Goal: Contribute content: Contribute content

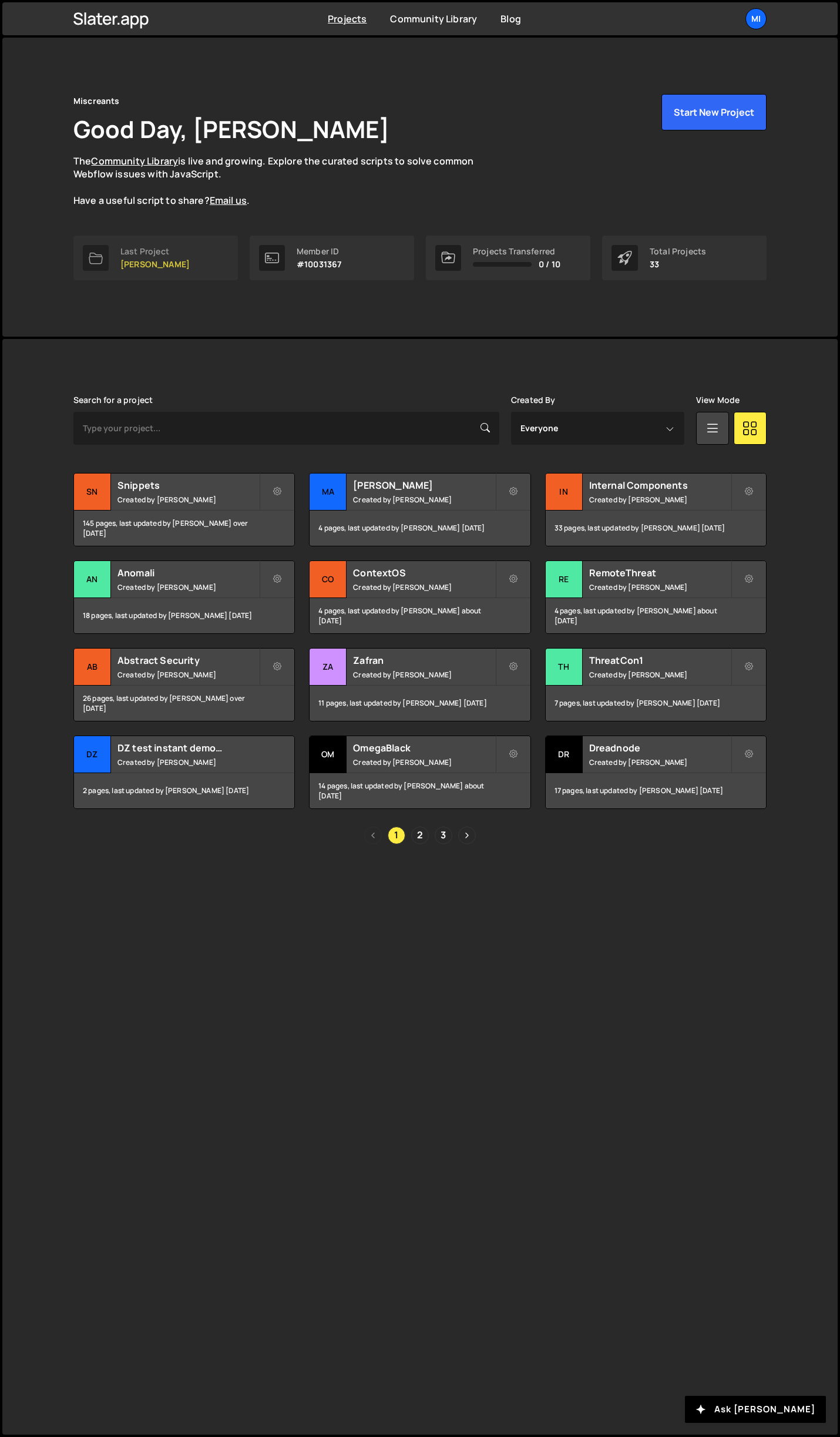
click at [207, 256] on link "Last Project Mallory" at bounding box center [155, 258] width 165 height 45
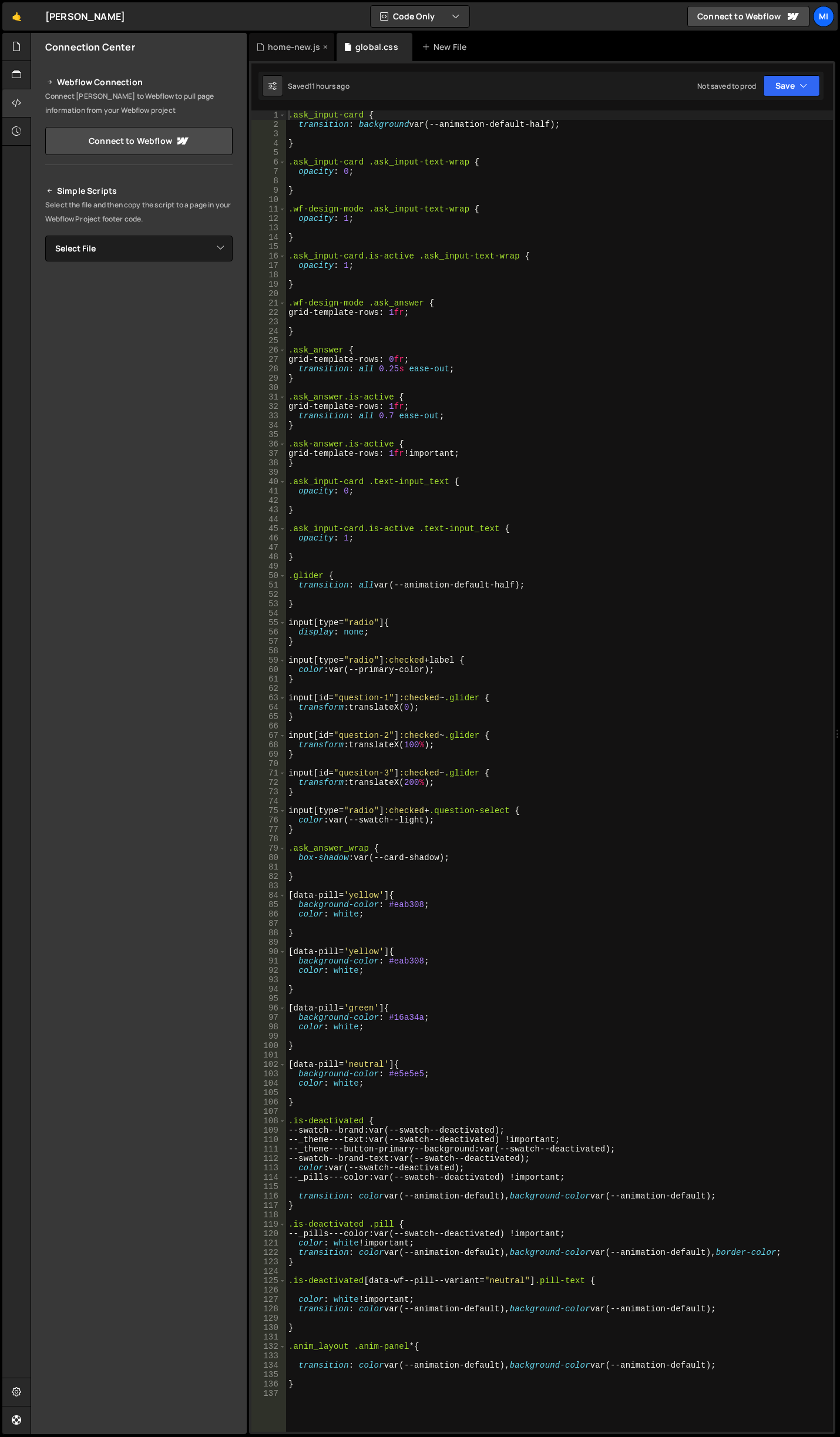
click at [299, 55] on div "home-new.js" at bounding box center [291, 47] width 85 height 28
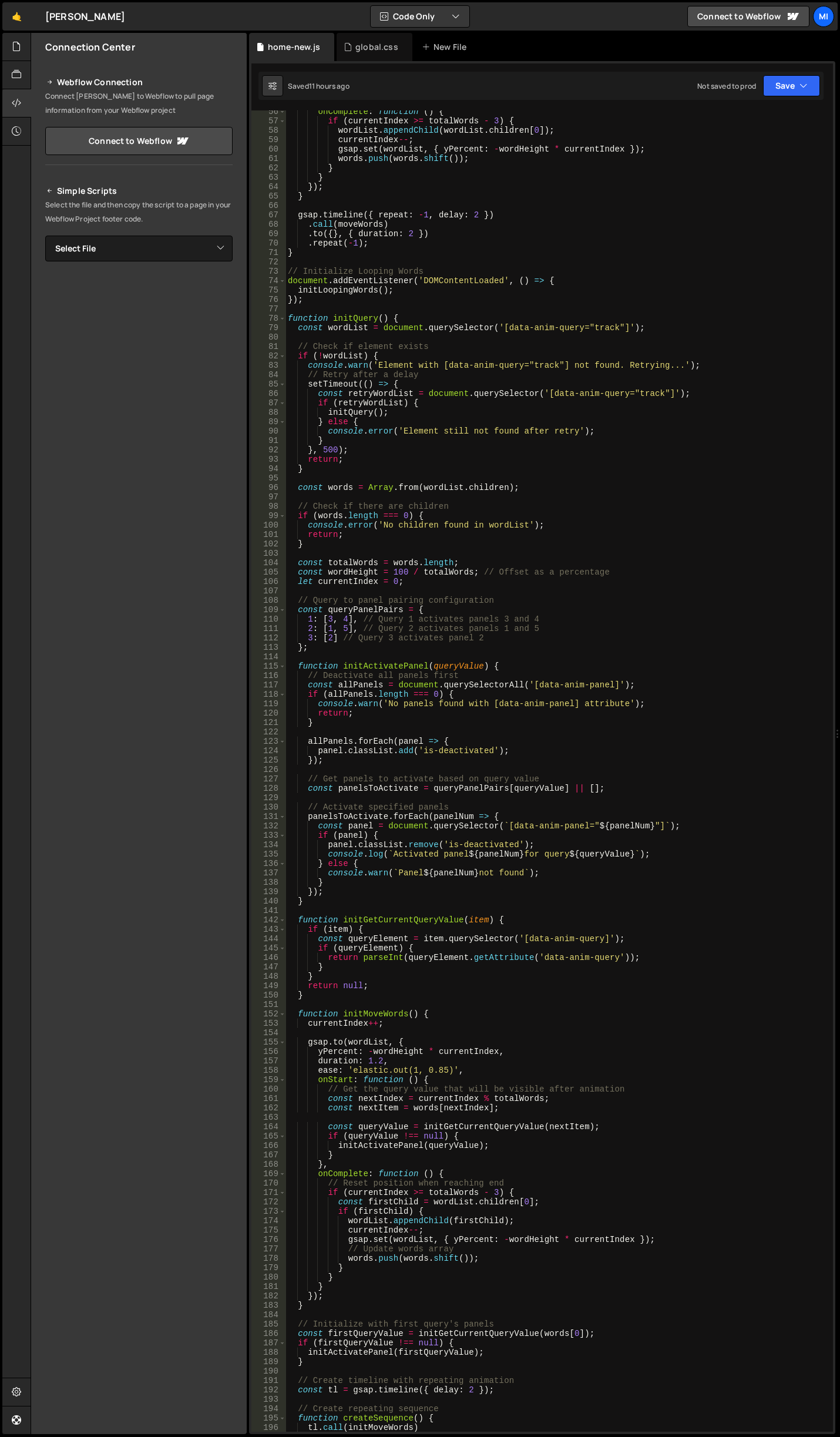
scroll to position [520, 0]
click at [357, 55] on div "global.css" at bounding box center [374, 47] width 76 height 28
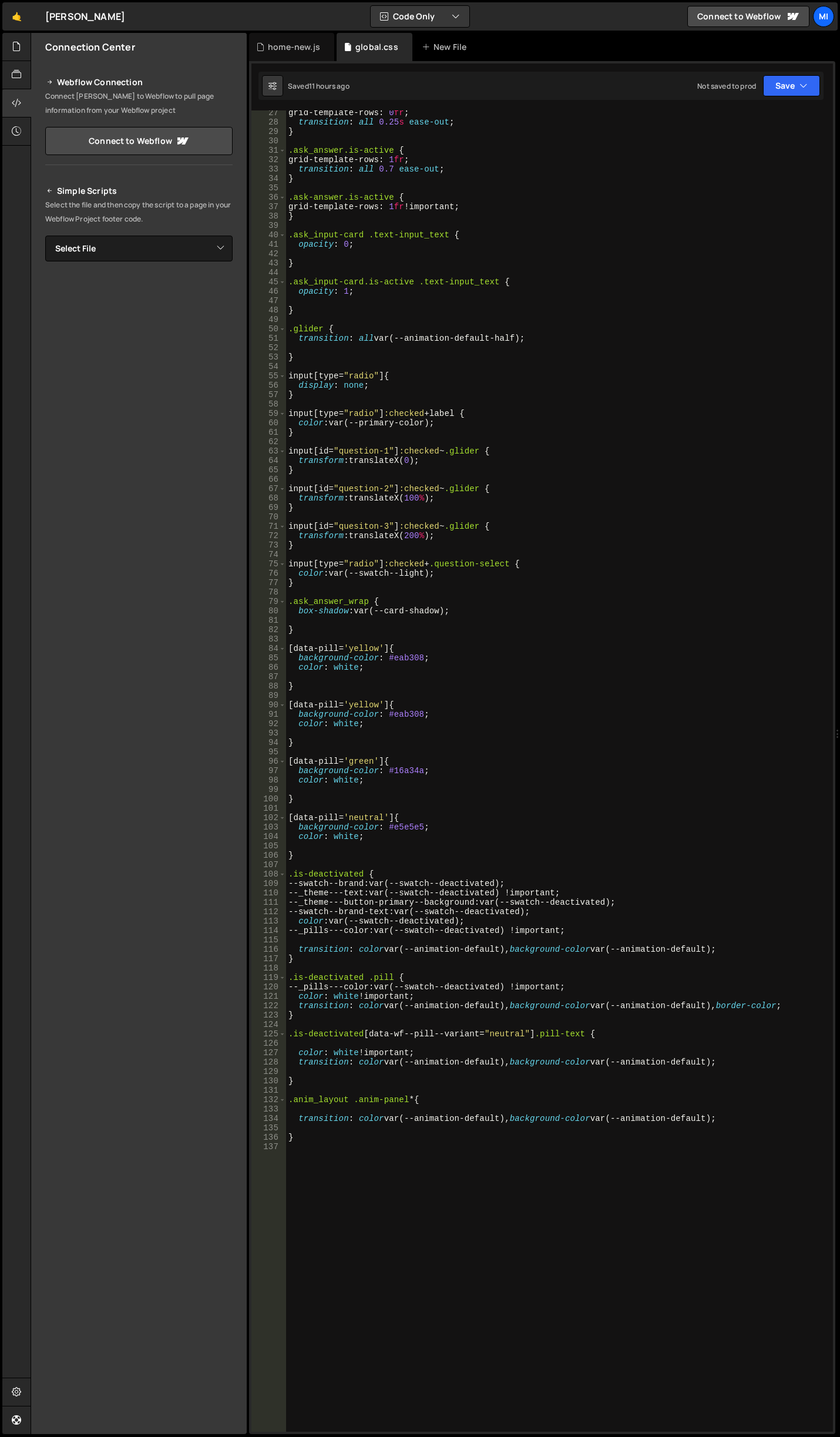
scroll to position [282, 0]
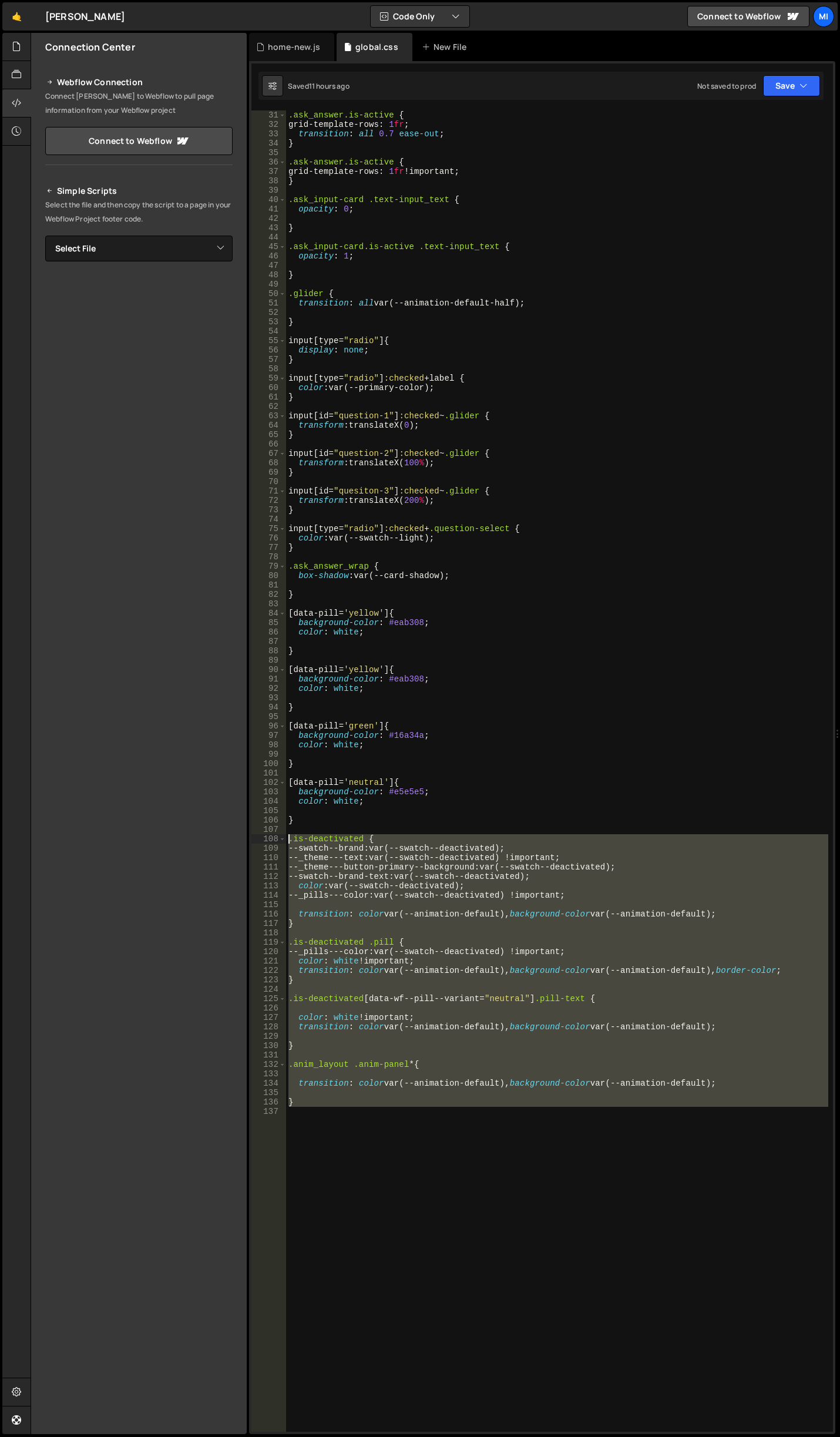
drag, startPoint x: 329, startPoint y: 1102, endPoint x: 273, endPoint y: 840, distance: 267.9
click at [273, 840] on div "31 32 33 34 35 36 37 38 39 40 41 42 43 44 45 46 47 48 49 50 51 52 53 54 55 56 5…" at bounding box center [542, 770] width 582 height 1322
type textarea ".is-deactivated { --swatch--brand: var(--swatch--deactivated);"
click at [255, 48] on div "home-new.js" at bounding box center [291, 47] width 85 height 28
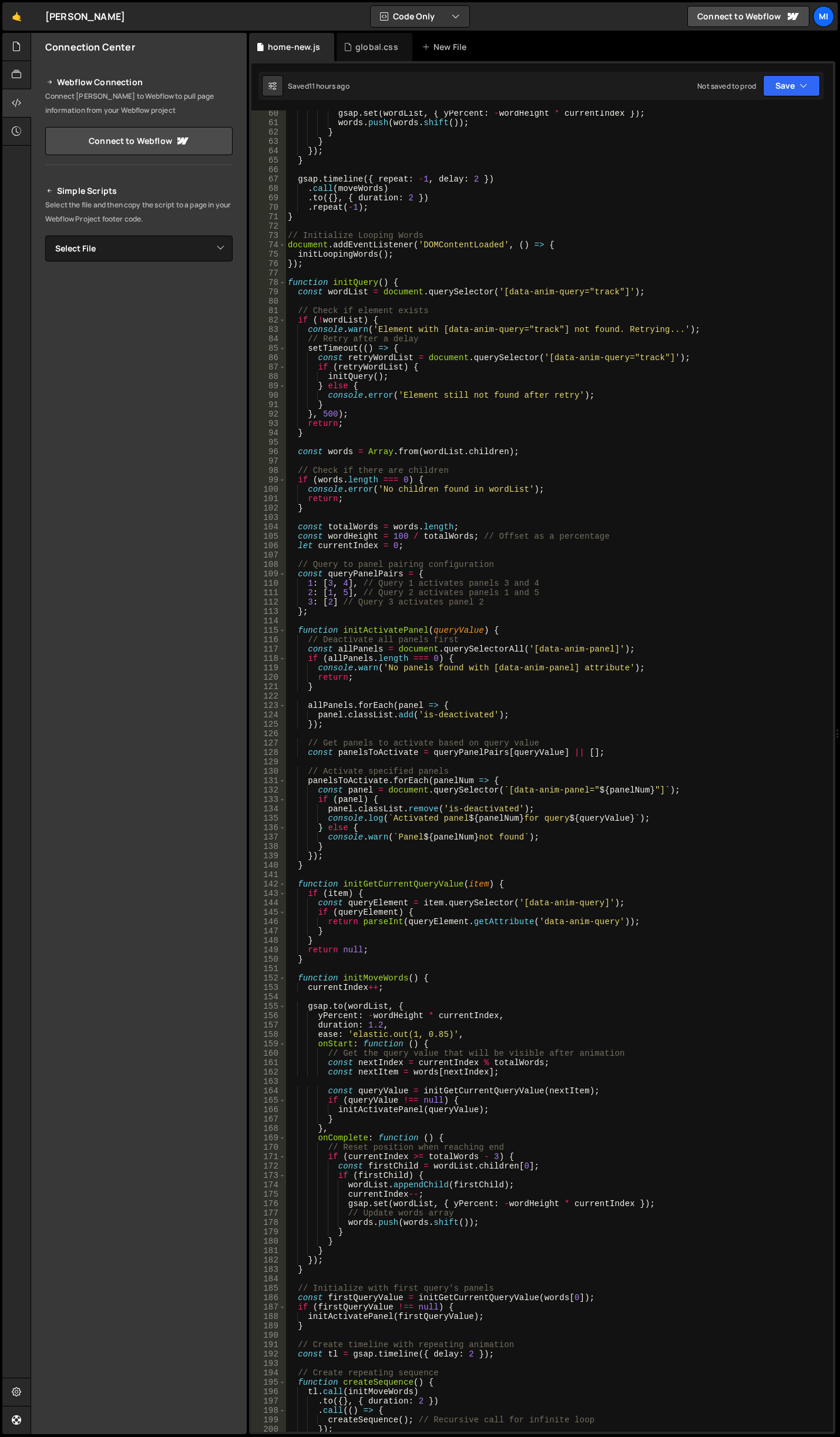
scroll to position [557, 0]
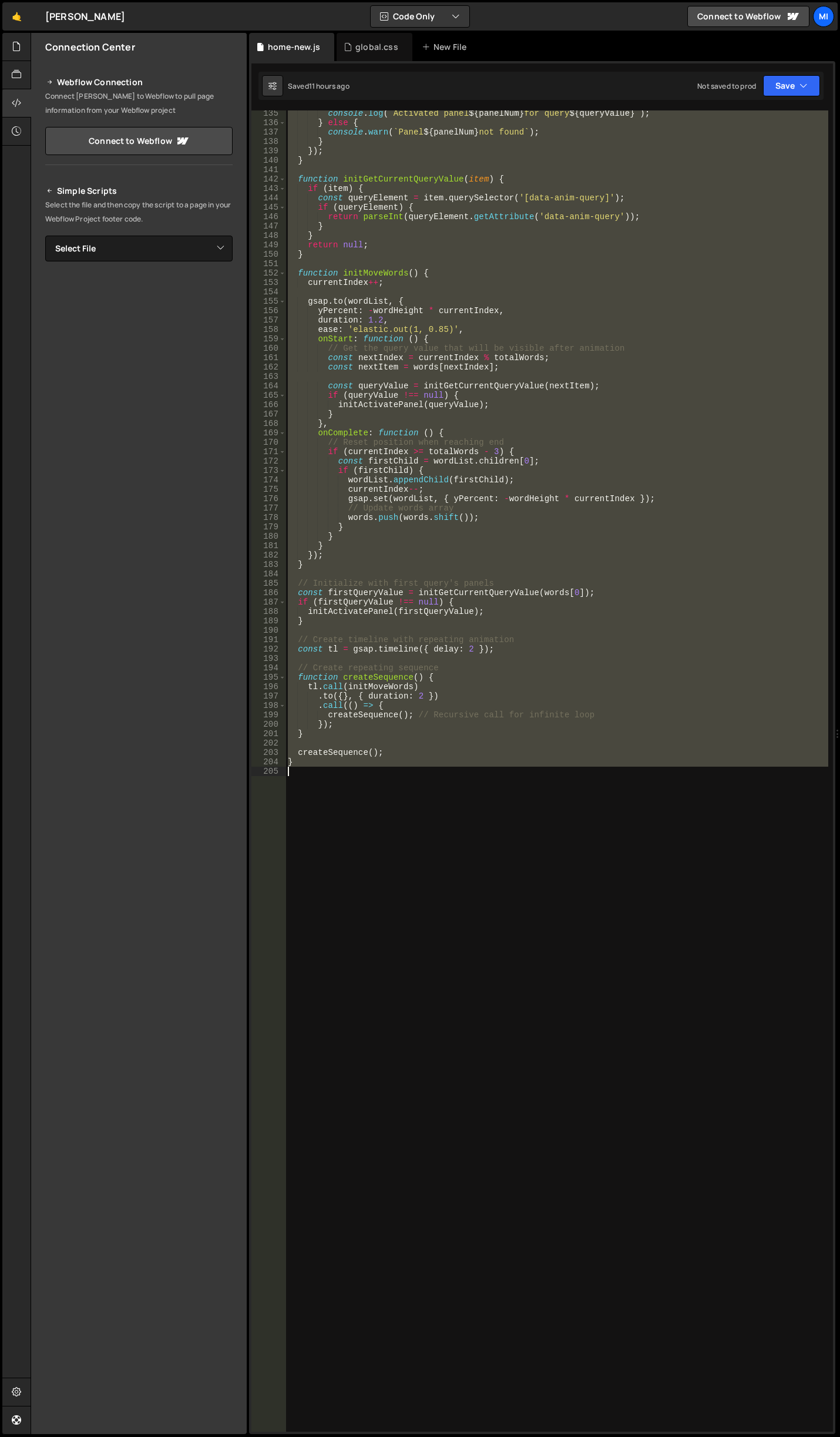
drag, startPoint x: 289, startPoint y: 280, endPoint x: 393, endPoint y: 838, distance: 567.6
click at [393, 838] on div "console . log ( ` Activated panel ${ panelNum } for query ${ queryValue } ` ) ;…" at bounding box center [556, 778] width 543 height 1340
type textarea "}"
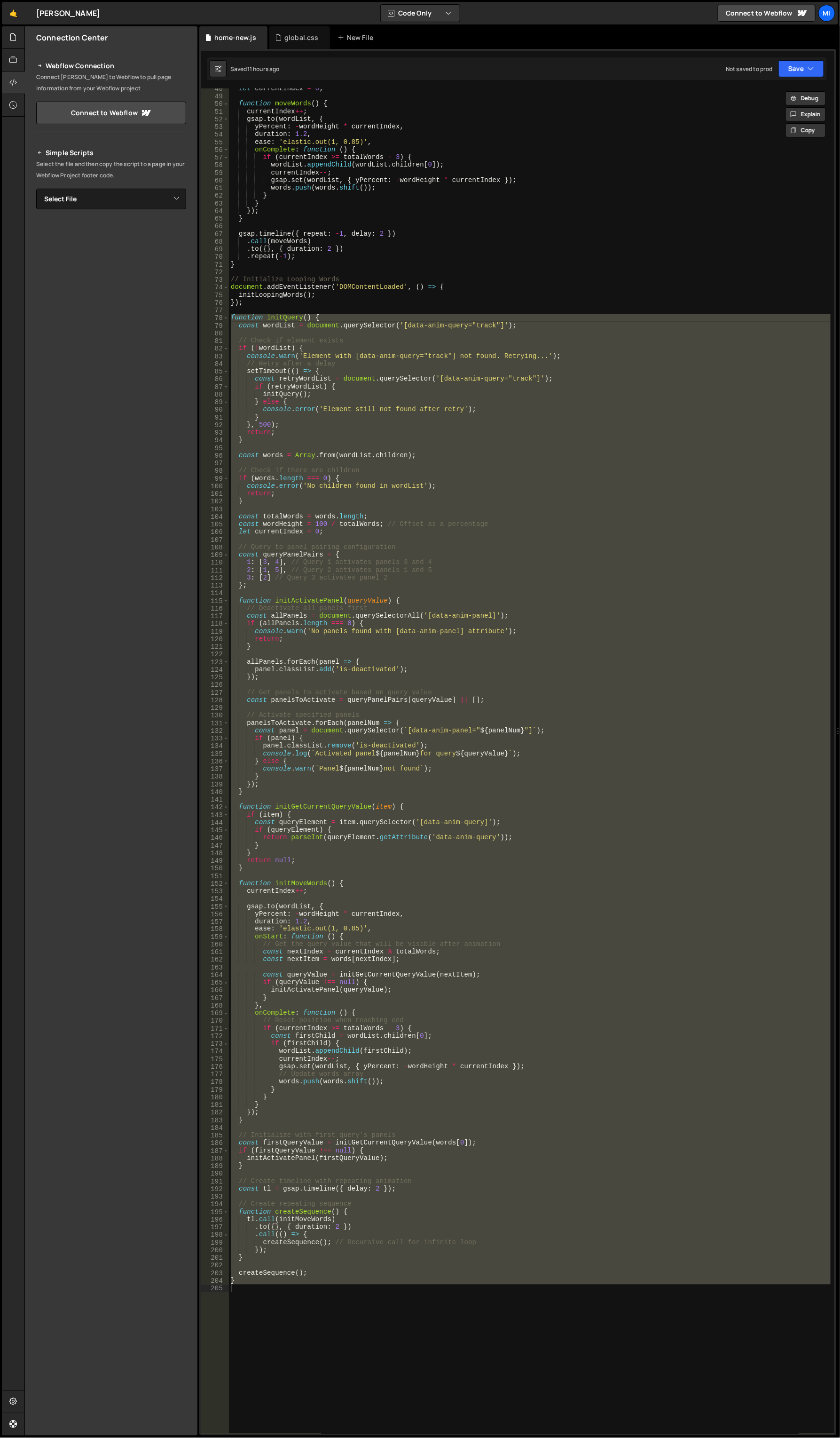
scroll to position [327, 0]
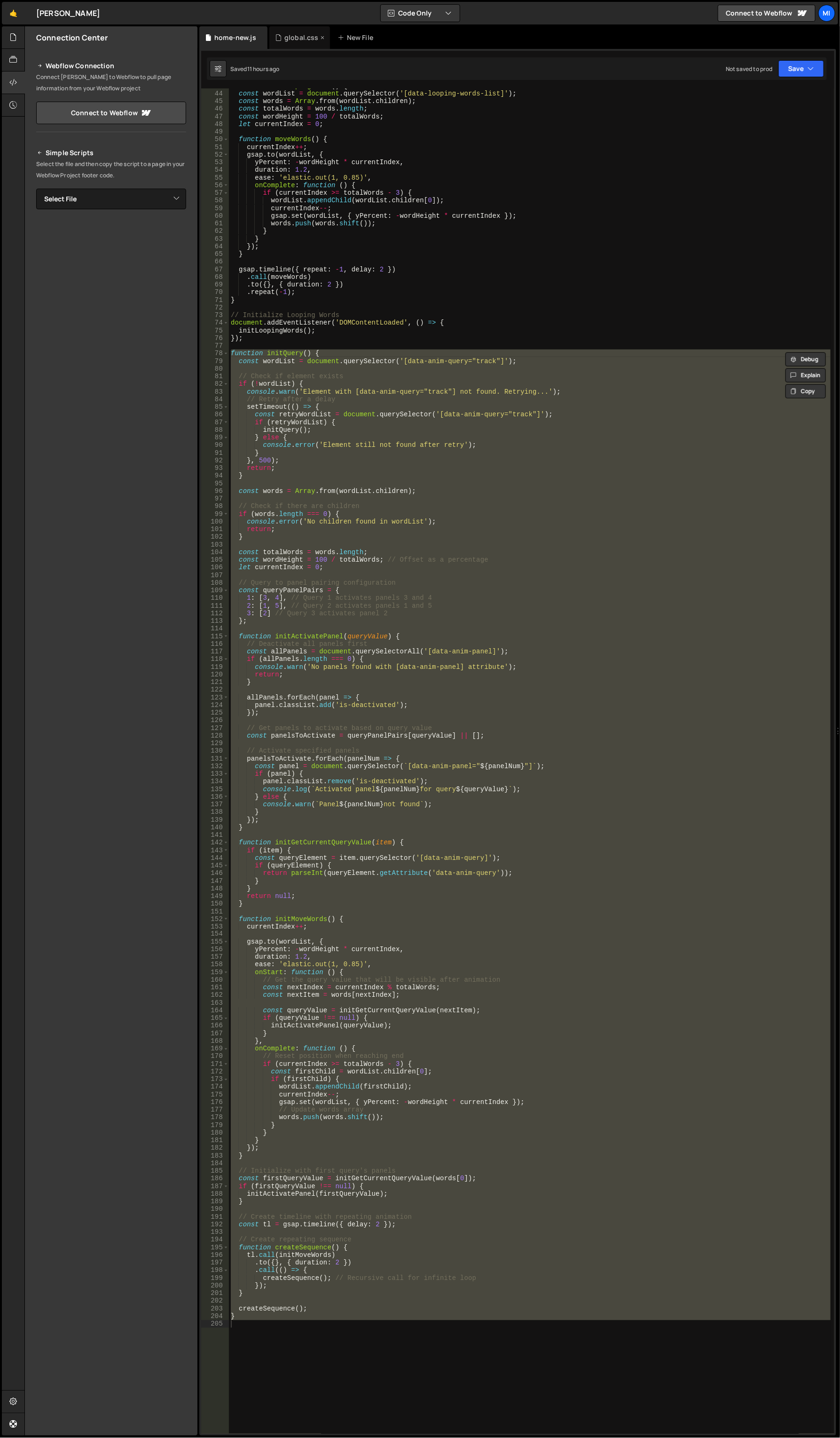
click at [297, 37] on div "global.css" at bounding box center [302, 37] width 35 height 9
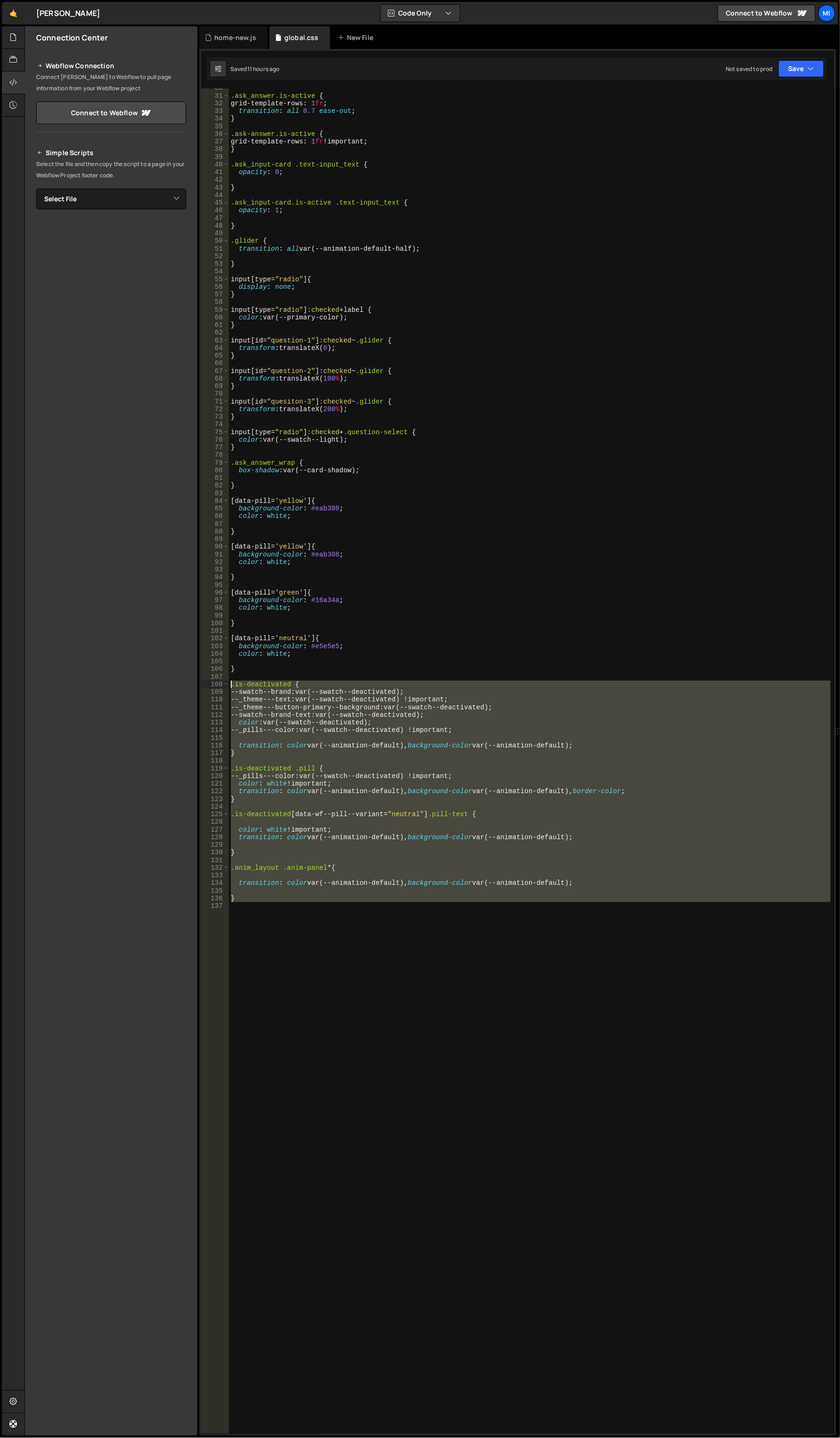
drag, startPoint x: 292, startPoint y: 899, endPoint x: 171, endPoint y: 685, distance: 245.8
click at [171, 685] on div "Files New File Javascript files 0 canvas.js 0 0 home.js 0 0 home-new.js 0" at bounding box center [433, 731] width 816 height 1410
type textarea ".is-deactivated { --swatch--brand: var(--swatch--deactivated);"
click at [230, 40] on div "home-new.js" at bounding box center [235, 37] width 42 height 9
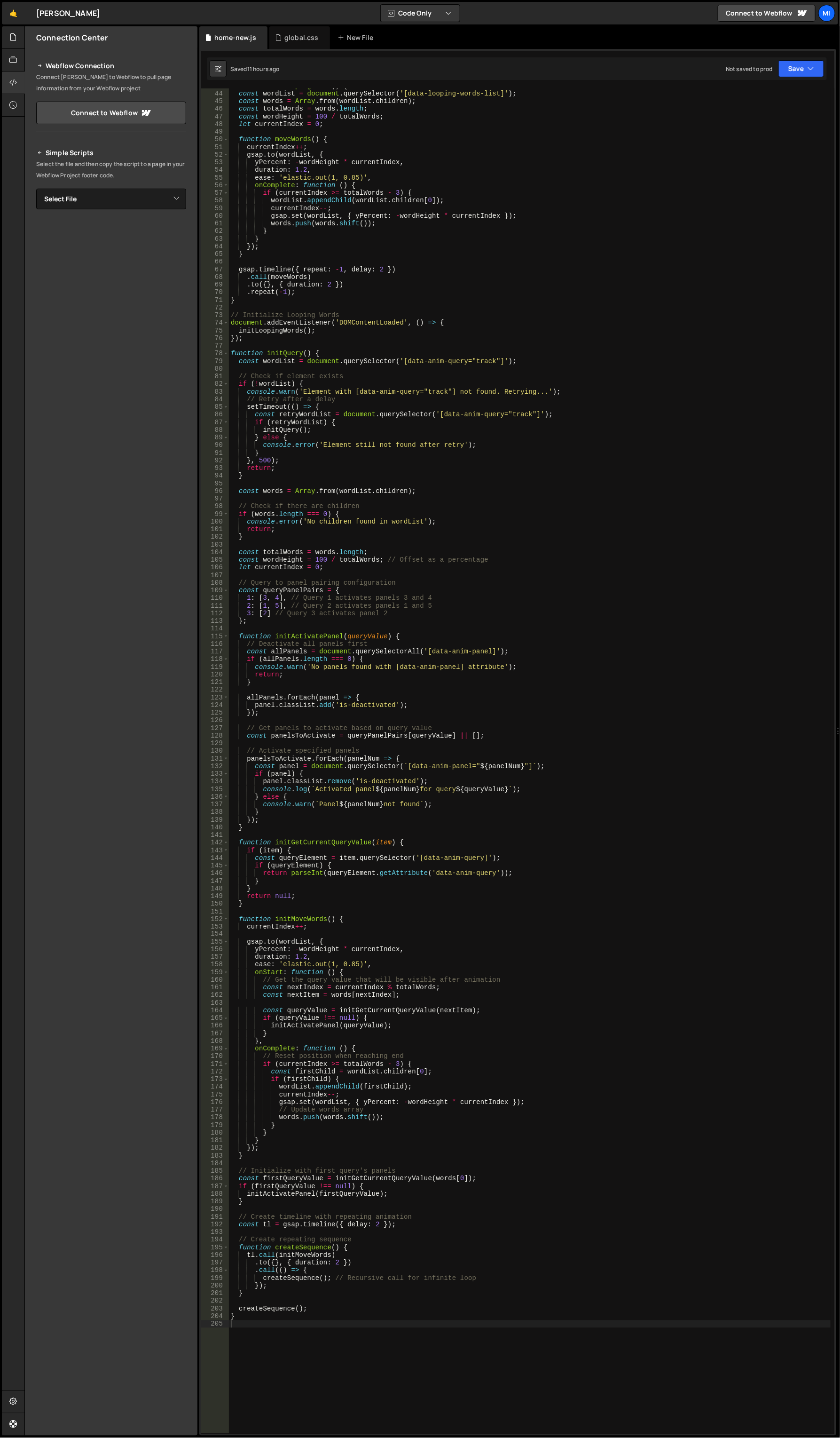
click at [581, 405] on div "function initLoopingWords ( ) { const wordList = document . querySelector ( '[d…" at bounding box center [530, 762] width 603 height 1361
drag, startPoint x: 436, startPoint y: 414, endPoint x: 440, endPoint y: 414, distance: 4.0
click at [440, 414] on div "function initLoopingWords ( ) { const wordList = document . querySelector ( '[d…" at bounding box center [530, 762] width 603 height 1361
click at [440, 414] on div "function initLoopingWords ( ) { const wordList = document . querySelector ( '[d…" at bounding box center [530, 761] width 602 height 1345
drag, startPoint x: 440, startPoint y: 414, endPoint x: 530, endPoint y: 415, distance: 90.0
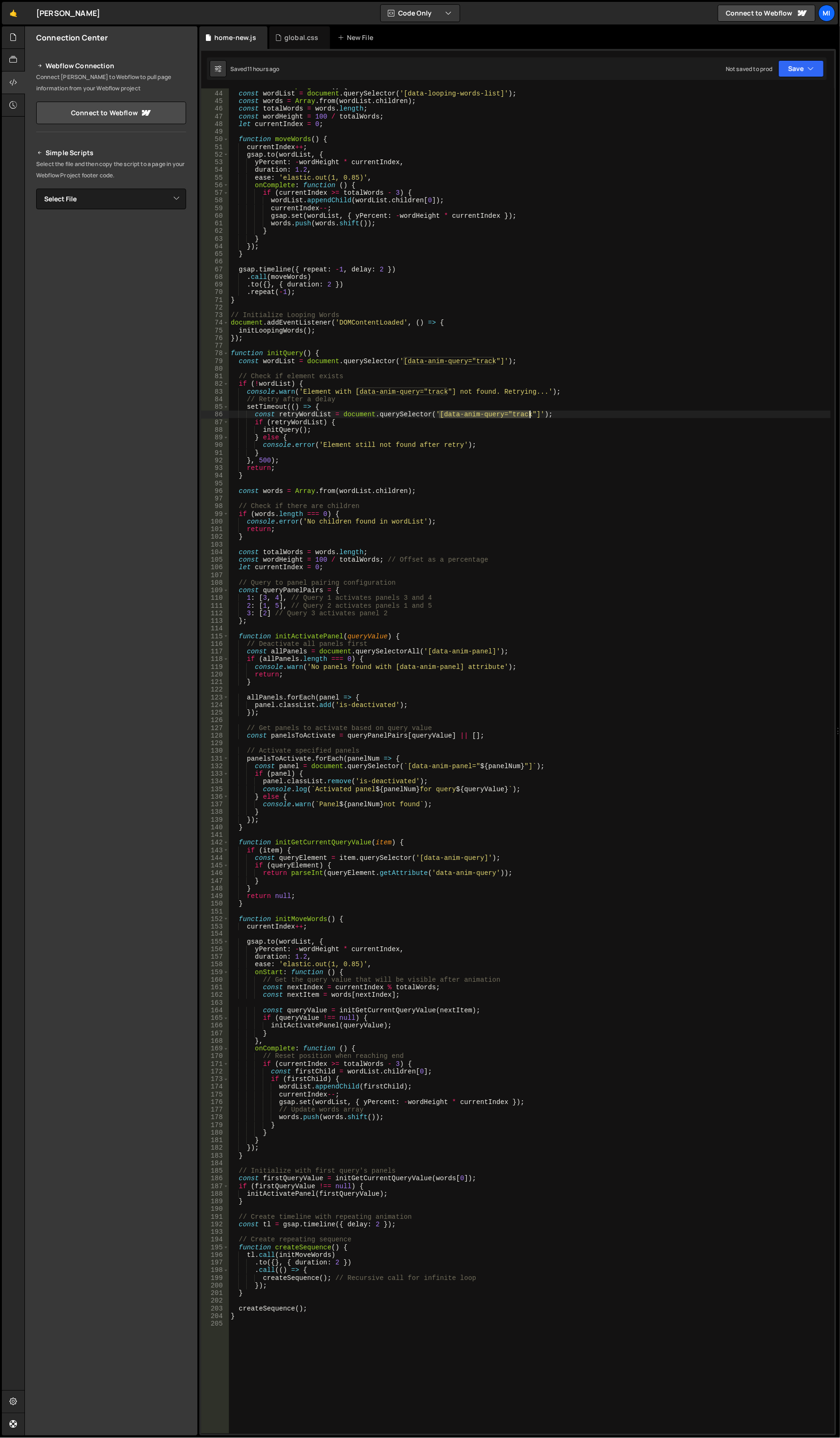
click at [530, 415] on div "function initLoopingWords ( ) { const wordList = document . querySelector ( '[d…" at bounding box center [530, 762] width 603 height 1361
click at [445, 408] on div "function initLoopingWords ( ) { const wordList = document . querySelector ( '[d…" at bounding box center [530, 762] width 603 height 1361
click at [268, 338] on div "function initLoopingWords ( ) { const wordList = document . querySelector ( '[d…" at bounding box center [530, 762] width 603 height 1361
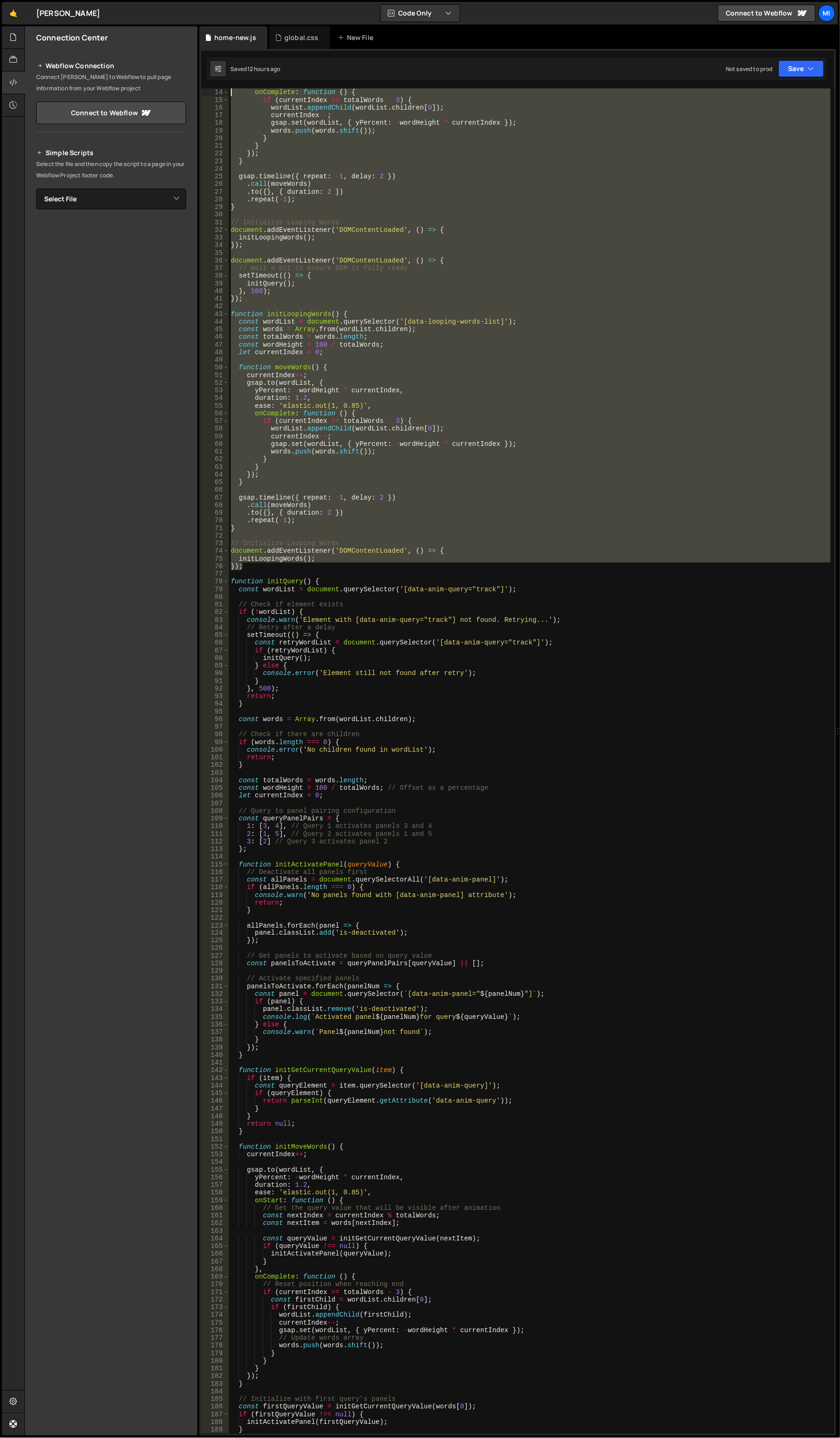
scroll to position [0, 0]
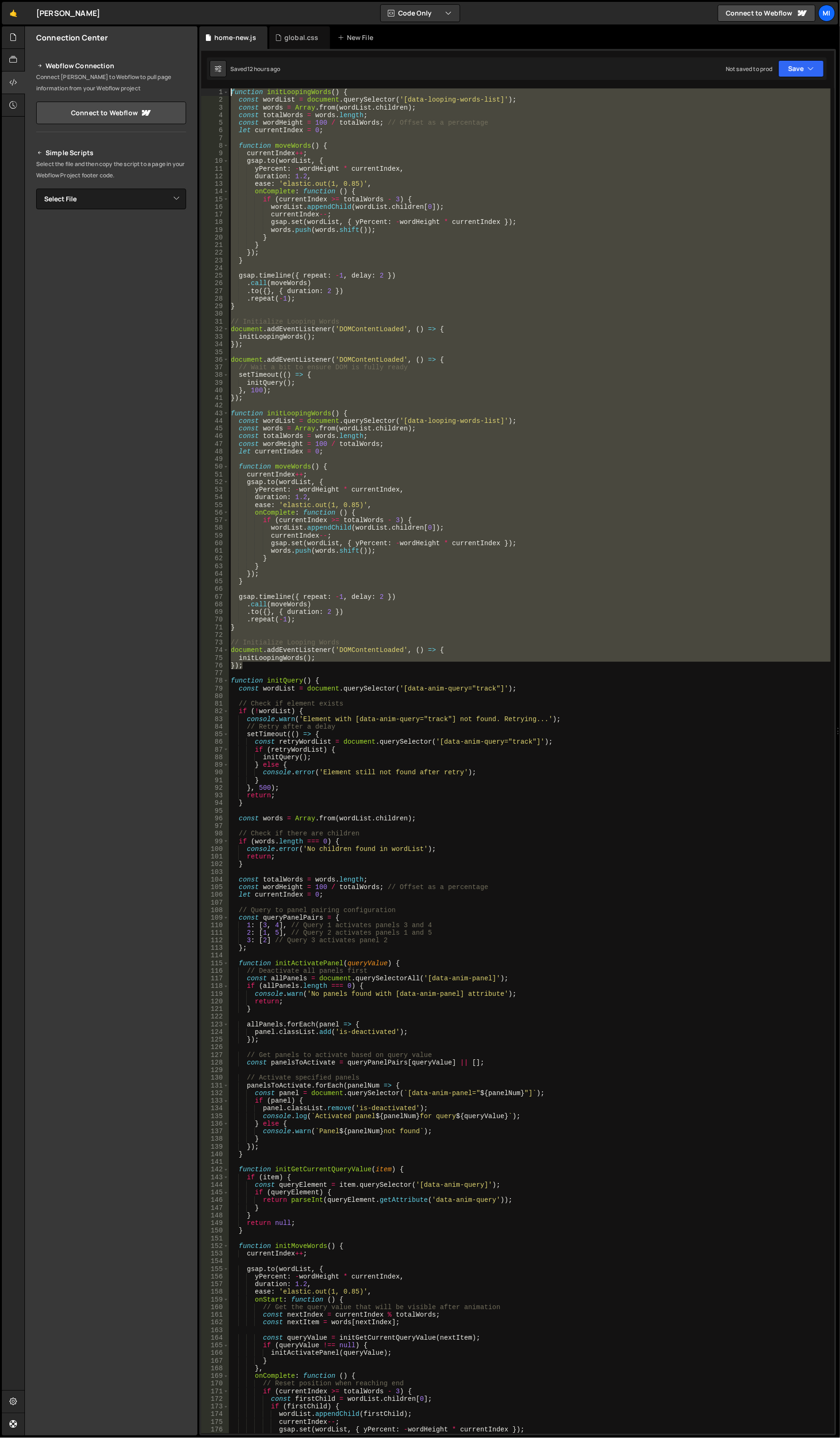
drag, startPoint x: 245, startPoint y: 339, endPoint x: 185, endPoint y: 92, distance: 254.2
click at [185, 92] on div "Files New File Javascript files 0 canvas.js 0 0 home.js 0 0 home-new.js 0" at bounding box center [433, 731] width 816 height 1410
click at [354, 367] on div "function initLoopingWords ( ) { const wordList = document . querySelector ( '[d…" at bounding box center [530, 761] width 602 height 1345
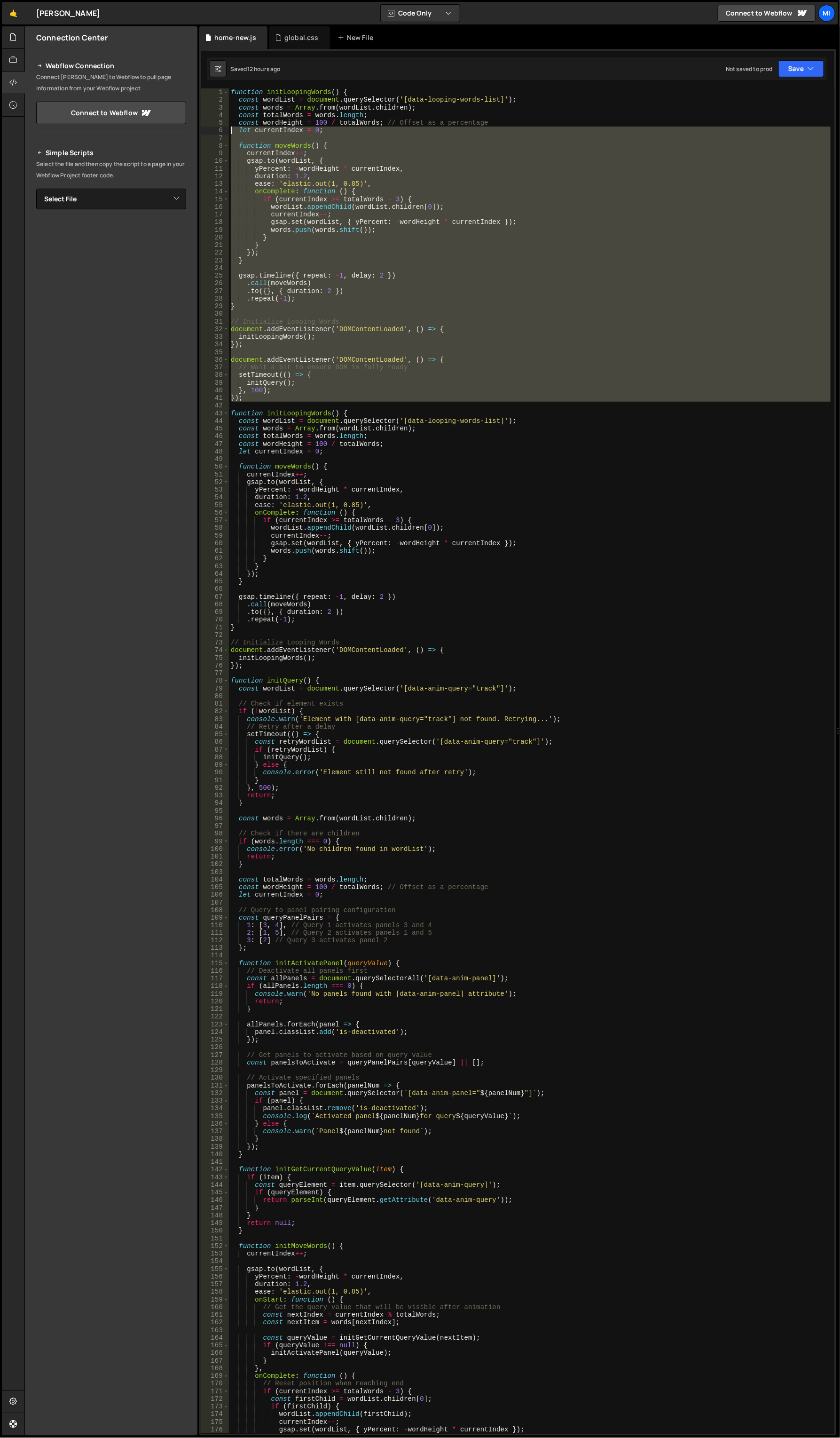
drag, startPoint x: 257, startPoint y: 405, endPoint x: 185, endPoint y: 128, distance: 286.2
click at [185, 128] on div "Files New File Javascript files 0 canvas.js 0 0 home.js 0 0 home-new.js 0" at bounding box center [433, 731] width 816 height 1410
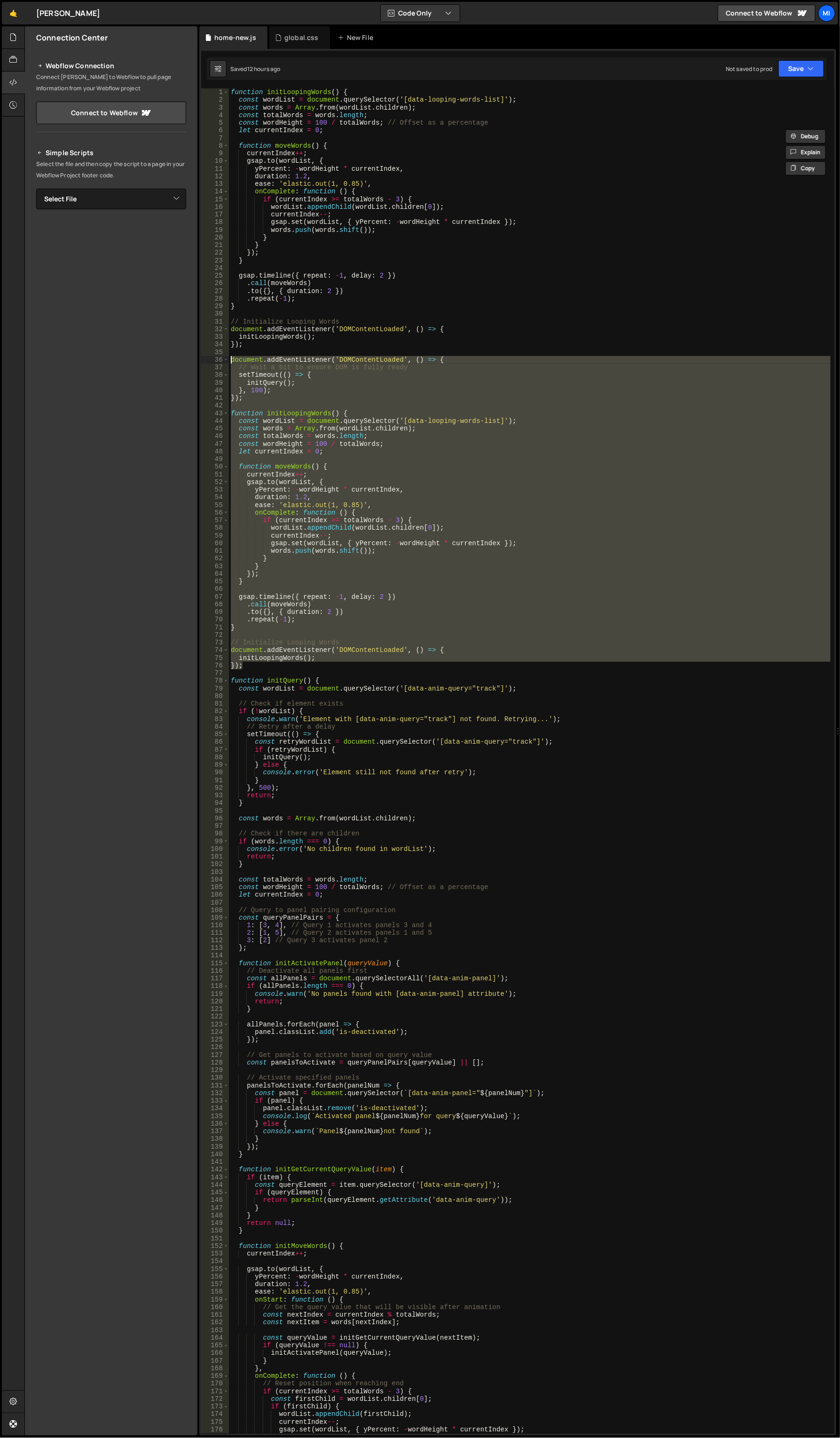
drag, startPoint x: 252, startPoint y: 665, endPoint x: 202, endPoint y: 358, distance: 311.0
click at [202, 358] on div "let currentIndex = 0; 1 2 3 4 5 6 7 8 9 10 11 12 13 14 15 16 17 18 19 20 21 22 …" at bounding box center [518, 761] width 634 height 1345
type textarea "document.addEventListener('DOMContentLoaded', () => { // Wait a bit to ensure D…"
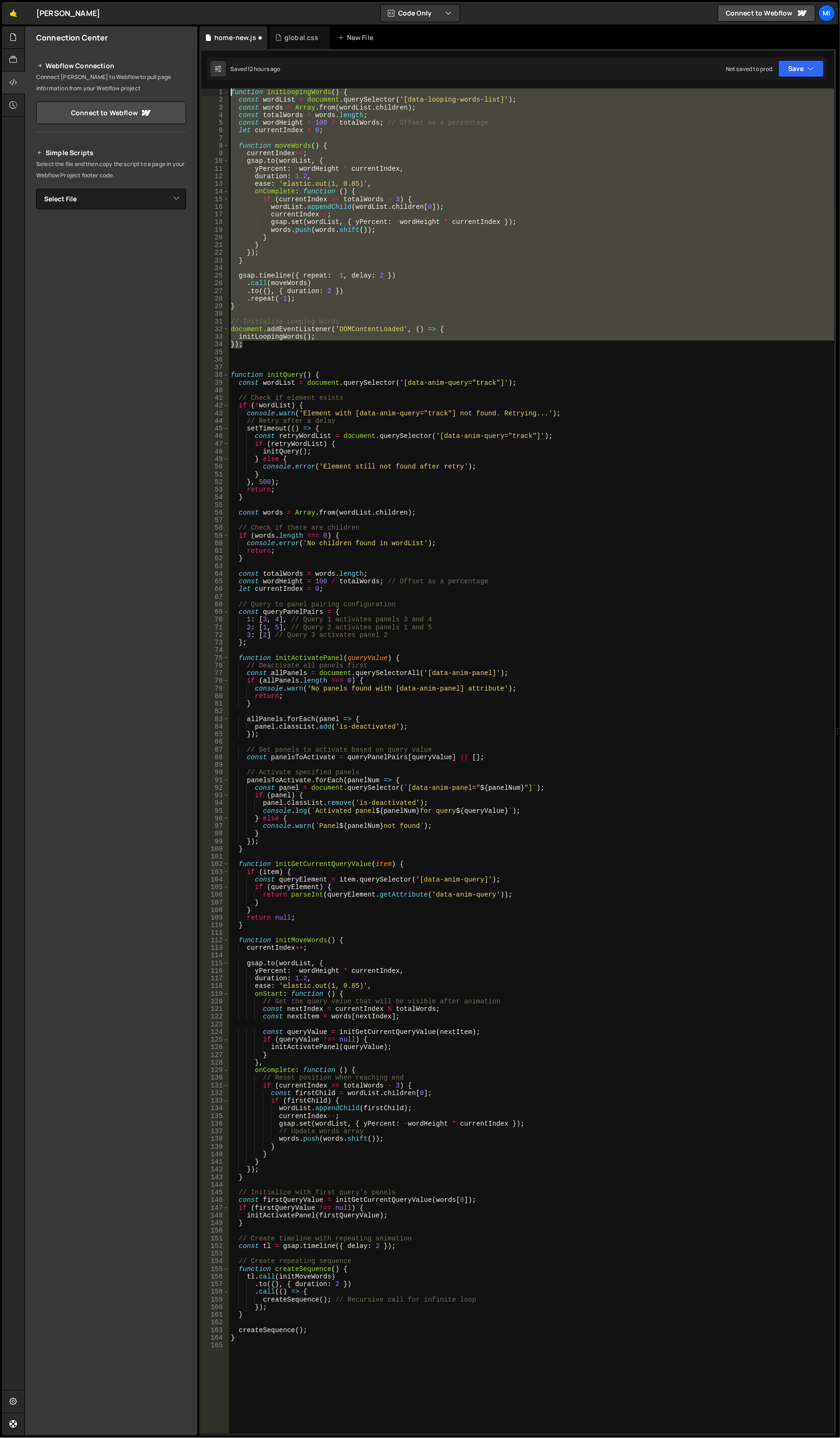
drag, startPoint x: 275, startPoint y: 341, endPoint x: 125, endPoint y: 4, distance: 368.9
click at [85, 0] on div "Hold on a sec... Are you certain you wish to leave this page? Any changes you'v…" at bounding box center [420, 719] width 840 height 1438
type textarea "function initLoopingWords() { const wordList = document.querySelector('[data-lo…"
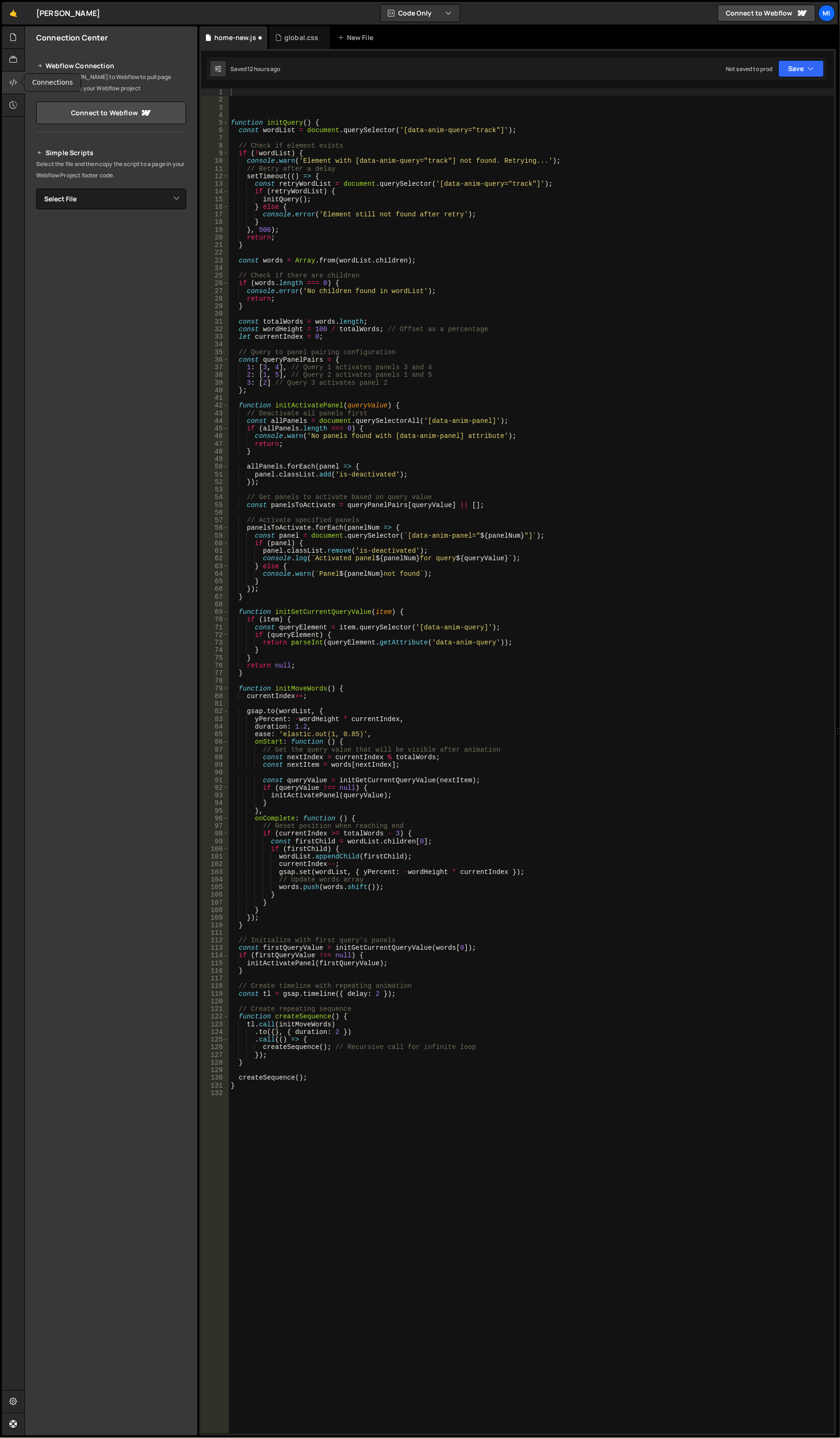
click at [16, 86] on icon at bounding box center [13, 82] width 8 height 11
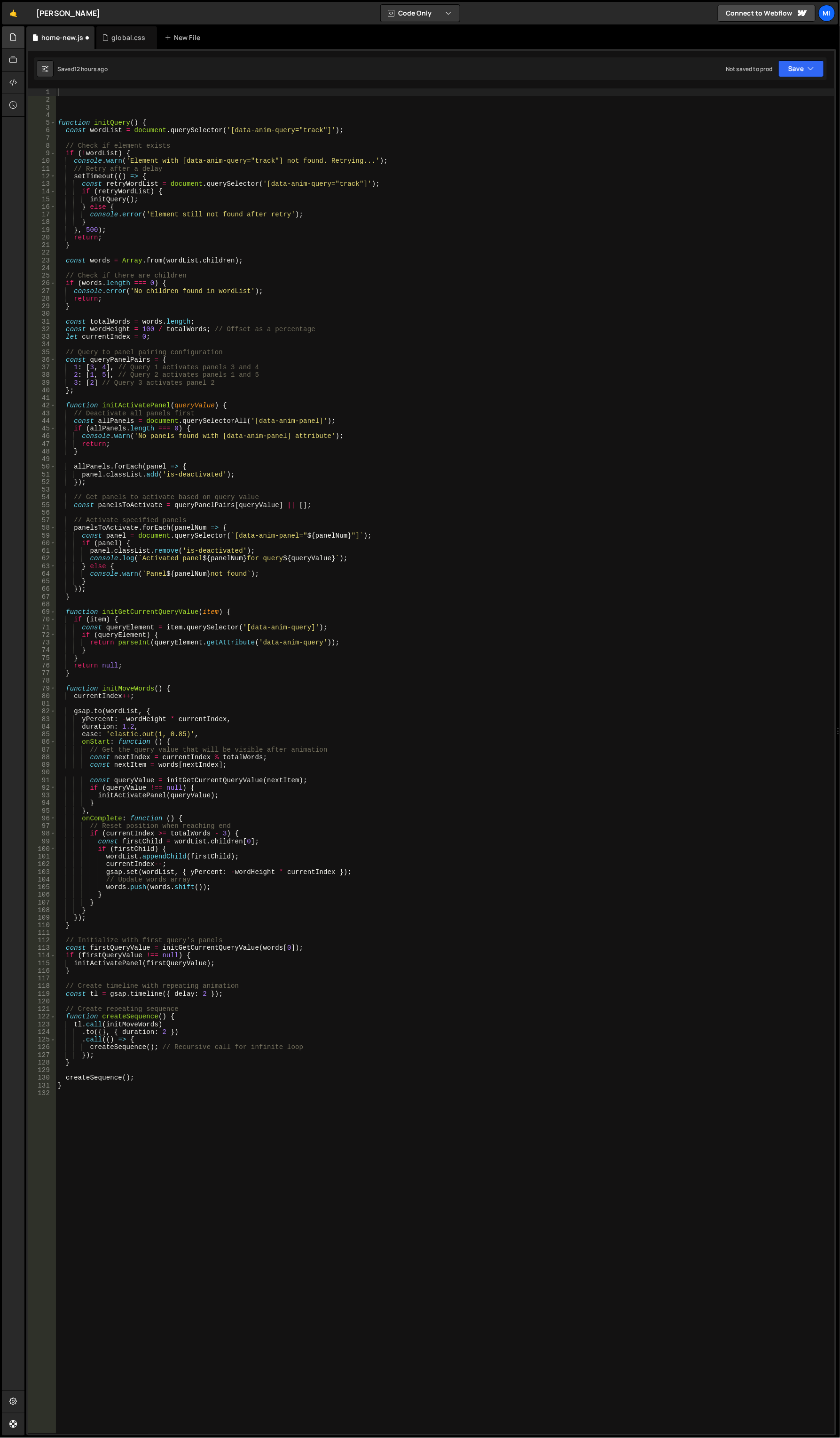
click at [8, 39] on div at bounding box center [13, 37] width 23 height 23
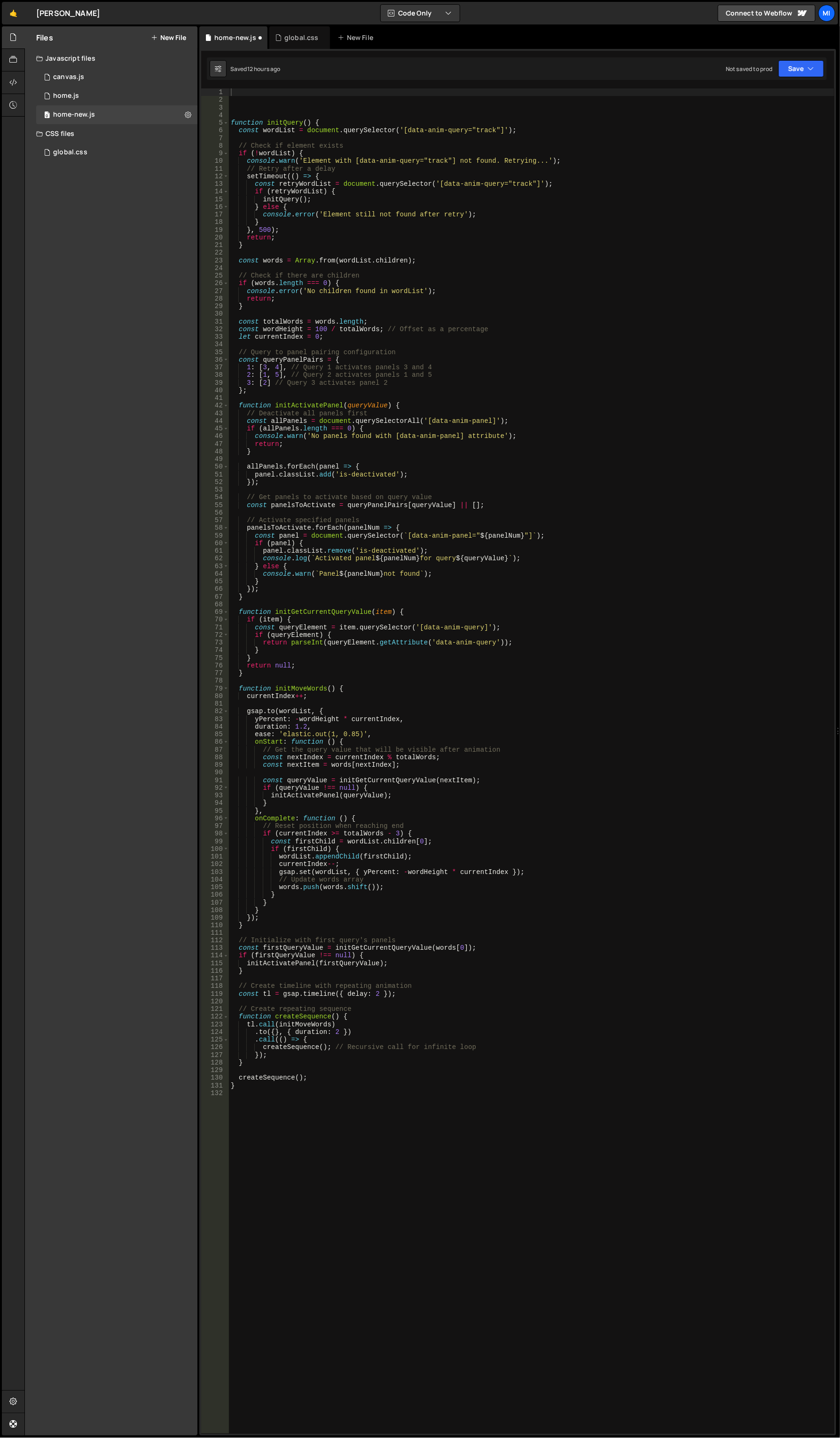
click at [167, 35] on button "New File" at bounding box center [168, 37] width 35 height 8
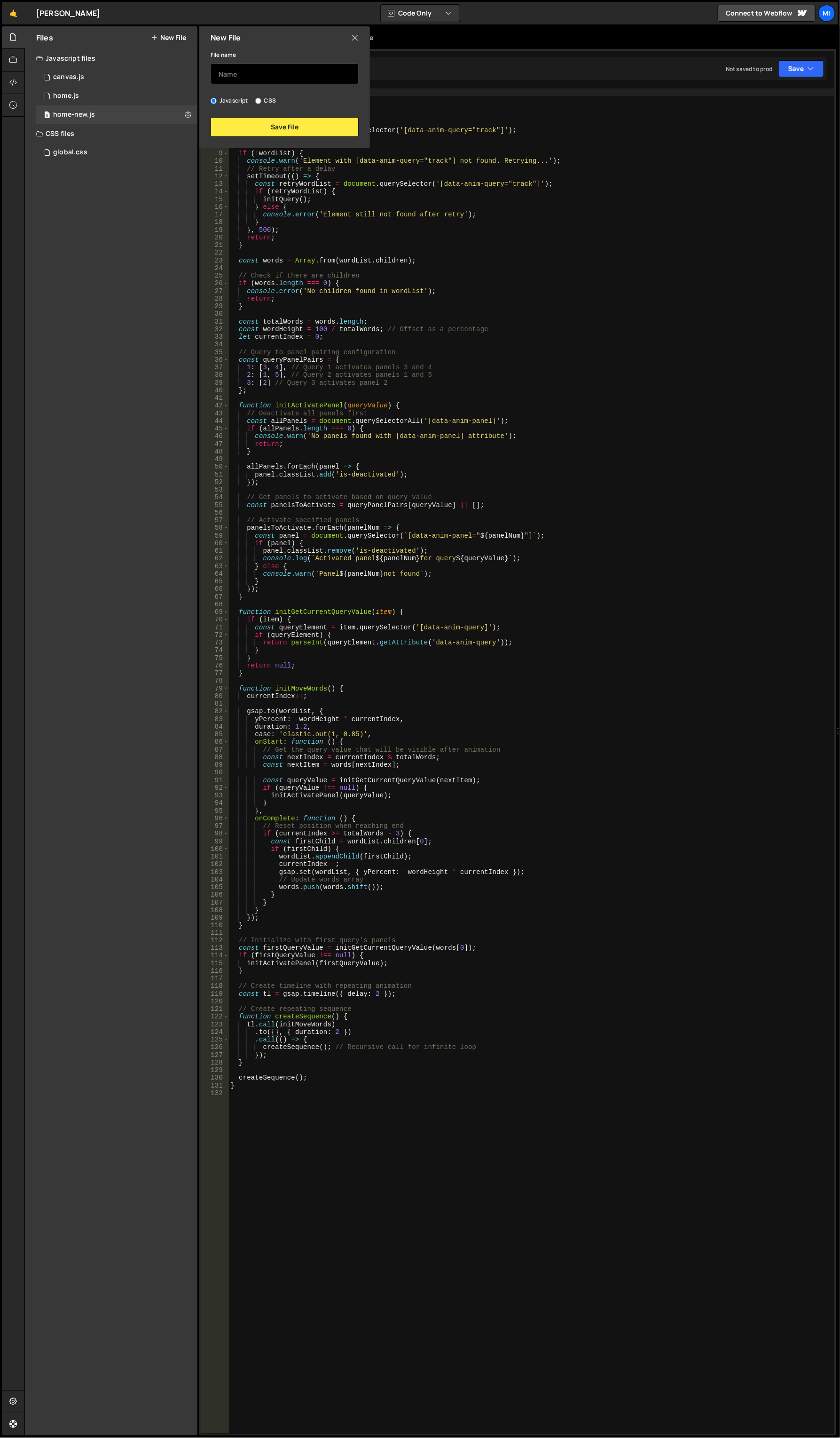
click at [271, 66] on input "text" at bounding box center [285, 73] width 148 height 20
type input "home-loop"
click at [295, 125] on button "Save File" at bounding box center [285, 127] width 148 height 20
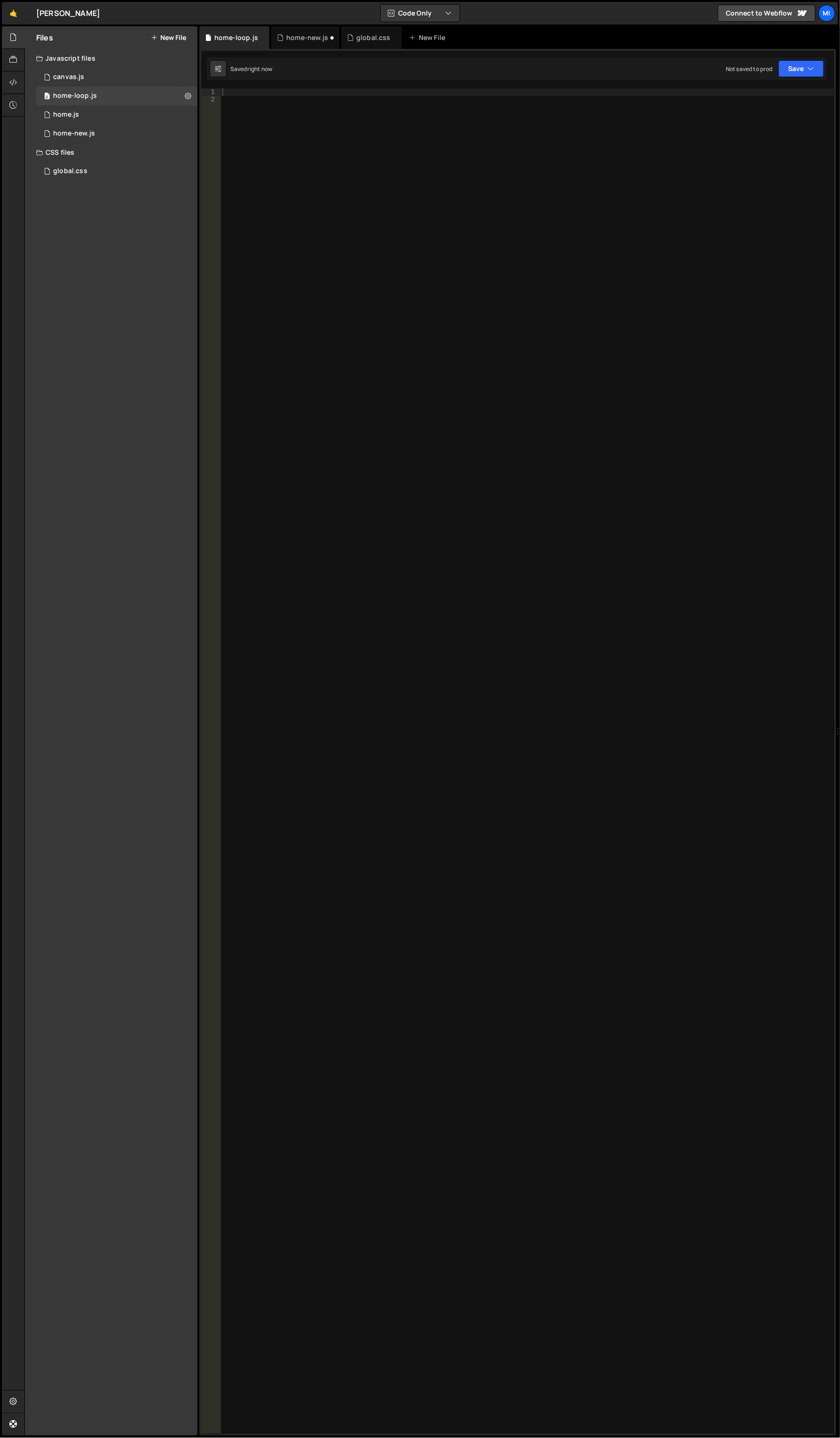
click at [348, 133] on div at bounding box center [528, 768] width 614 height 1361
paste textarea "});"
type textarea "});"
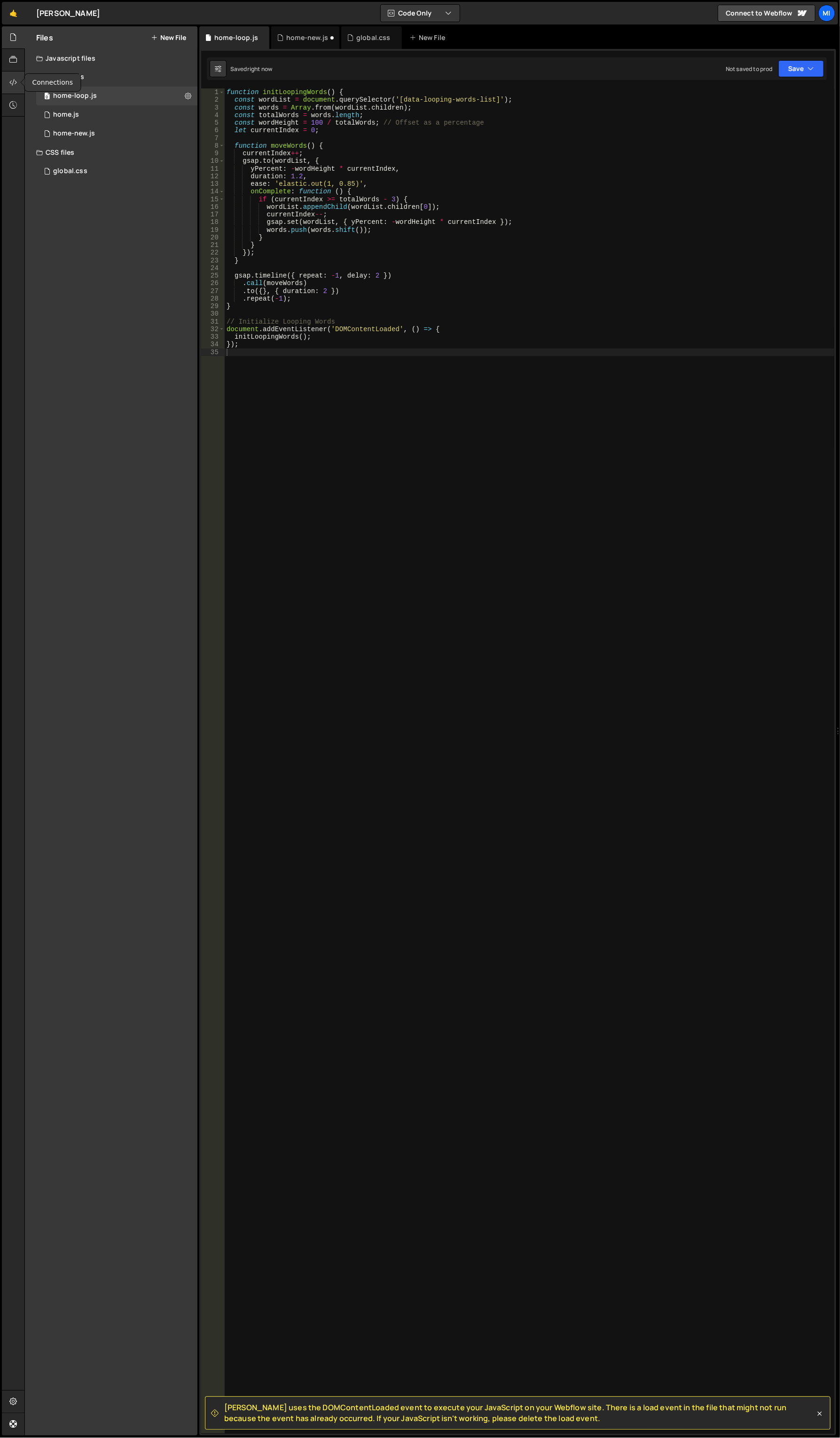
click at [15, 78] on icon at bounding box center [13, 82] width 8 height 11
click at [149, 198] on select "Select File canvas.js home.js home-new.js global.css home-loop.js" at bounding box center [111, 199] width 150 height 20
select select "46411"
click at [36, 189] on select "Select File canvas.js home.js home-new.js global.css home-loop.js" at bounding box center [111, 199] width 150 height 20
click at [175, 235] on button "Button group with nested dropdown" at bounding box center [180, 231] width 13 height 20
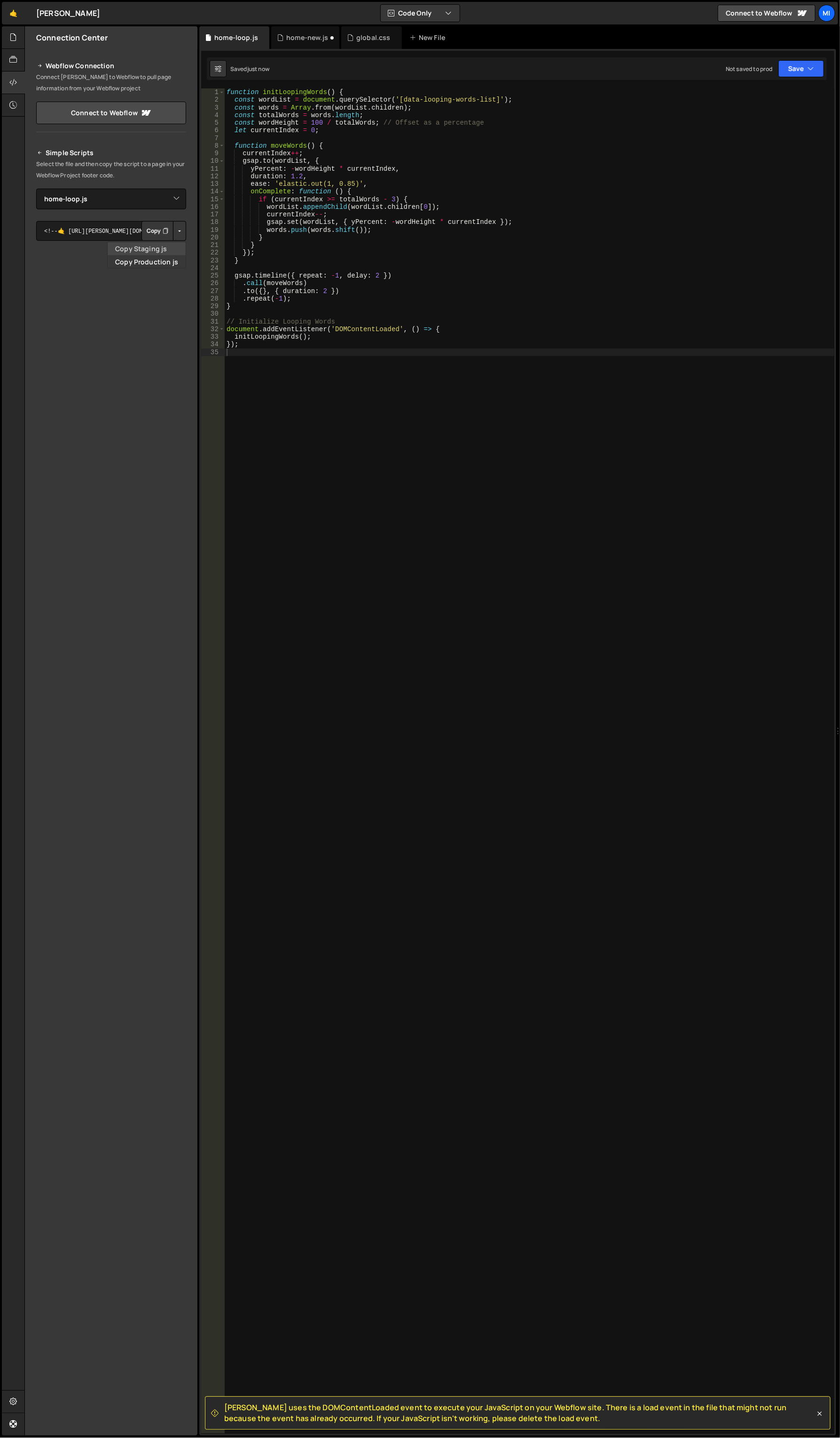
click at [156, 242] on link "Copy Staging js" at bounding box center [147, 249] width 78 height 13
click at [288, 48] on div "home-new.js" at bounding box center [305, 37] width 68 height 23
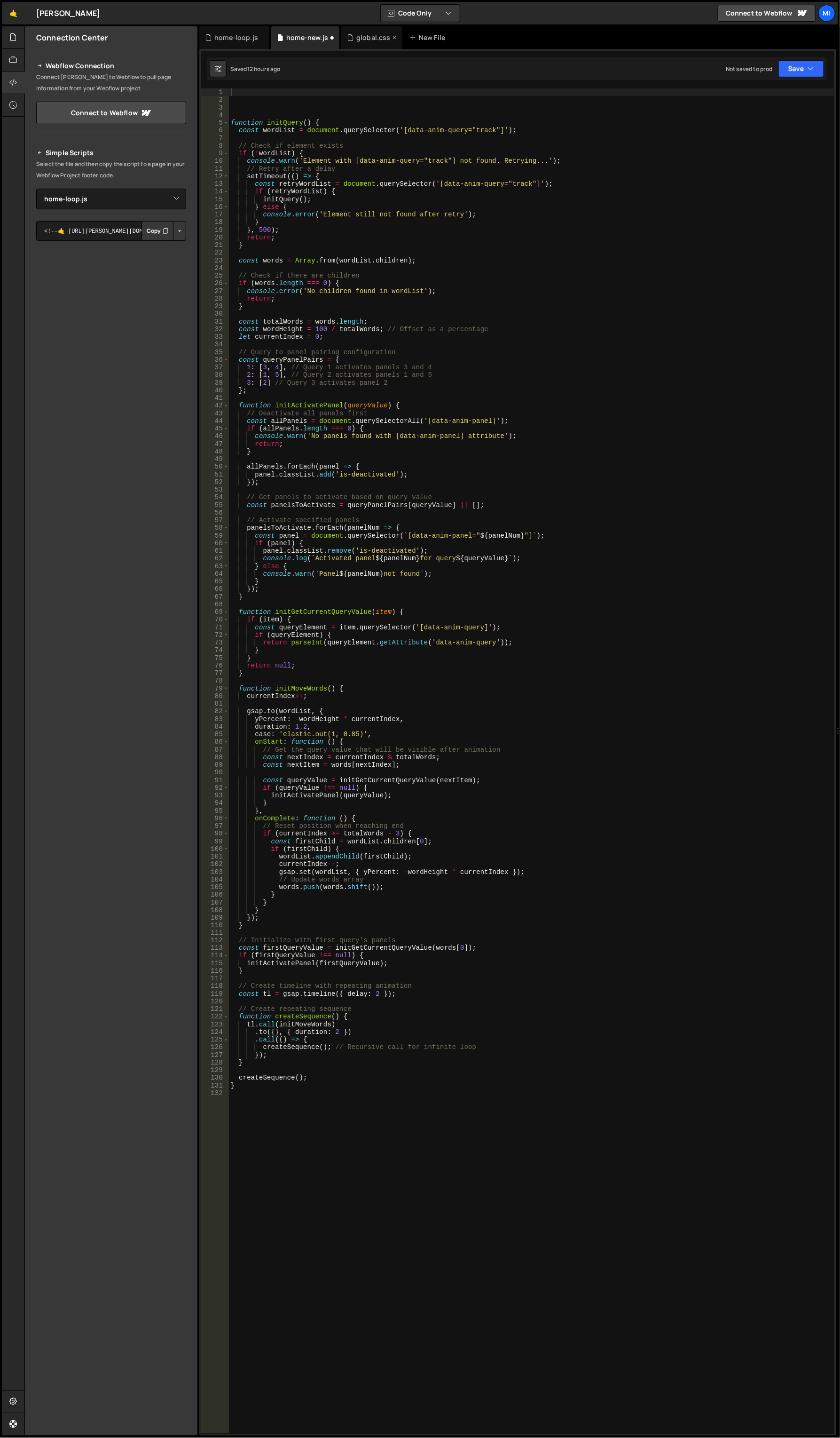
click at [376, 41] on div "global.css" at bounding box center [373, 37] width 35 height 9
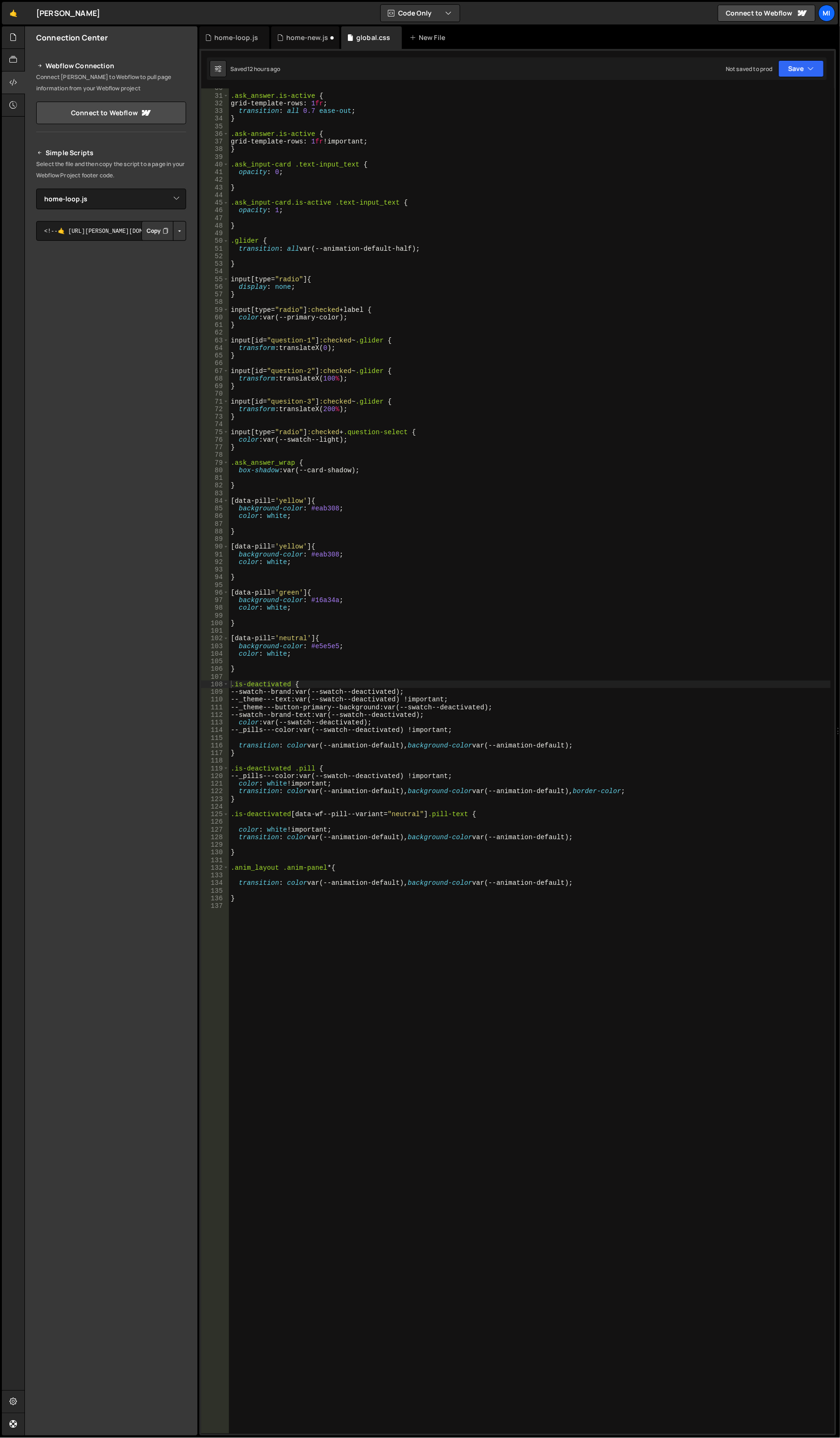
click at [334, 677] on div ".ask_answer.is-active { grid-template-rows : 1 fr ; transition : all 0.7 ease-o…" at bounding box center [530, 764] width 603 height 1361
type textarea "."
type textarea "/*"
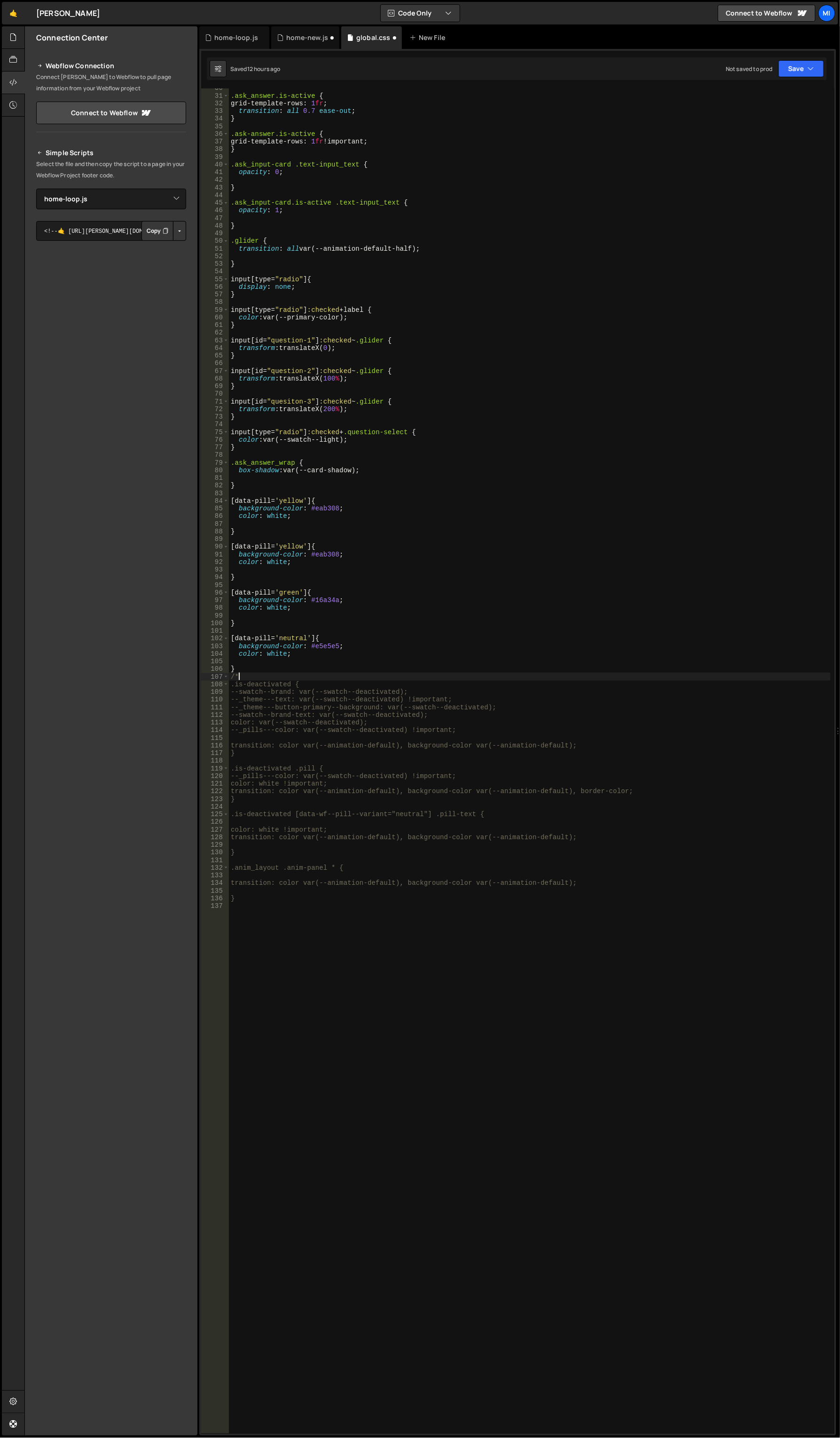
click at [424, 935] on div ".ask_answer.is-active { grid-template-rows : 1 fr ; transition : all 0.7 ease-o…" at bounding box center [530, 764] width 603 height 1361
type textarea "("
type textarea "}"
click at [306, 27] on div "home-new.js" at bounding box center [305, 37] width 68 height 23
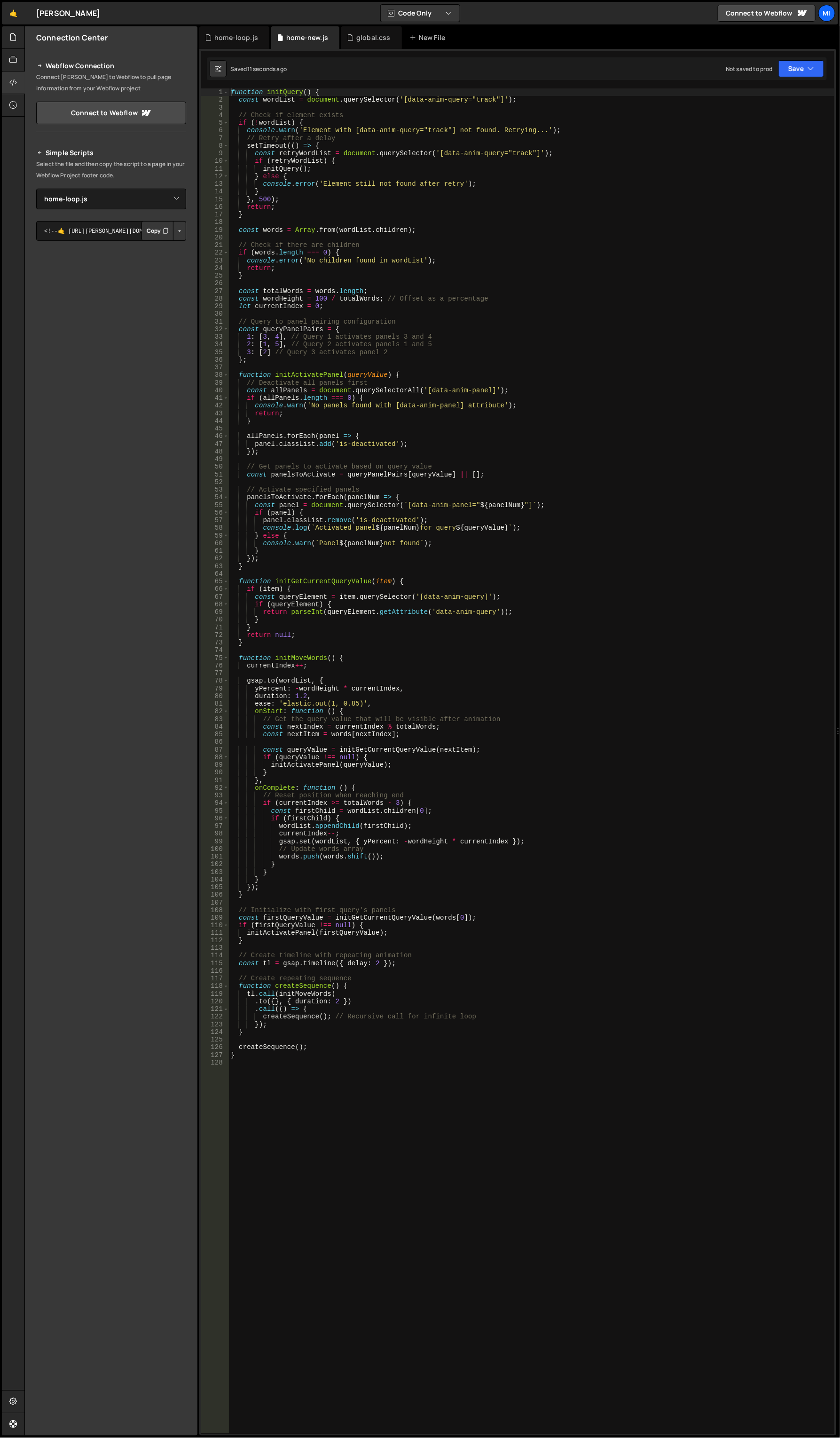
click at [393, 543] on div "function initQuery ( ) { const wordList = document . querySelector ( '[data-ani…" at bounding box center [532, 768] width 606 height 1361
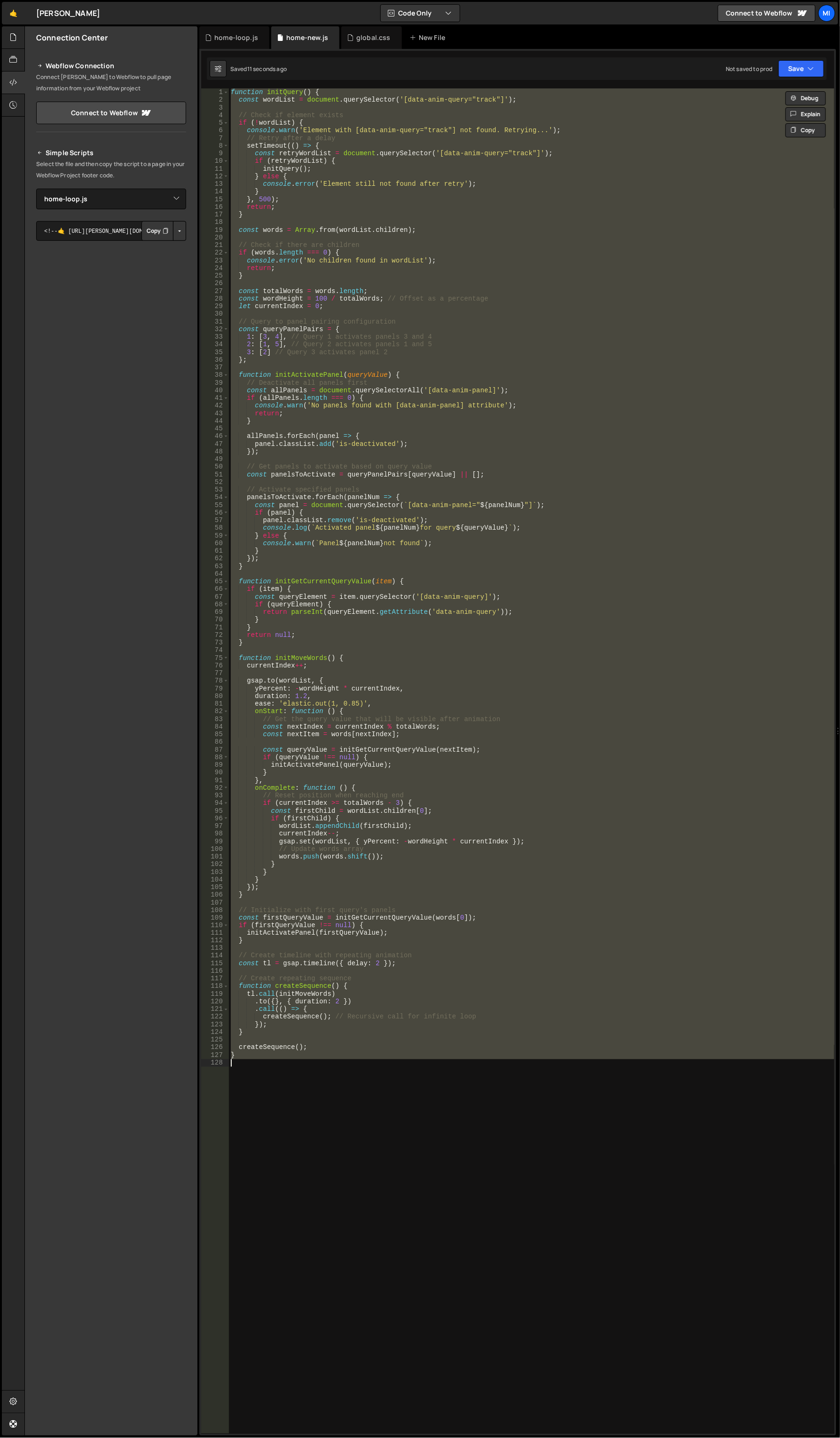
paste textarea "}"
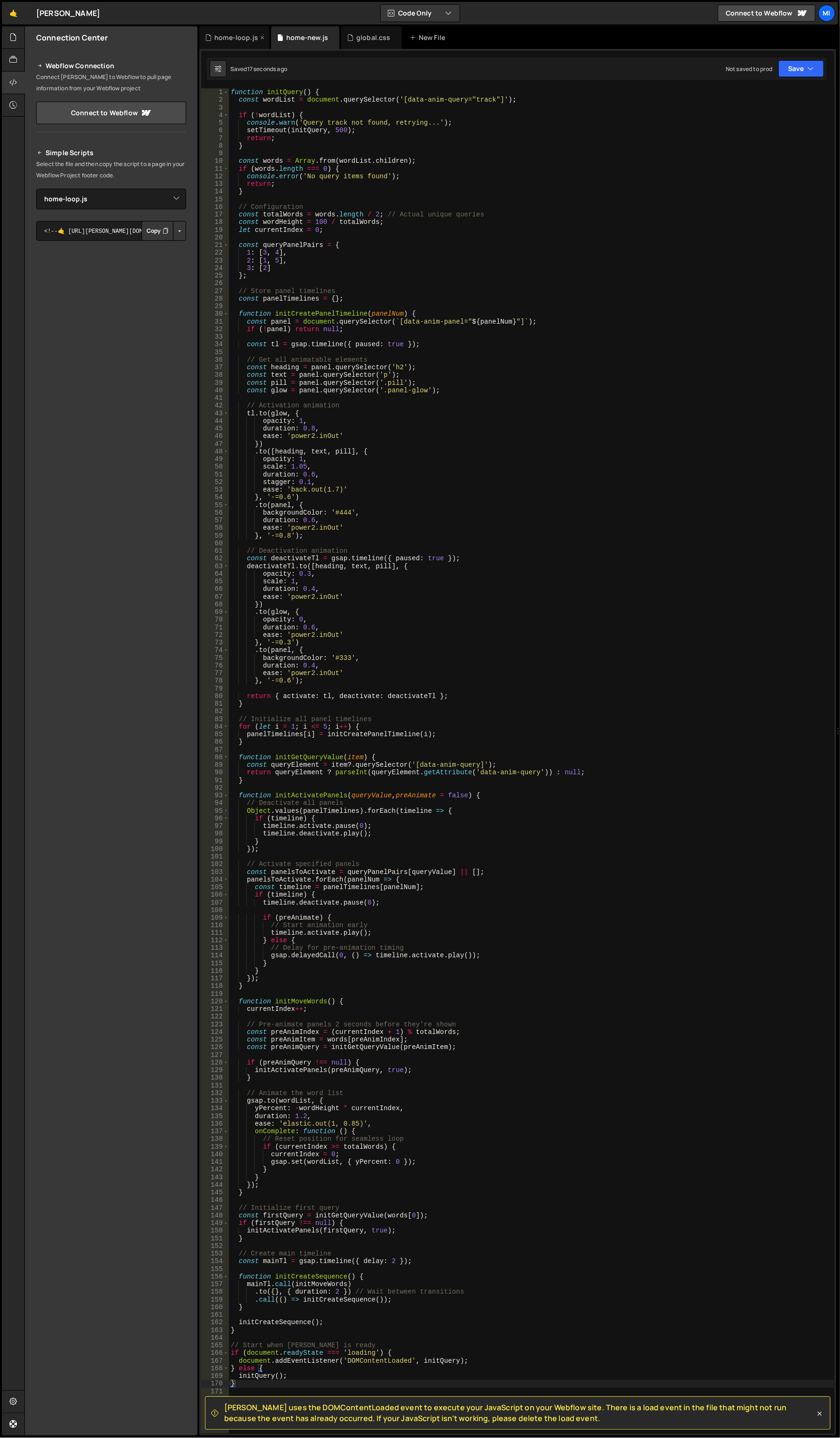
click at [233, 46] on div "home-loop.js" at bounding box center [234, 37] width 70 height 23
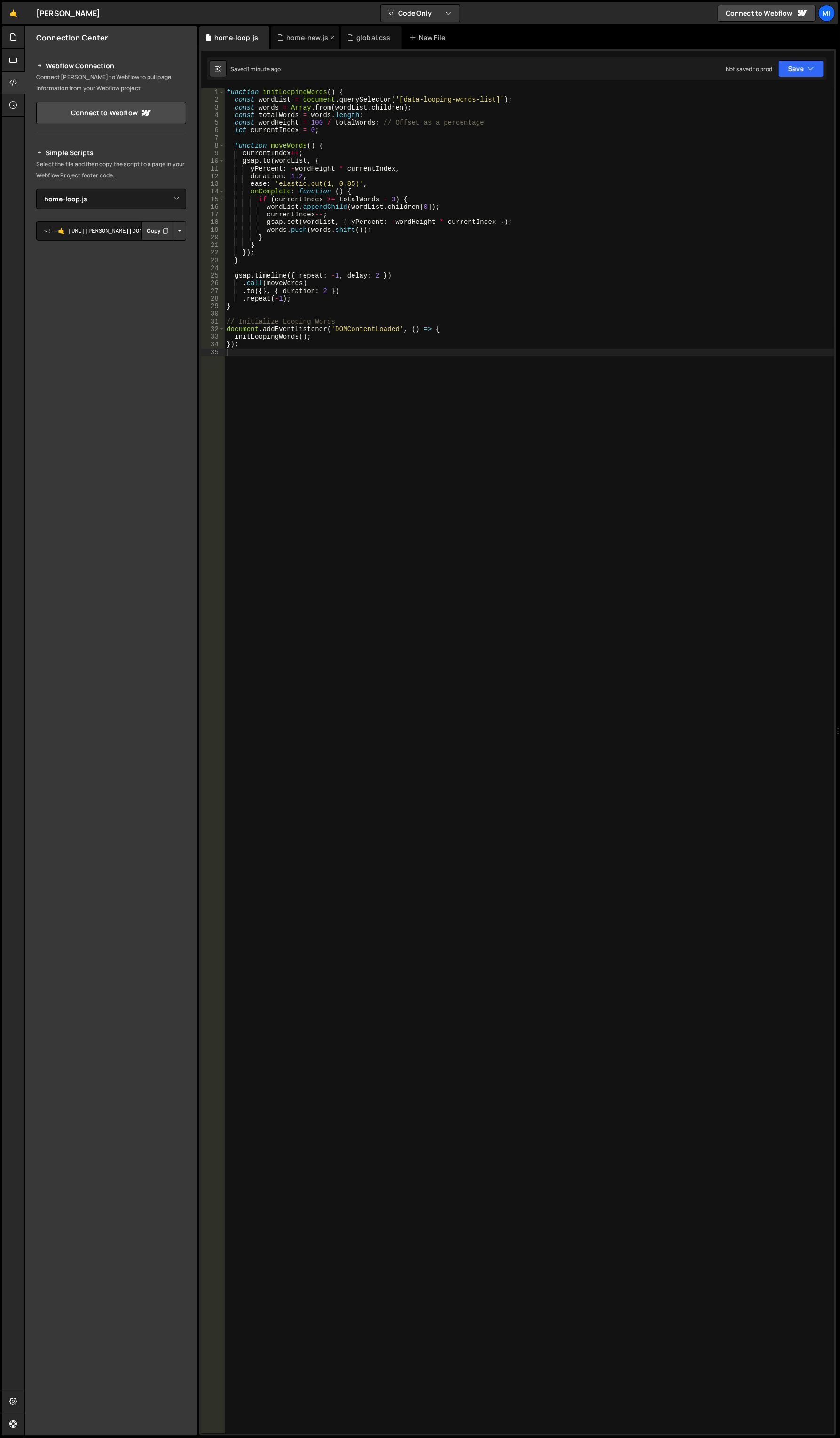
click at [286, 36] on div "home-new.js" at bounding box center [307, 37] width 42 height 9
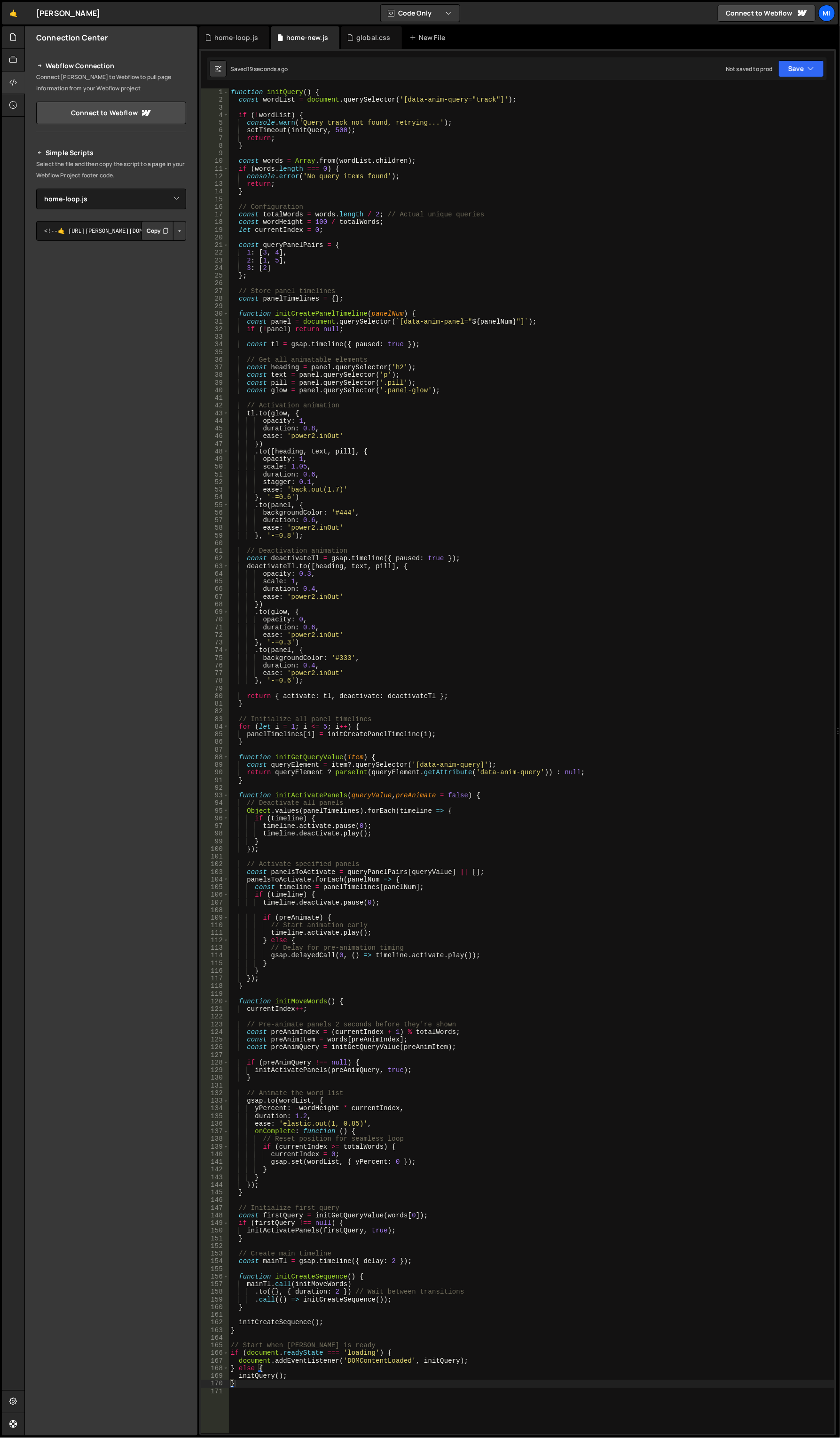
click at [447, 190] on div "function initQuery ( ) { const wordList = document . querySelector ( '[data-ani…" at bounding box center [532, 768] width 606 height 1361
click at [433, 221] on div "function initQuery ( ) { const wordList = document . querySelector ( '[data-ani…" at bounding box center [532, 768] width 606 height 1361
type textarea "}"
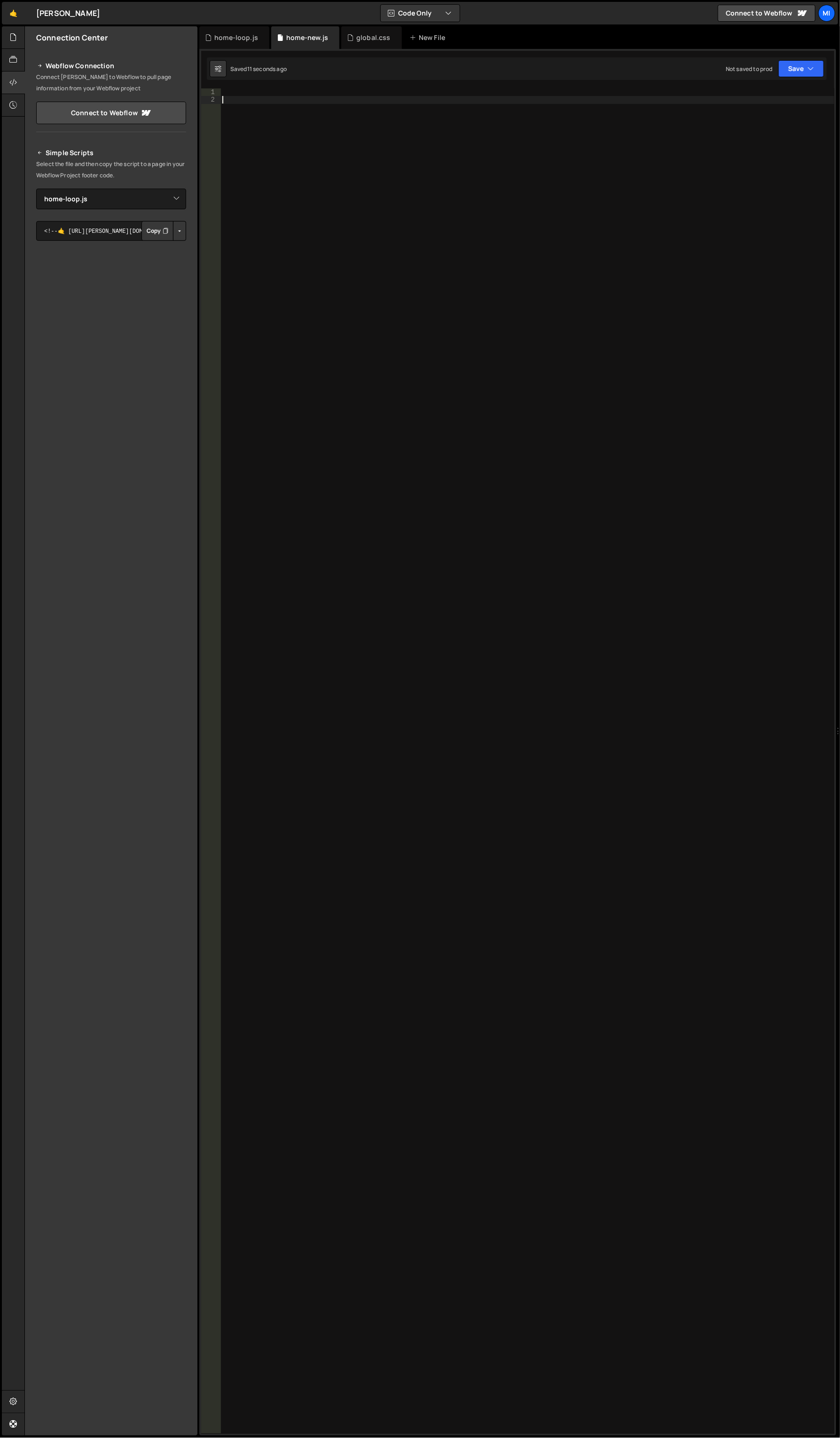
click at [483, 449] on div at bounding box center [528, 768] width 614 height 1361
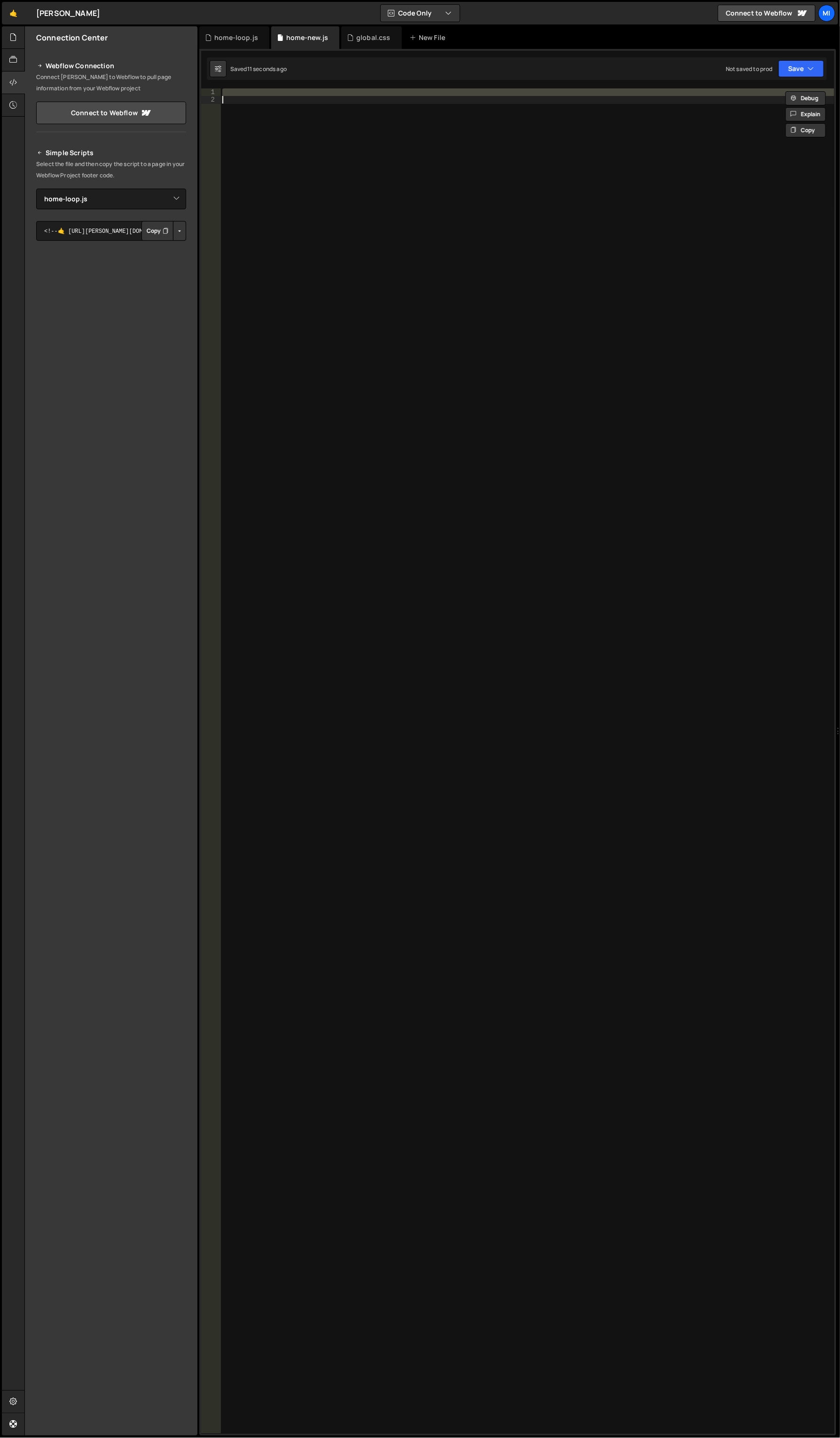
paste textarea "}"
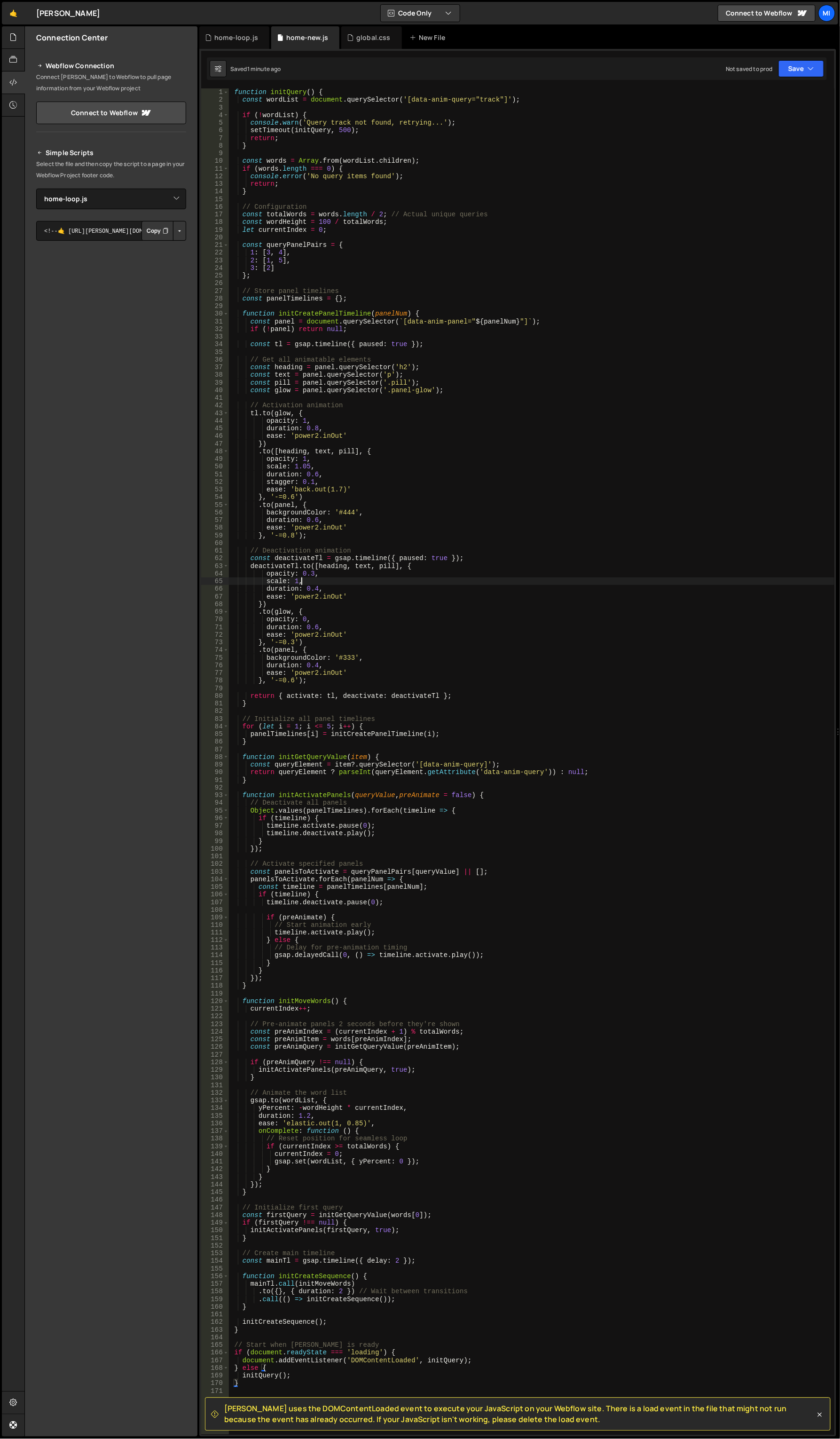
click at [369, 583] on div "function initQuery ( ) { const wordList = document . querySelector ( '[data-ani…" at bounding box center [531, 769] width 607 height 1362
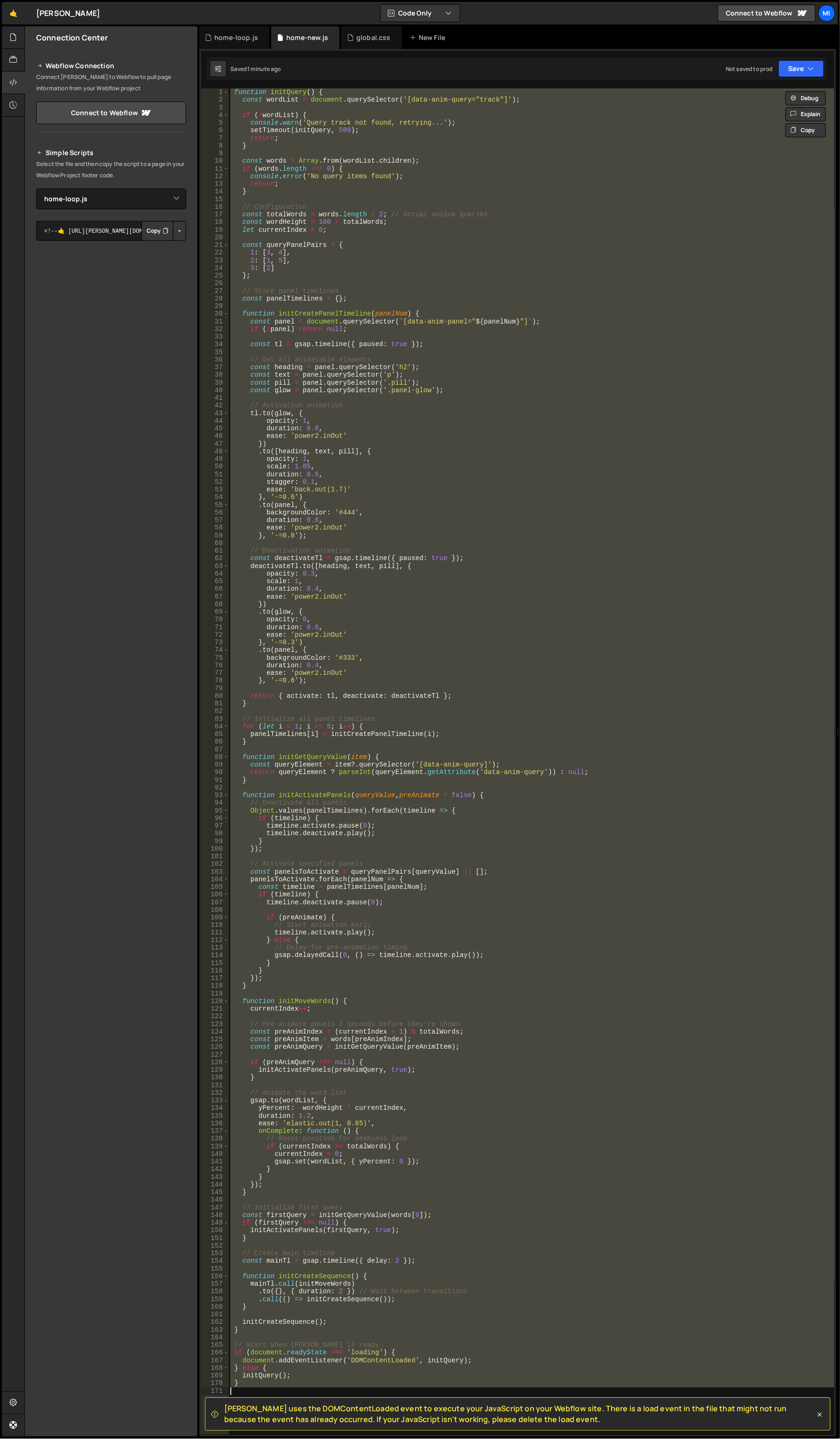
paste textarea "}"
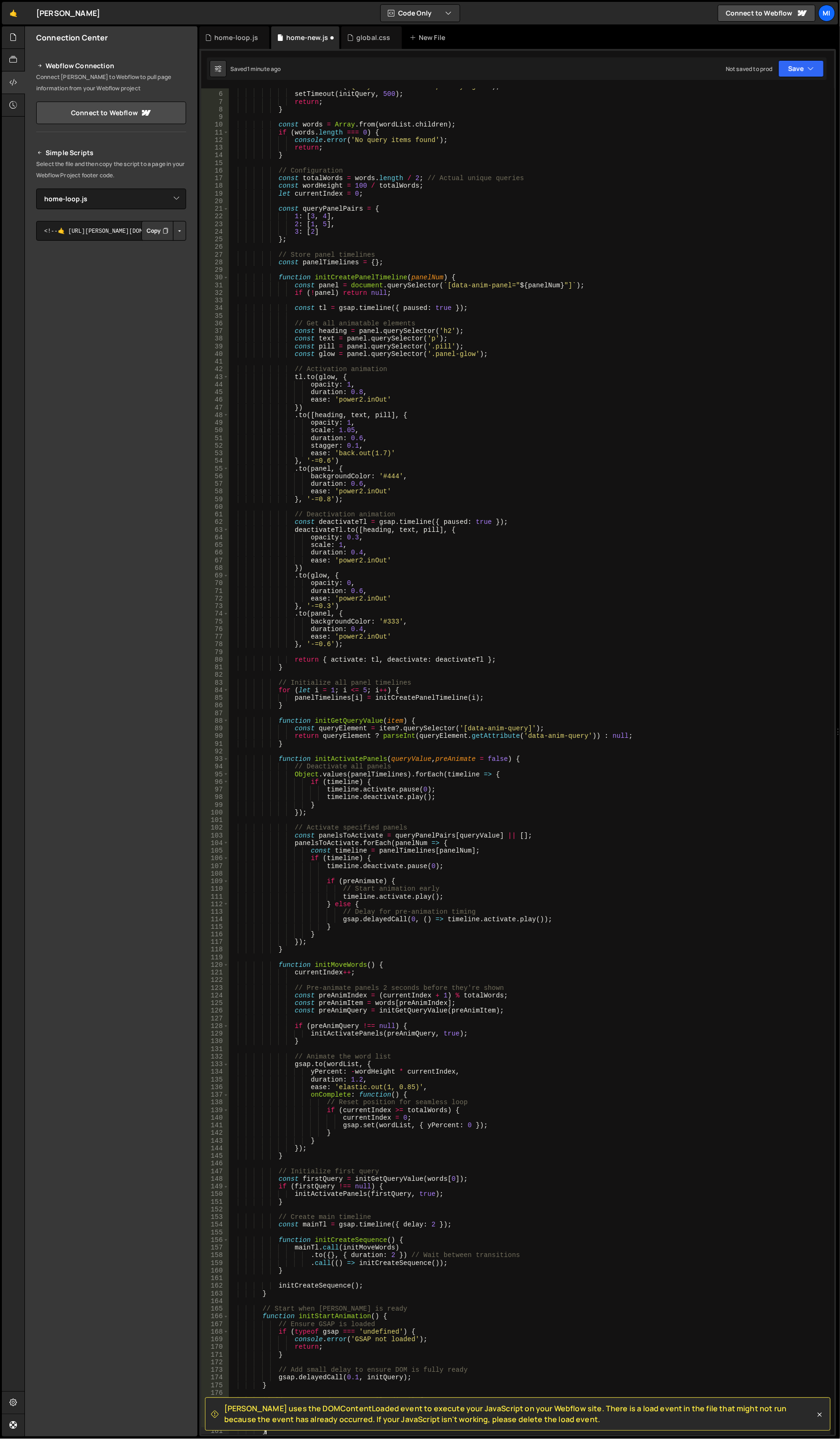
scroll to position [36, 0]
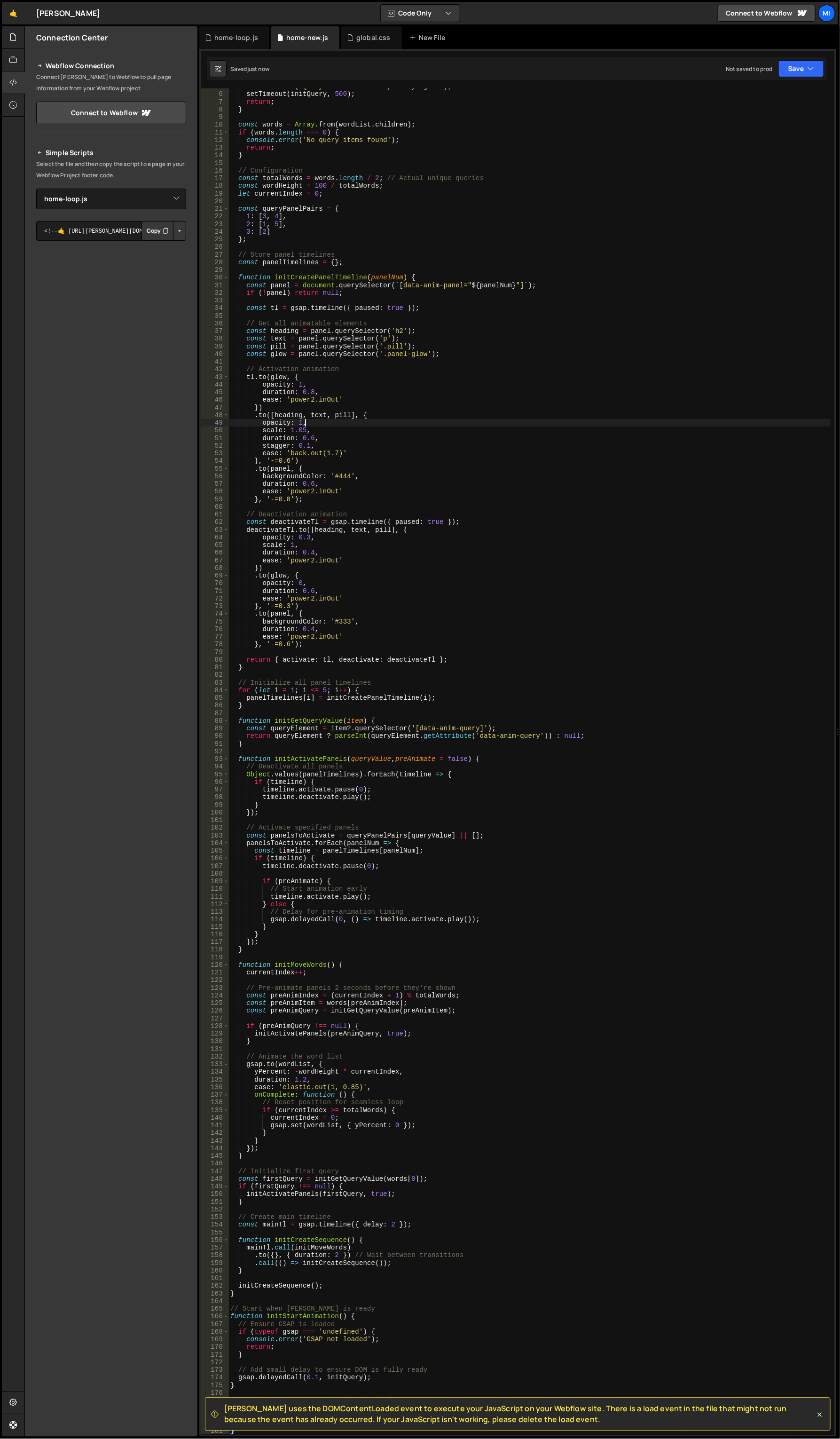
click at [351, 422] on div "console . warn ( 'Query track not found, retrying...' ) ; setTimeout ( initQuer…" at bounding box center [529, 763] width 603 height 1362
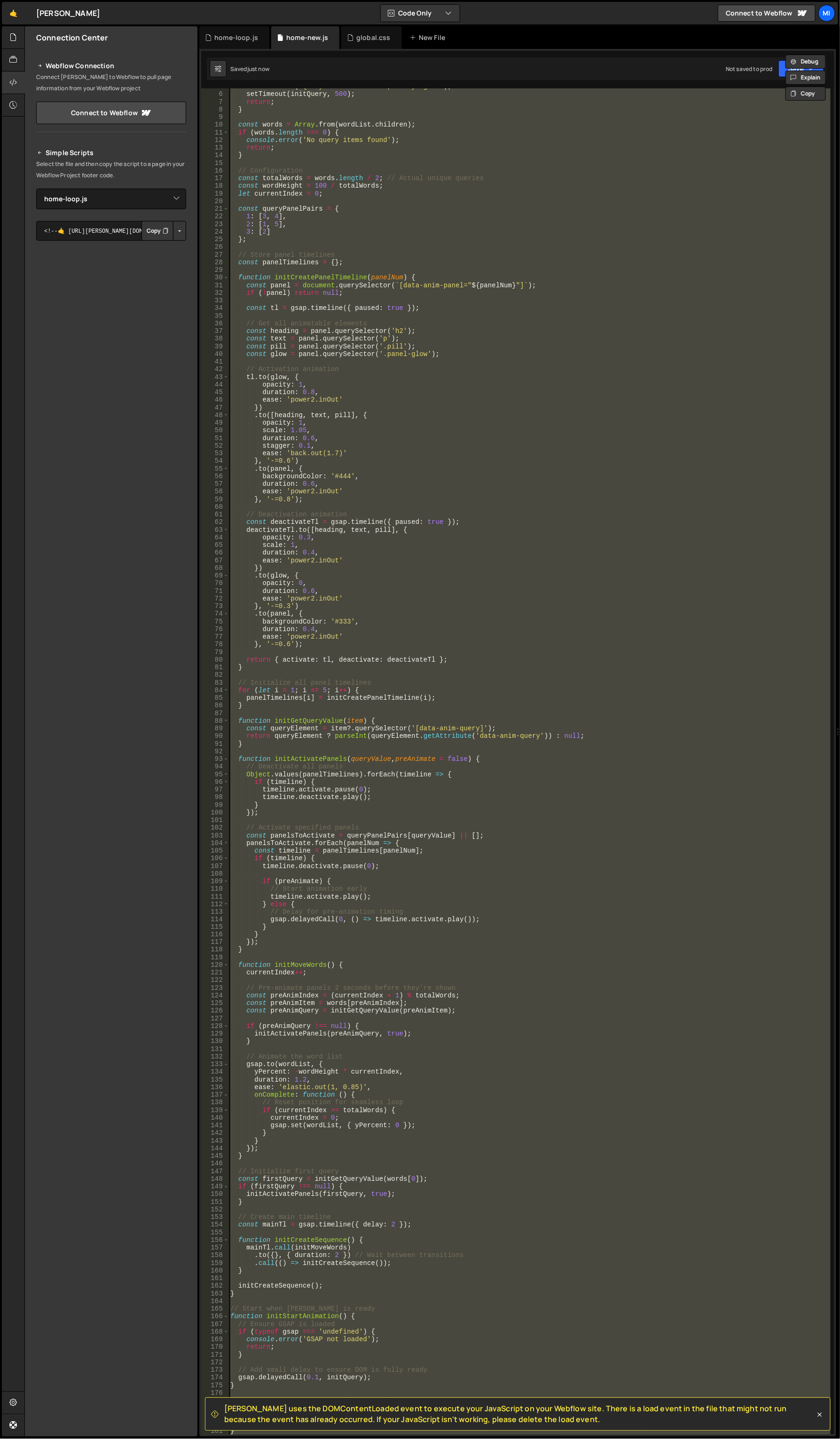
paste textarea "}"
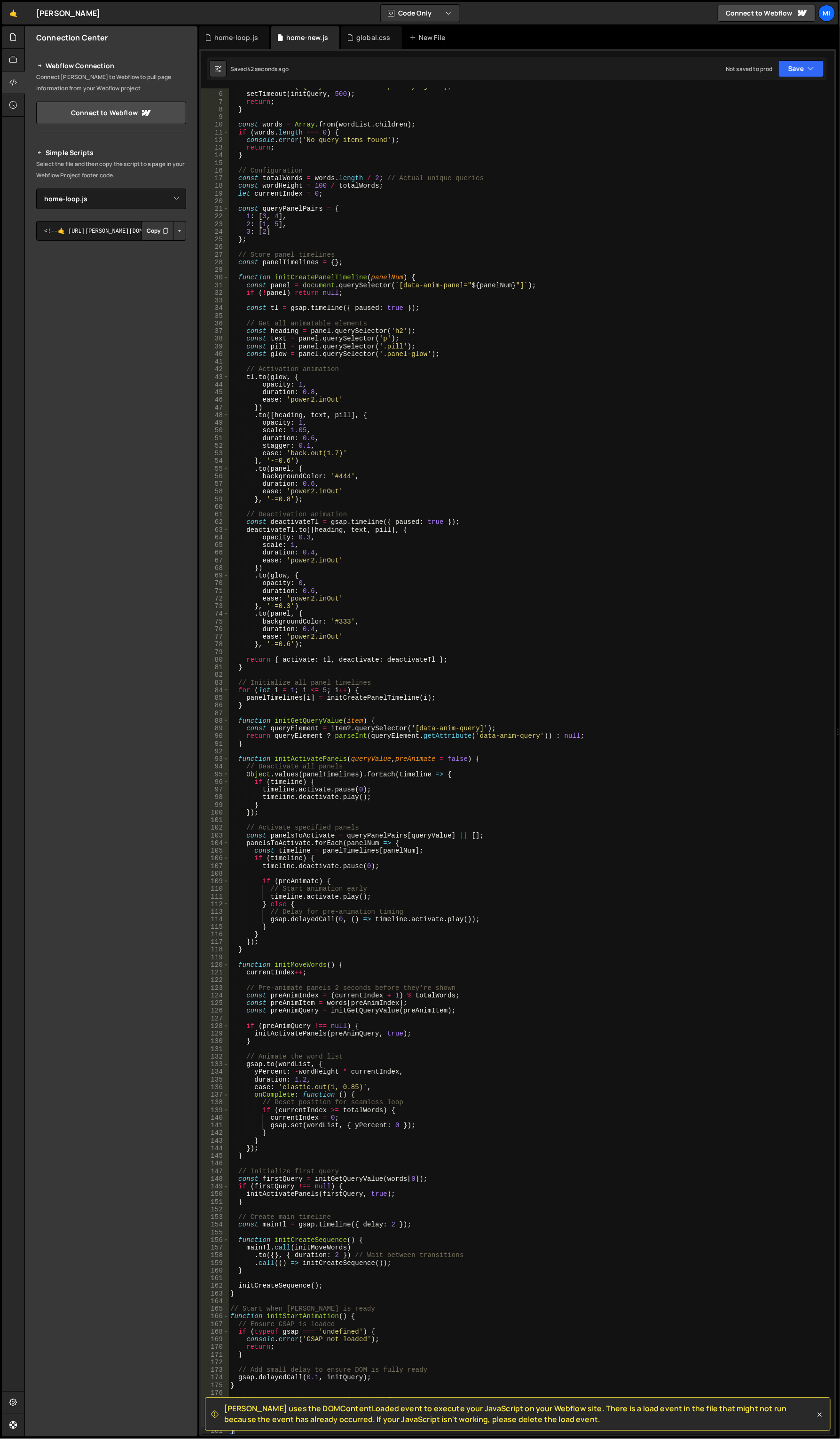
click at [355, 332] on div "console . warn ( 'Query track not found, retrying...' ) ; setTimeout ( initQuer…" at bounding box center [529, 763] width 603 height 1362
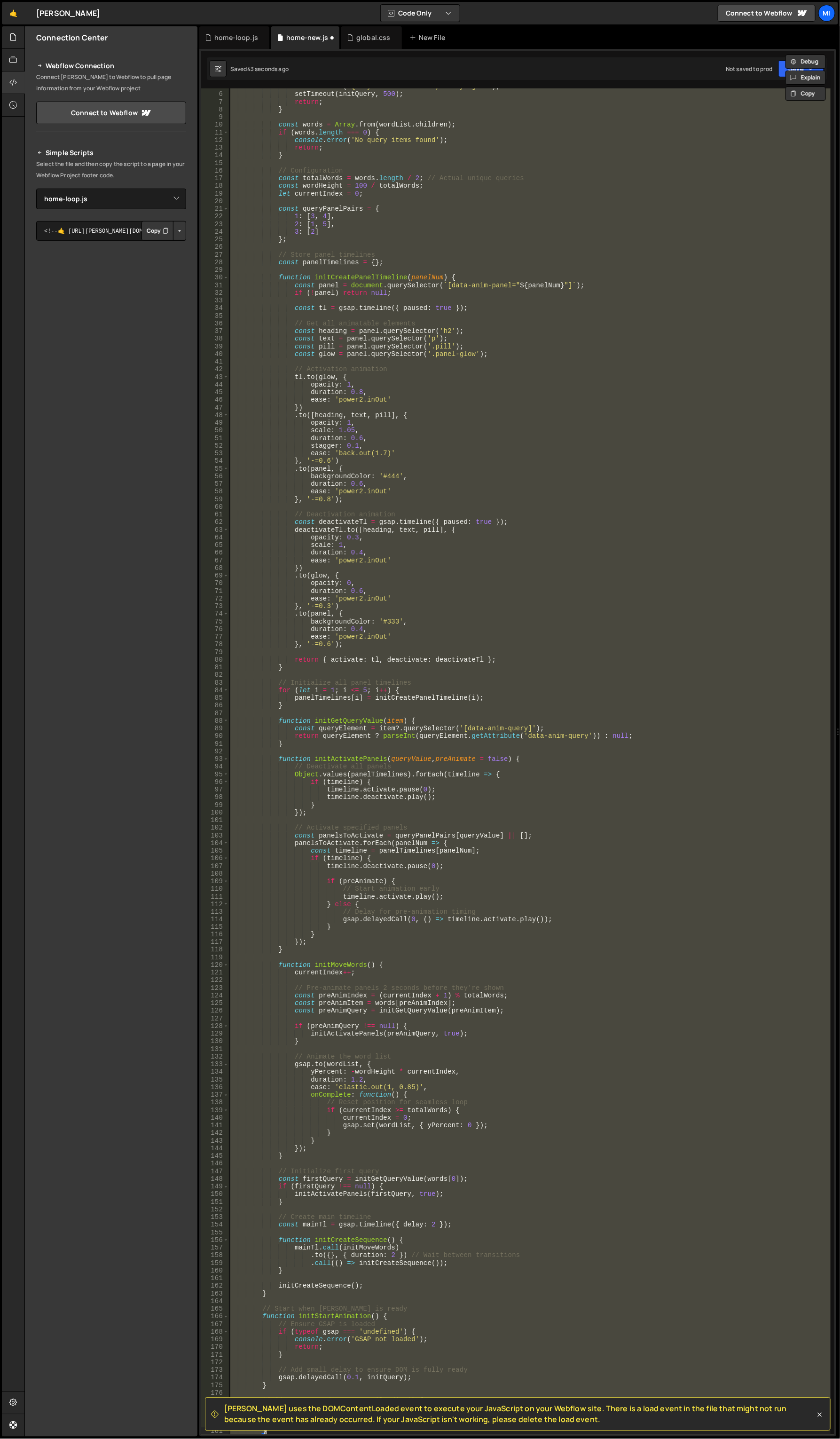
scroll to position [44, 0]
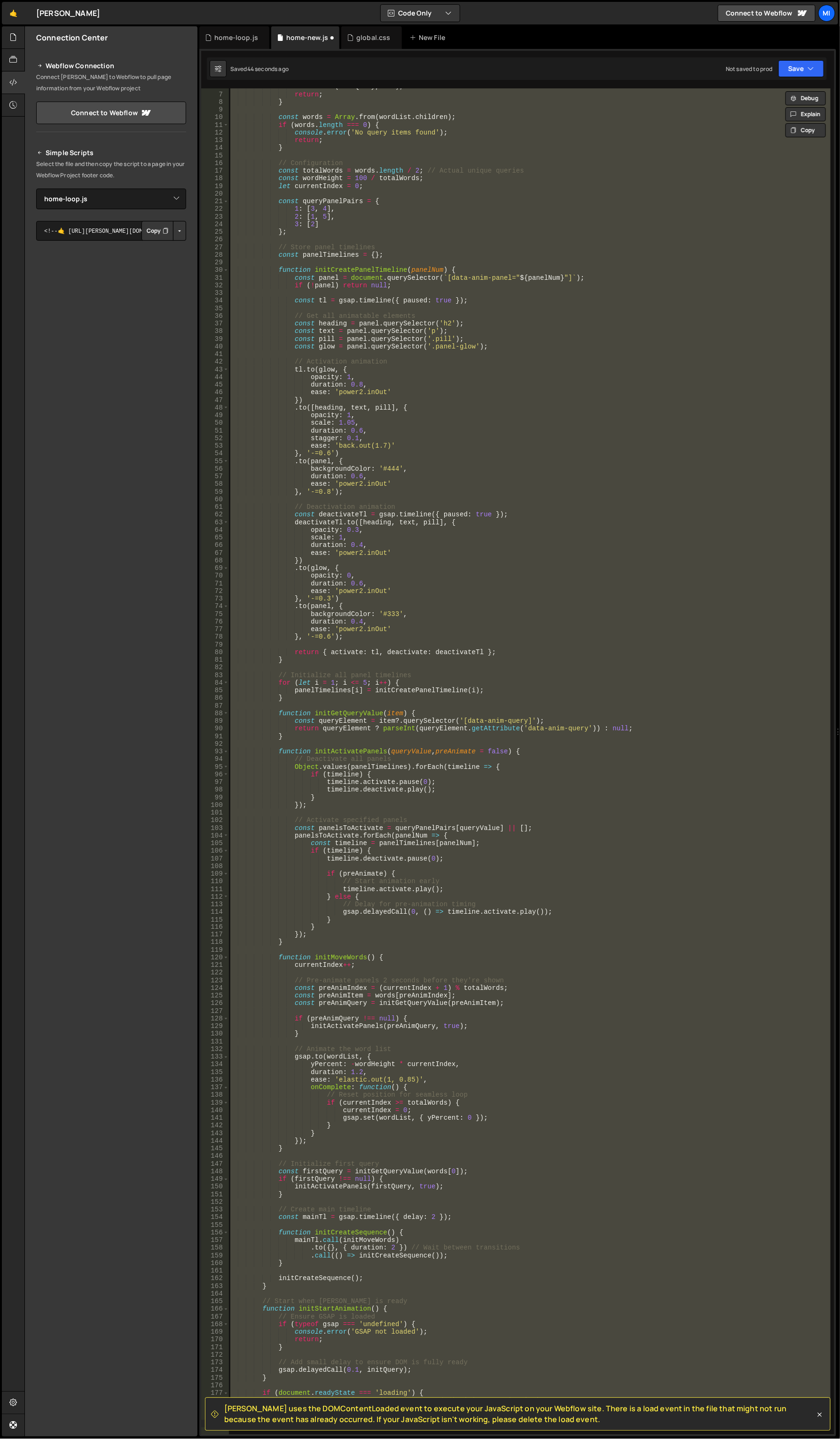
type textarea "initQuery(); }"
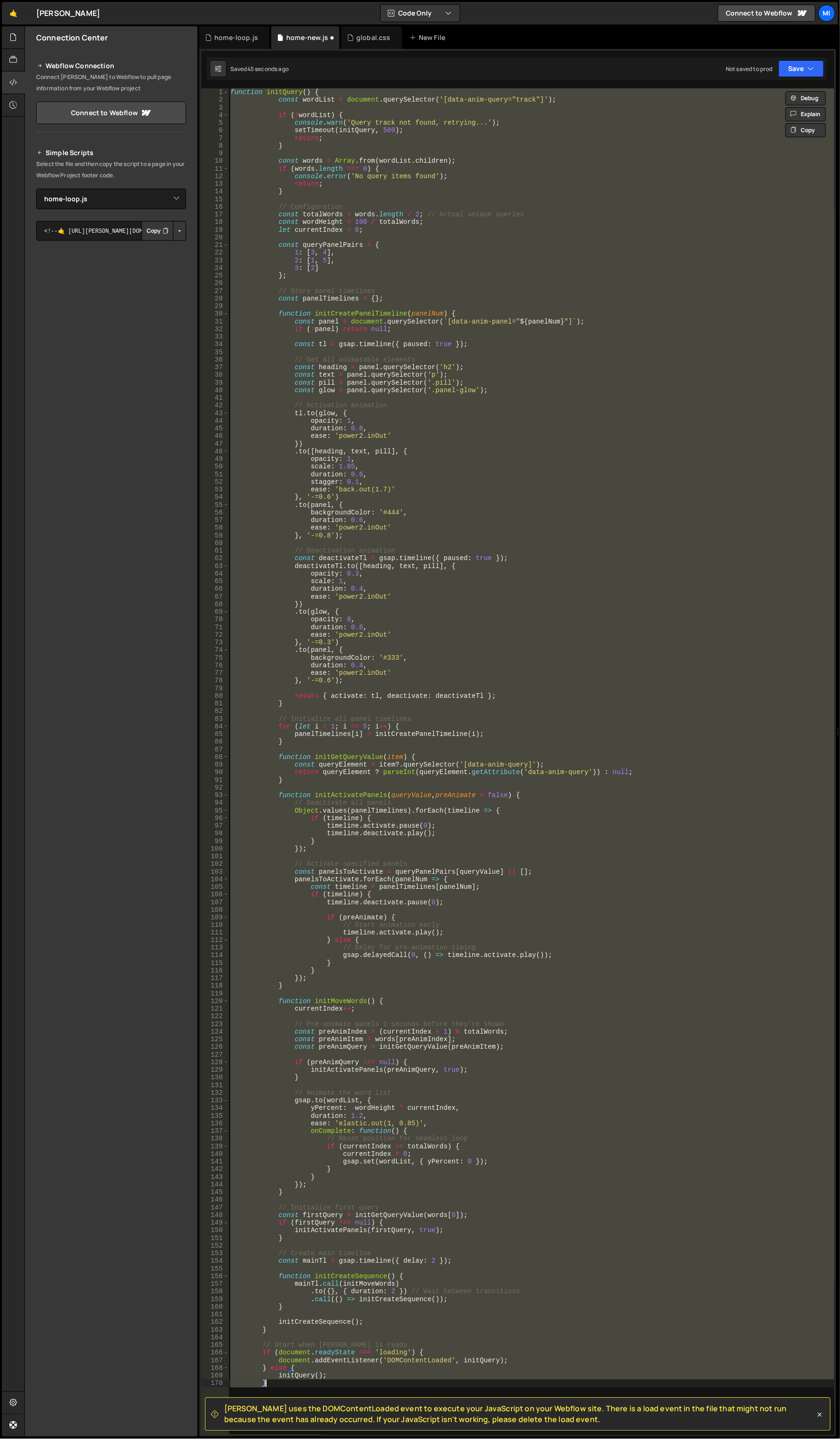
type textarea "}"
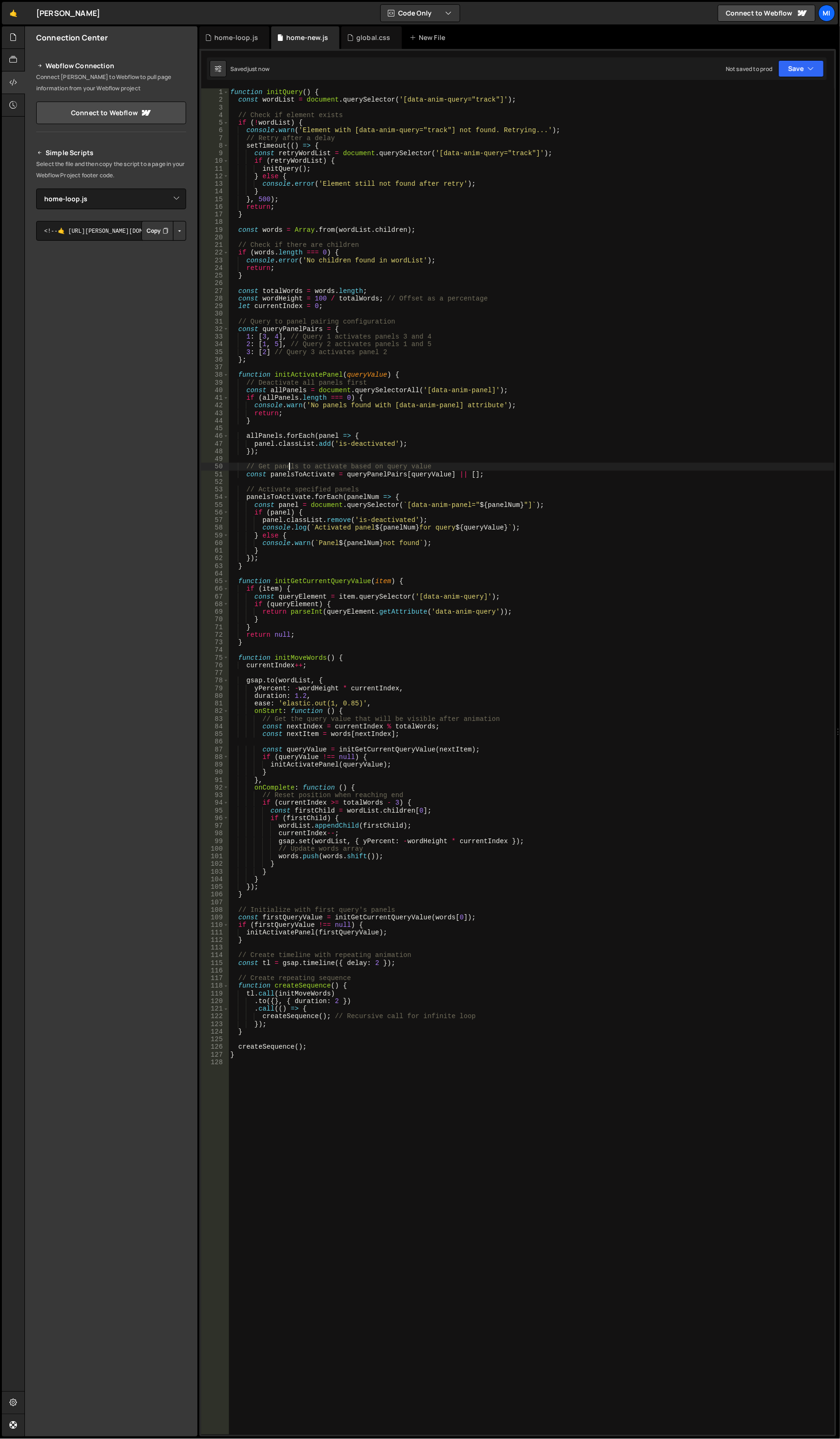
click at [290, 466] on div "function initQuery ( ) { const wordList = document . querySelector ( '[data-ani…" at bounding box center [531, 769] width 607 height 1362
click at [607, 590] on div "function initQuery ( ) { const wordList = document . querySelector ( '[data-ani…" at bounding box center [531, 769] width 607 height 1362
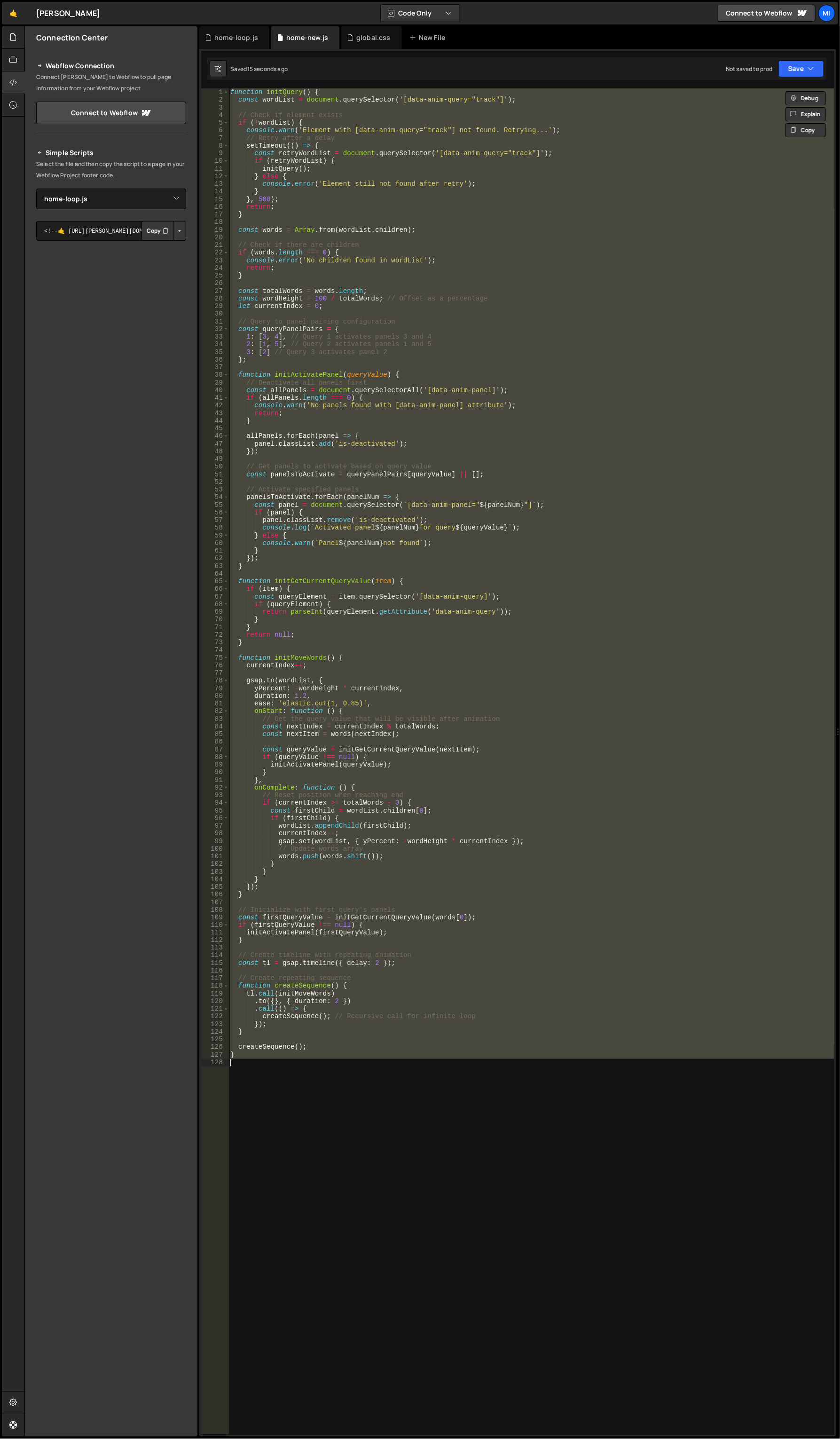
paste textarea "}"
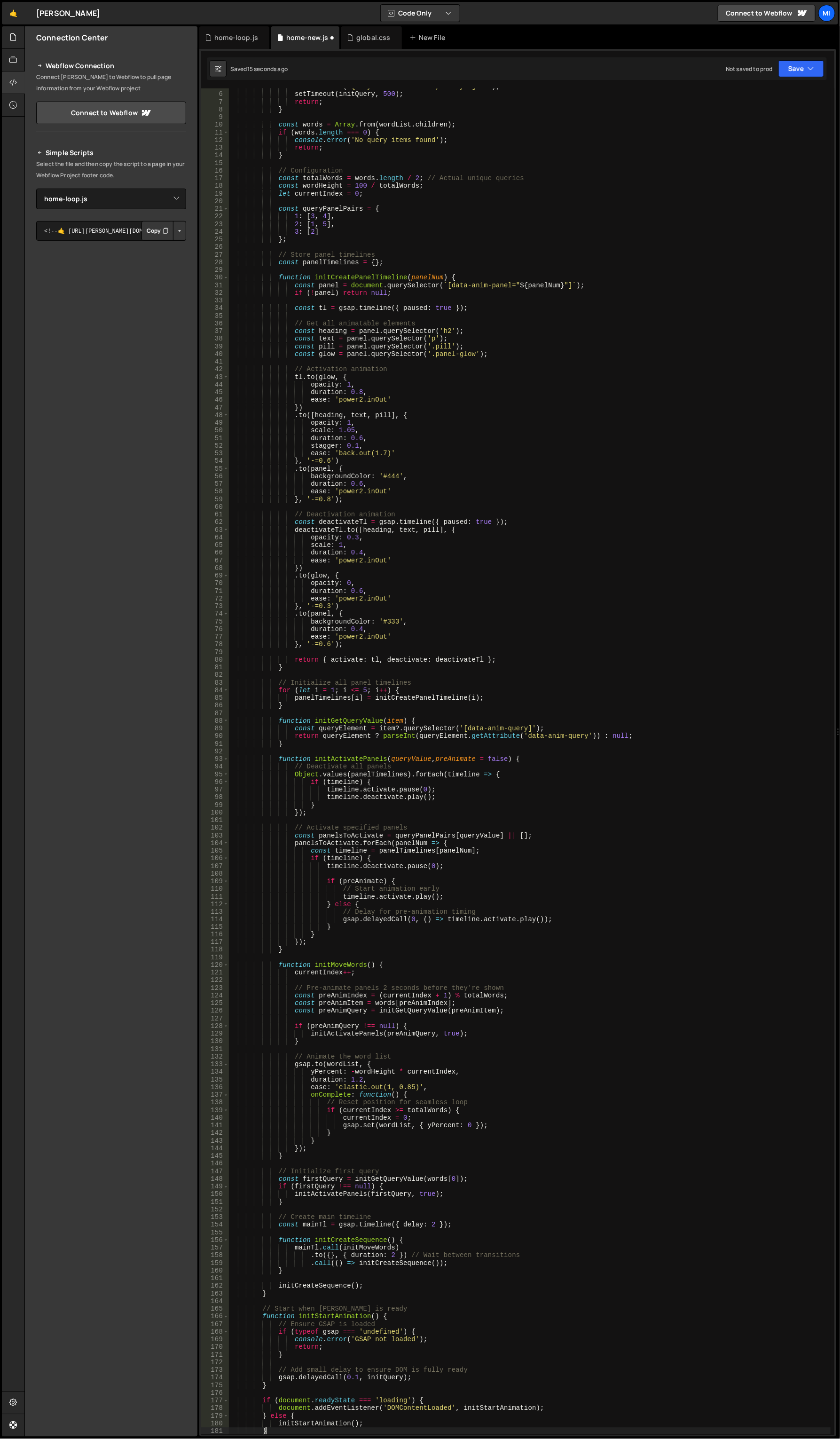
scroll to position [36, 0]
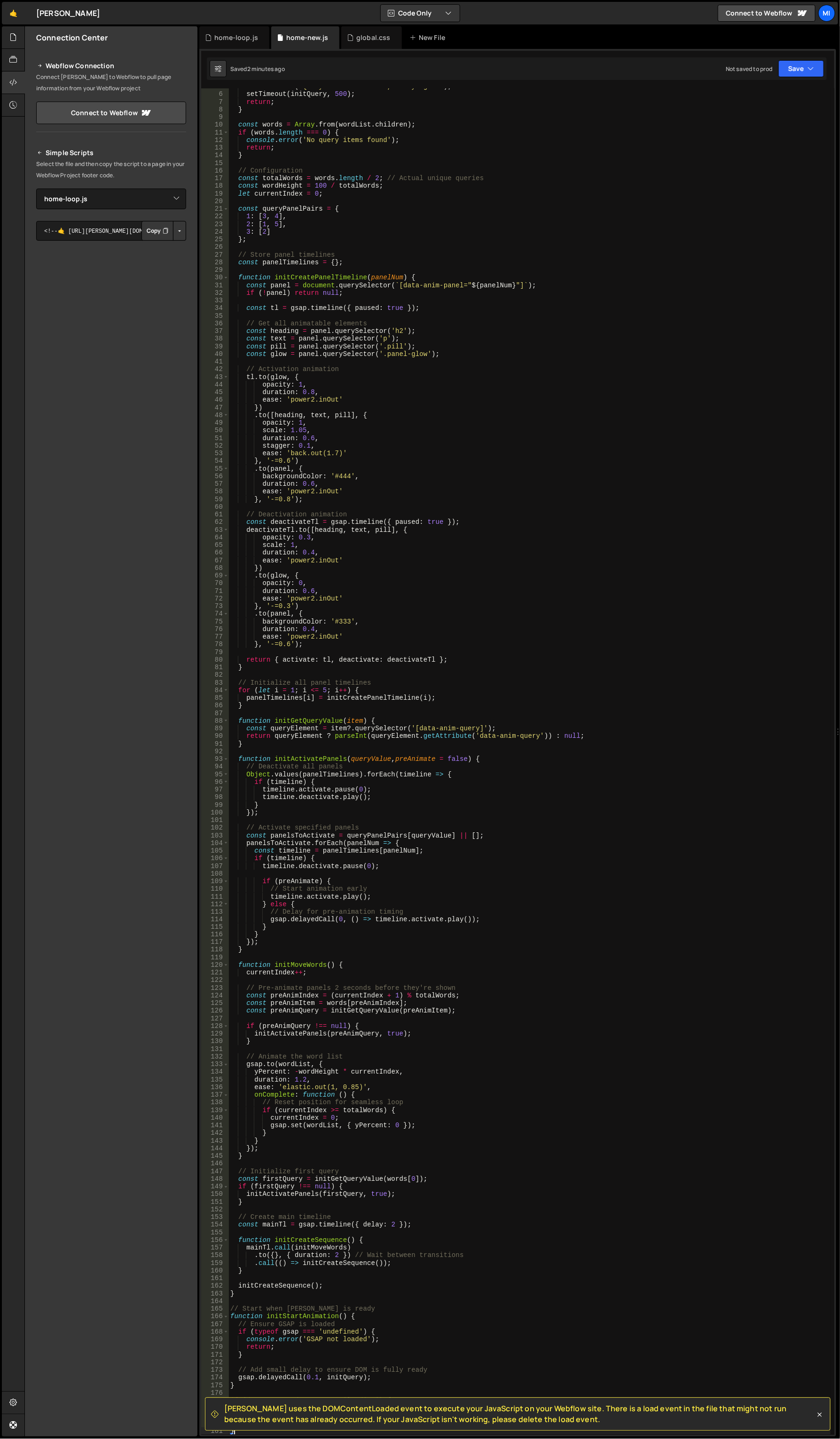
click at [238, 49] on div "[PERSON_NAME] uses the DOMContentLoaded event to execute your JavaScript on you…" at bounding box center [518, 742] width 637 height 1388
click at [293, 37] on div "home-new.js" at bounding box center [307, 37] width 42 height 9
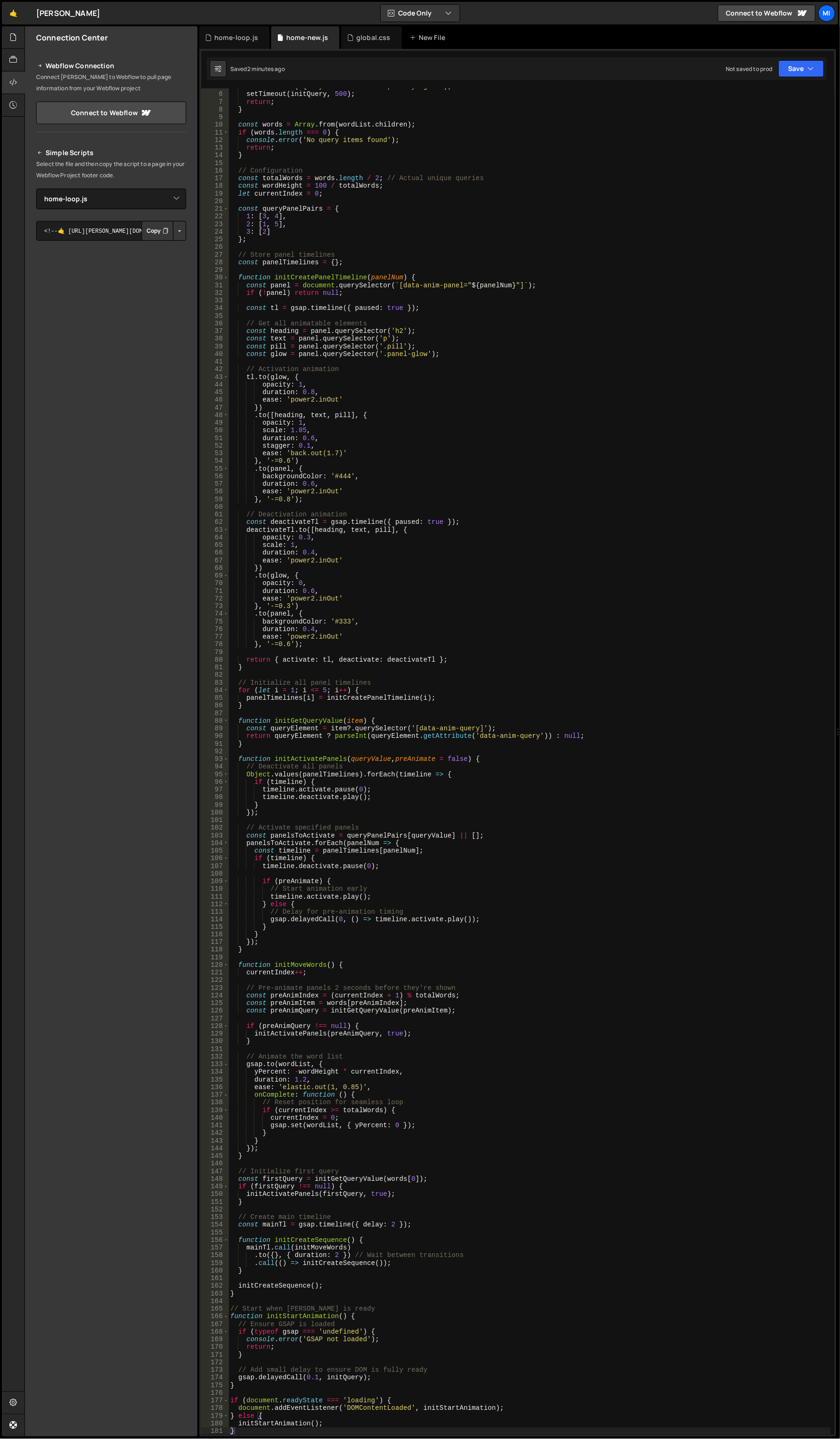
click at [455, 350] on div "console . warn ( 'Query track not found, retrying...' ) ; setTimeout ( initQuer…" at bounding box center [529, 763] width 603 height 1362
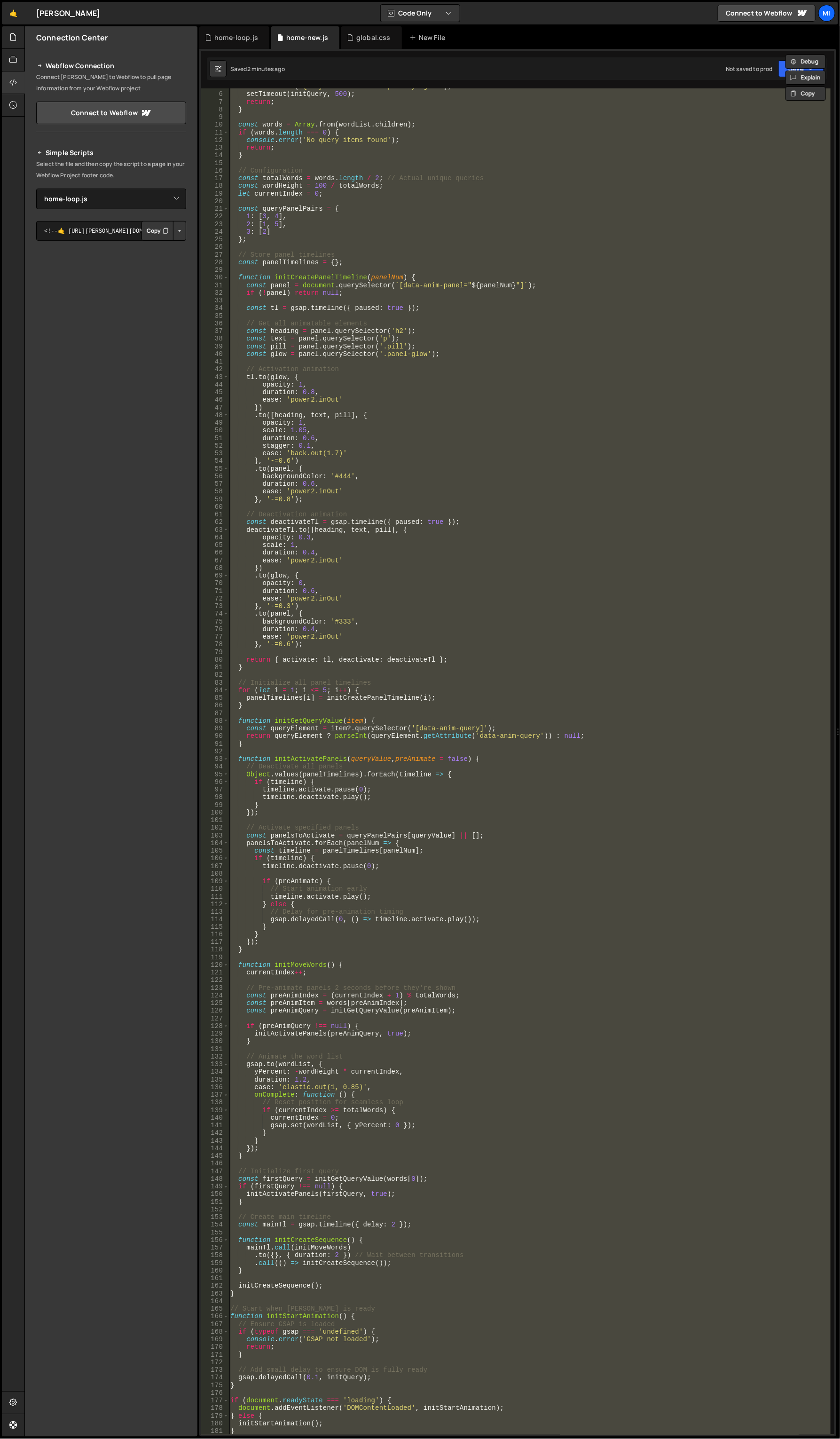
paste textarea "});"
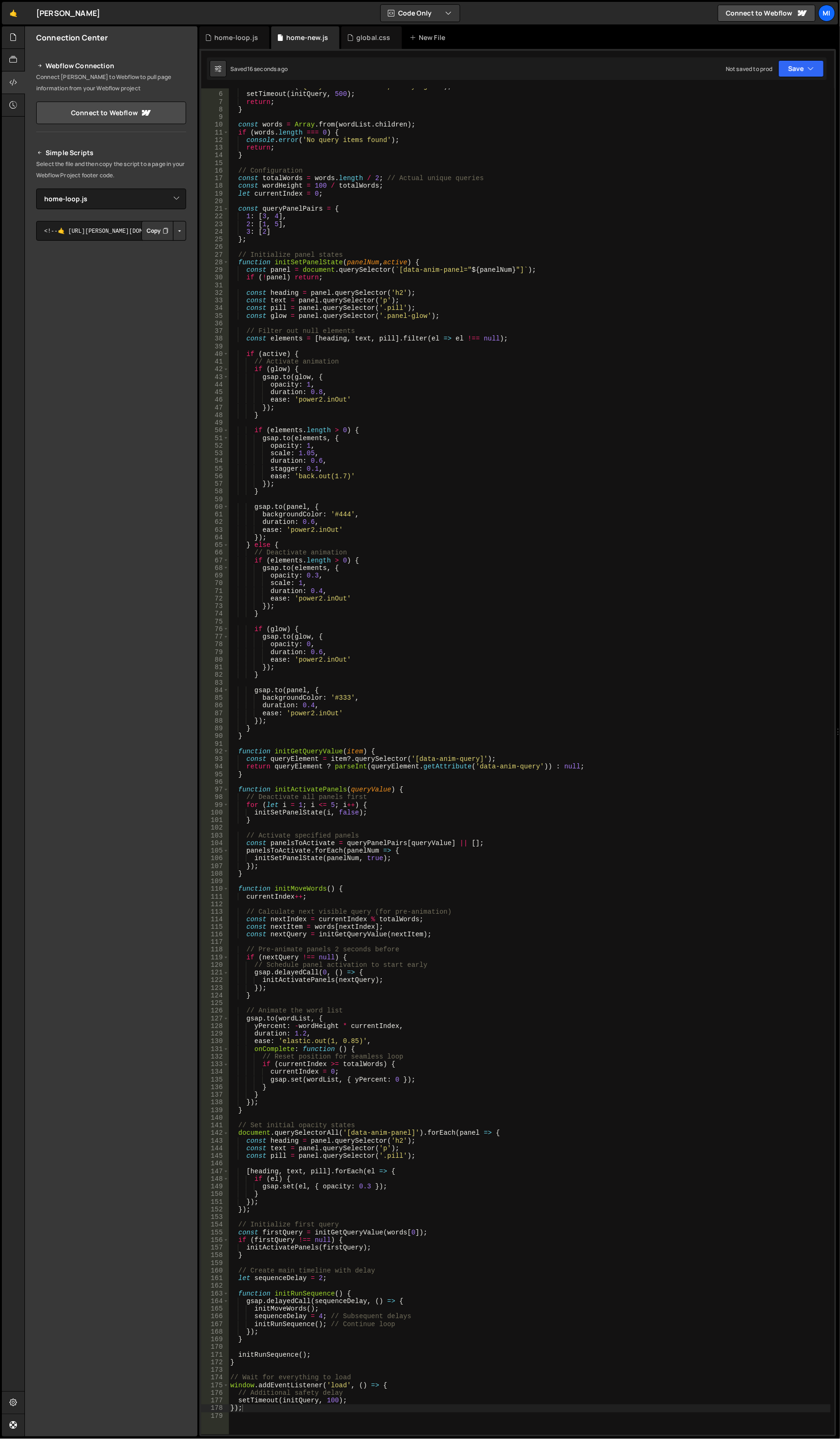
click at [445, 535] on div "console . warn ( 'Query track not found, retrying...' ) ; setTimeout ( initQuer…" at bounding box center [529, 763] width 603 height 1362
click at [370, 427] on div "console . warn ( 'Query track not found, retrying...' ) ; setTimeout ( initQuer…" at bounding box center [529, 763] width 603 height 1362
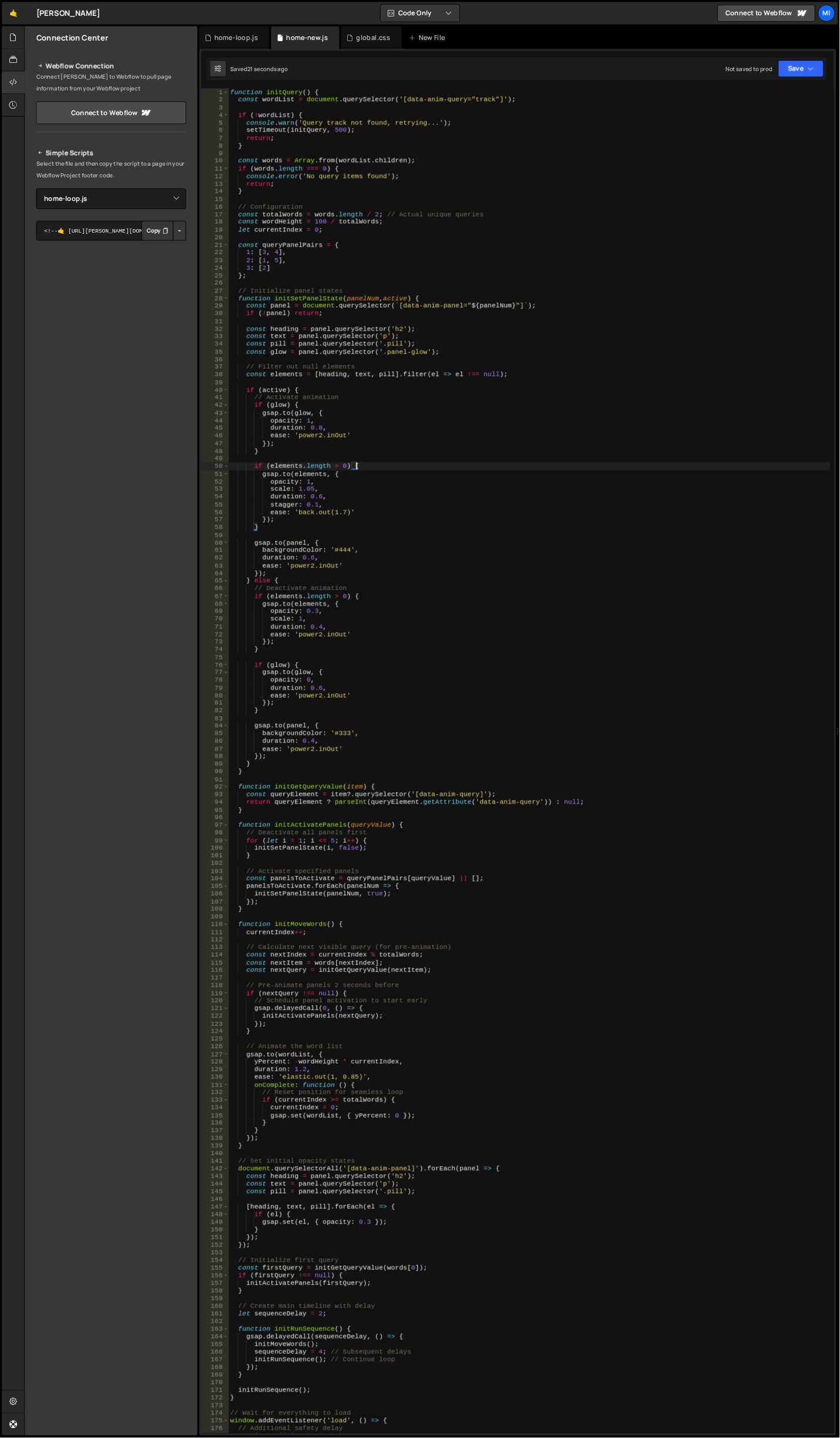
scroll to position [0, 0]
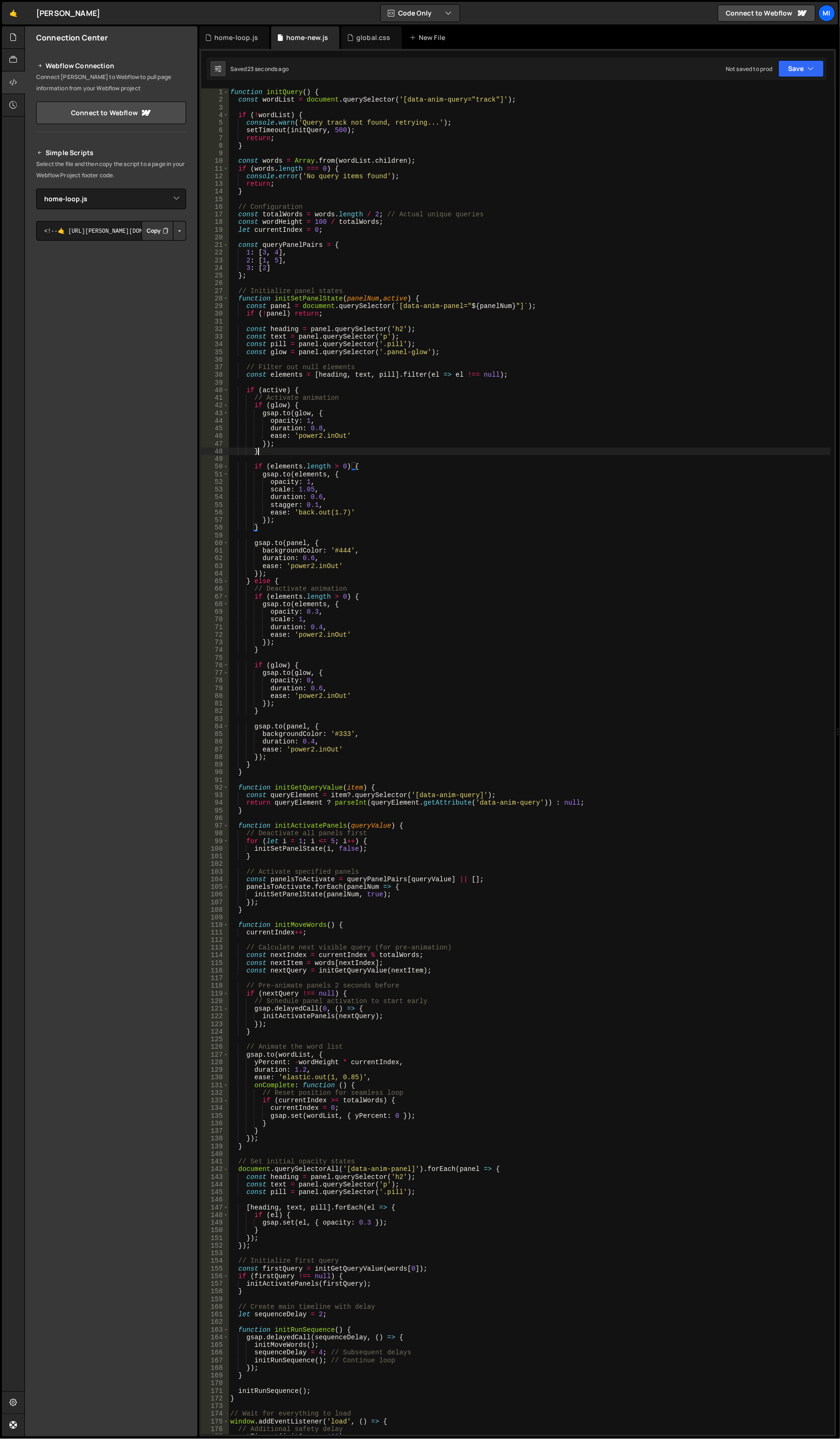
click at [403, 452] on div "function initQuery ( ) { const wordList = document . querySelector ( '[data-ani…" at bounding box center [529, 769] width 603 height 1362
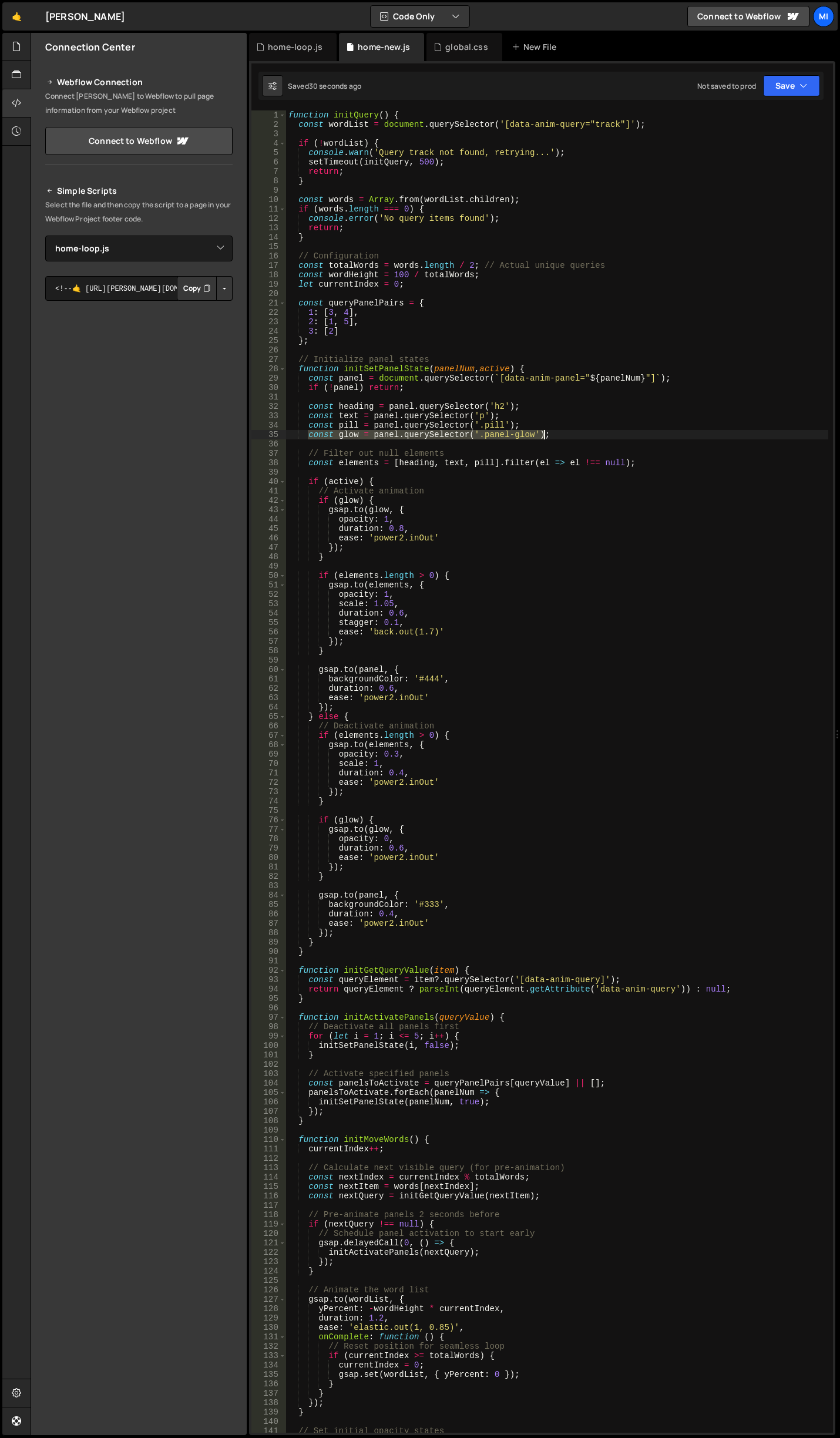
drag, startPoint x: 310, startPoint y: 436, endPoint x: 571, endPoint y: 438, distance: 261.0
click at [571, 438] on div "function initQuery ( ) { const wordList = document . querySelector ( '[data-ani…" at bounding box center [557, 780] width 542 height 1341
type textarea "const glow = panel.querySelector('.panel-glow');"
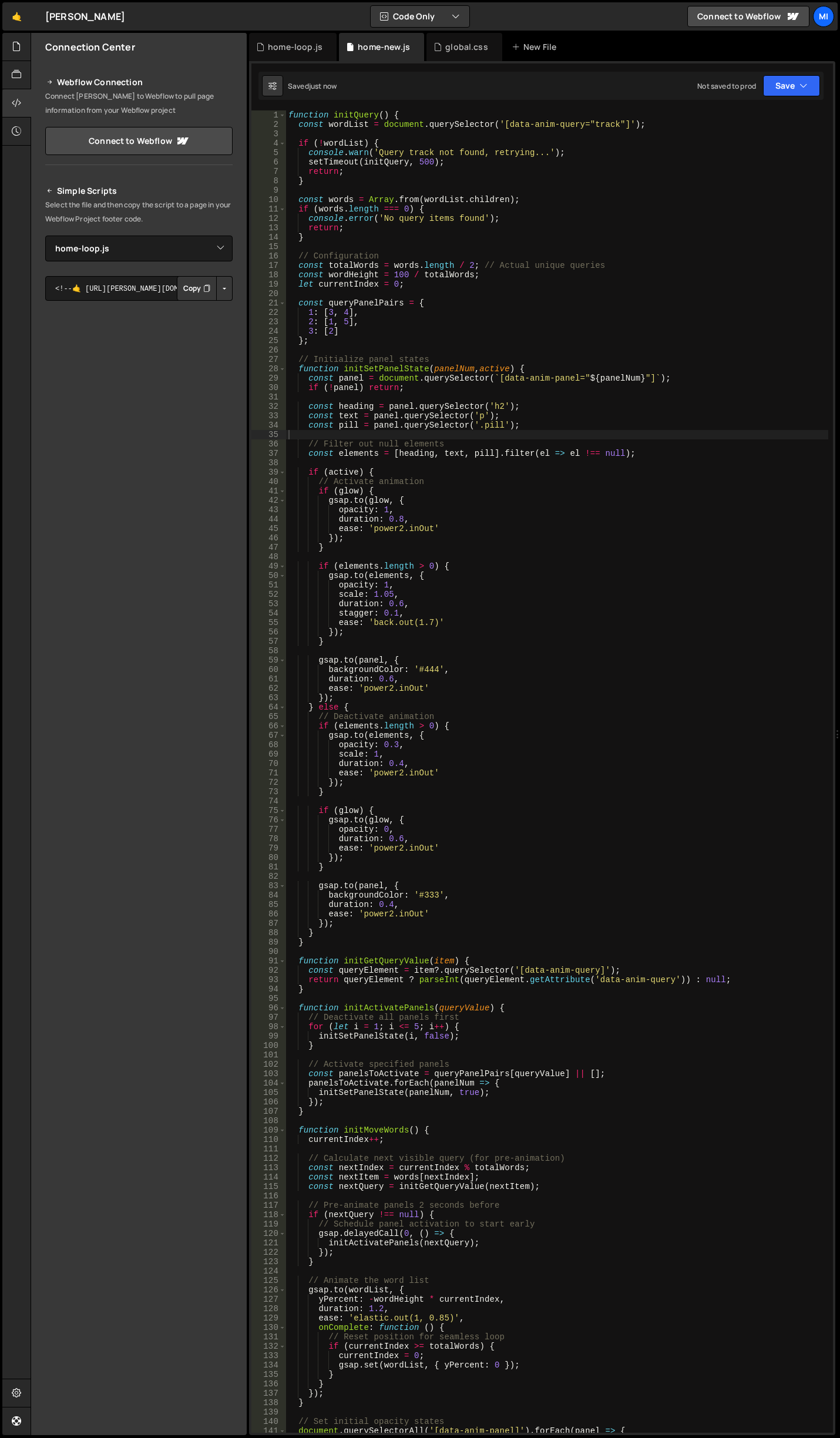
click at [618, 417] on div "function initQuery ( ) { const wordList = document . querySelector ( '[data-ani…" at bounding box center [557, 780] width 542 height 1341
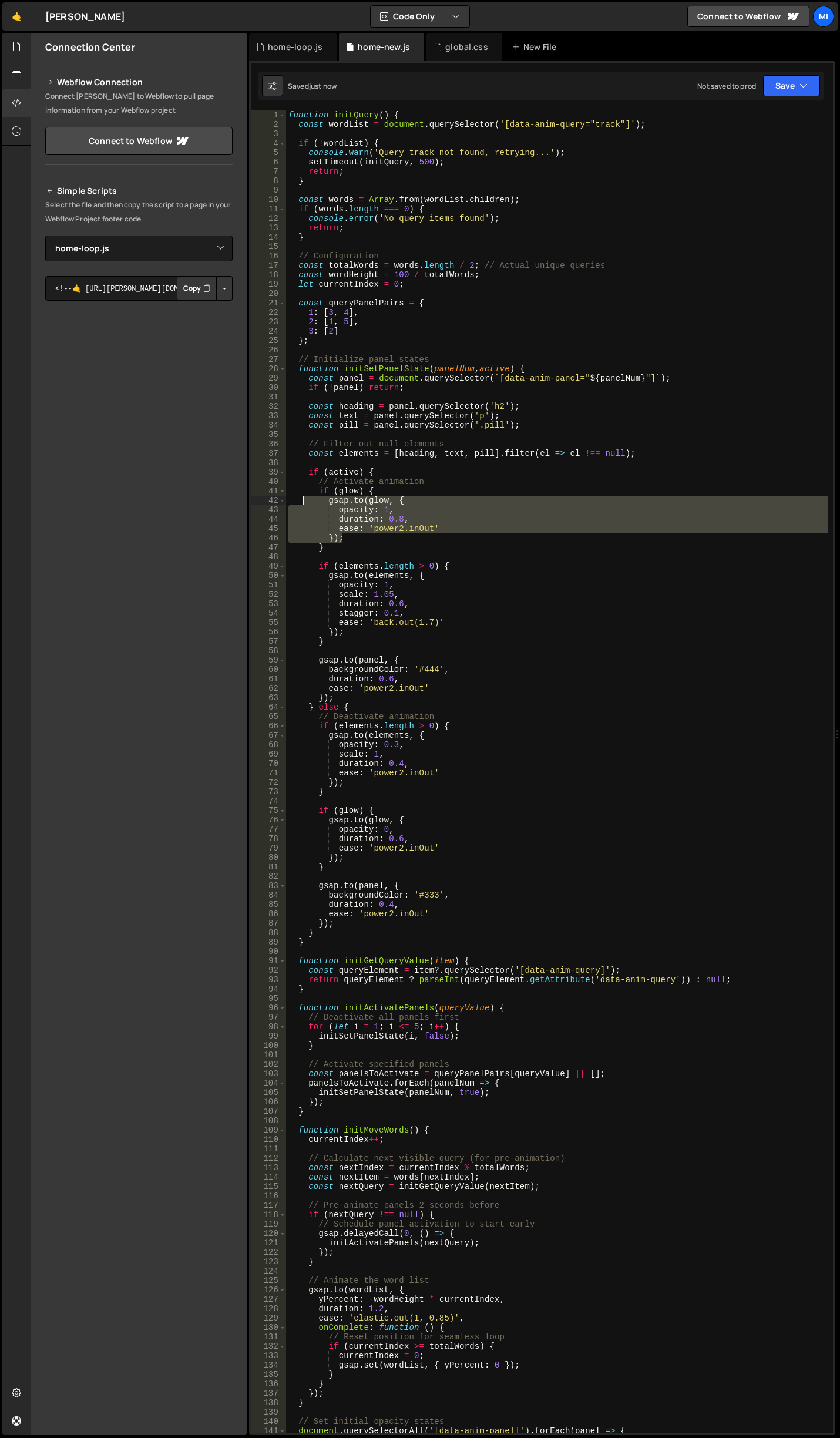
drag, startPoint x: 343, startPoint y: 538, endPoint x: 301, endPoint y: 498, distance: 58.0
click at [301, 498] on div "function initQuery ( ) { const wordList = document . querySelector ( '[data-ani…" at bounding box center [557, 780] width 542 height 1341
click at [331, 488] on div "function initQuery ( ) { const wordList = document . querySelector ( '[data-ani…" at bounding box center [557, 780] width 542 height 1341
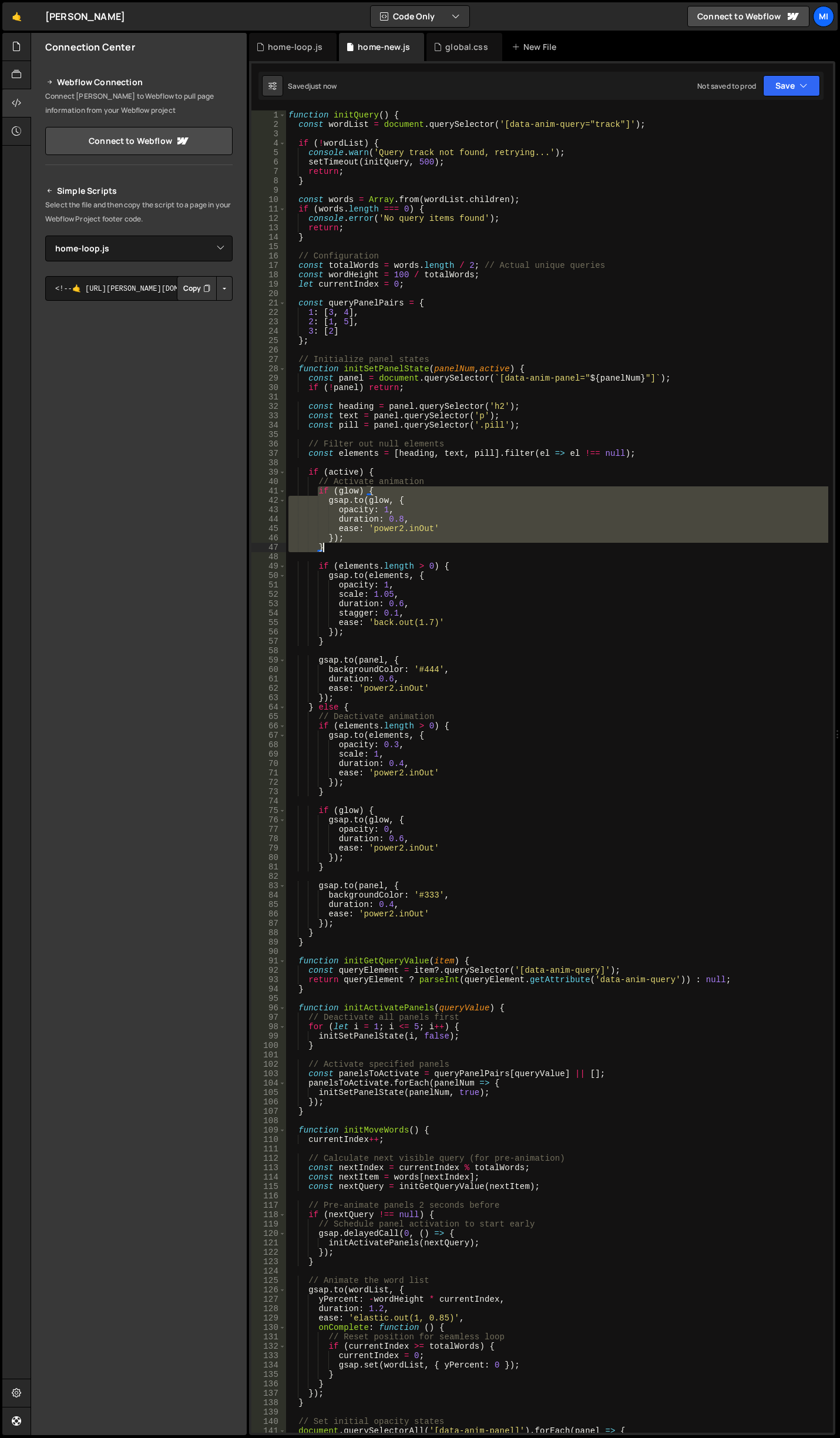
drag, startPoint x: 318, startPoint y: 493, endPoint x: 403, endPoint y: 545, distance: 99.6
click at [403, 545] on div "function initQuery ( ) { const wordList = document . querySelector ( '[data-ani…" at bounding box center [557, 780] width 542 height 1341
type textarea "}); }"
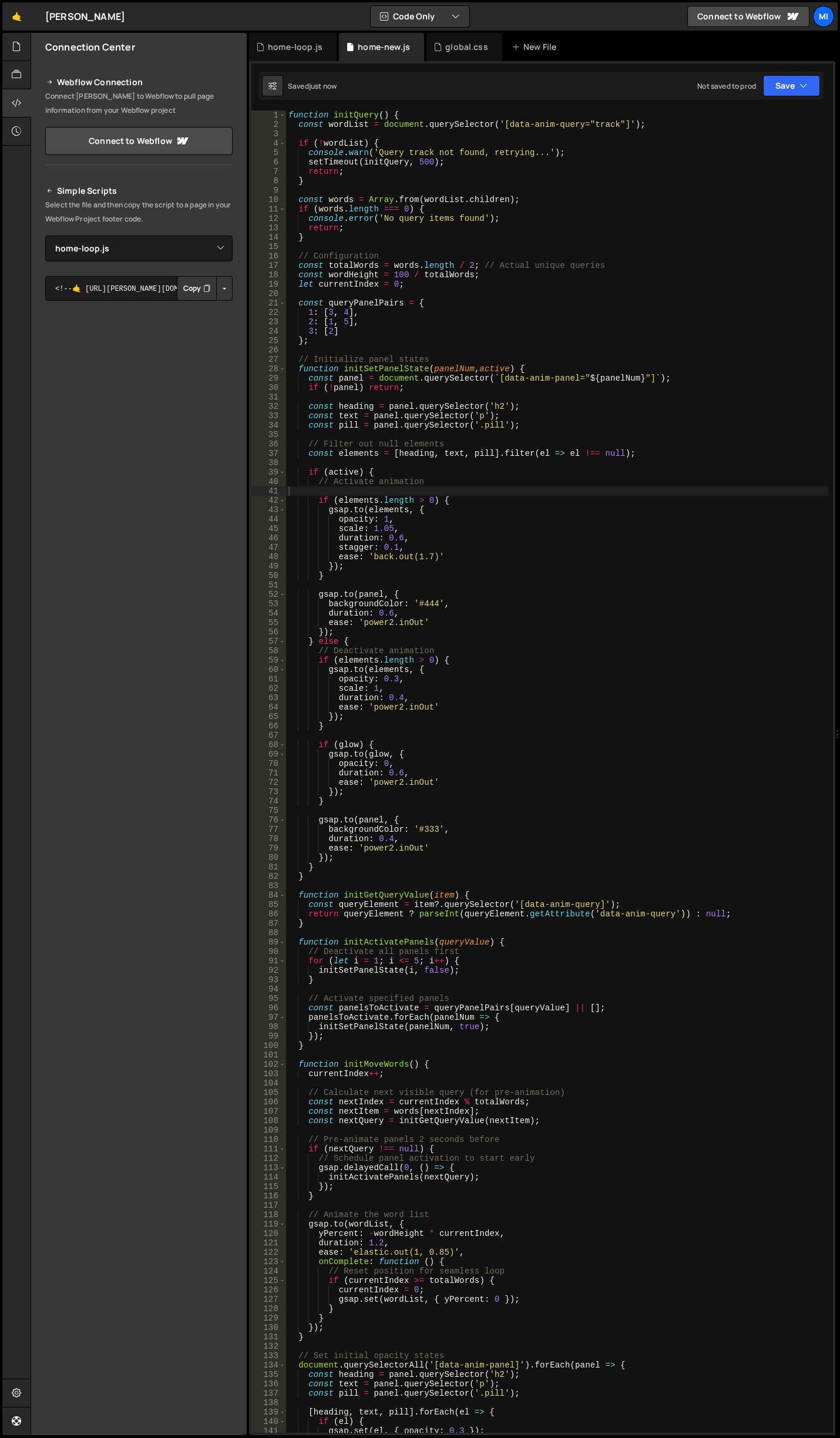
click at [387, 426] on div "function initQuery ( ) { const wordList = document . querySelector ( '[data-ani…" at bounding box center [557, 780] width 542 height 1341
type textarea "const pill = panel.querySelector('.pill');"
type input "glow"
click at [461, 542] on div "function initQuery ( ) { const wordList = document . querySelector ( '[data-ani…" at bounding box center [557, 780] width 542 height 1341
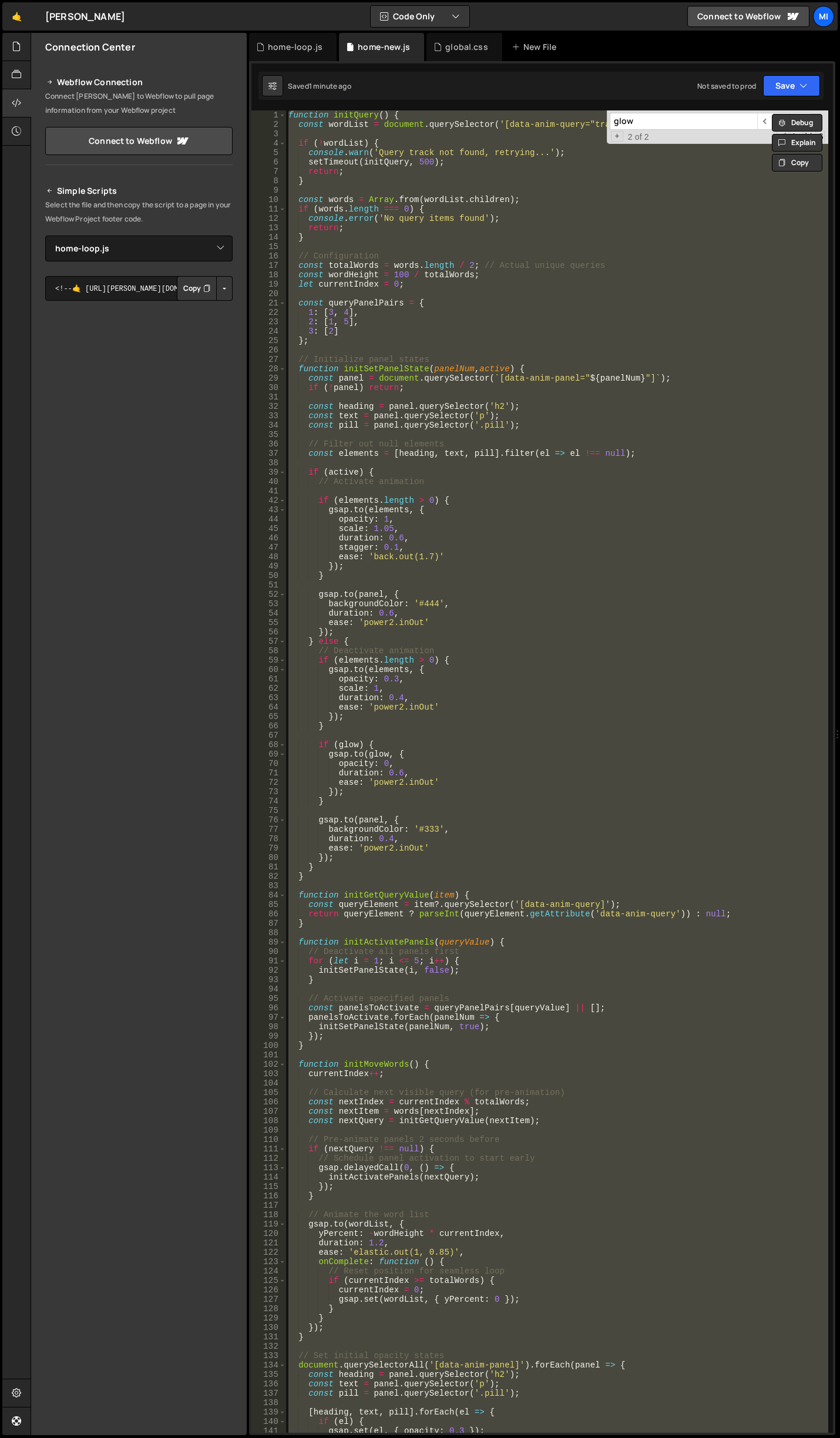
paste textarea "});"
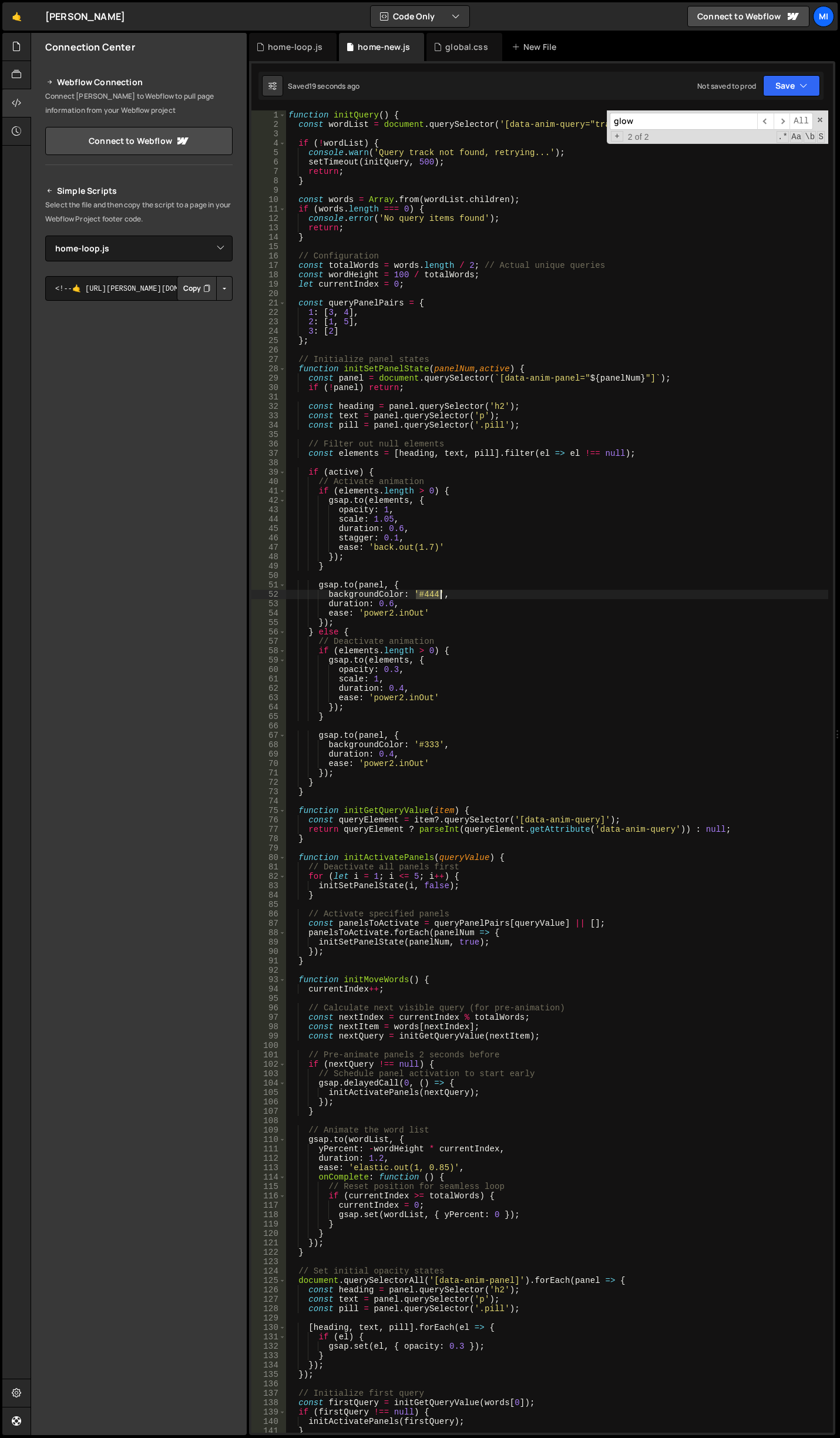
drag, startPoint x: 414, startPoint y: 593, endPoint x: 441, endPoint y: 593, distance: 27.0
click at [441, 593] on div "function initQuery ( ) { const wordList = document . querySelector ( '[data-ani…" at bounding box center [557, 780] width 542 height 1341
drag, startPoint x: 326, startPoint y: 597, endPoint x: 449, endPoint y: 596, distance: 123.0
click at [449, 596] on div "function initQuery ( ) { const wordList = document . querySelector ( '[data-ani…" at bounding box center [557, 780] width 542 height 1341
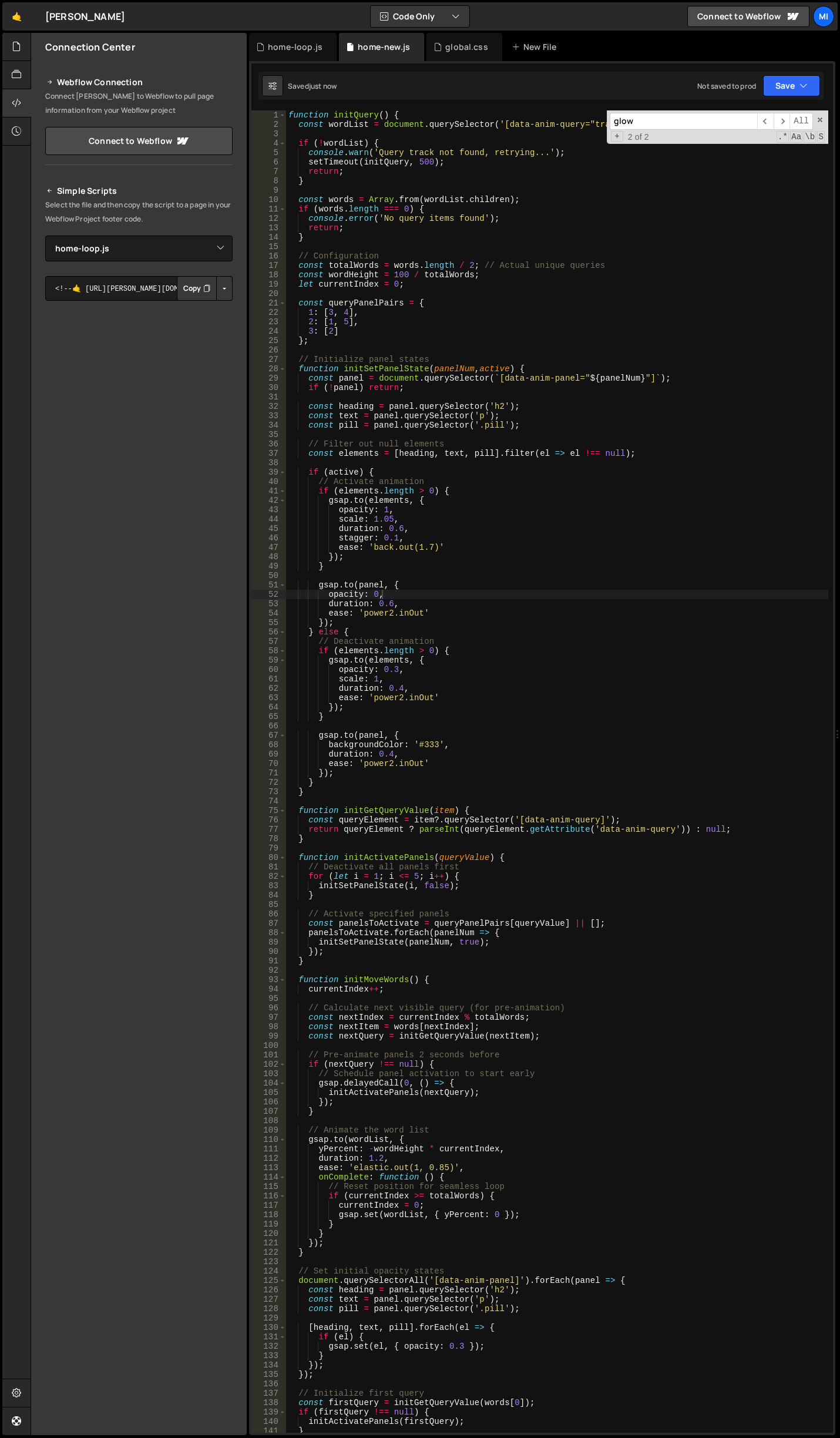
click at [436, 600] on div "function initQuery ( ) { const wordList = document . querySelector ( '[data-ani…" at bounding box center [557, 780] width 542 height 1341
drag, startPoint x: 379, startPoint y: 670, endPoint x: 394, endPoint y: 670, distance: 15.0
click at [394, 670] on div "function initQuery ( ) { const wordList = document . querySelector ( '[data-ani…" at bounding box center [557, 780] width 542 height 1341
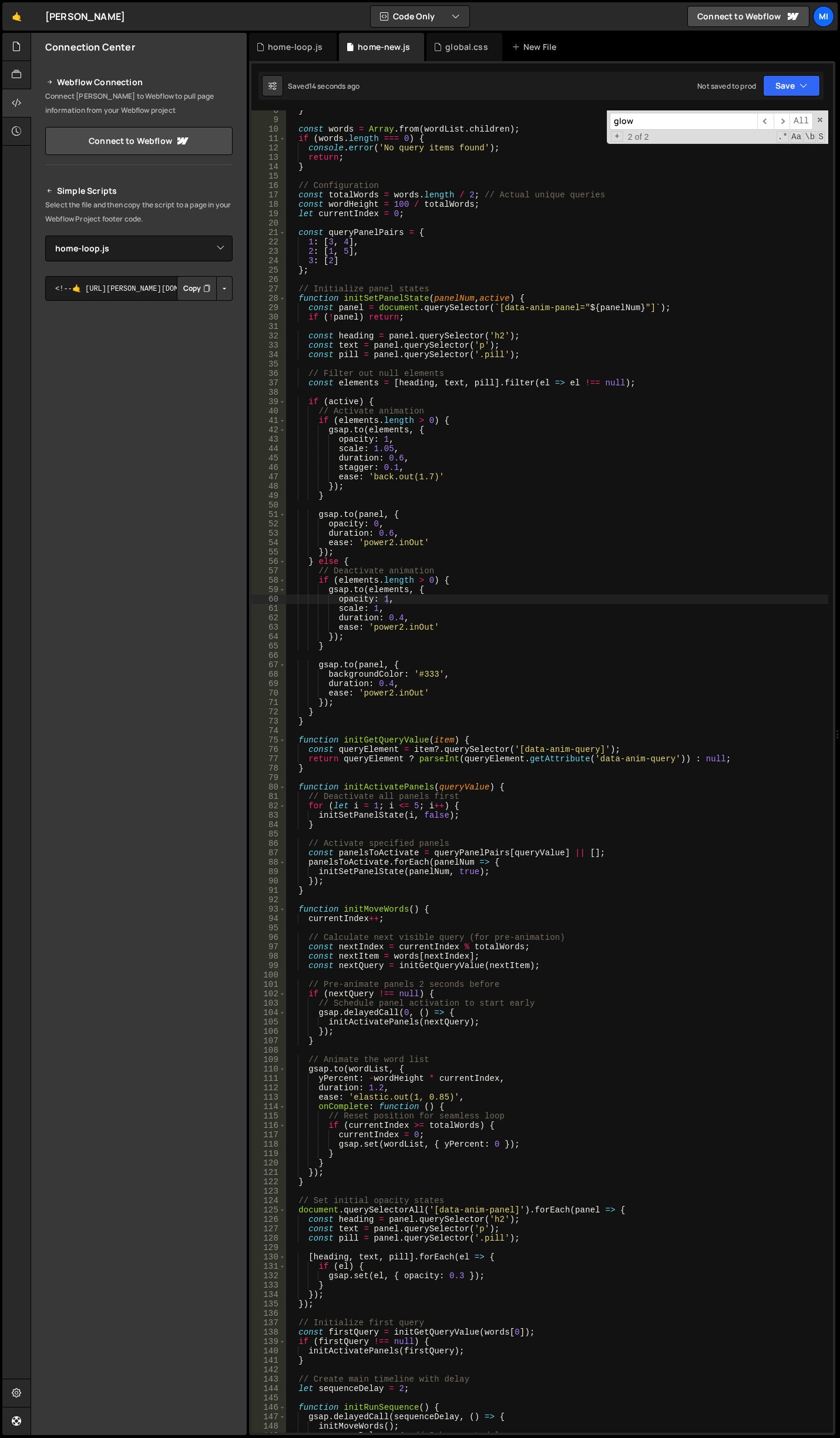
scroll to position [0, 0]
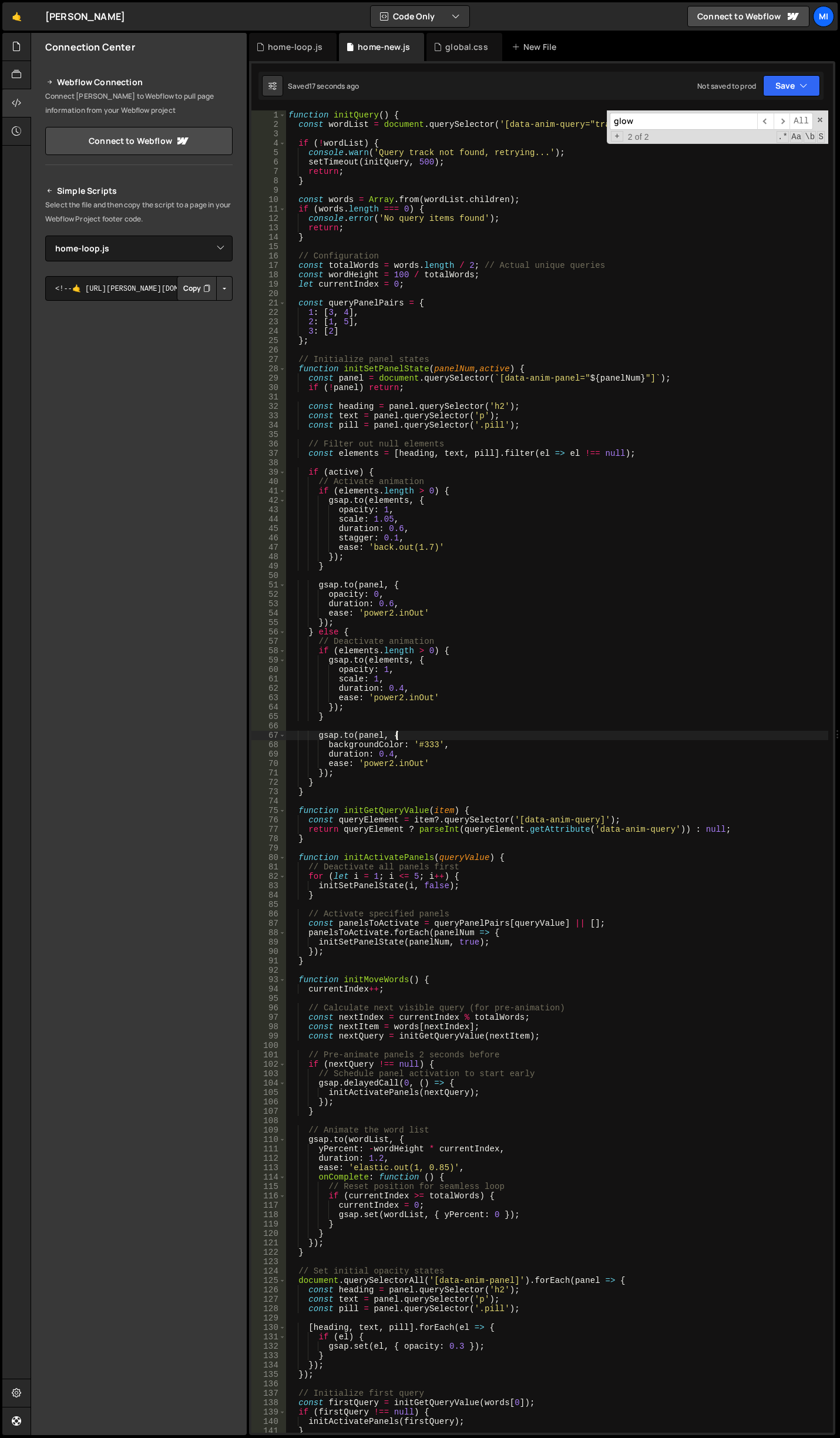
click at [524, 734] on div "function initQuery ( ) { const wordList = document . querySelector ( '[data-ani…" at bounding box center [557, 780] width 542 height 1341
click at [424, 693] on div "function initQuery ( ) { const wordList = document . querySelector ( '[data-ani…" at bounding box center [557, 780] width 542 height 1341
click at [542, 312] on div "function initQuery ( ) { const wordList = document . querySelector ( '[data-ani…" at bounding box center [557, 780] width 542 height 1341
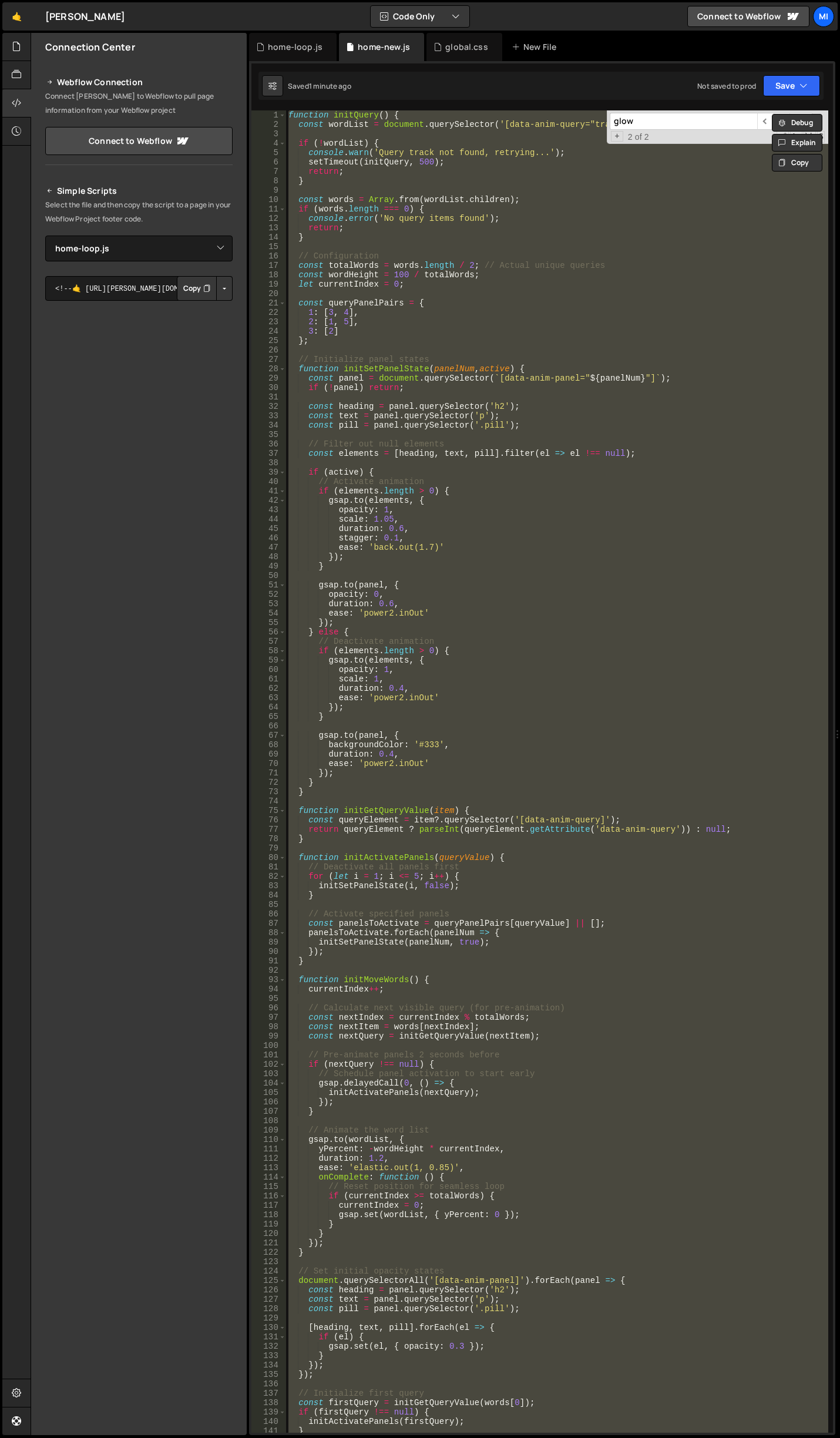
scroll to position [0, 1]
paste textarea
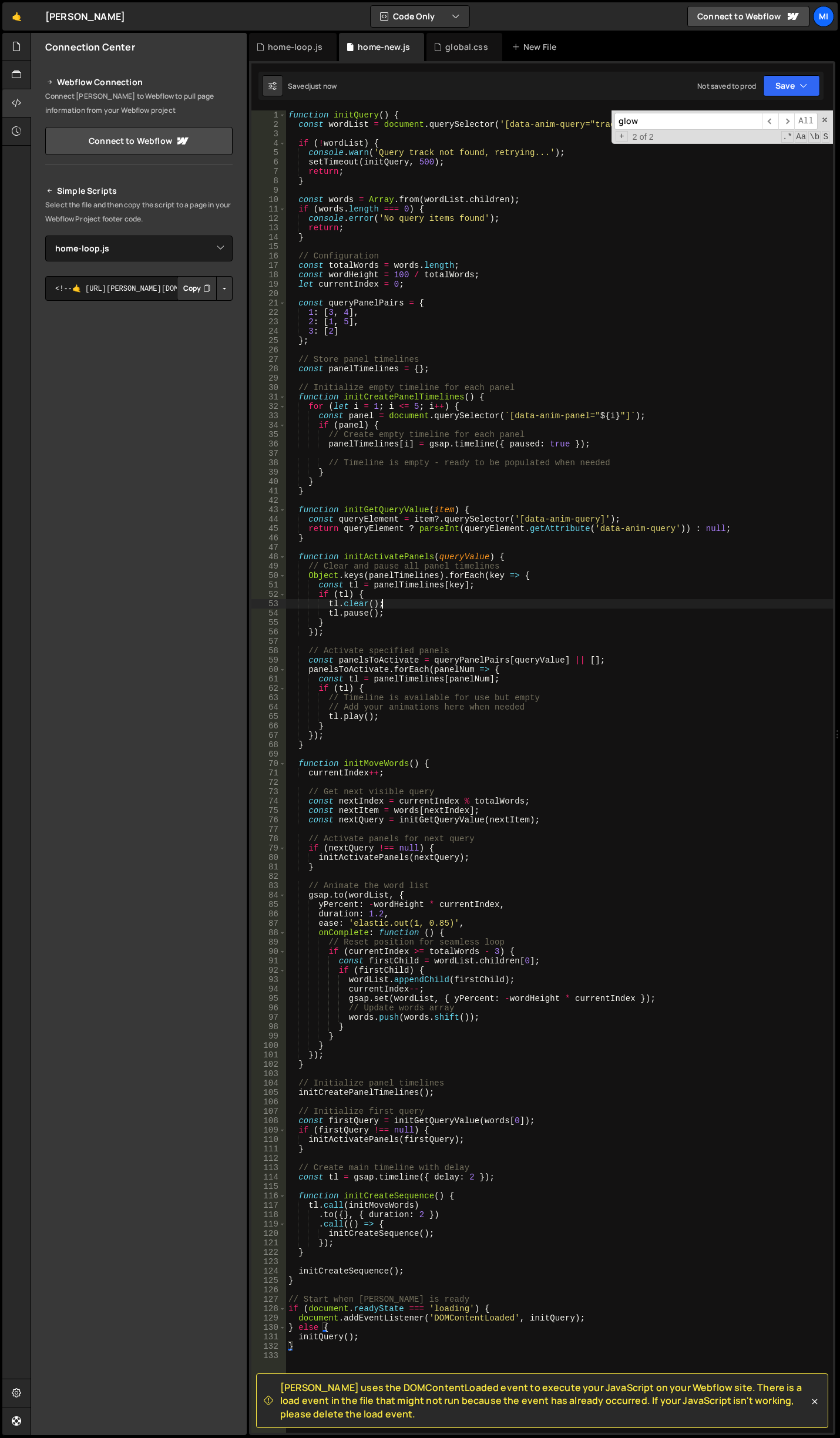
click at [403, 605] on div "function initQuery ( ) { const wordList = document . querySelector ( '[data-ani…" at bounding box center [559, 780] width 547 height 1341
click at [455, 444] on div "function initQuery ( ) { const wordList = document . querySelector ( '[data-ani…" at bounding box center [559, 780] width 547 height 1341
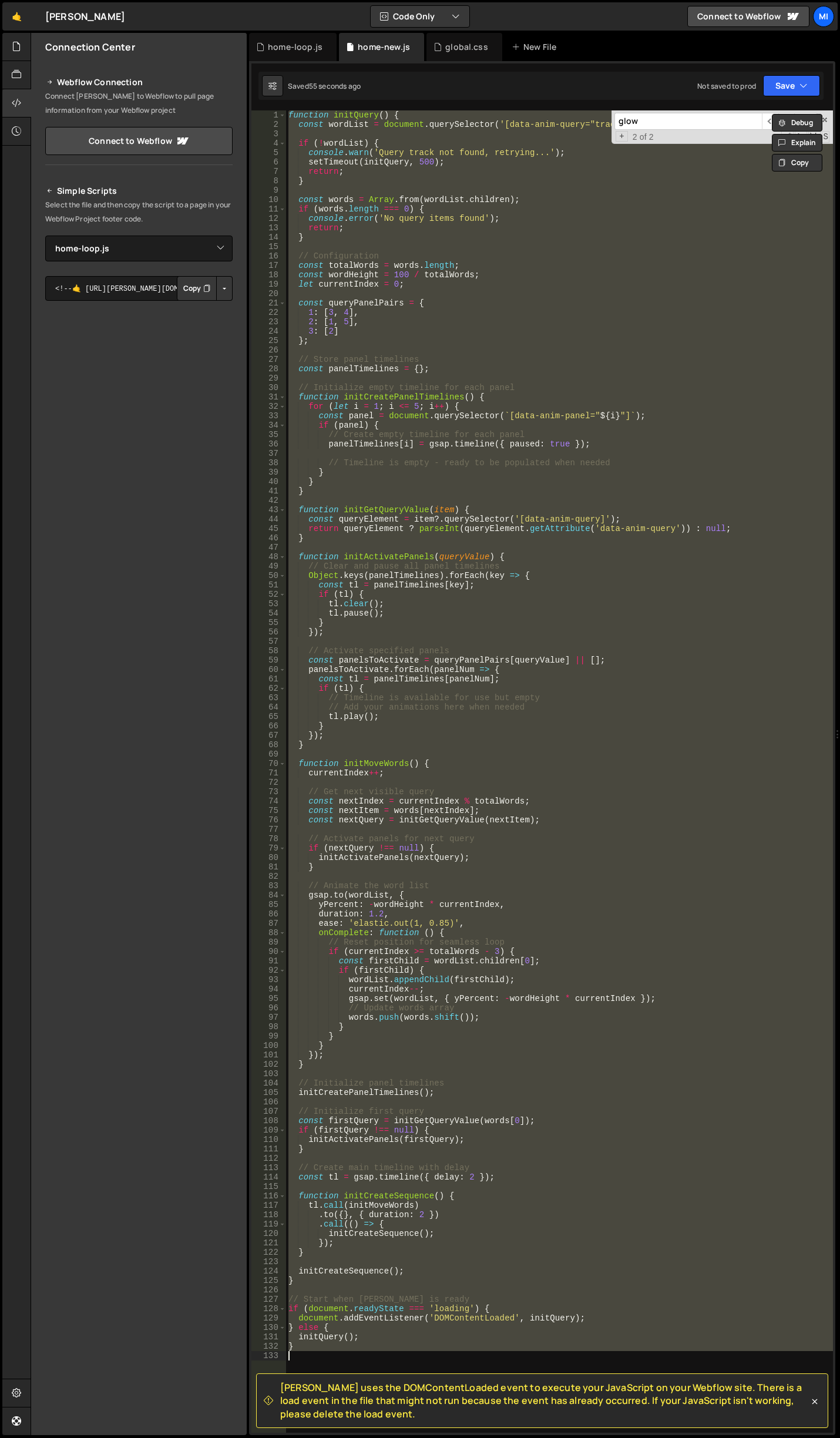
paste textarea
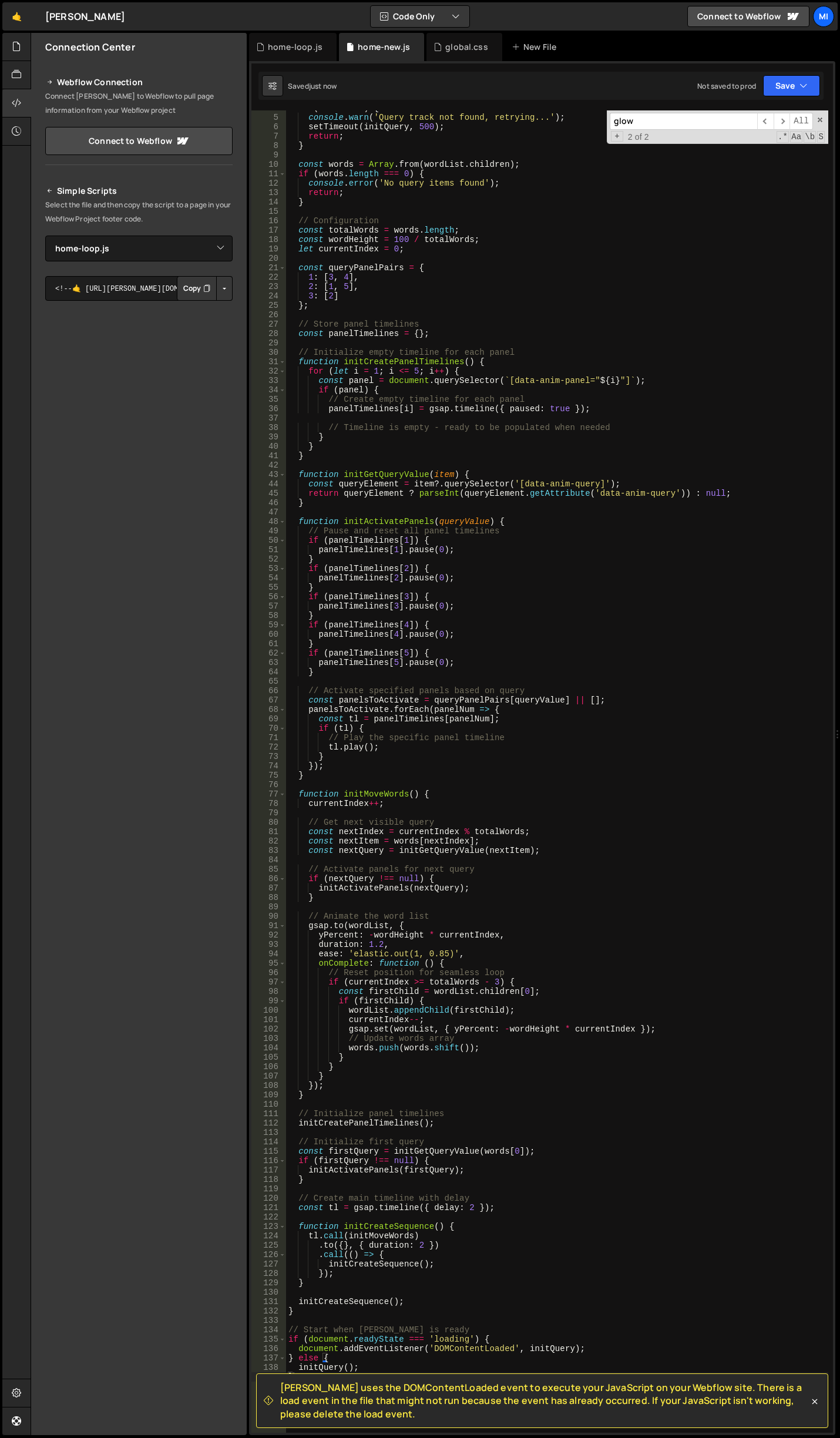
scroll to position [35, 0]
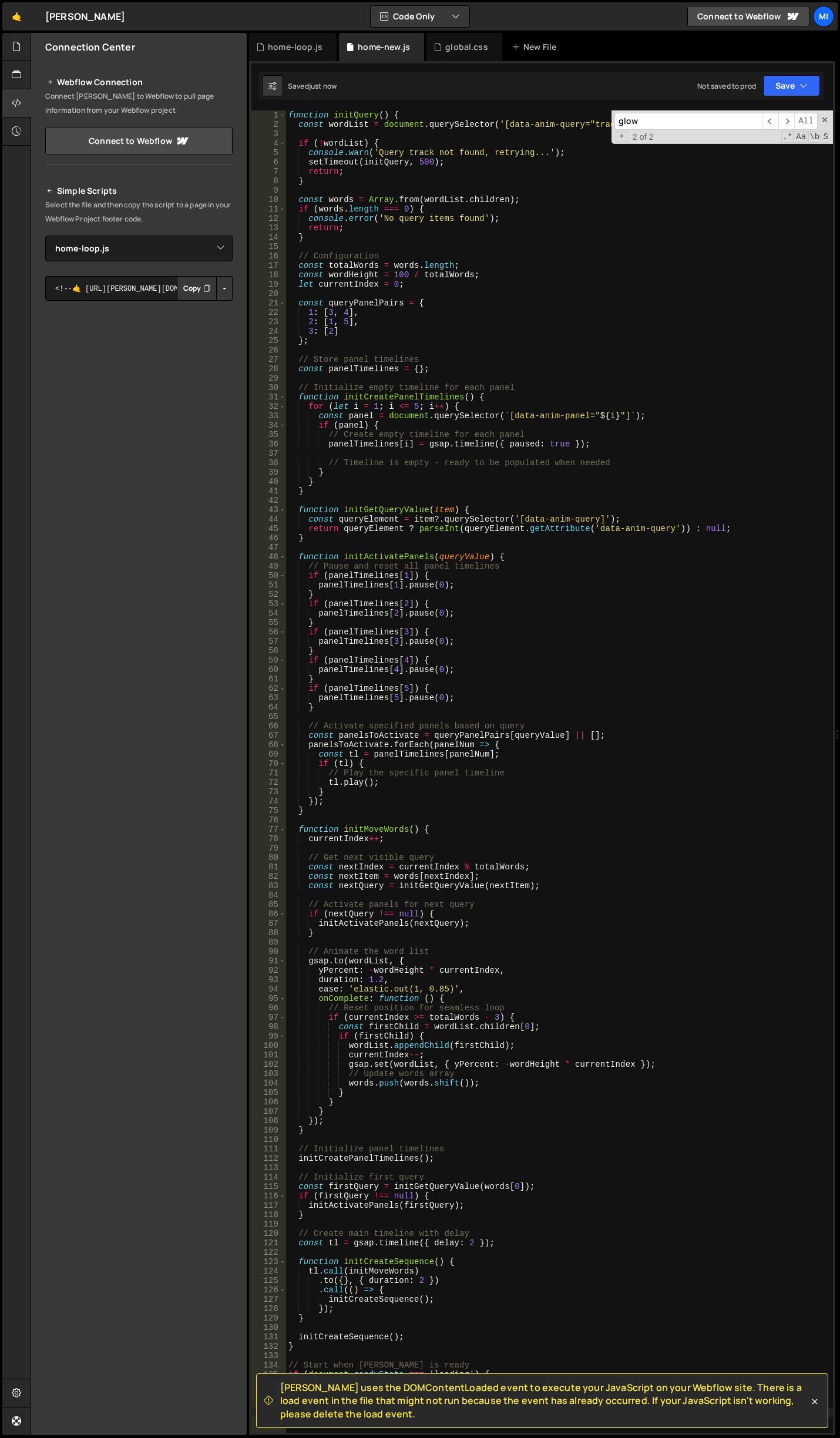
click at [563, 665] on div "function initQuery ( ) { const wordList = document . querySelector ( '[data-ani…" at bounding box center [559, 780] width 547 height 1341
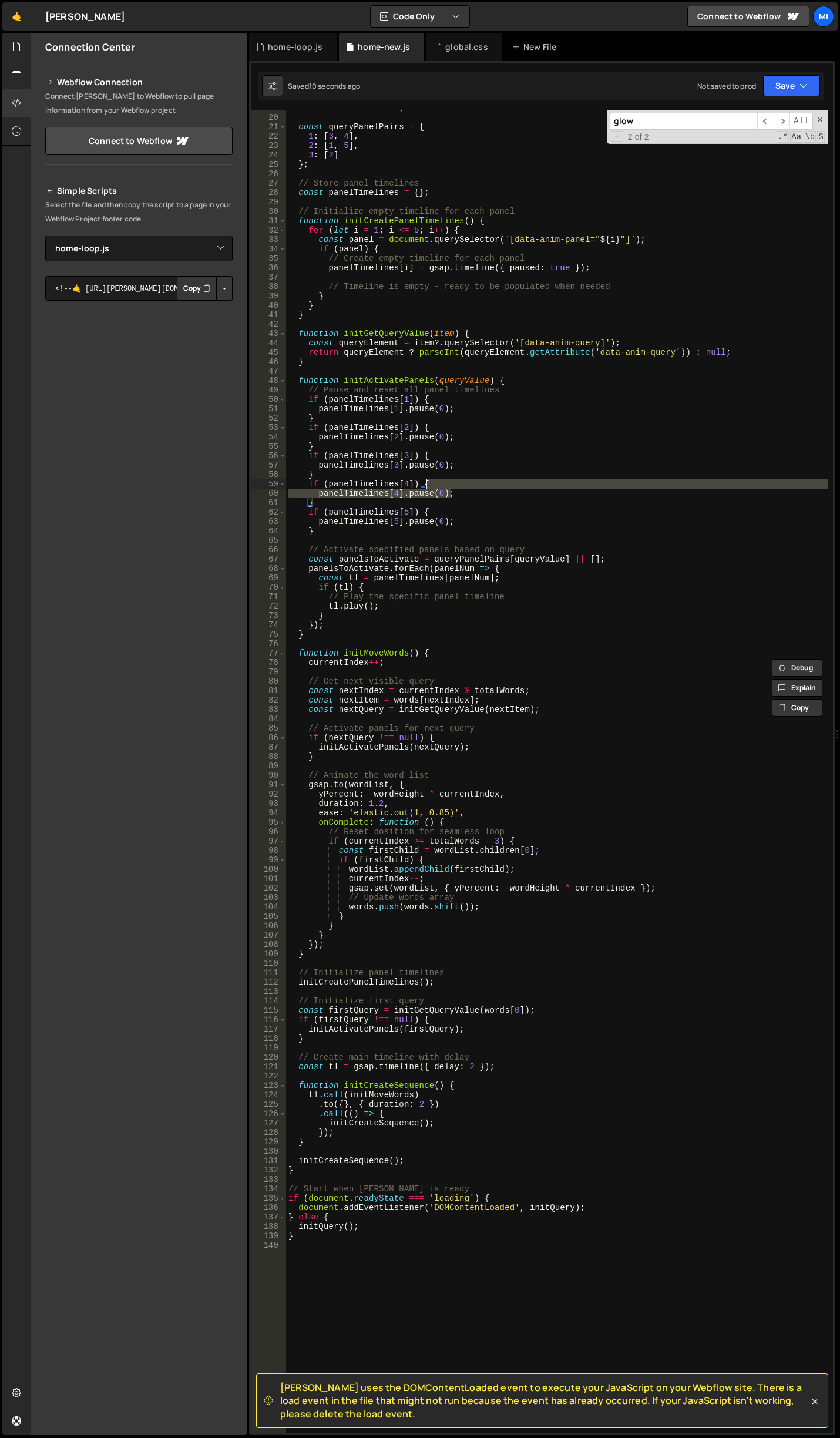
scroll to position [70, 0]
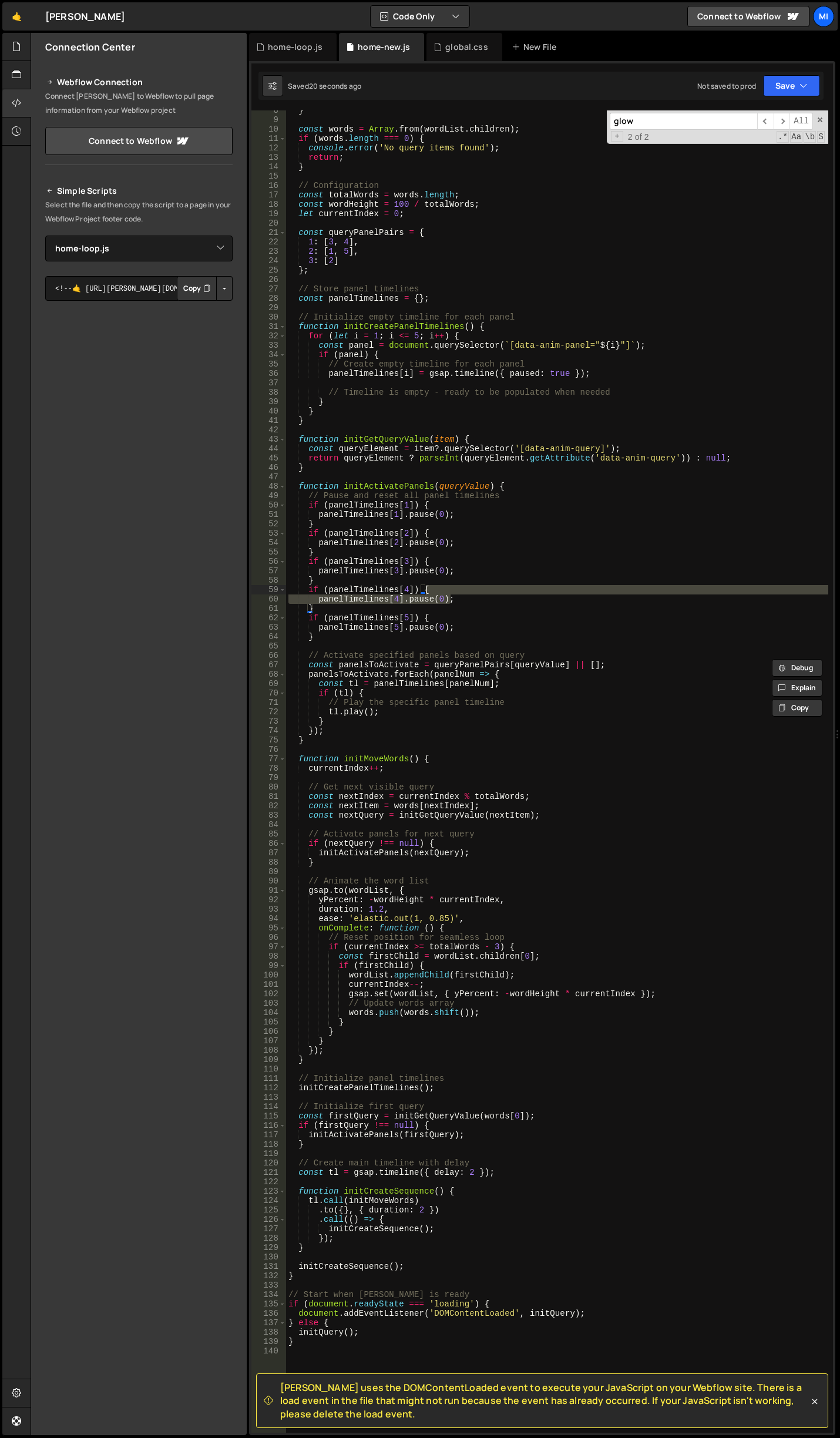
click at [510, 512] on div "} const words = Array . from ( wordList . children ) ; if ( words . length === …" at bounding box center [557, 776] width 542 height 1341
click at [461, 598] on div "} const words = Array . from ( wordList . children ) ; if ( words . length === …" at bounding box center [557, 776] width 542 height 1341
type textarea "panelTimelines[4].pause(0);"
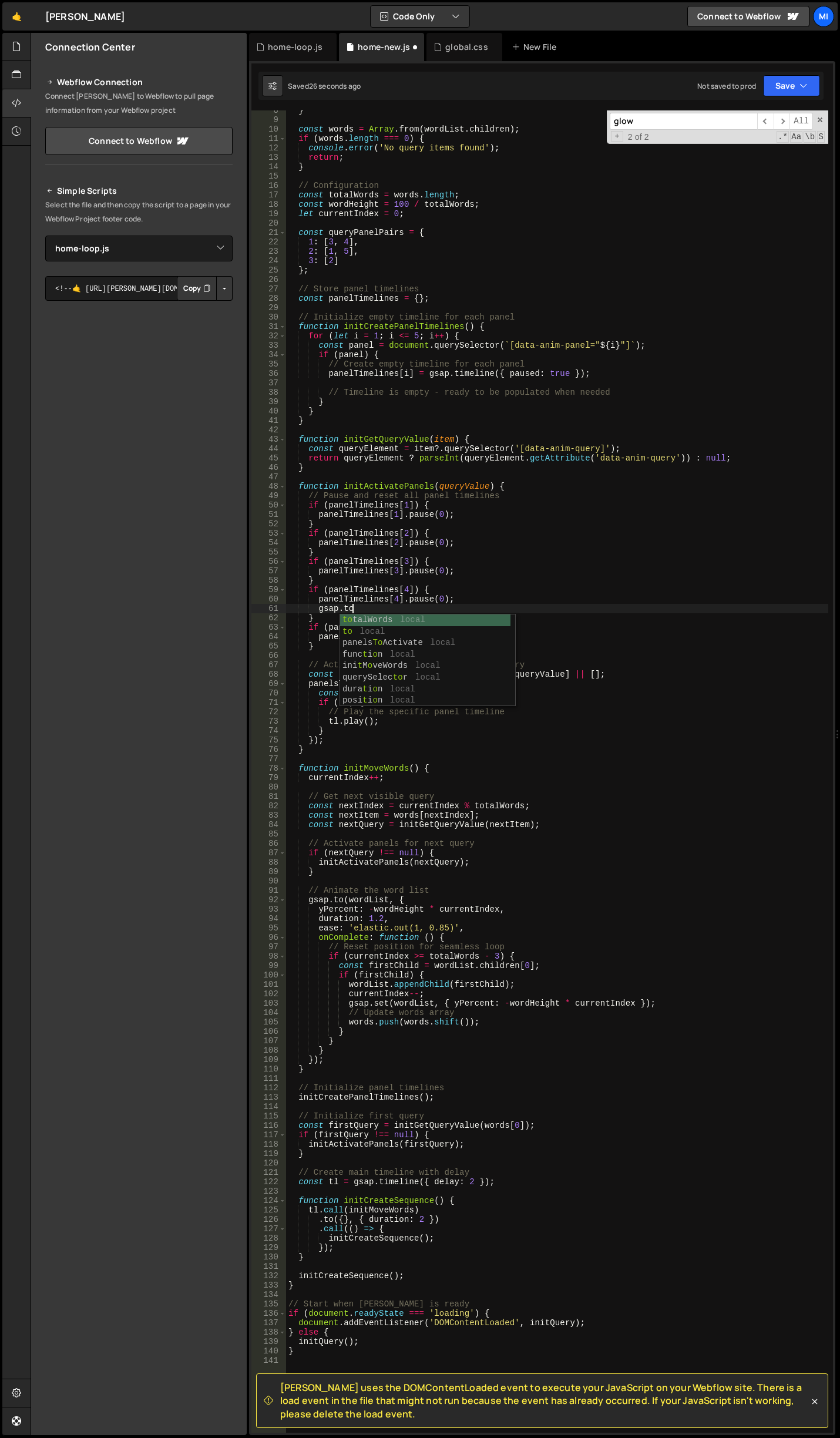
scroll to position [0, 4]
click at [531, 389] on div "} const words = Array . from ( wordList . children ) ; if ( words . length === …" at bounding box center [557, 776] width 542 height 1341
type textarea "// Timeline is empty - ready to be populated when needed"
drag, startPoint x: 606, startPoint y: 386, endPoint x: 333, endPoint y: 384, distance: 273.0
click at [333, 384] on div "} const words = Array . from ( wordList . children ) ; if ( words . length === …" at bounding box center [557, 776] width 542 height 1341
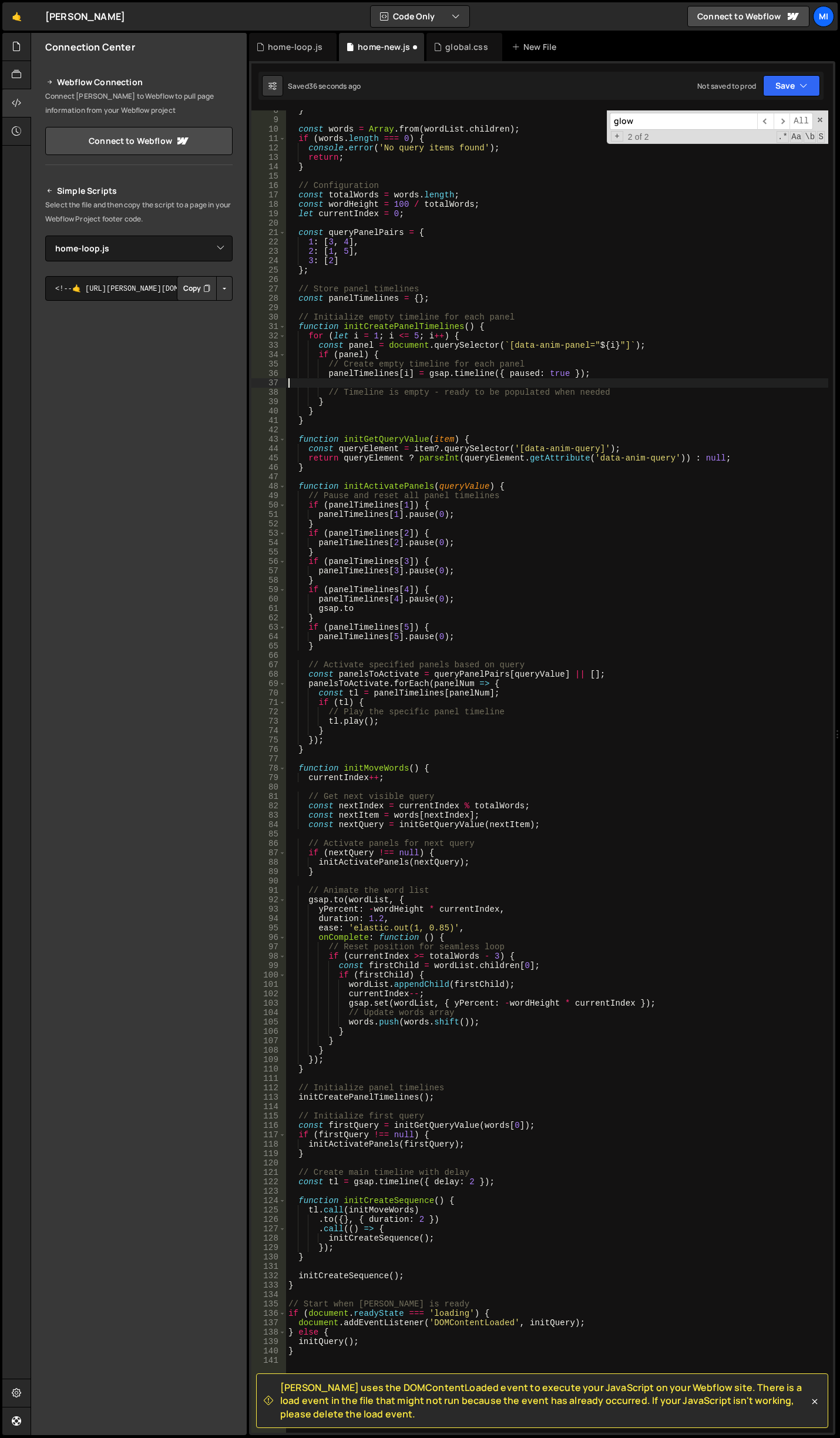
scroll to position [0, 0]
click at [333, 384] on div "} const words = Array . from ( wordList . children ) ; if ( words . length === …" at bounding box center [557, 776] width 542 height 1341
drag, startPoint x: 329, startPoint y: 389, endPoint x: 623, endPoint y: 391, distance: 294.0
click at [623, 391] on div "} const words = Array . from ( wordList . children ) ; if ( words . length === …" at bounding box center [557, 776] width 542 height 1341
click at [490, 400] on div "} const words = Array . from ( wordList . children ) ; if ( words . length === …" at bounding box center [557, 776] width 542 height 1341
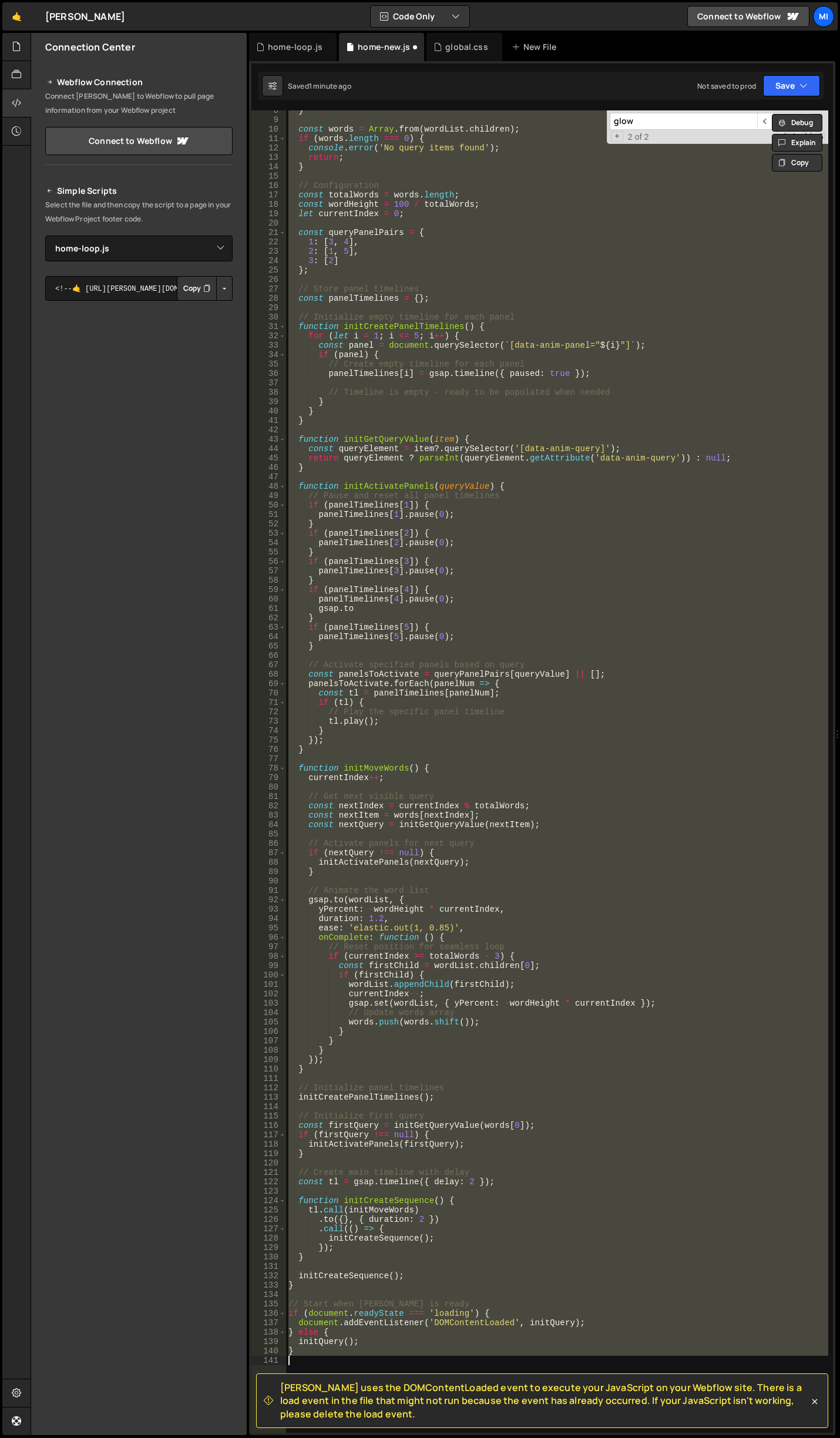
paste textarea
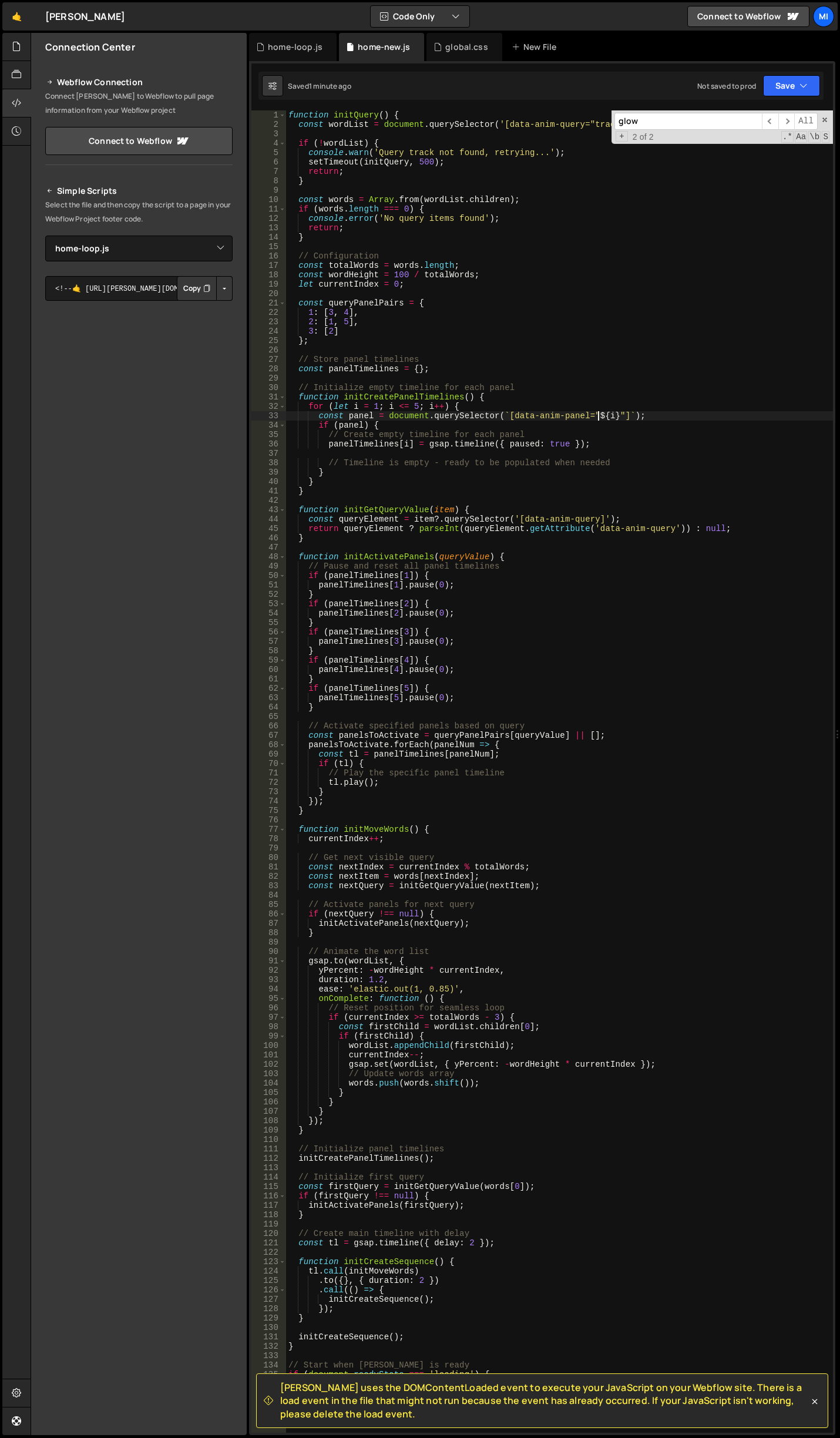
click at [598, 414] on div "function initQuery ( ) { const wordList = document . querySelector ( '[data-ani…" at bounding box center [559, 780] width 547 height 1341
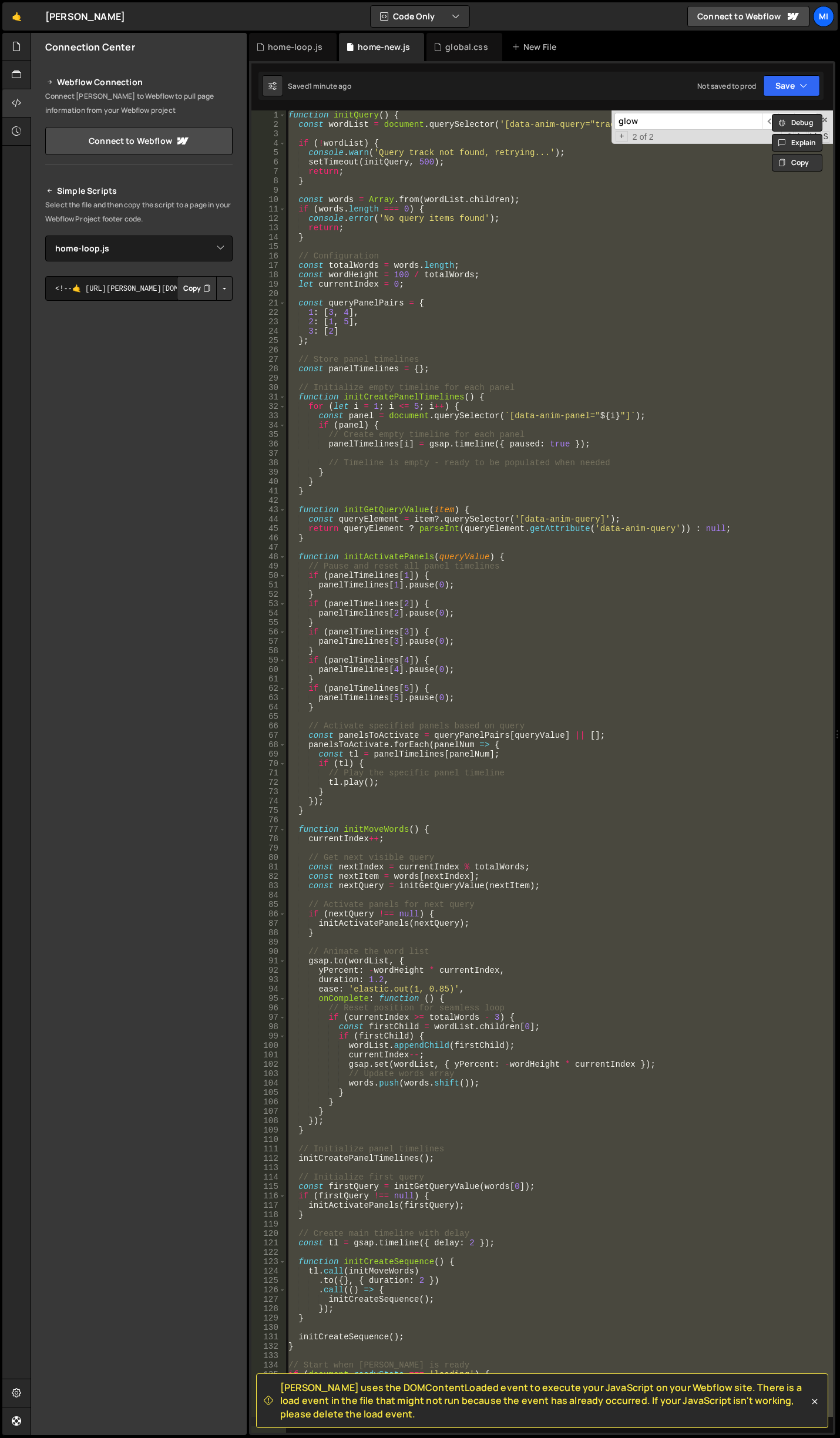
paste textarea
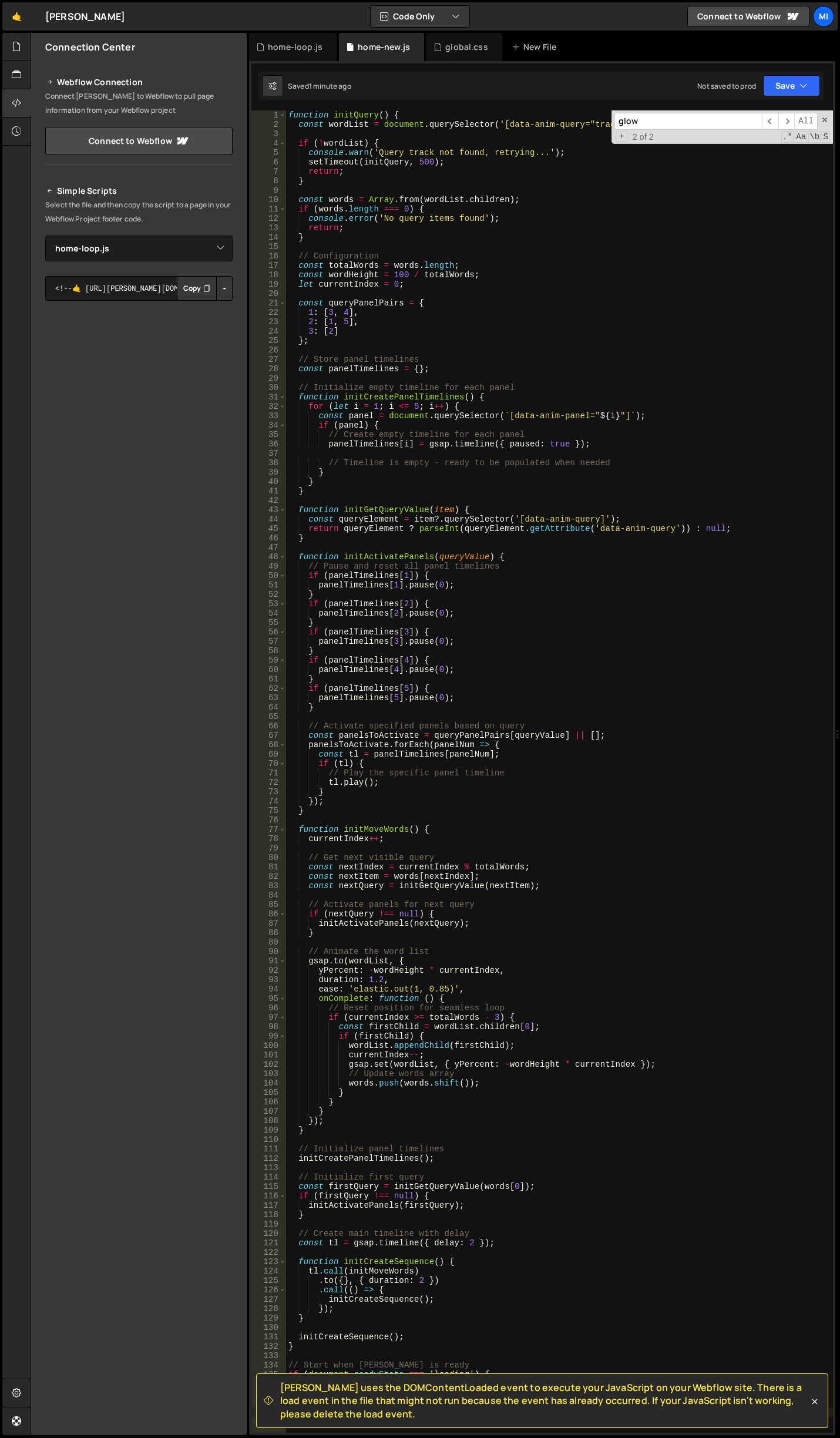
click at [573, 588] on div "function initQuery ( ) { const wordList = document . querySelector ( '[data-ani…" at bounding box center [559, 780] width 547 height 1341
type textarea "panelTimelines[1].pause(0);"
click at [499, 454] on div "function initQuery ( ) { const wordList = document . querySelector ( '[data-ani…" at bounding box center [559, 780] width 547 height 1341
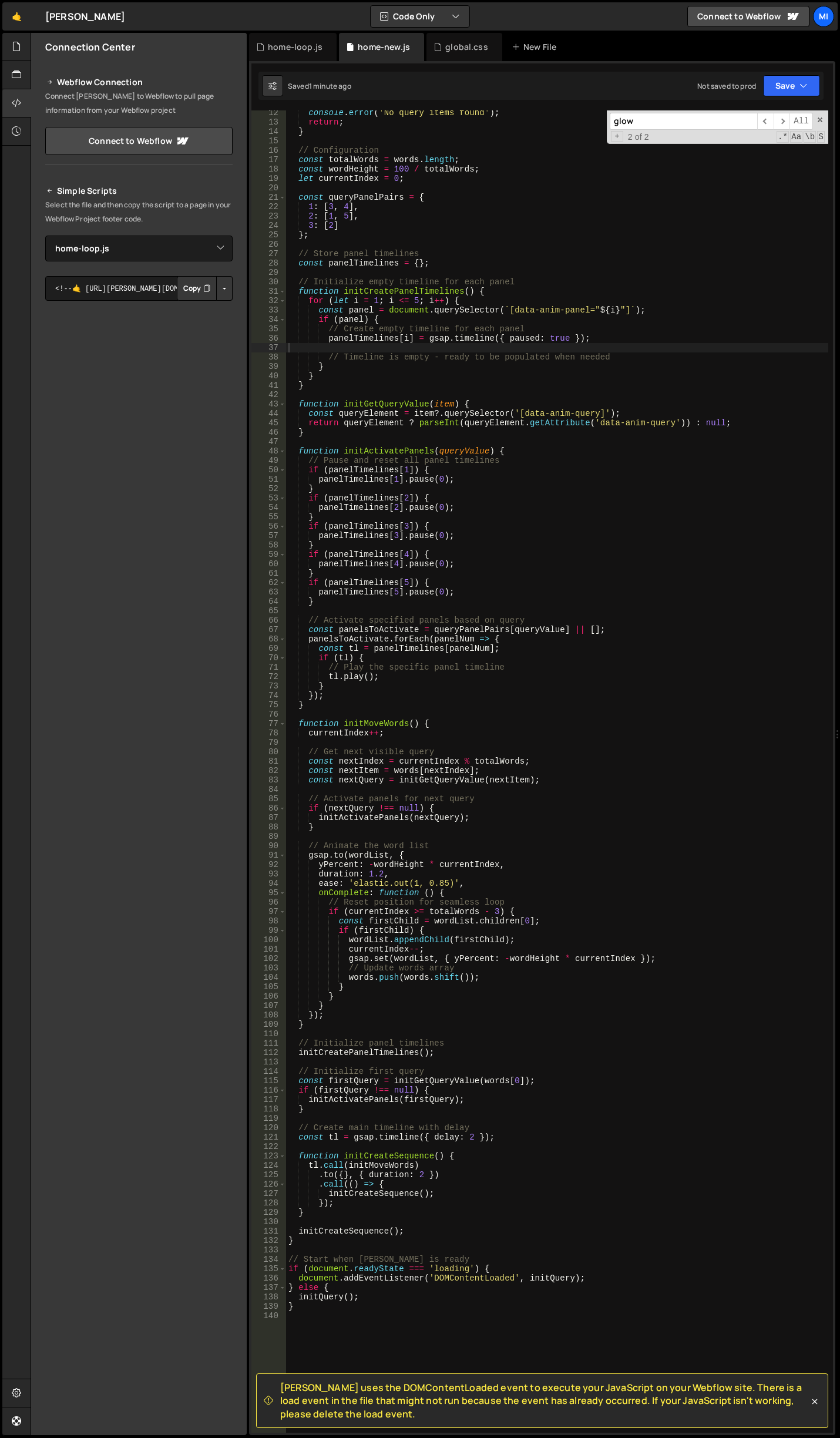
scroll to position [70, 0]
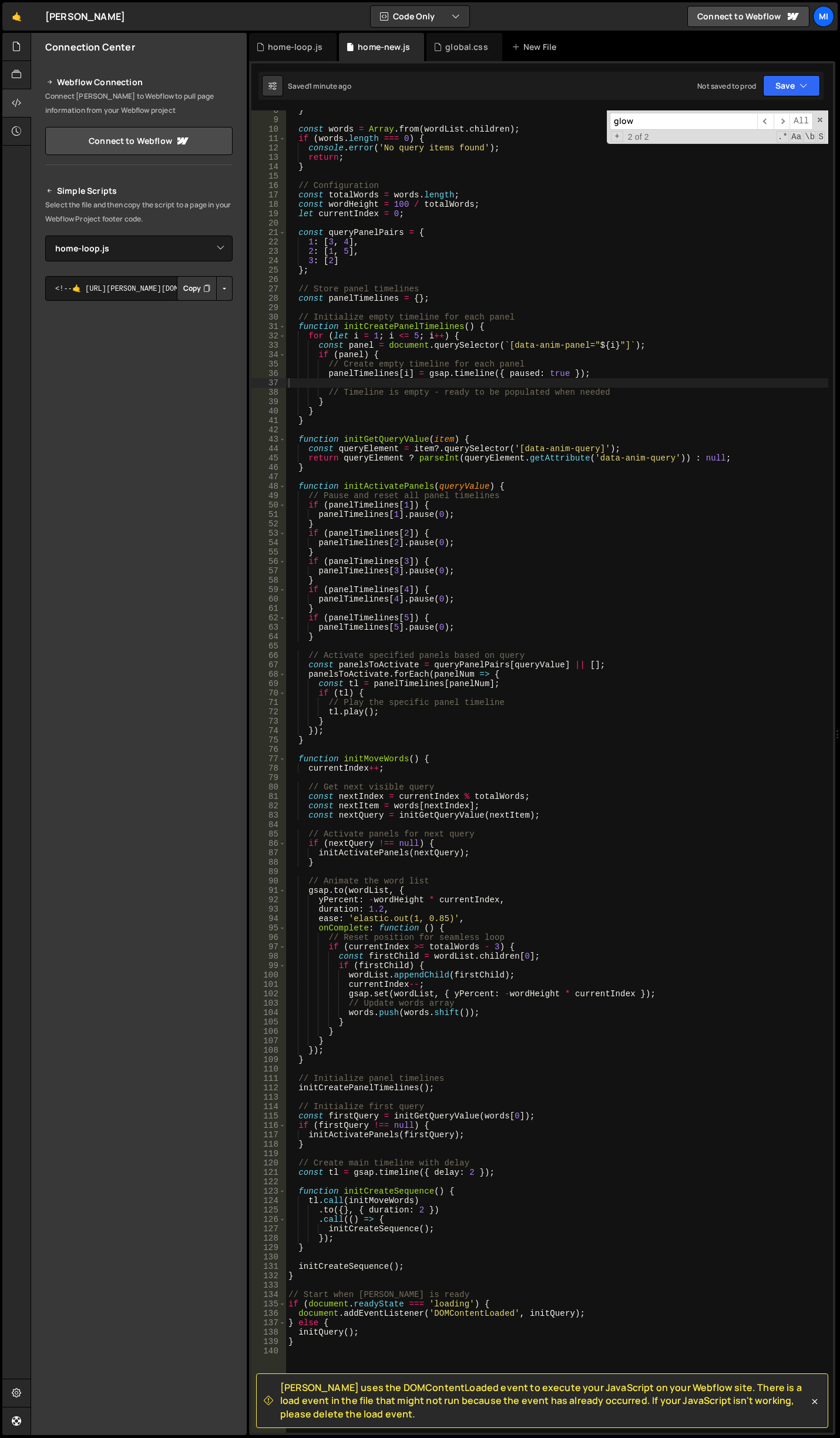
click at [638, 363] on div "} const words = Array . from ( wordList . children ) ; if ( words . length === …" at bounding box center [557, 776] width 542 height 1341
type textarea "// Create empty timeline for each panel"
click at [709, 118] on input "glow" at bounding box center [683, 121] width 147 height 17
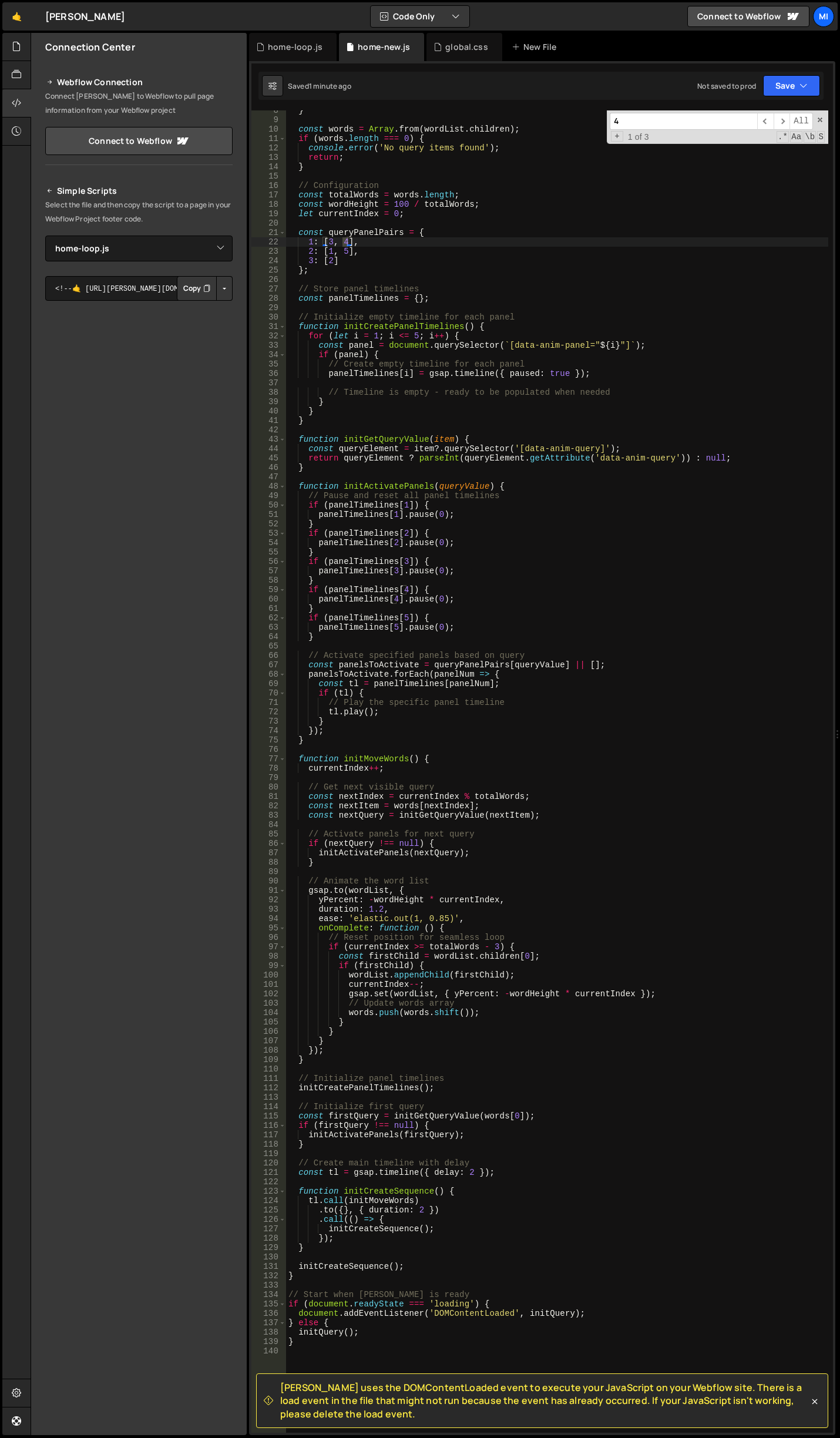
type input "4"
click at [503, 342] on div "} const words = Array . from ( wordList . children ) ; if ( words . length === …" at bounding box center [557, 776] width 542 height 1341
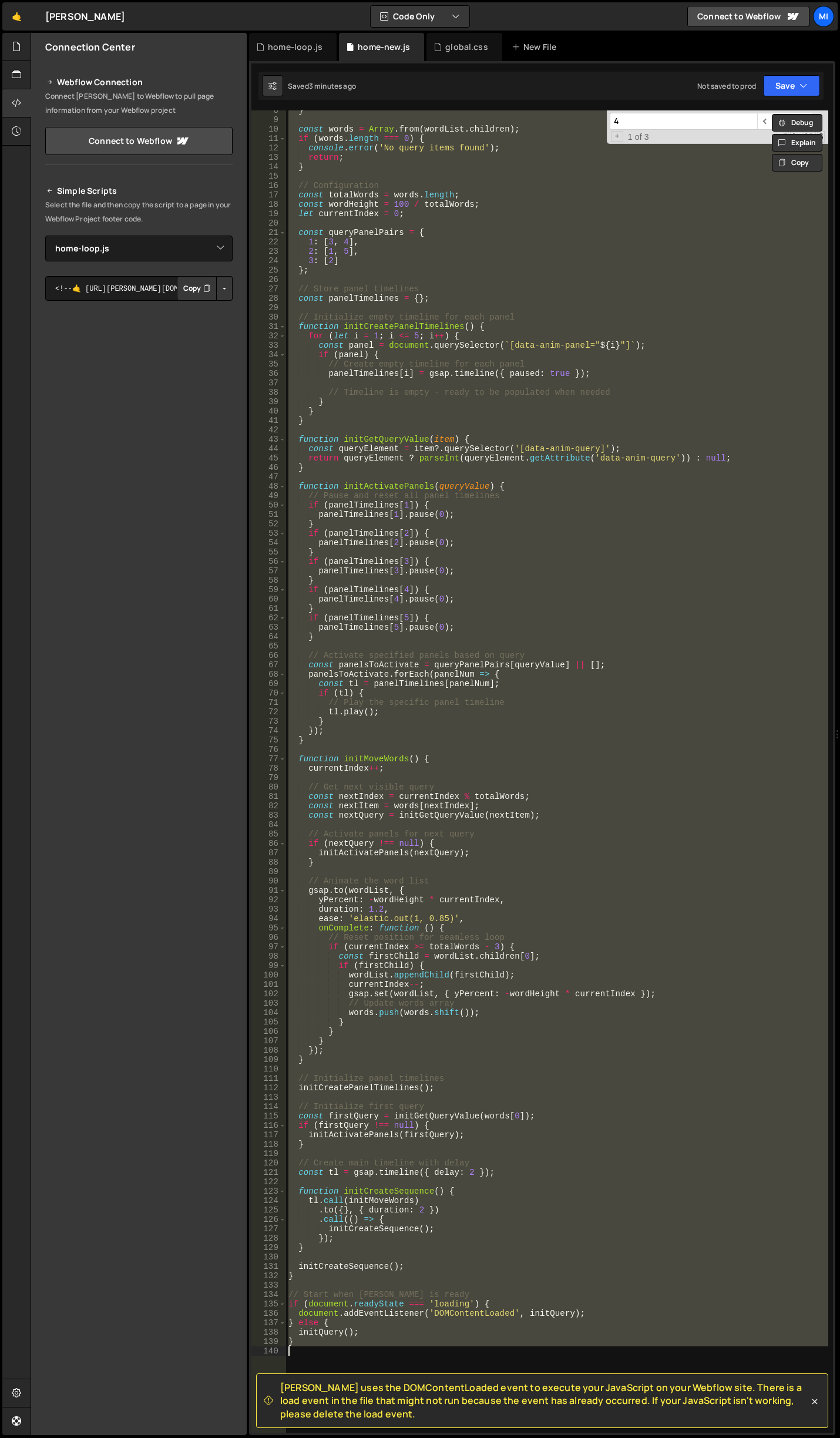
paste textarea
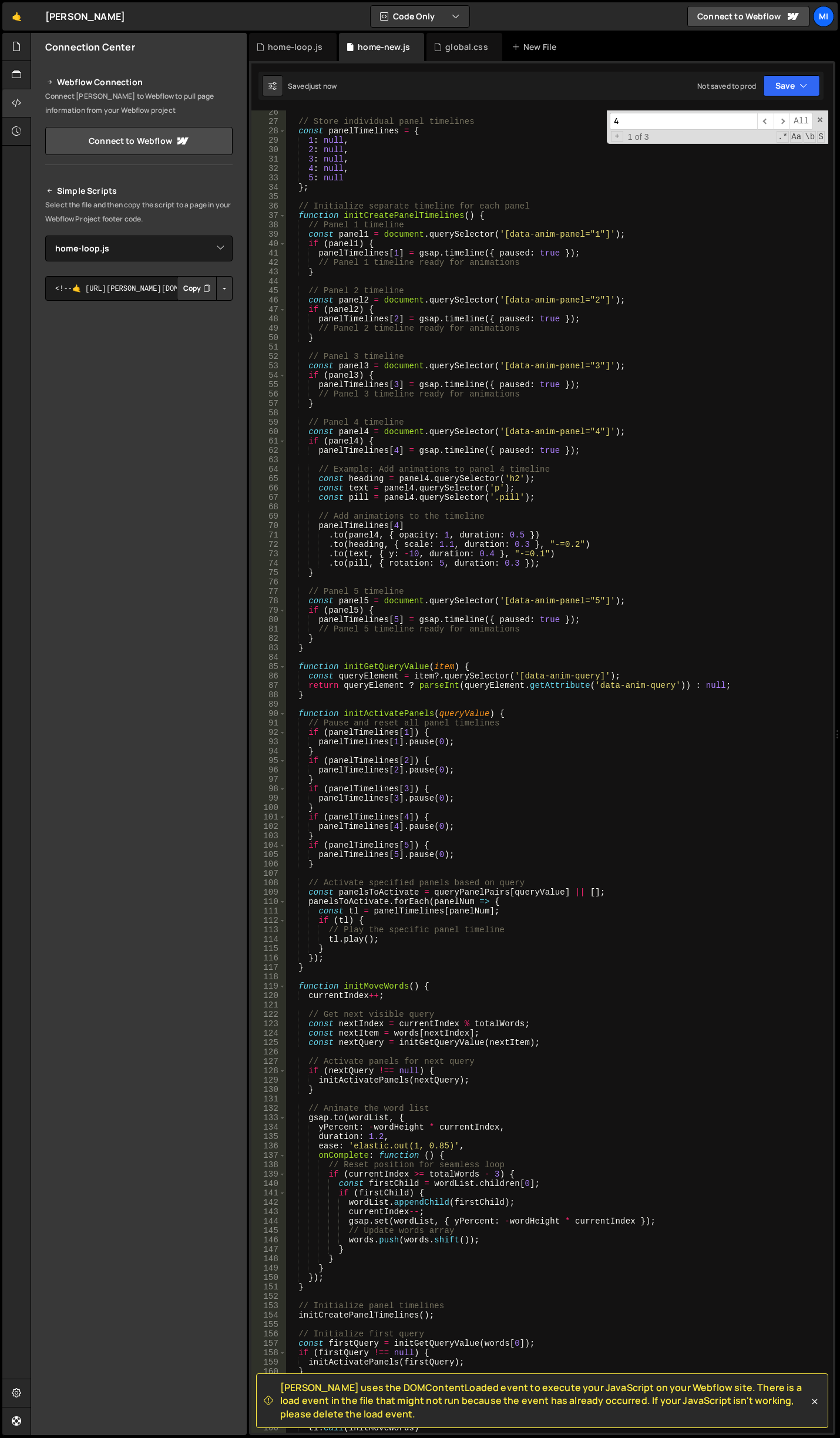
scroll to position [238, 0]
click at [531, 533] on div "// Store individual panel timelines const panelTimelines = { 1 : null , 2 : nul…" at bounding box center [557, 778] width 542 height 1341
drag, startPoint x: 375, startPoint y: 535, endPoint x: 369, endPoint y: 535, distance: 6.0
click at [369, 535] on div "// Store individual panel timelines const panelTimelines = { 1 : null , 2 : nul…" at bounding box center [557, 778] width 542 height 1341
click at [394, 483] on div "// Store individual panel timelines const panelTimelines = { 1 : null , 2 : nul…" at bounding box center [557, 778] width 542 height 1341
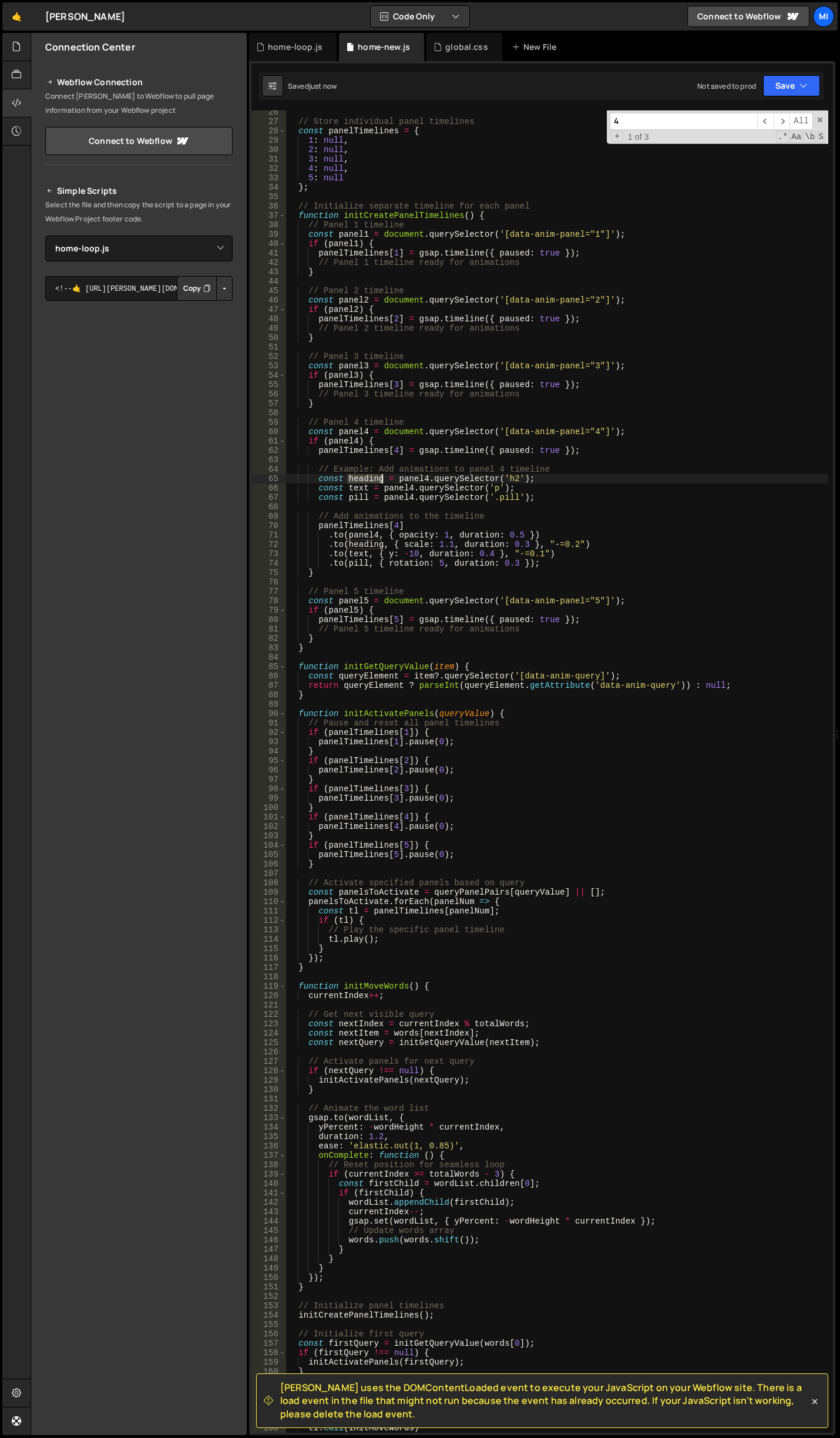
drag, startPoint x: 349, startPoint y: 476, endPoint x: 381, endPoint y: 474, distance: 32.1
click at [381, 474] on div "// Store individual panel timelines const panelTimelines = { 1 : null , 2 : nul…" at bounding box center [557, 778] width 542 height 1341
click at [499, 440] on div "// Store individual panel timelines const panelTimelines = { 1 : null , 2 : nul…" at bounding box center [557, 778] width 542 height 1341
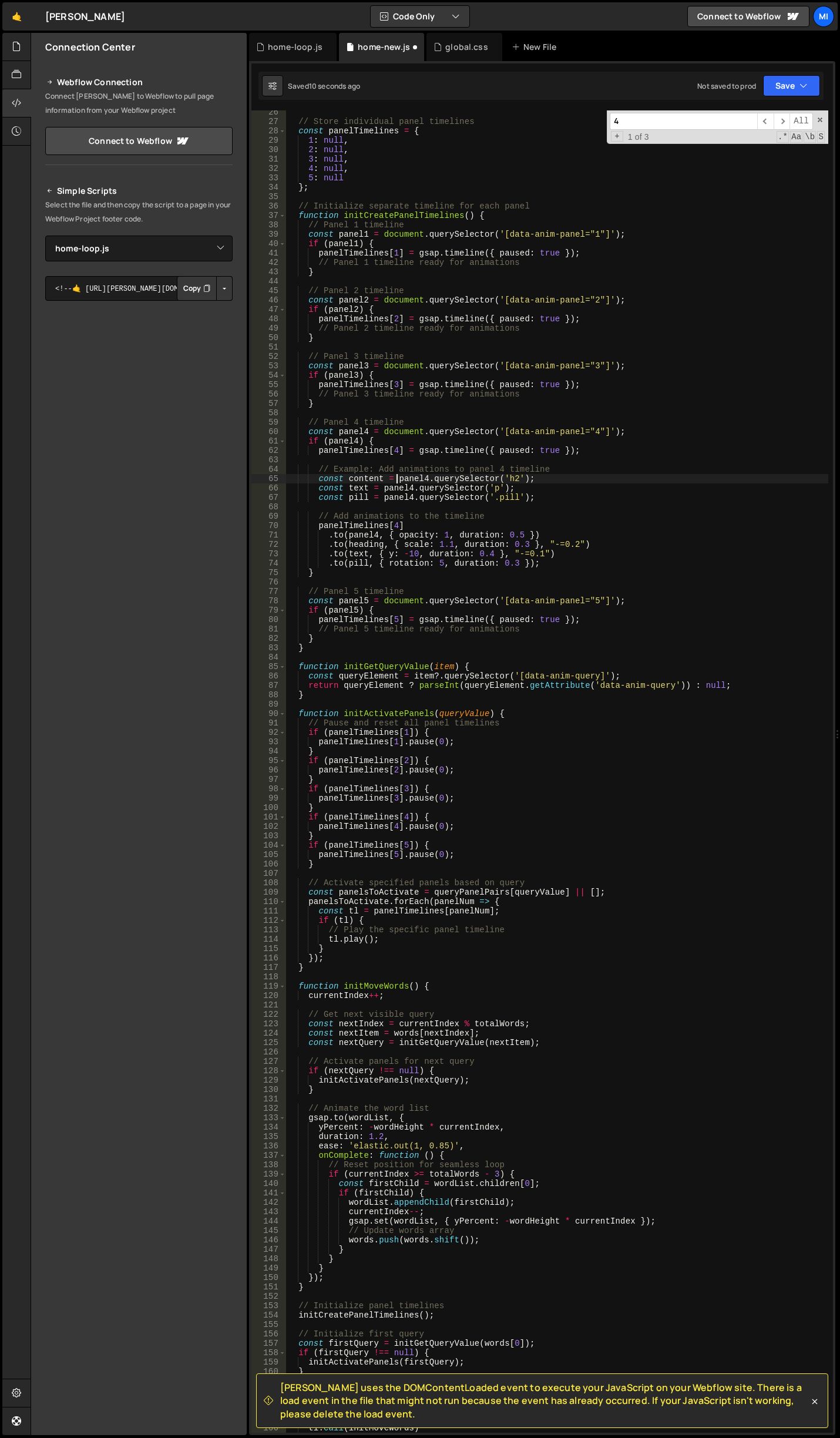
click at [397, 477] on div "// Store individual panel timelines const panelTimelines = { 1 : null , 2 : nul…" at bounding box center [557, 778] width 542 height 1341
drag, startPoint x: 431, startPoint y: 479, endPoint x: 500, endPoint y: 481, distance: 69.0
click at [500, 481] on div "// Store individual panel timelines const panelTimelines = { 1 : null , 2 : nul…" at bounding box center [557, 778] width 542 height 1341
drag, startPoint x: 503, startPoint y: 481, endPoint x: 514, endPoint y: 480, distance: 11.0
click at [514, 480] on div "// Store individual panel timelines const panelTimelines = { 1 : null , 2 : nul…" at bounding box center [557, 778] width 542 height 1341
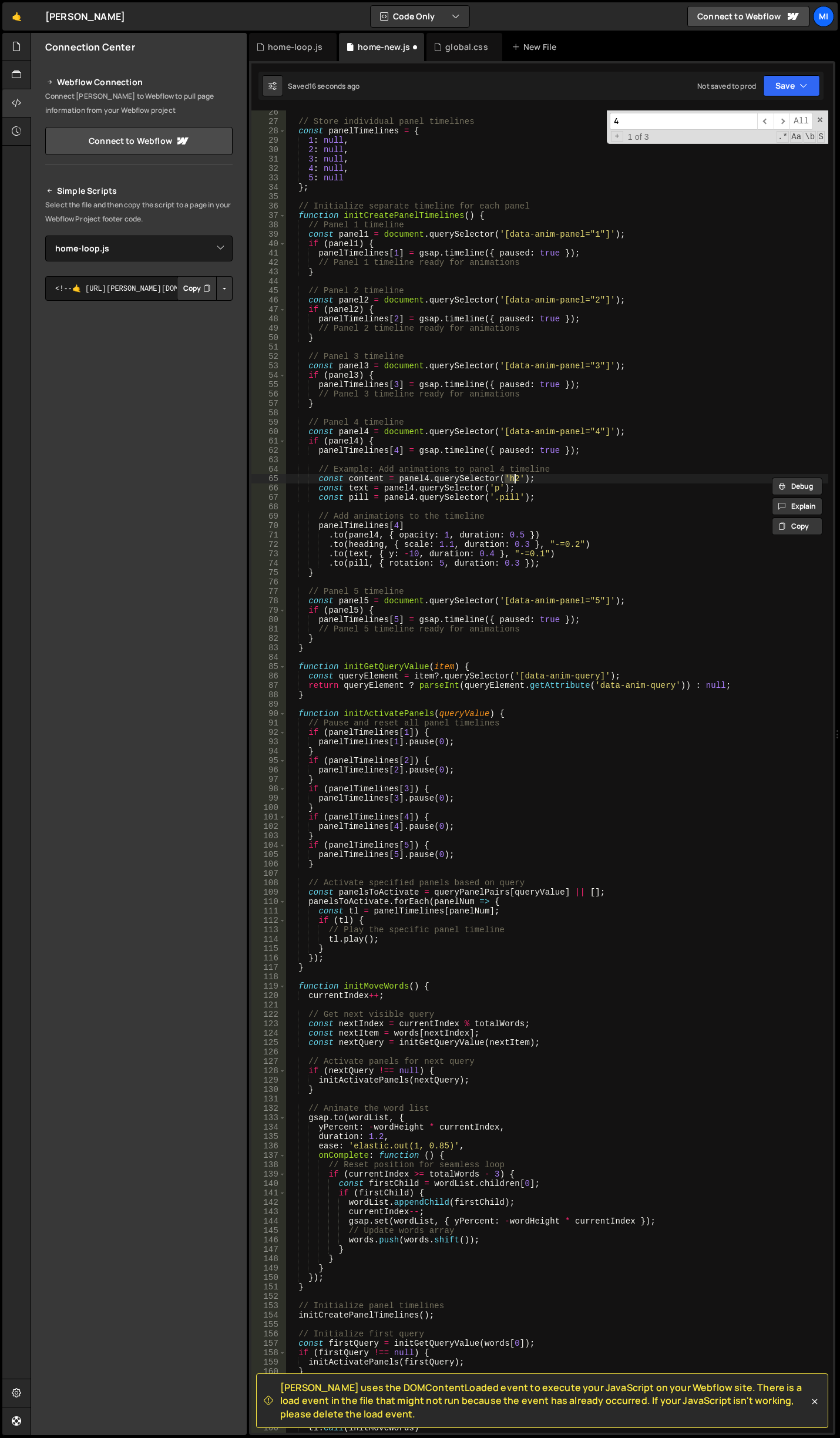
paste textarea "anim-panel_dscr_content"
drag, startPoint x: 542, startPoint y: 500, endPoint x: 308, endPoint y: 491, distance: 234.2
click at [308, 491] on div "// Store individual panel timelines const panelTimelines = { 1 : null , 2 : nul…" at bounding box center [557, 778] width 542 height 1341
click at [427, 545] on div "// Store individual panel timelines const panelTimelines = { 1 : null , 2 : nul…" at bounding box center [557, 778] width 542 height 1341
drag, startPoint x: 318, startPoint y: 485, endPoint x: 570, endPoint y: 490, distance: 252.0
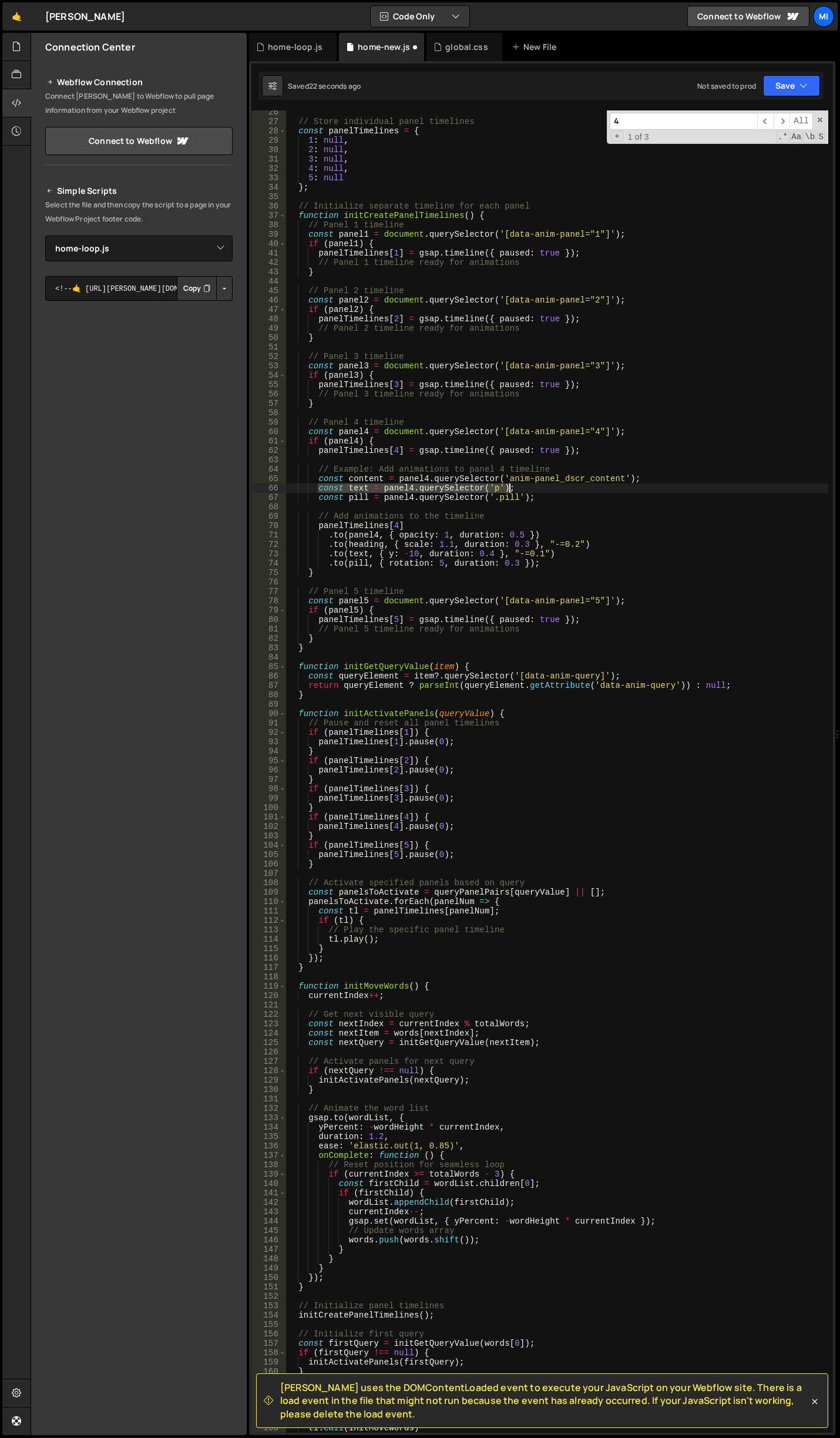
click at [570, 490] on div "// Store individual panel timelines const panelTimelines = { 1 : null , 2 : nul…" at bounding box center [557, 778] width 542 height 1341
type textarea "const text = panel4.querySelector('p');"
drag, startPoint x: 350, startPoint y: 554, endPoint x: 628, endPoint y: 554, distance: 278.0
click at [628, 554] on div "// Store individual panel timelines const panelTimelines = { 1 : null , 2 : nul…" at bounding box center [557, 778] width 542 height 1341
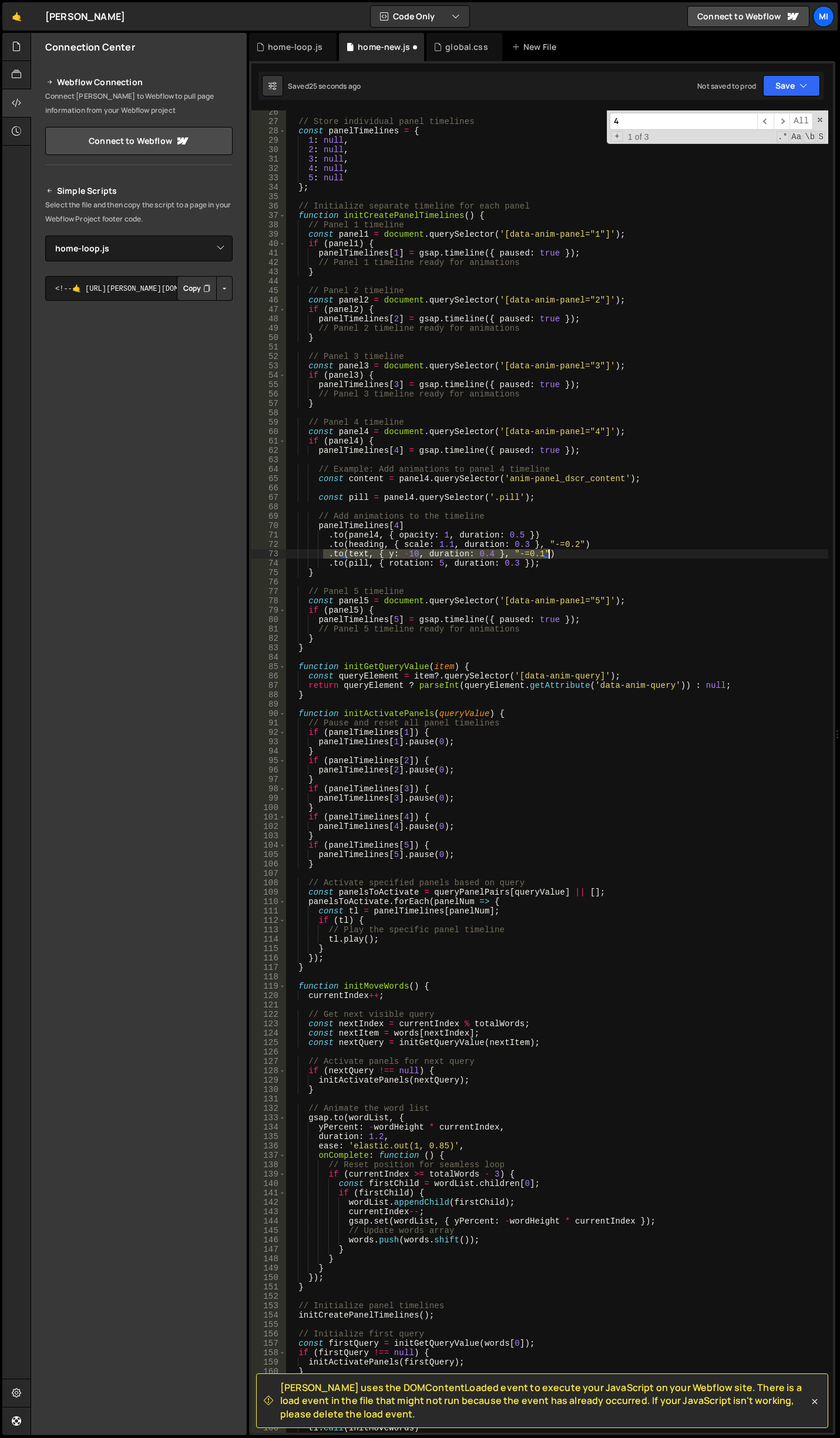
type textarea ".to(text, { y: -10, duration: 0.4 }, "-=0.1")"
drag, startPoint x: 324, startPoint y: 544, endPoint x: 623, endPoint y: 543, distance: 299.0
click at [623, 543] on div "// Store individual panel timelines const panelTimelines = { 1 : null , 2 : nul…" at bounding box center [557, 778] width 542 height 1341
type textarea ".to(heading, { scale: 1.1, duration: 0.3 }, "-=0.2")"
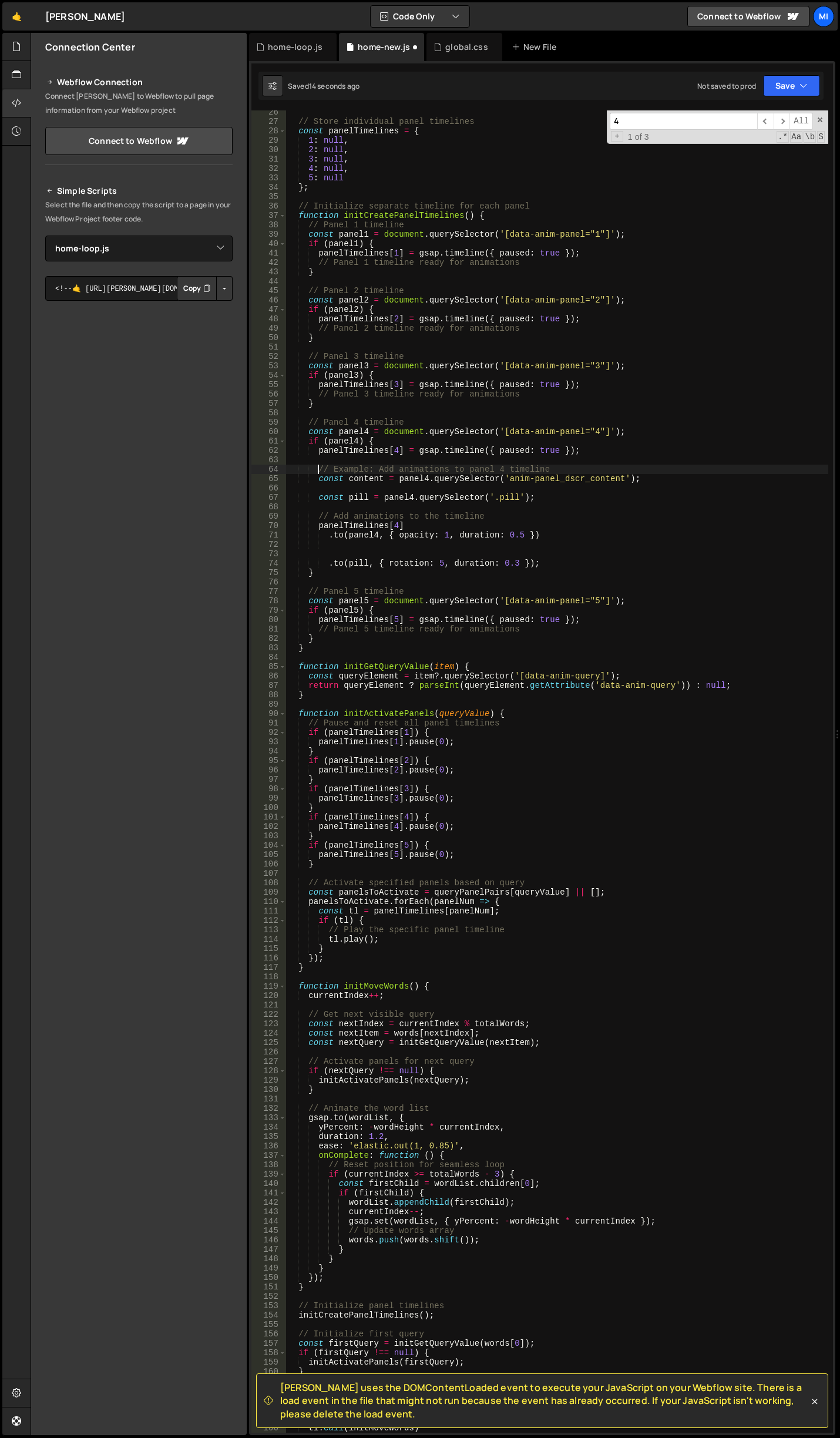
drag, startPoint x: 316, startPoint y: 465, endPoint x: 327, endPoint y: 465, distance: 11.0
click at [325, 465] on div "// Store individual panel timelines const panelTimelines = { 1 : null , 2 : nul…" at bounding box center [557, 778] width 542 height 1341
click at [380, 476] on div "// Store individual panel timelines const panelTimelines = { 1 : null , 2 : nul…" at bounding box center [557, 778] width 542 height 1341
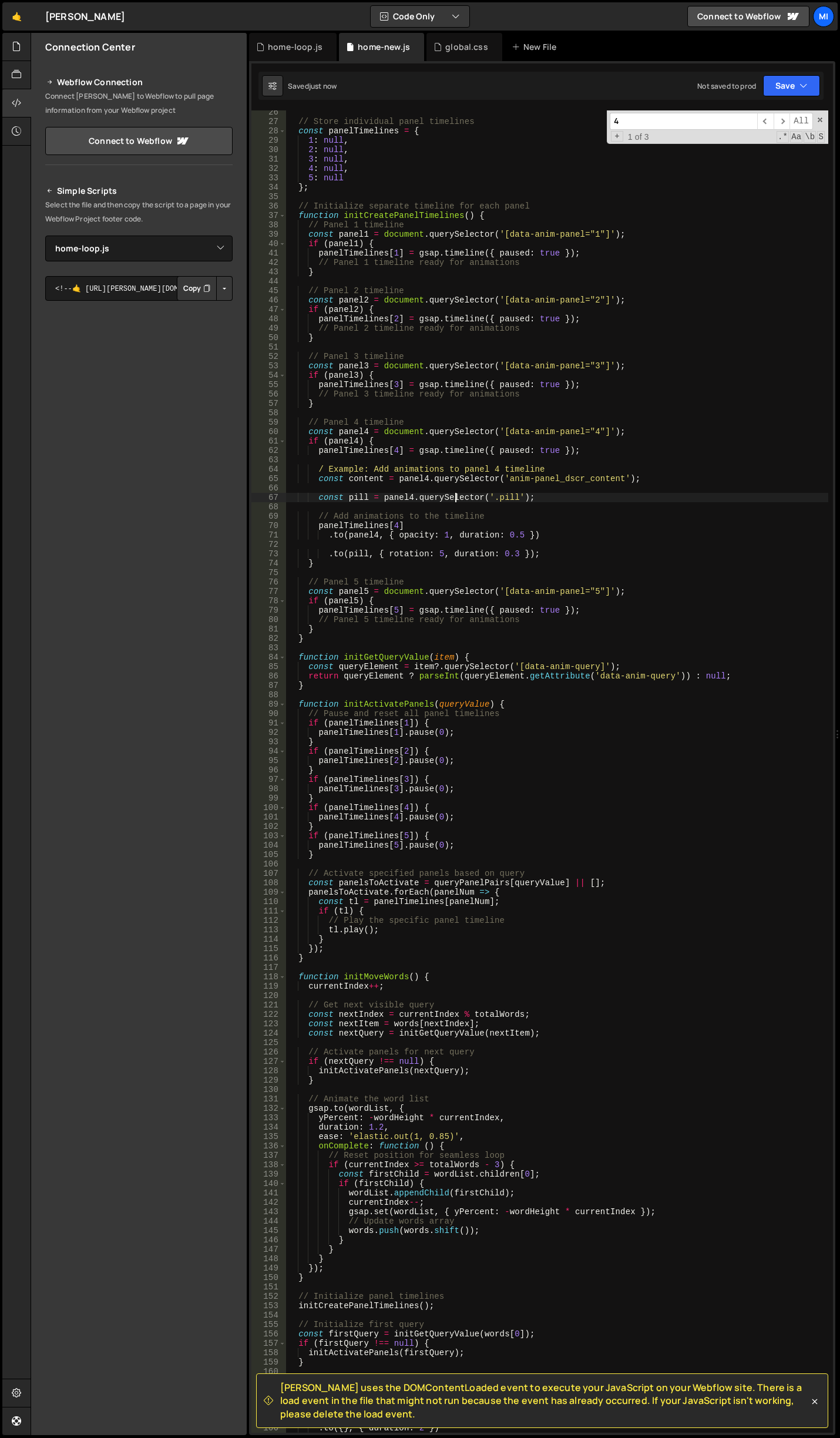
click at [458, 498] on div "// Store individual panel timelines const panelTimelines = { 1 : null , 2 : nul…" at bounding box center [557, 778] width 542 height 1341
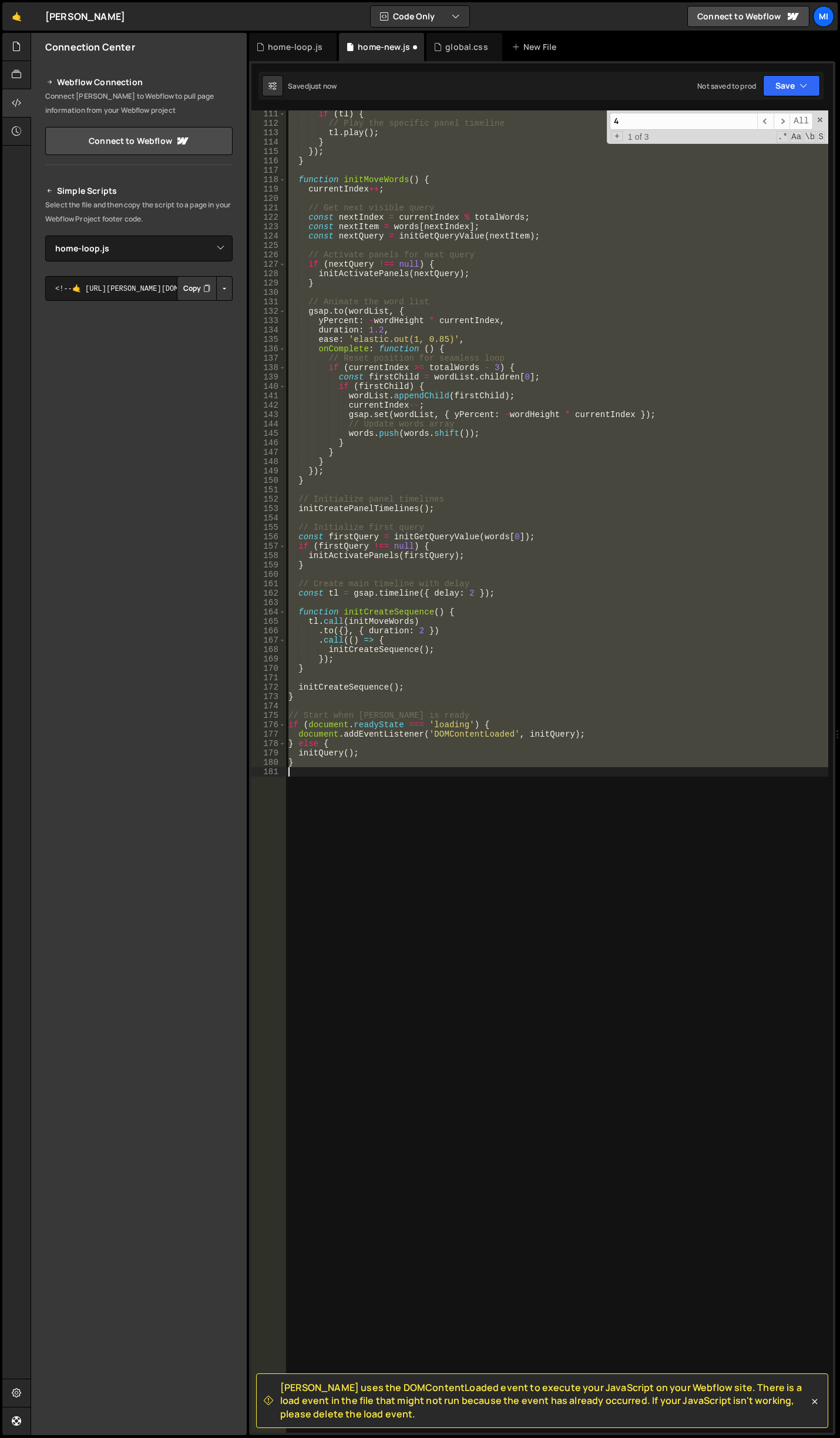
click at [472, 483] on div "if ( tl ) { // Play the specific panel timeline tl . play ( ) ; } }) ; } functi…" at bounding box center [557, 771] width 542 height 1323
type textarea "}"
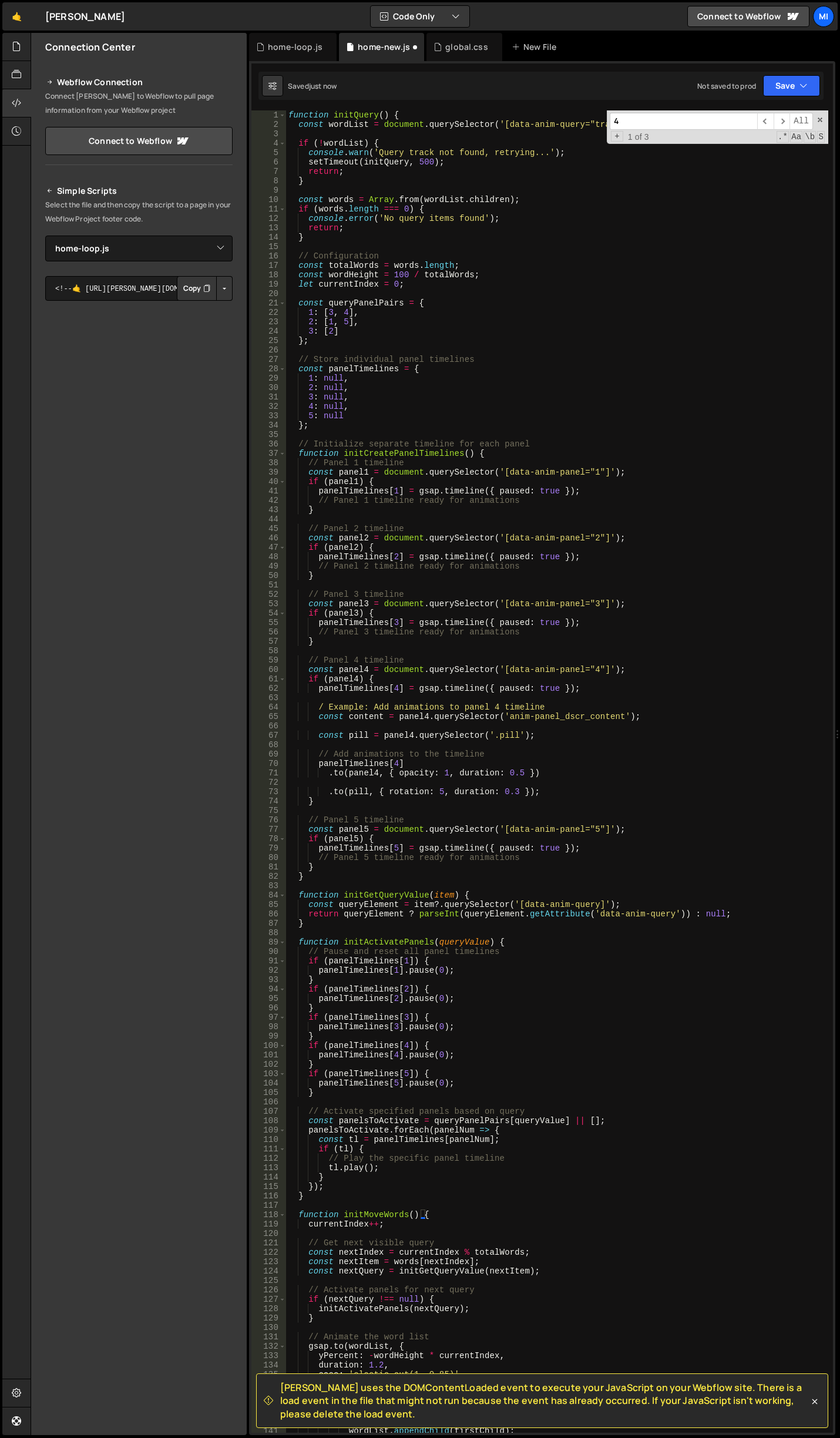
click at [318, 701] on div "function initQuery ( ) { const wordList = document . querySelector ( '[data-ani…" at bounding box center [557, 780] width 542 height 1341
click at [568, 738] on div "function initQuery ( ) { const wordList = document . querySelector ( '[data-ani…" at bounding box center [557, 780] width 542 height 1341
click at [589, 631] on div "function initQuery ( ) { const wordList = document . querySelector ( '[data-ani…" at bounding box center [557, 780] width 542 height 1341
click at [500, 718] on div "function initQuery ( ) { const wordList = document . querySelector ( '[data-ani…" at bounding box center [557, 780] width 542 height 1341
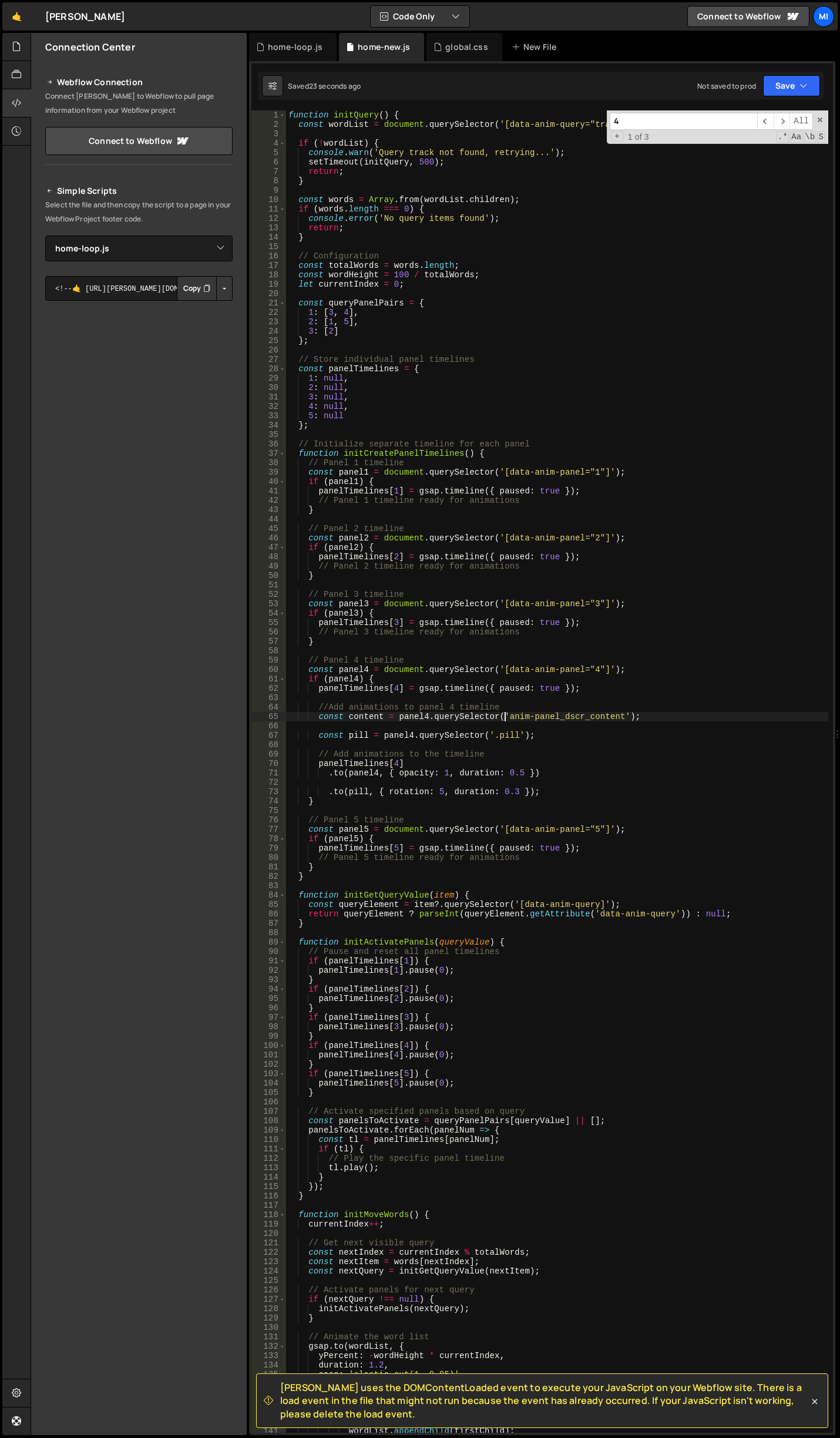
scroll to position [0, 15]
click at [444, 775] on div "function initQuery ( ) { const wordList = document . querySelector ( '[data-ani…" at bounding box center [557, 780] width 542 height 1341
click at [453, 776] on div "function initQuery ( ) { const wordList = document . querySelector ( '[data-ani…" at bounding box center [557, 780] width 542 height 1341
drag, startPoint x: 377, startPoint y: 772, endPoint x: 350, endPoint y: 773, distance: 27.0
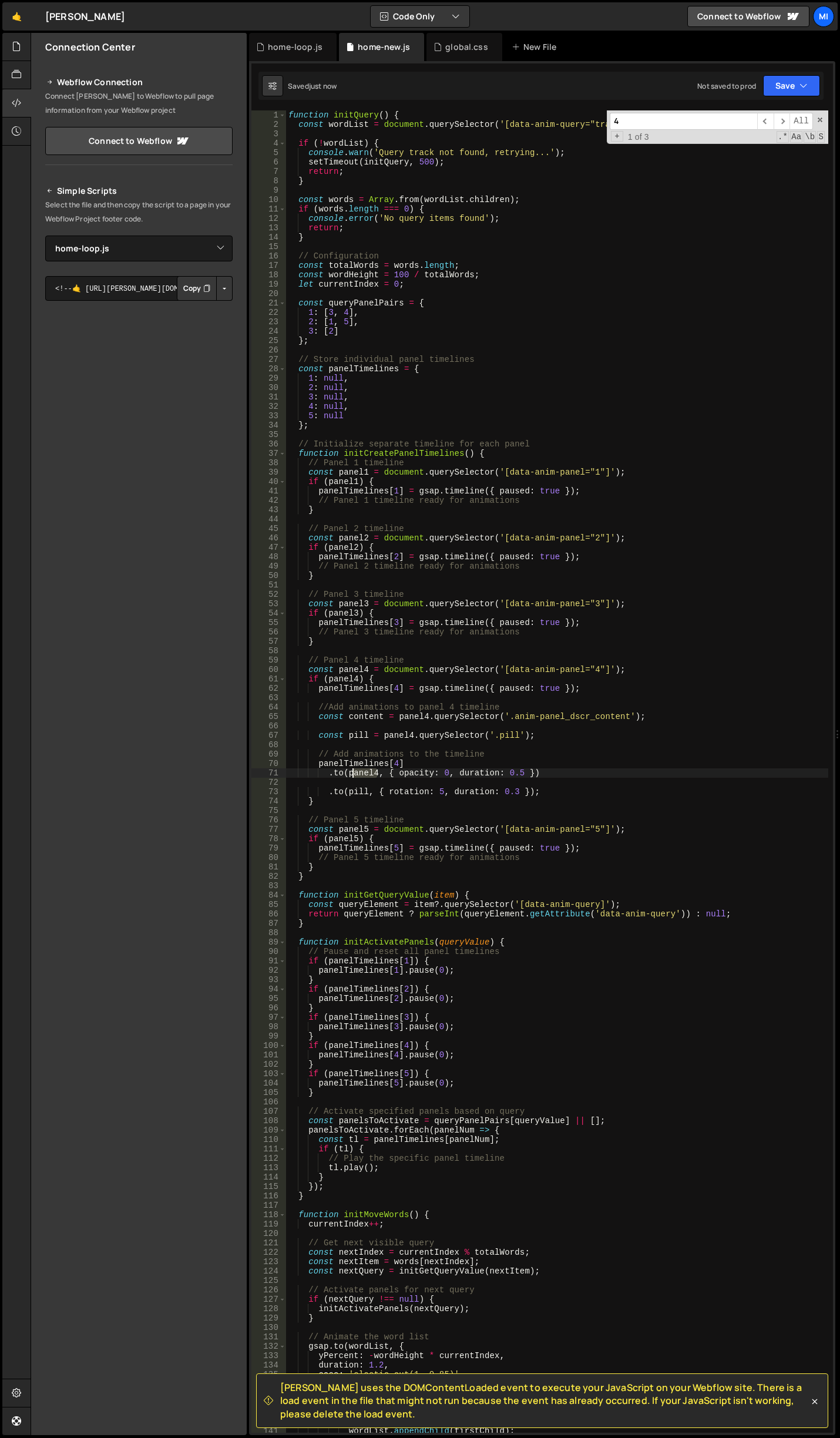
click at [350, 773] on div "function initQuery ( ) { const wordList = document . querySelector ( '[data-ani…" at bounding box center [557, 780] width 542 height 1341
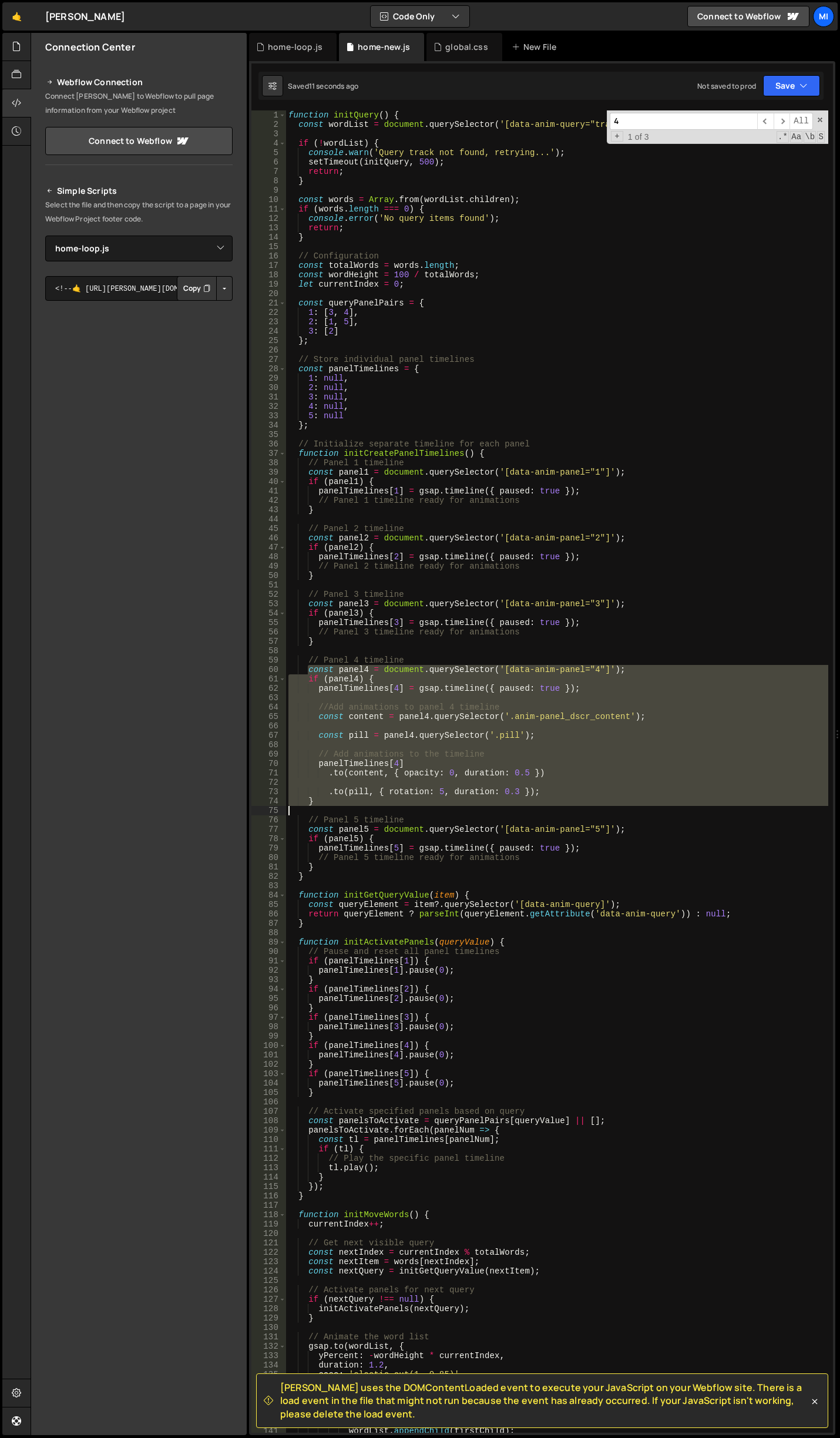
drag, startPoint x: 331, startPoint y: 673, endPoint x: 568, endPoint y: 807, distance: 272.3
click at [568, 807] on div "function initQuery ( ) { const wordList = document . querySelector ( '[data-ani…" at bounding box center [557, 780] width 542 height 1341
click at [446, 343] on div "function initQuery ( ) { const wordList = document . querySelector ( '[data-ani…" at bounding box center [557, 780] width 542 height 1341
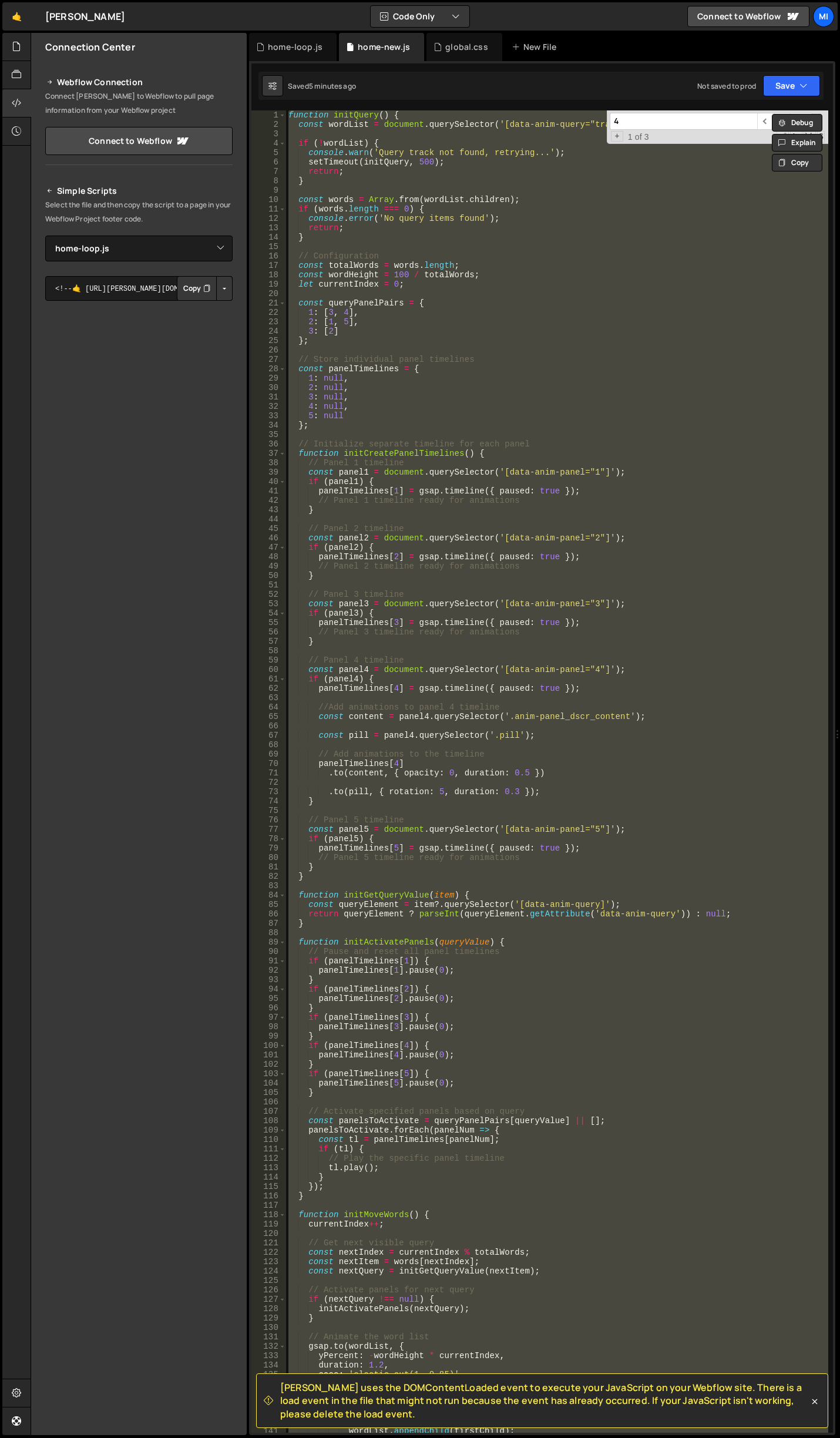
scroll to position [0, 0]
paste textarea
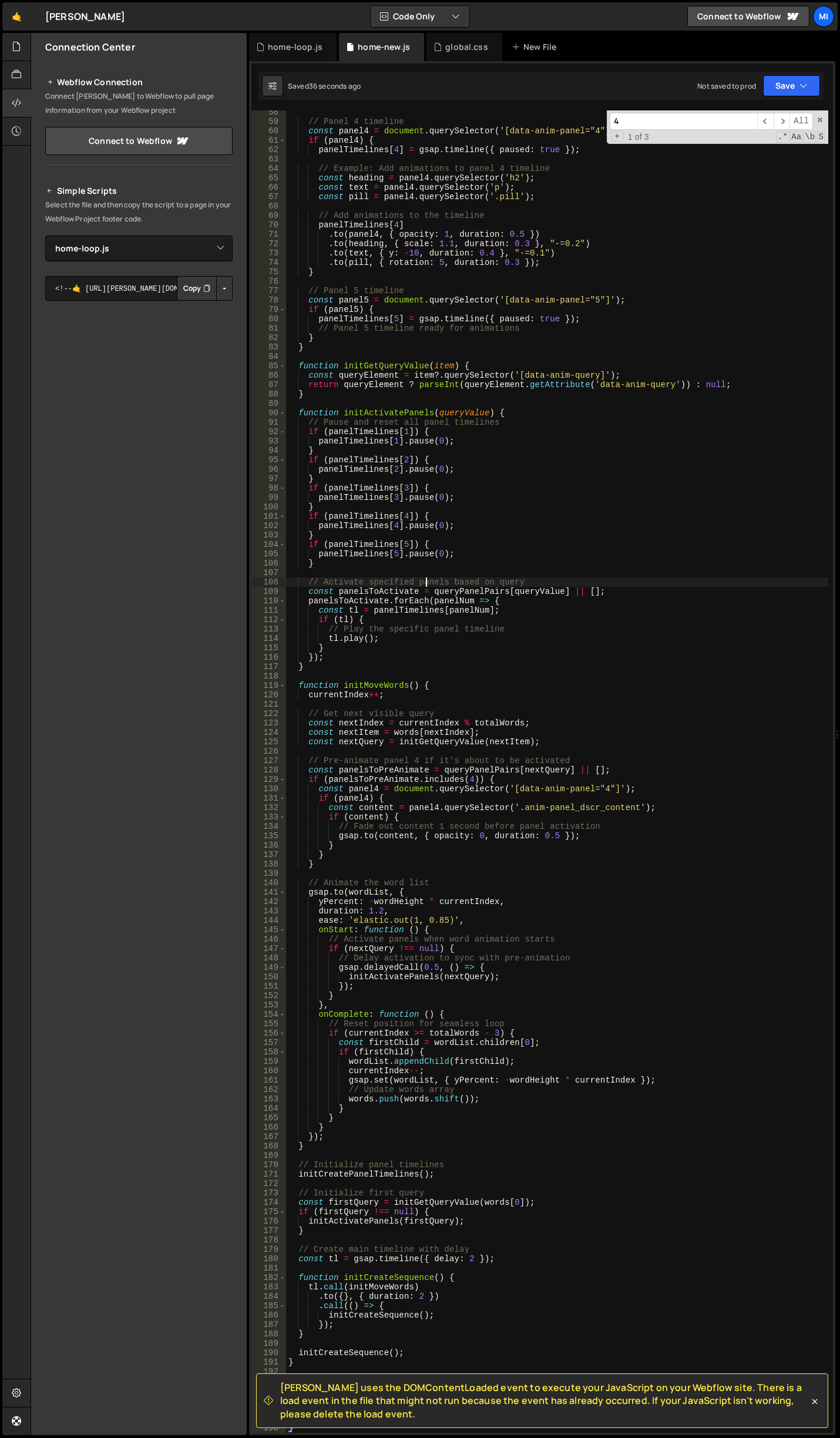
click at [426, 584] on div "// Panel 4 timeline const panel4 = document . querySelector ( '[data-anim-panel…" at bounding box center [557, 778] width 542 height 1341
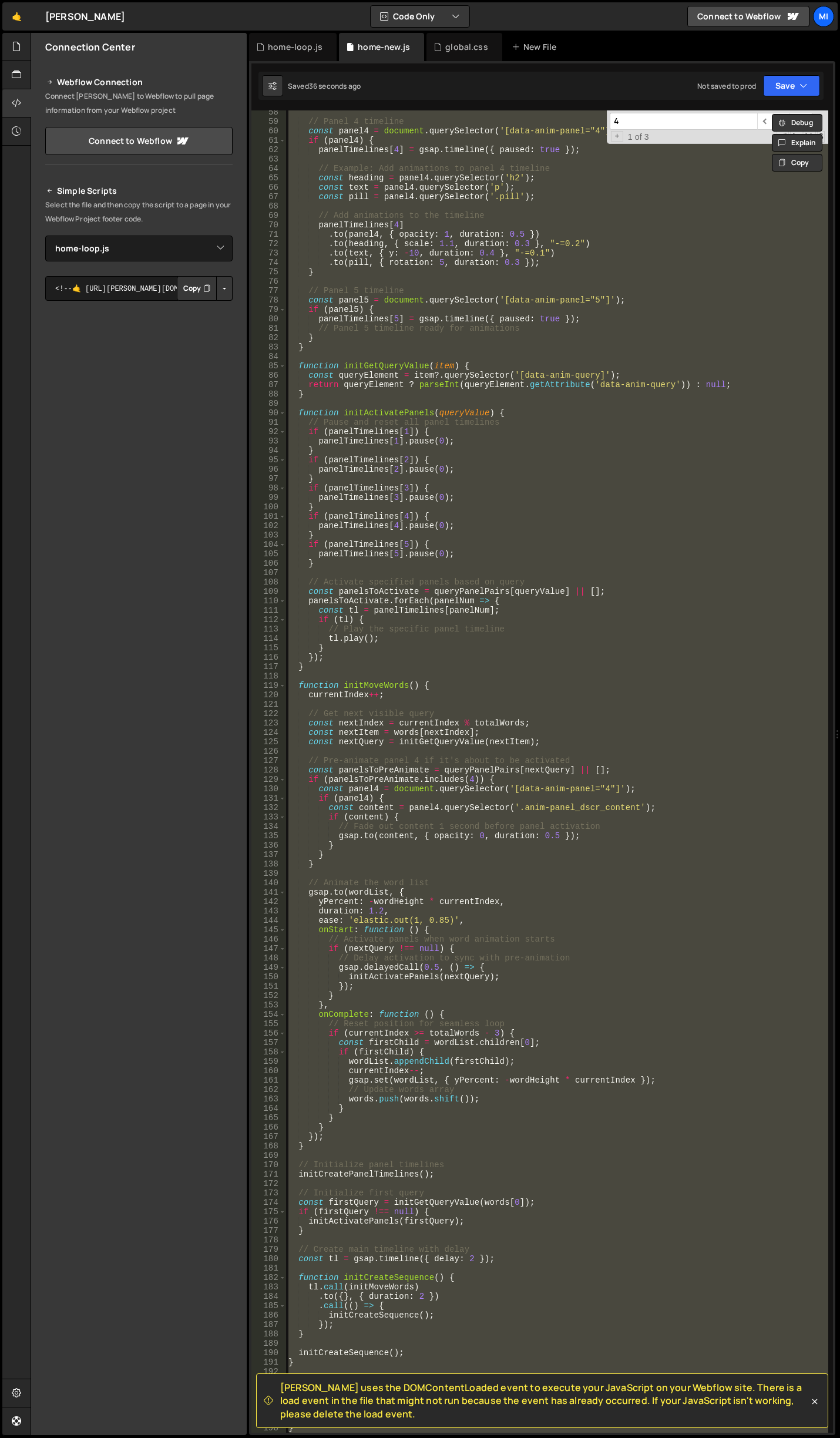
paste textarea
type textarea "}"
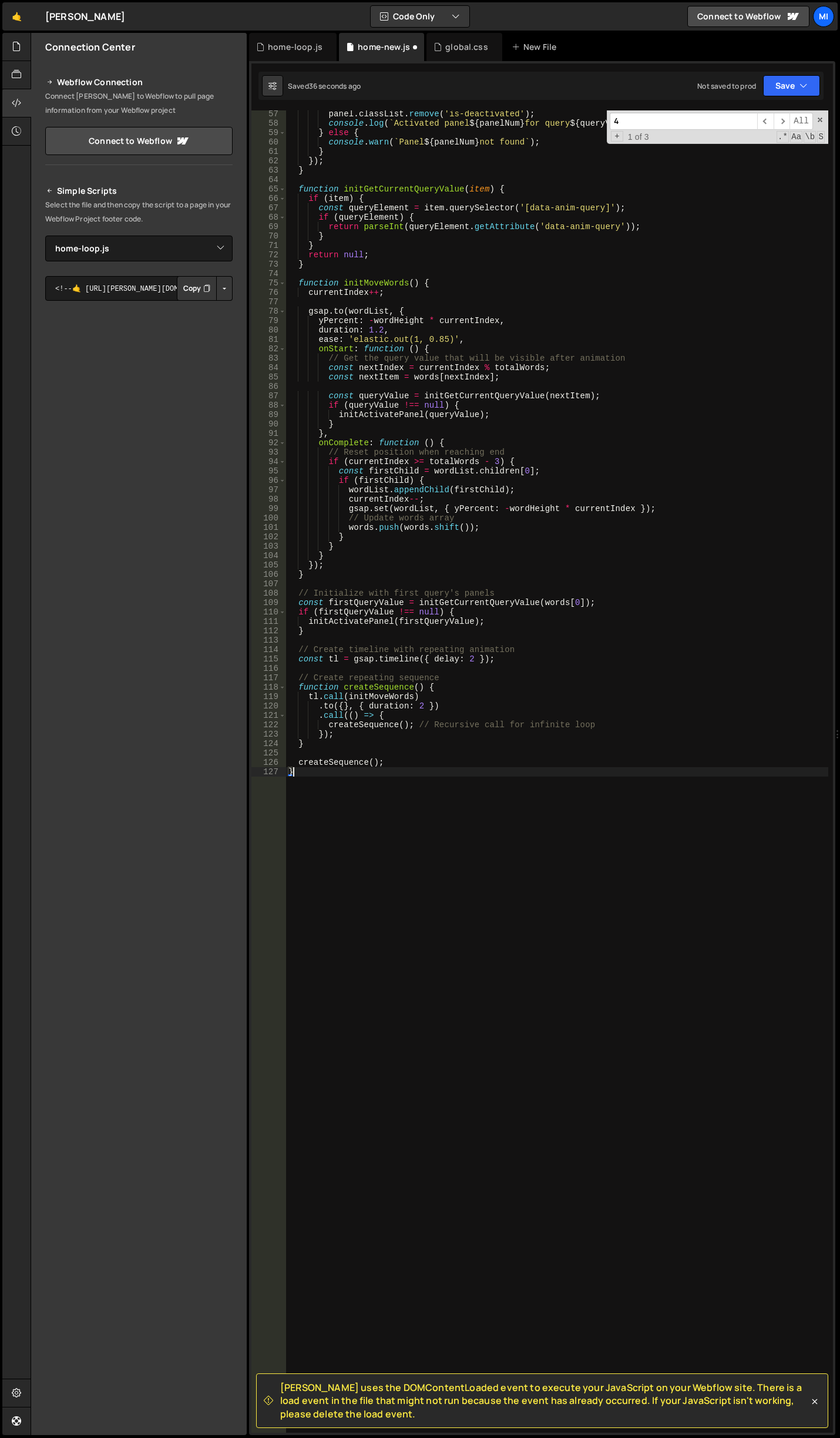
scroll to position [528, 0]
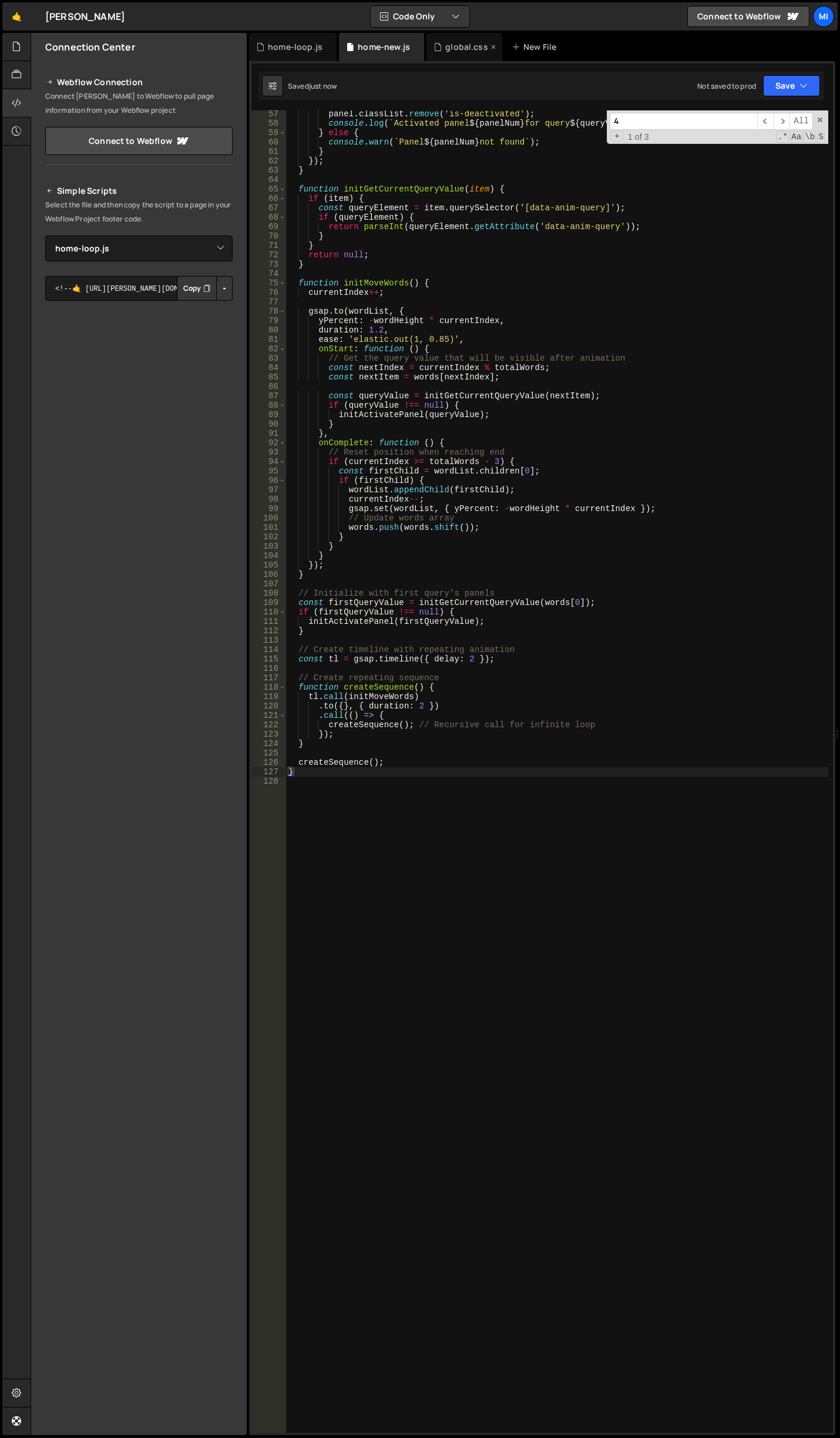
click at [451, 44] on div "global.css" at bounding box center [467, 47] width 43 height 11
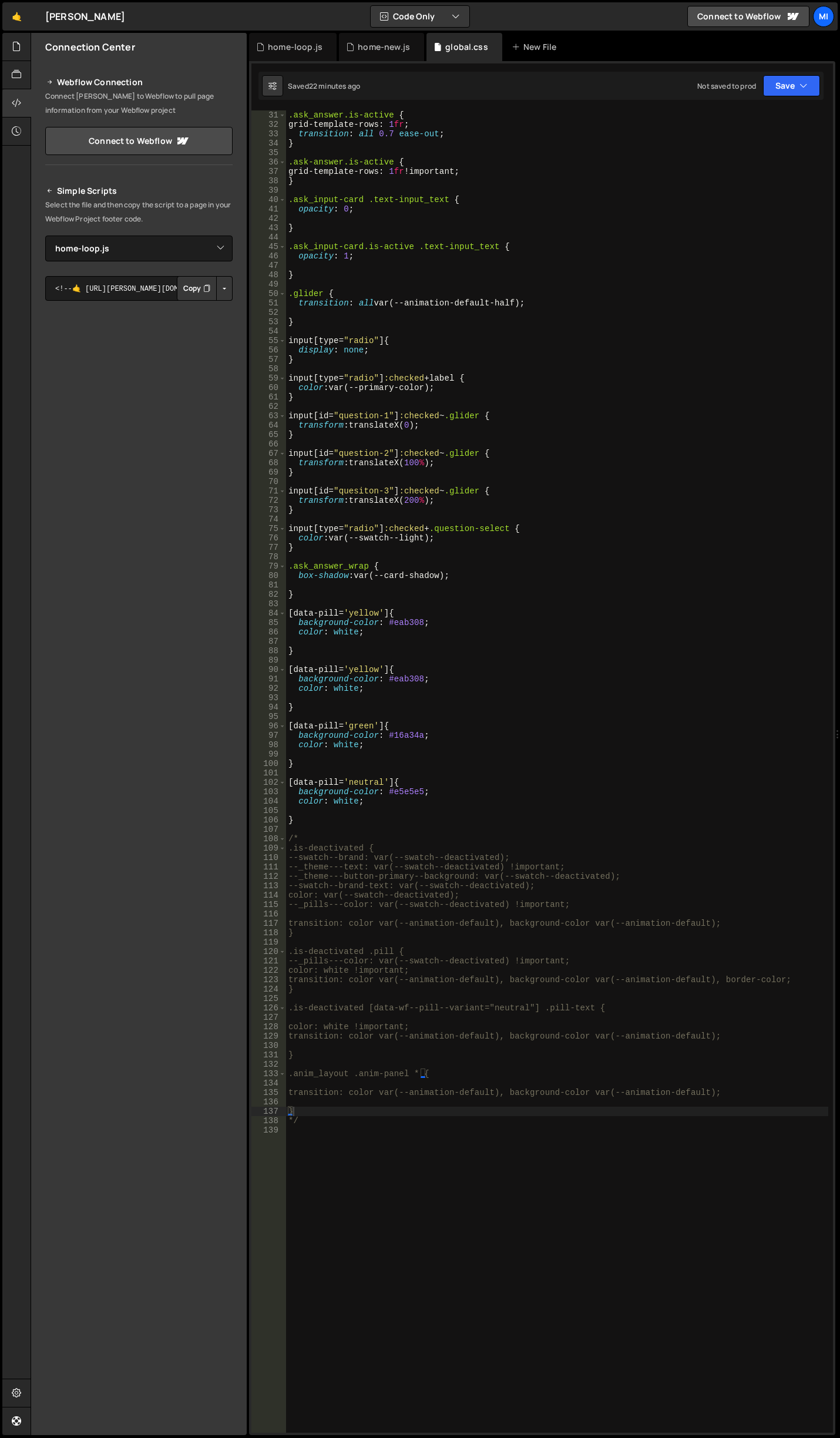
scroll to position [282, 0]
type textarea "/*"
drag, startPoint x: 320, startPoint y: 838, endPoint x: 243, endPoint y: 840, distance: 77.0
click at [243, 840] on div "Files New File Javascript files 0 canvas.js 0 0 home-loop.js 0 0 home.js 0 0" at bounding box center [435, 734] width 809 height 1403
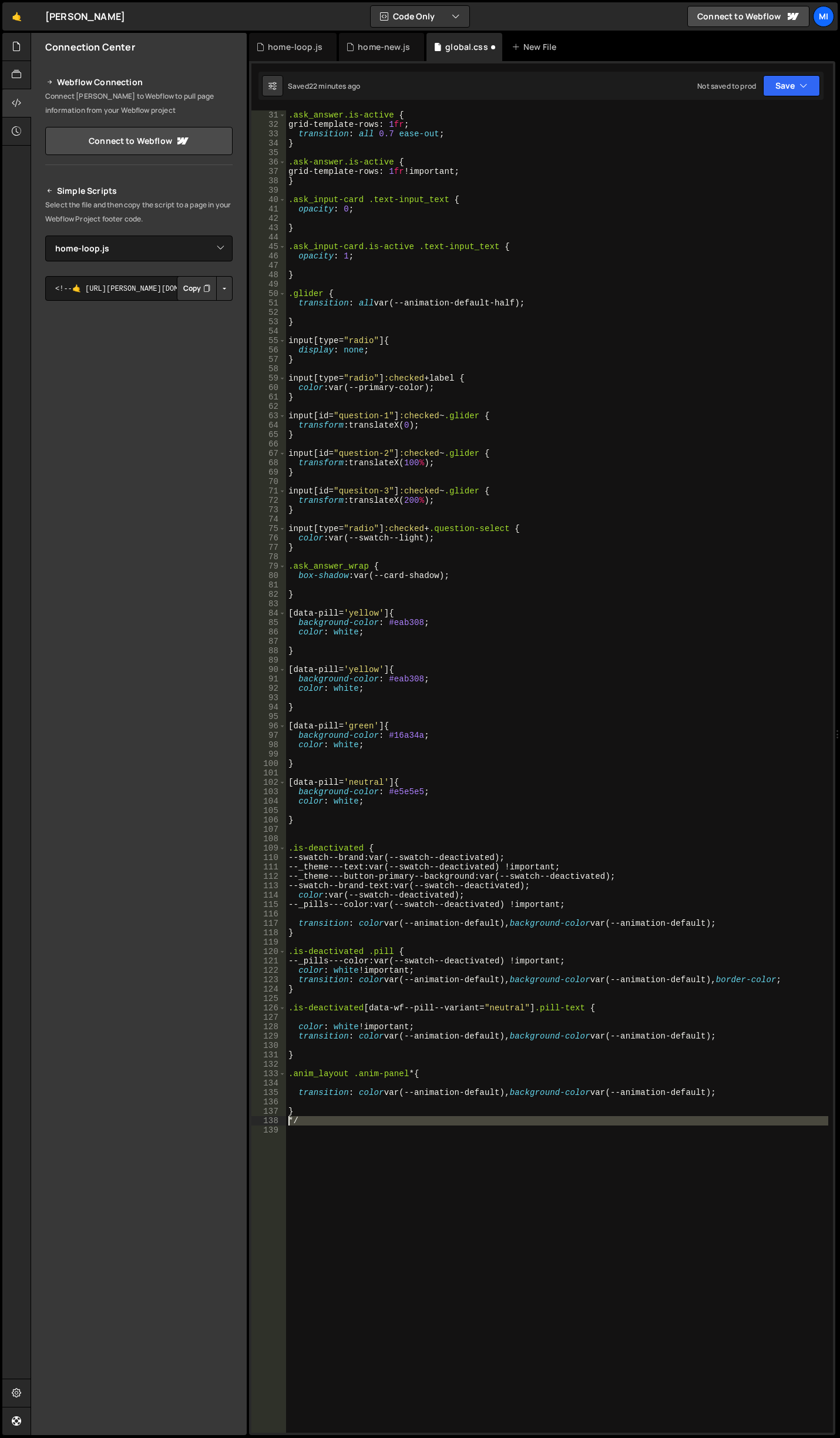
drag, startPoint x: 306, startPoint y: 1132, endPoint x: 276, endPoint y: 1122, distance: 31.6
click at [276, 1122] on div "31 32 33 34 35 36 37 38 39 40 41 42 43 44 45 46 47 48 49 50 51 52 53 54 55 56 5…" at bounding box center [542, 771] width 582 height 1323
type textarea "*/"
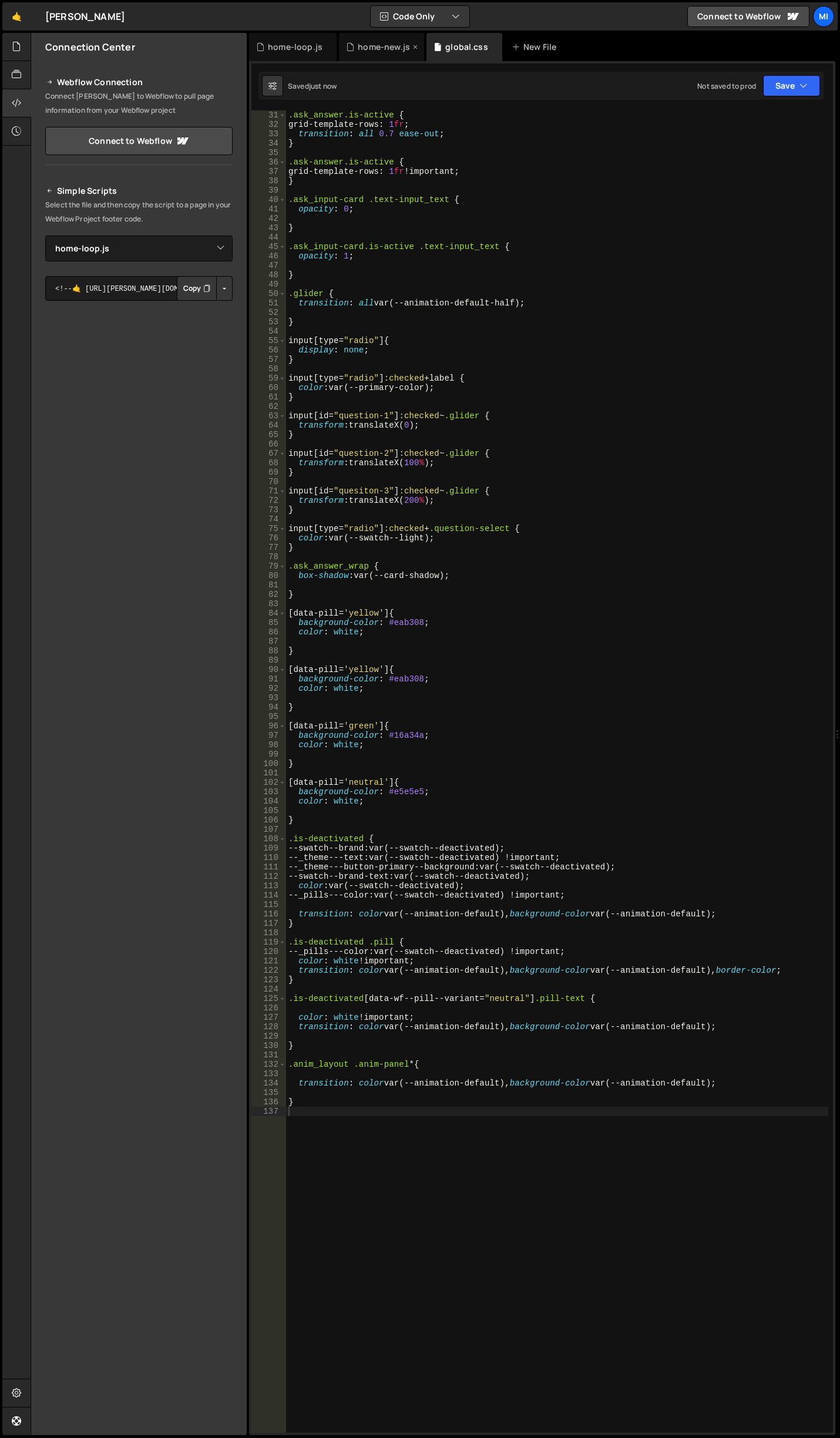
click at [377, 46] on div "home-new.js" at bounding box center [383, 47] width 52 height 11
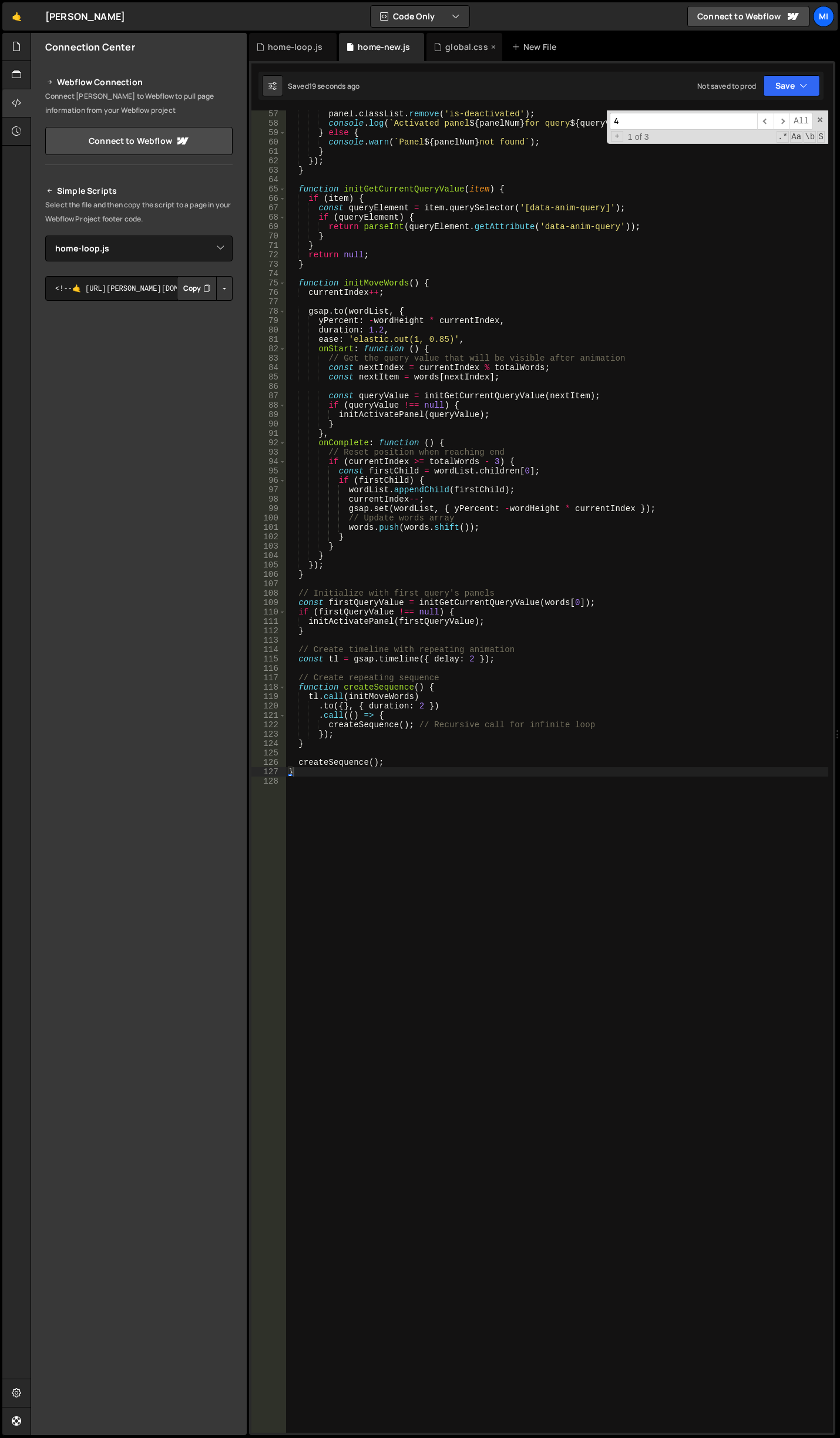
click at [454, 56] on div "global.css" at bounding box center [464, 47] width 76 height 28
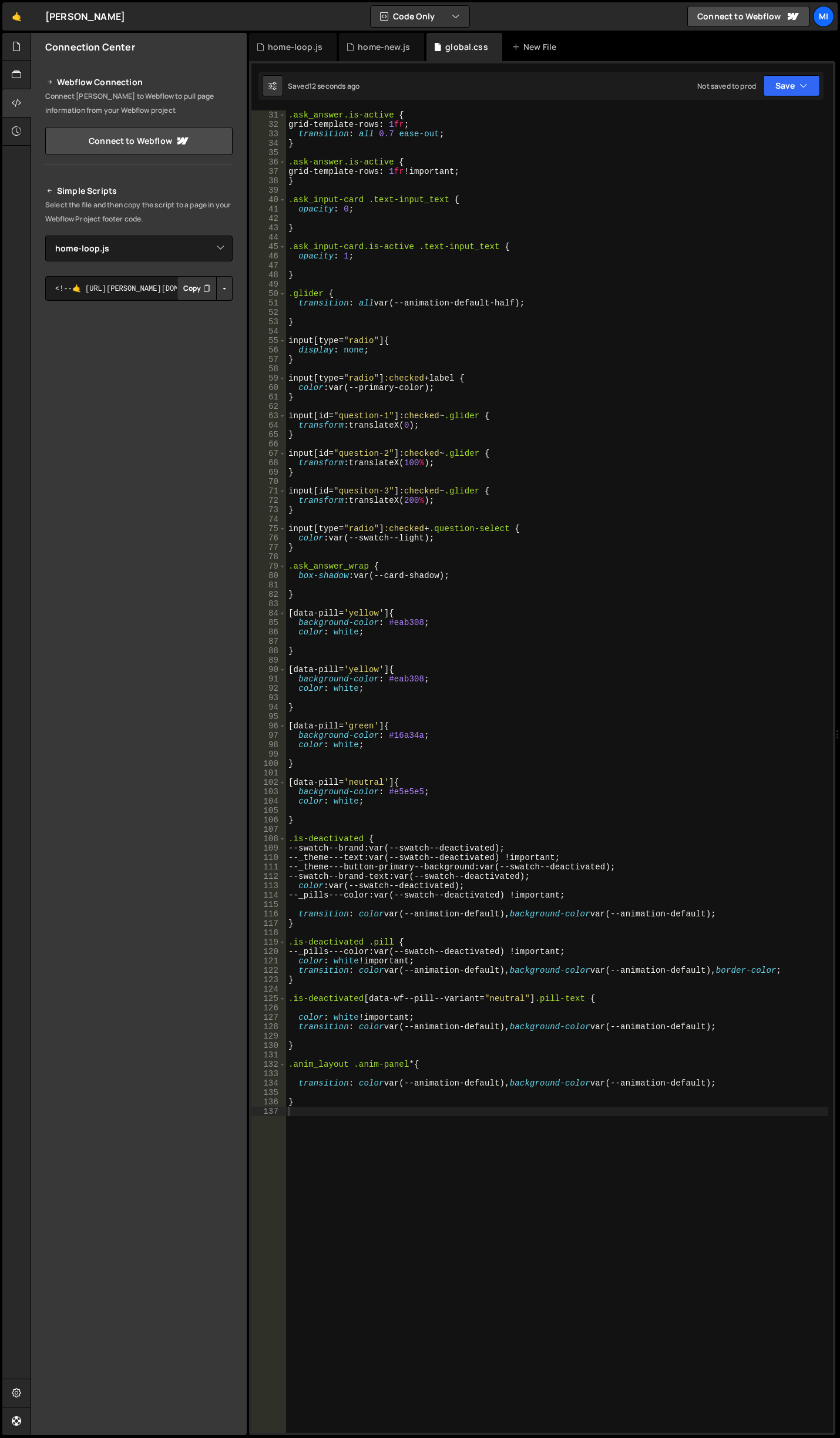
type textarea "input[id="quesiton-3"]:checked~.glider {"
click at [443, 495] on div ".ask_answer.is-active { grid-template-rows : 1 fr ; transition : all 0.7 ease-o…" at bounding box center [662, 960] width 753 height 1700
click at [371, 43] on div "home-new.js" at bounding box center [383, 47] width 52 height 11
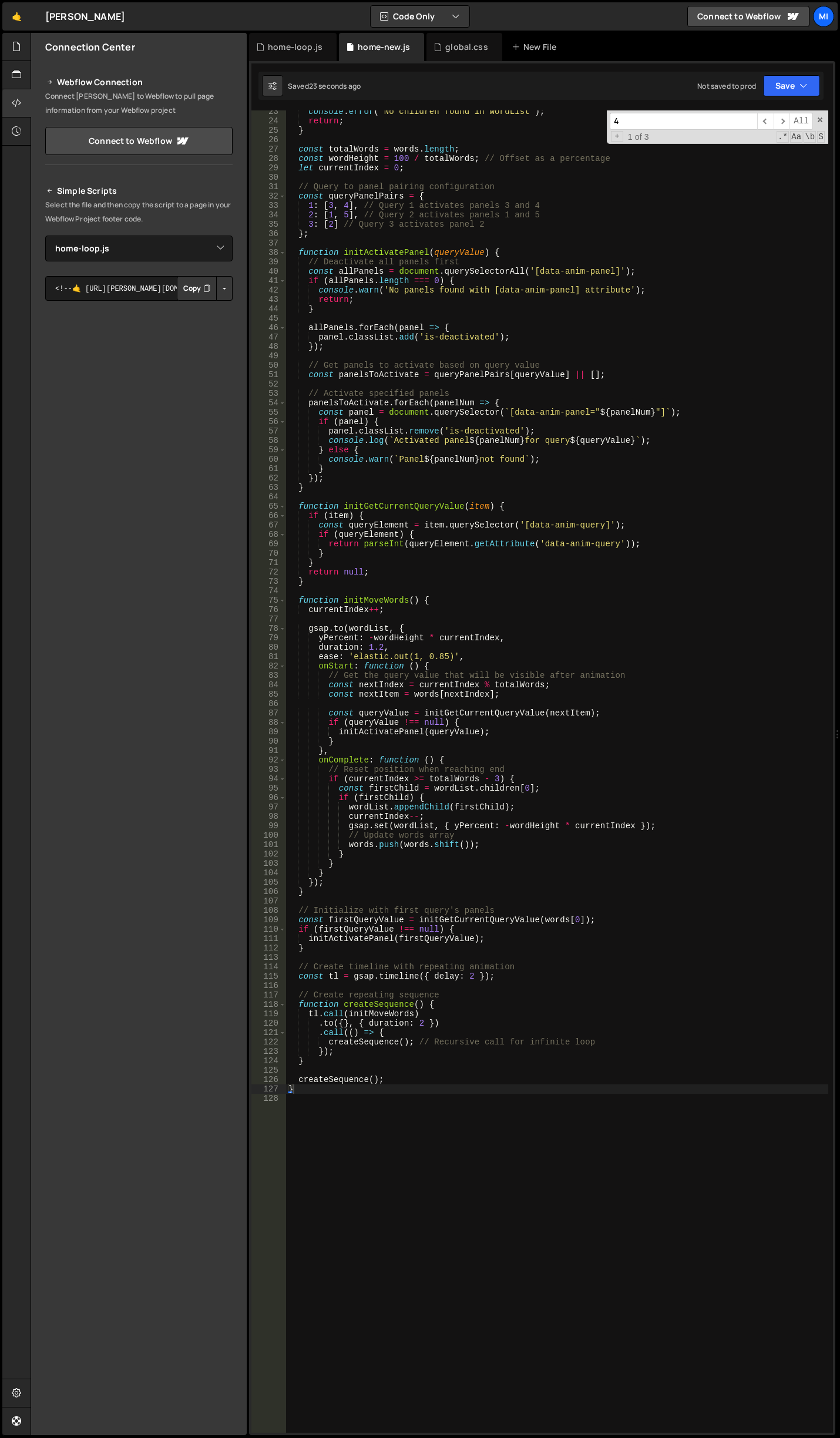
scroll to position [0, 0]
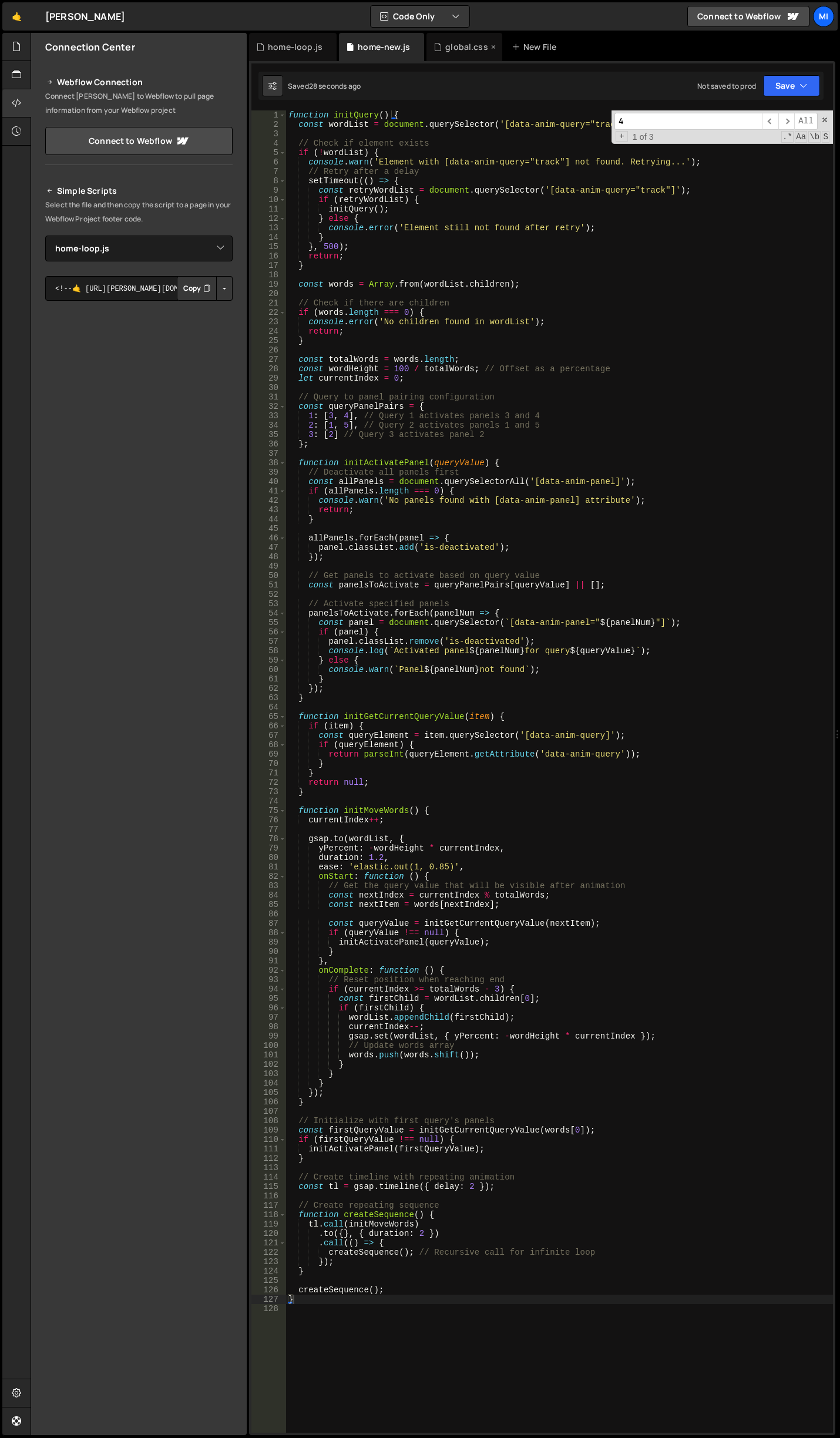
click at [442, 49] on div "global.css" at bounding box center [461, 47] width 55 height 11
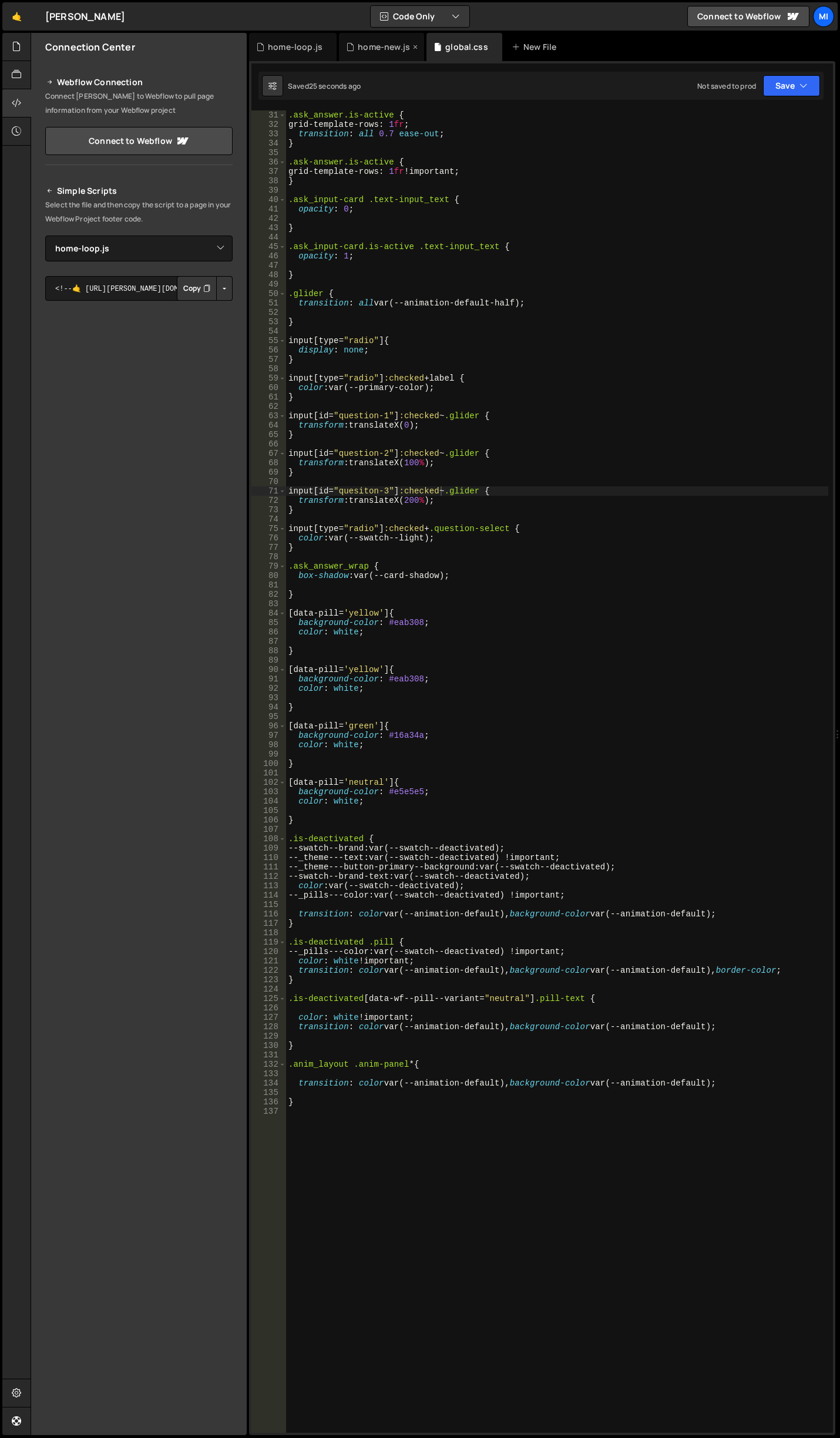
click at [386, 47] on div "home-new.js" at bounding box center [383, 47] width 52 height 11
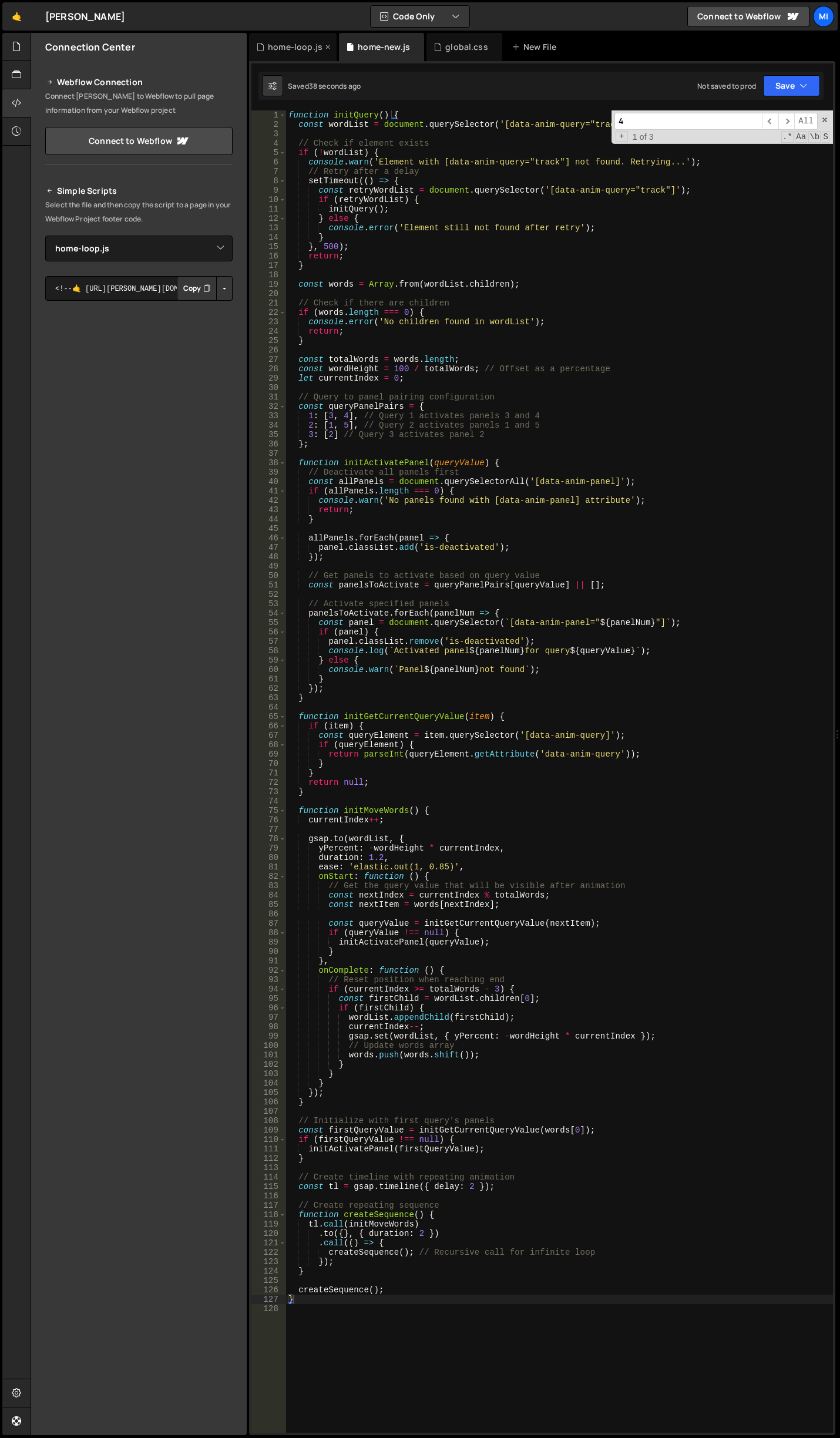
click at [301, 54] on div "home-loop.js" at bounding box center [292, 47] width 87 height 28
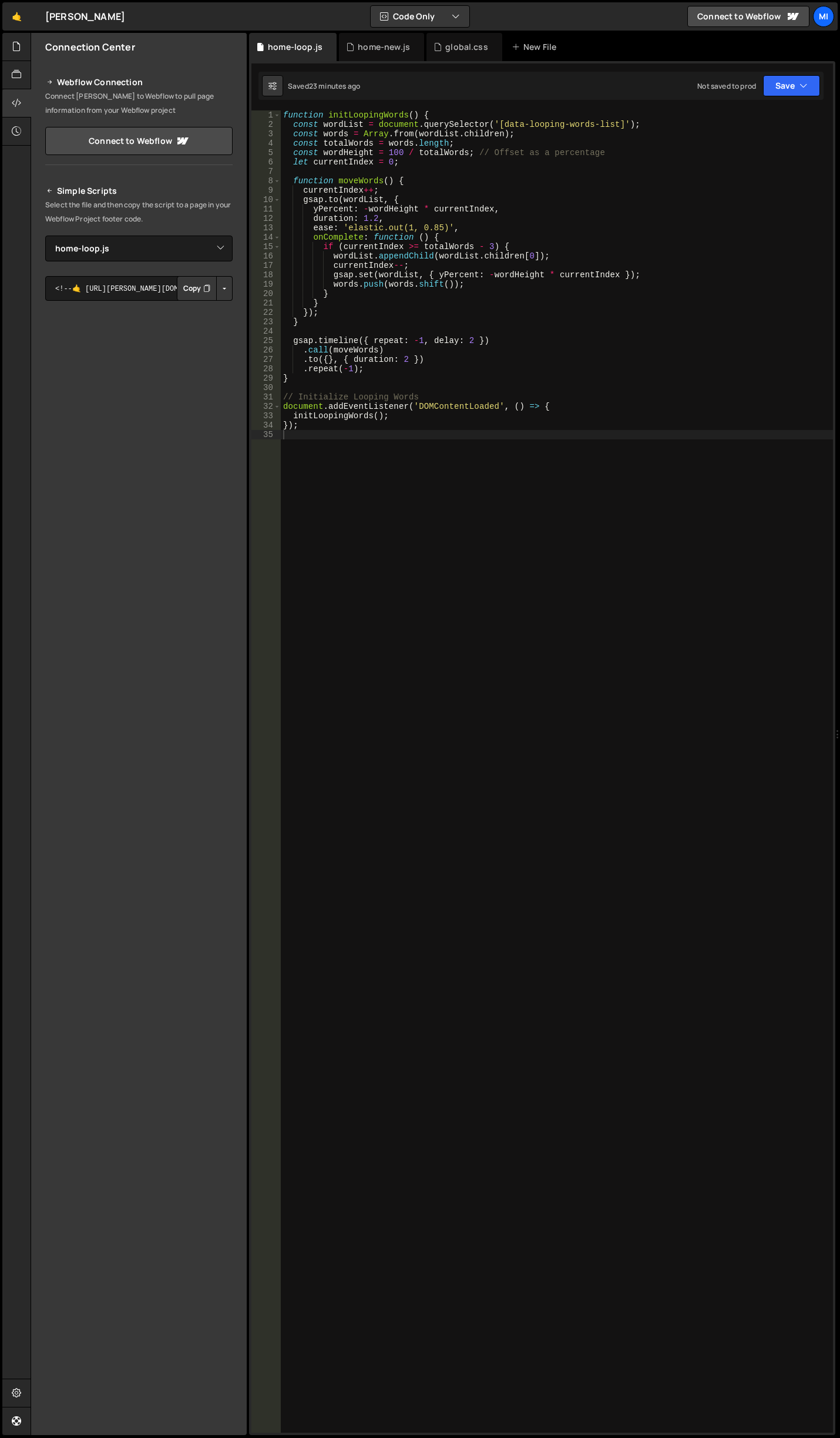
click at [434, 386] on div "function initLoopingWords ( ) { const wordList = document . querySelector ( '[d…" at bounding box center [662, 960] width 763 height 1700
type textarea "});"
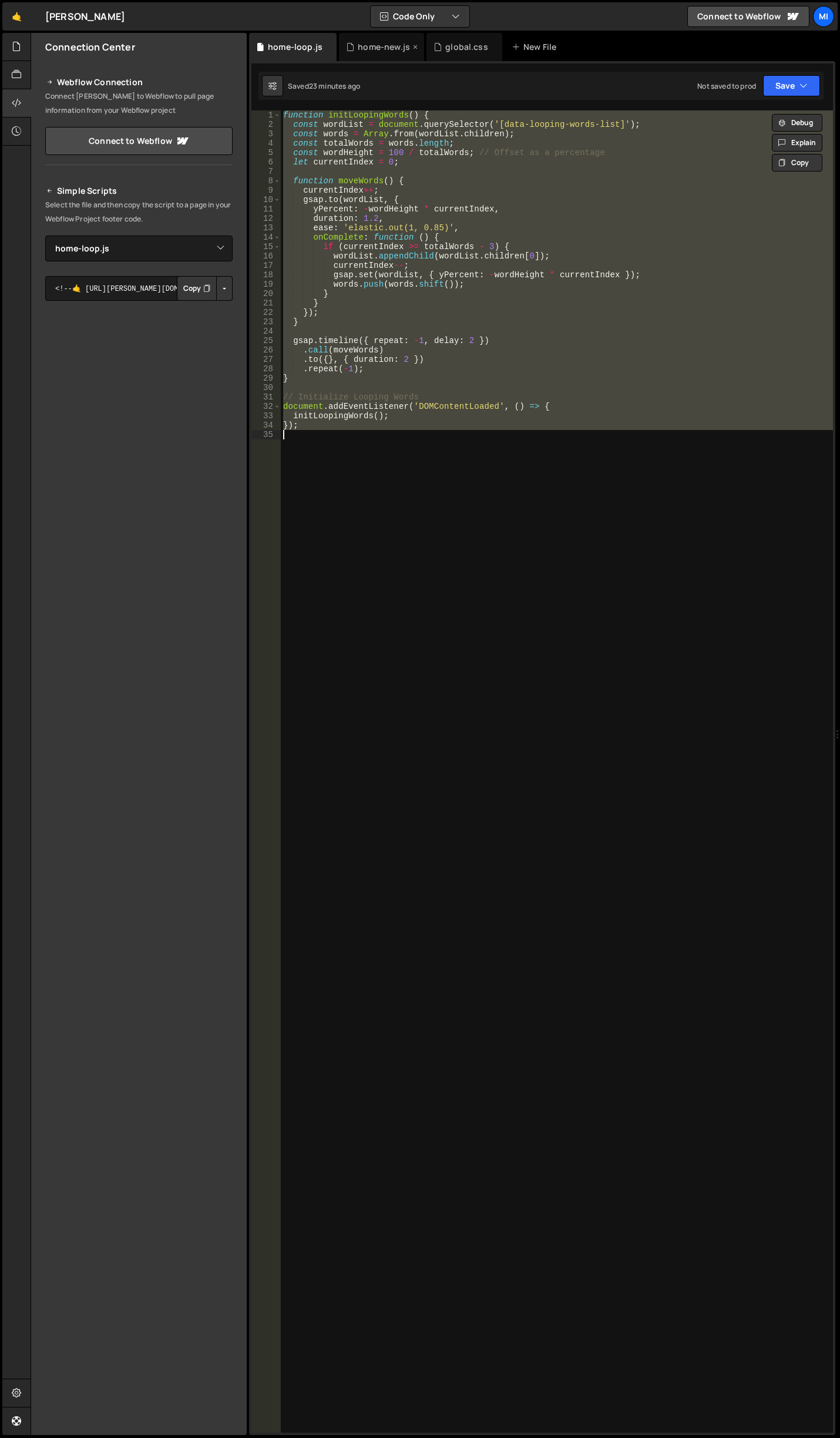
click at [363, 47] on div "home-new.js" at bounding box center [383, 47] width 52 height 11
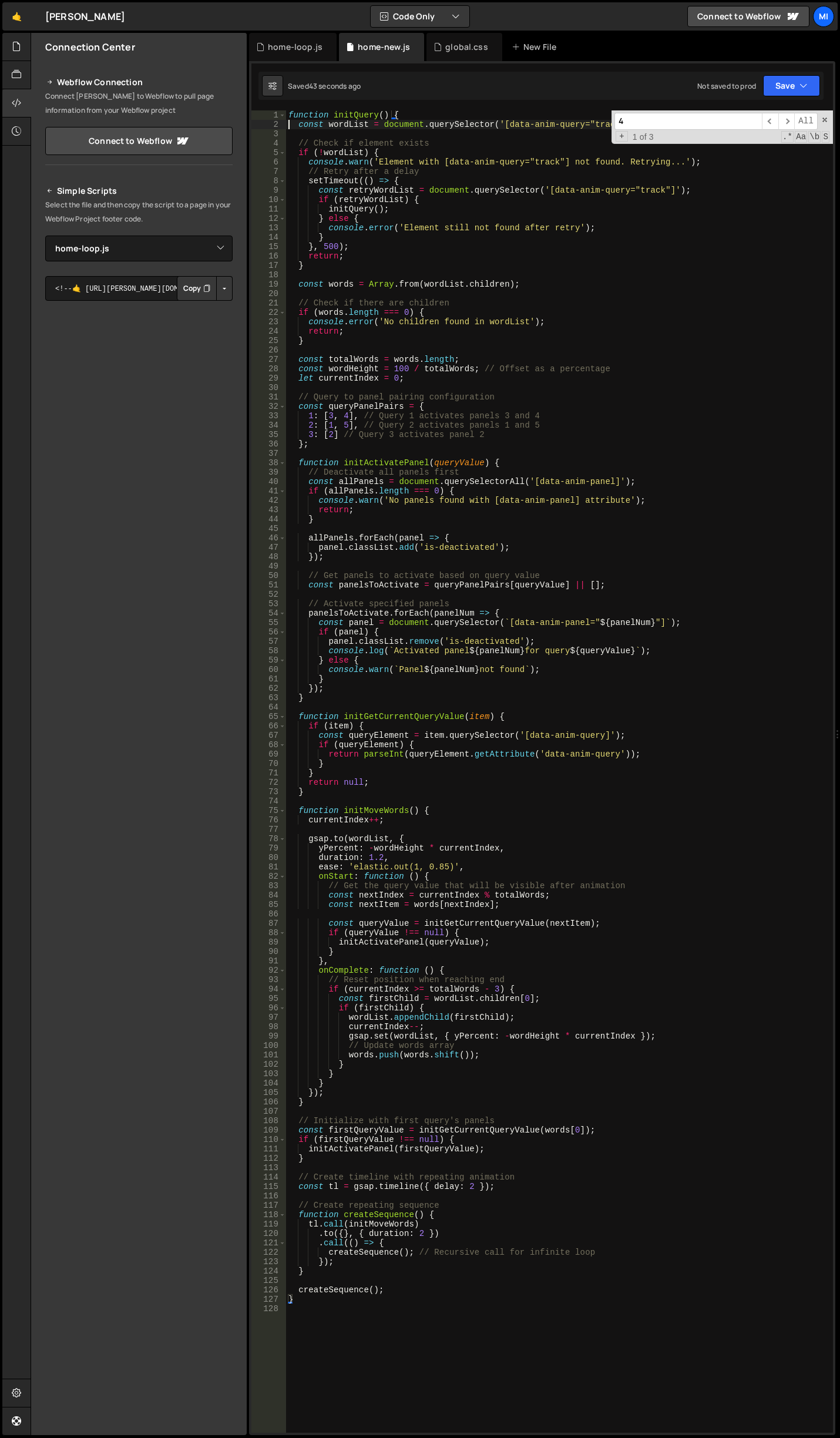
click at [291, 120] on div "function initQuery ( ) { const wordList = document . querySelector ( '[data-ani…" at bounding box center [559, 780] width 547 height 1341
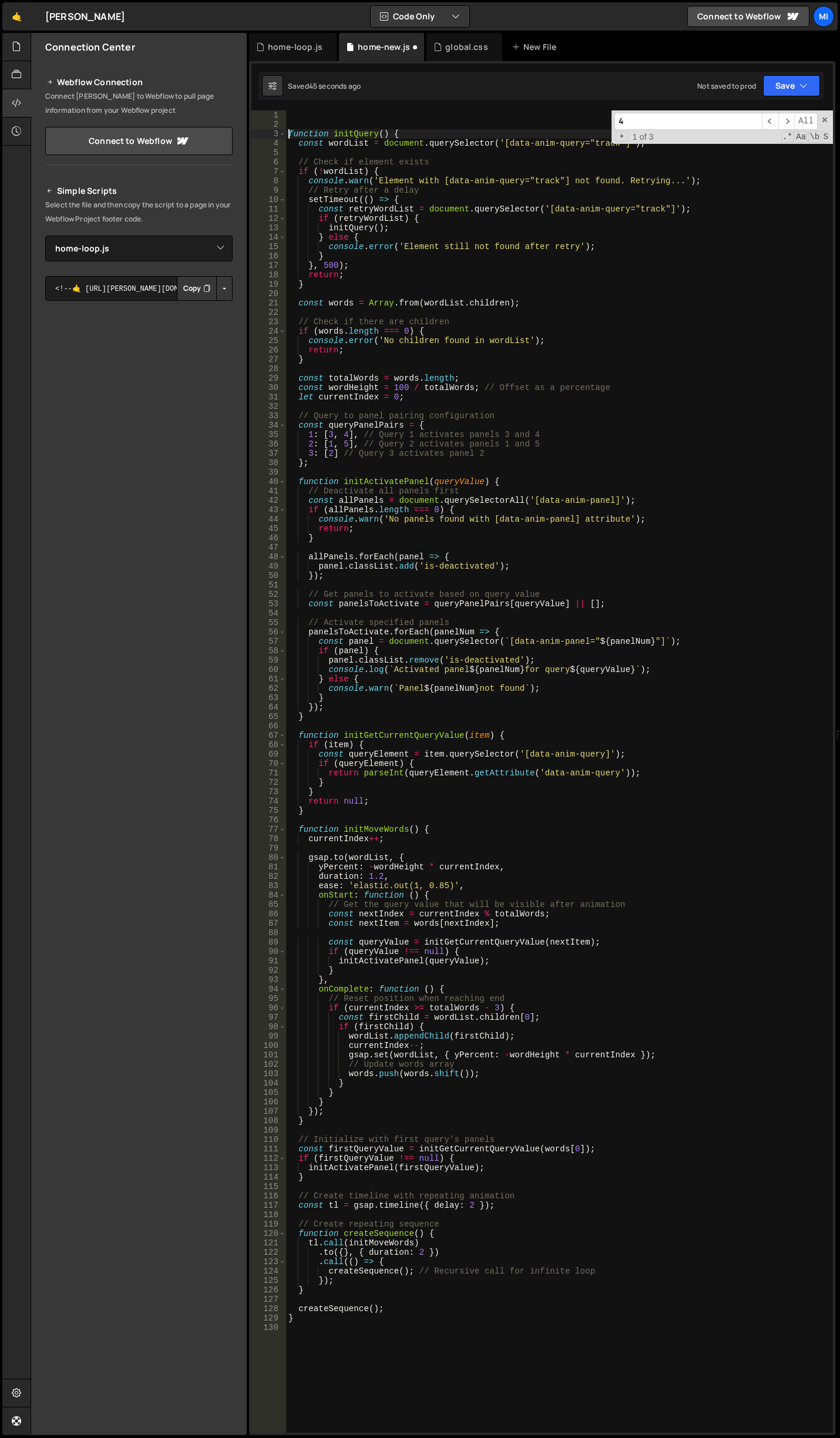
type textarea "function initQuery() {"
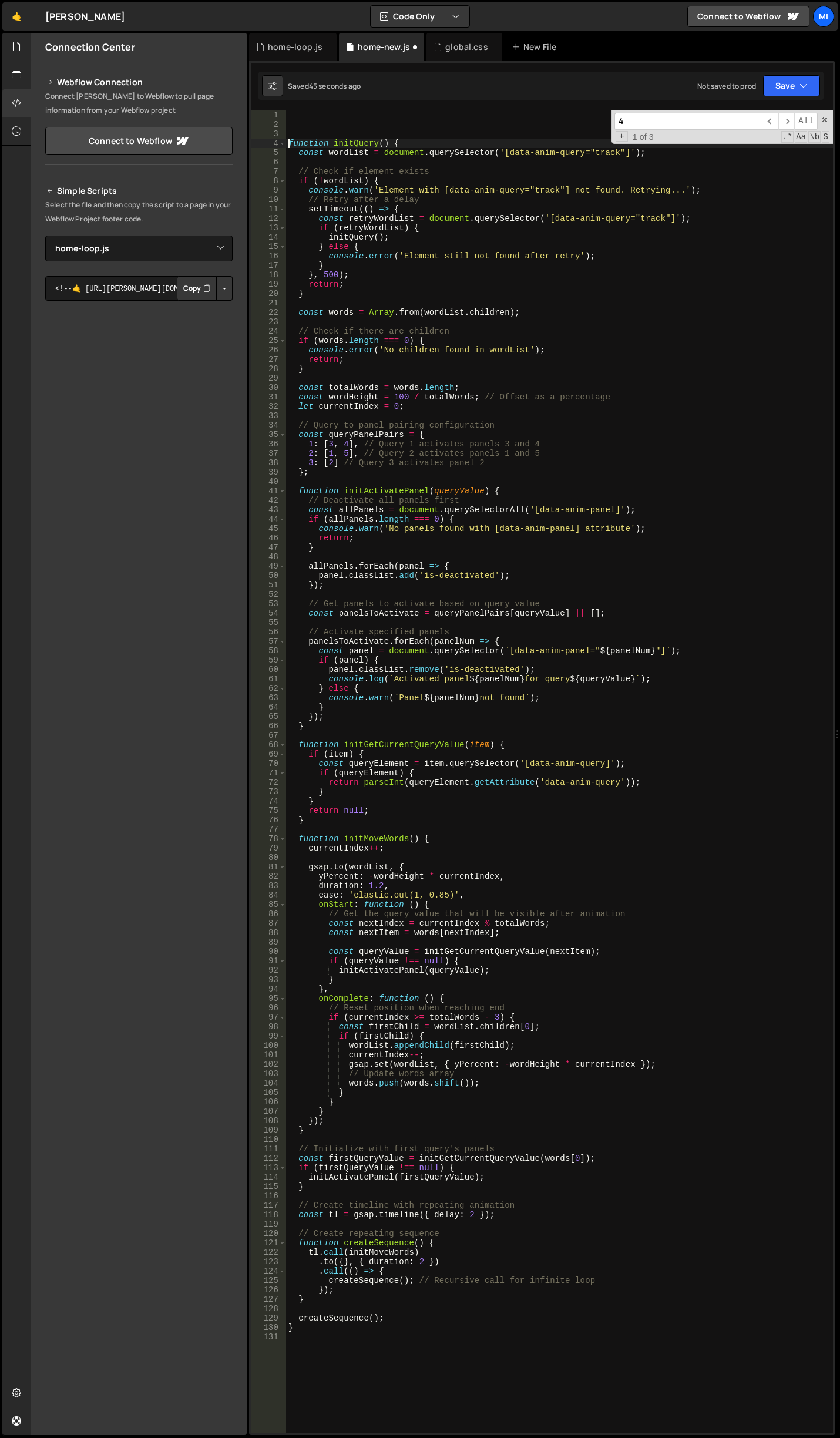
click at [359, 108] on div "input[id="quesiton-3"]:checked~.glider { 31 32 33 34 35 36 37 38 39 40 41 42 43…" at bounding box center [542, 748] width 586 height 1375
click at [372, 122] on div "function initQuery ( ) { const wordList = document . querySelector ( '[data-ani…" at bounding box center [559, 780] width 547 height 1341
paste textarea "function initQuery() {"
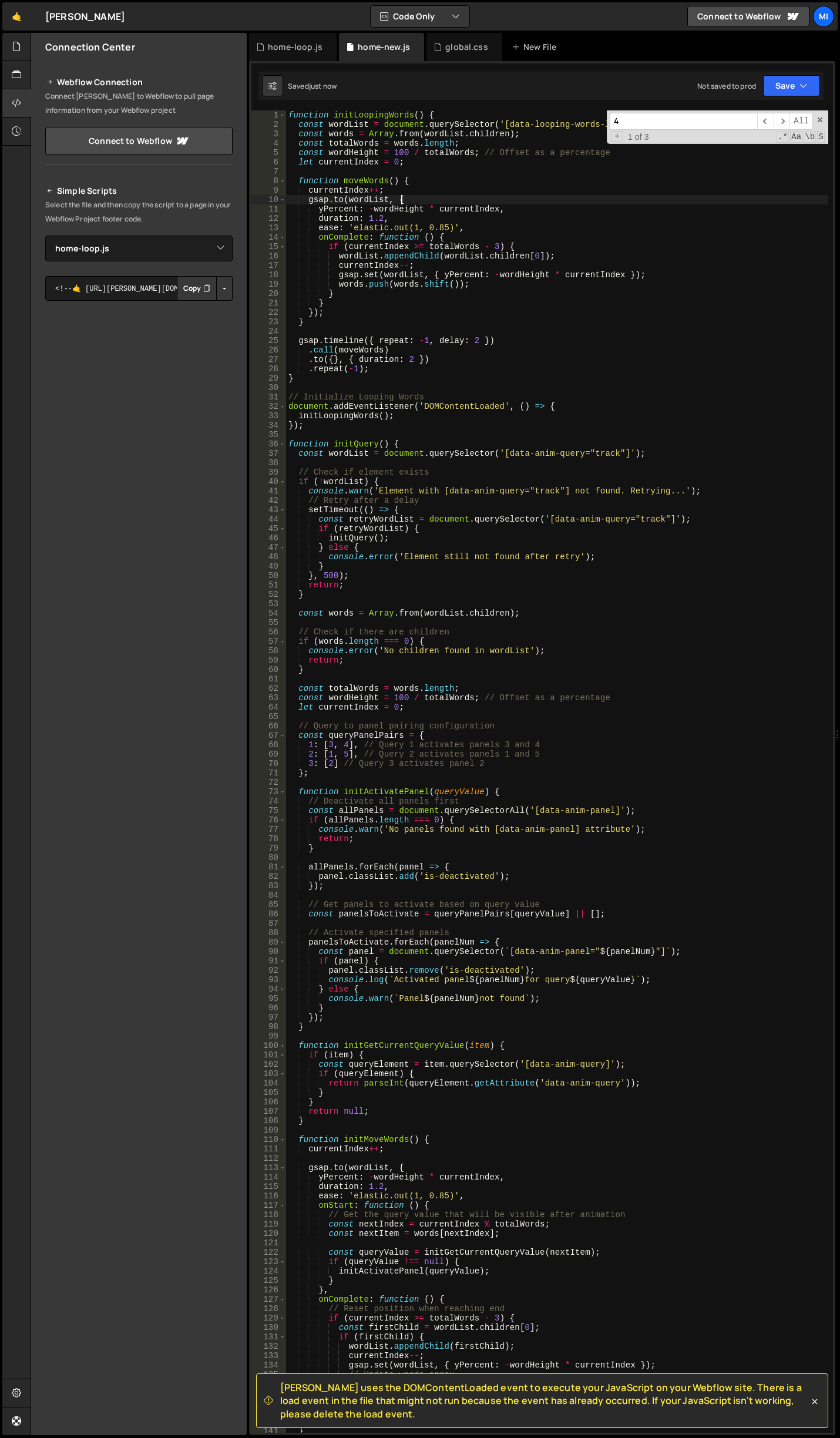
click at [601, 199] on div "function initLoopingWords ( ) { const wordList = document . querySelector ( '[d…" at bounding box center [557, 780] width 542 height 1341
type textarea "}"
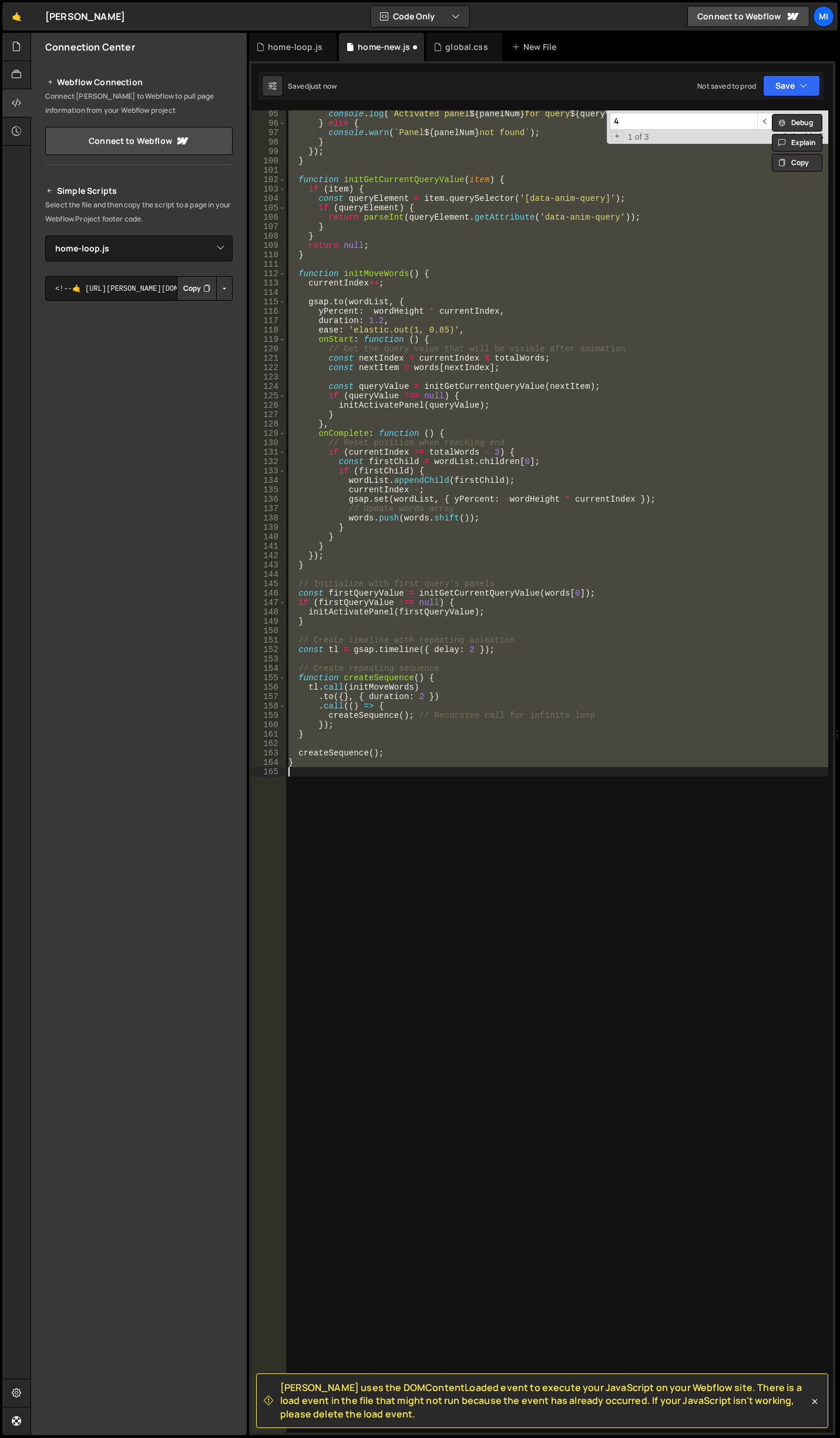
scroll to position [886, 0]
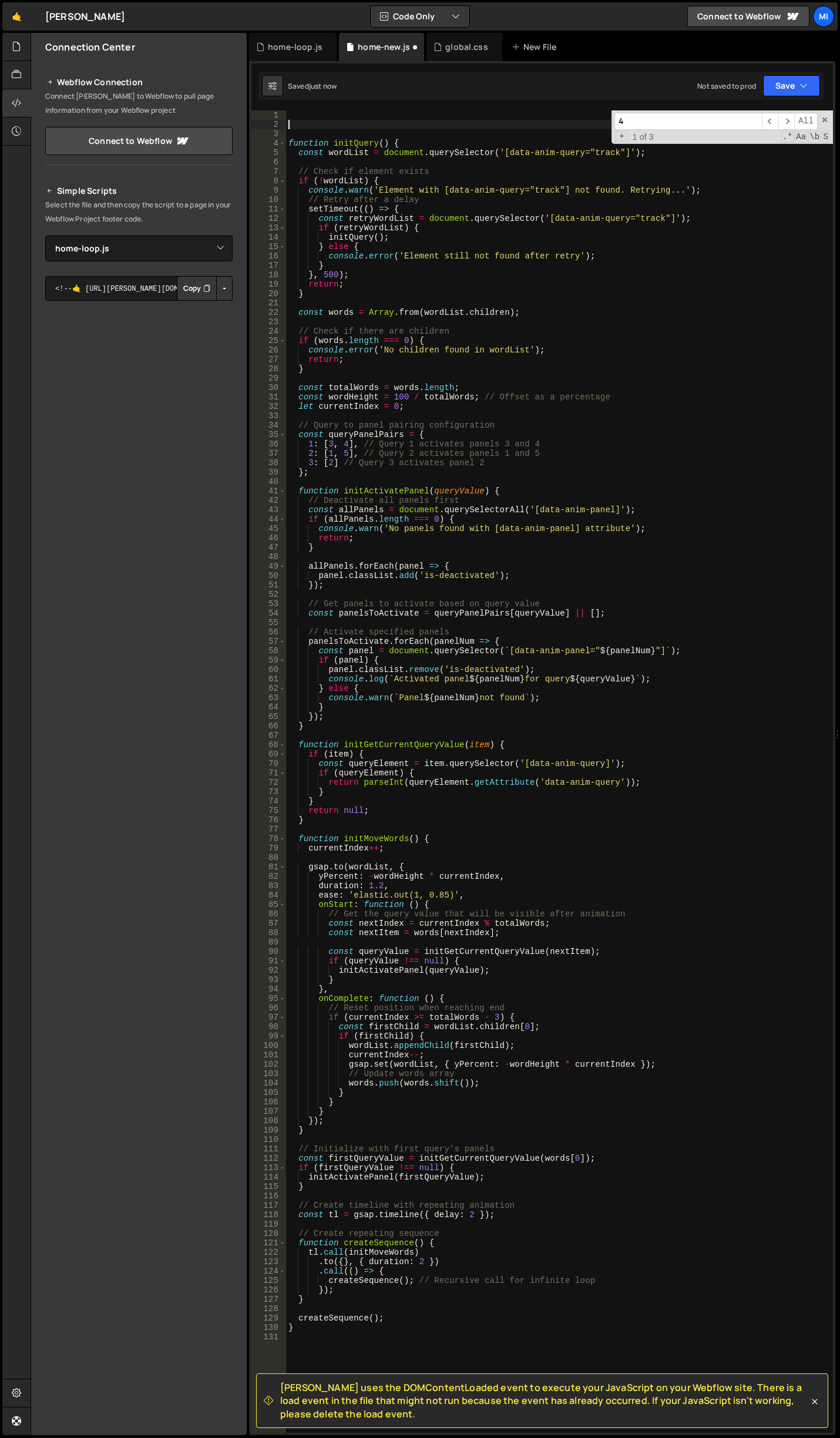
type textarea "function initQuery() {"
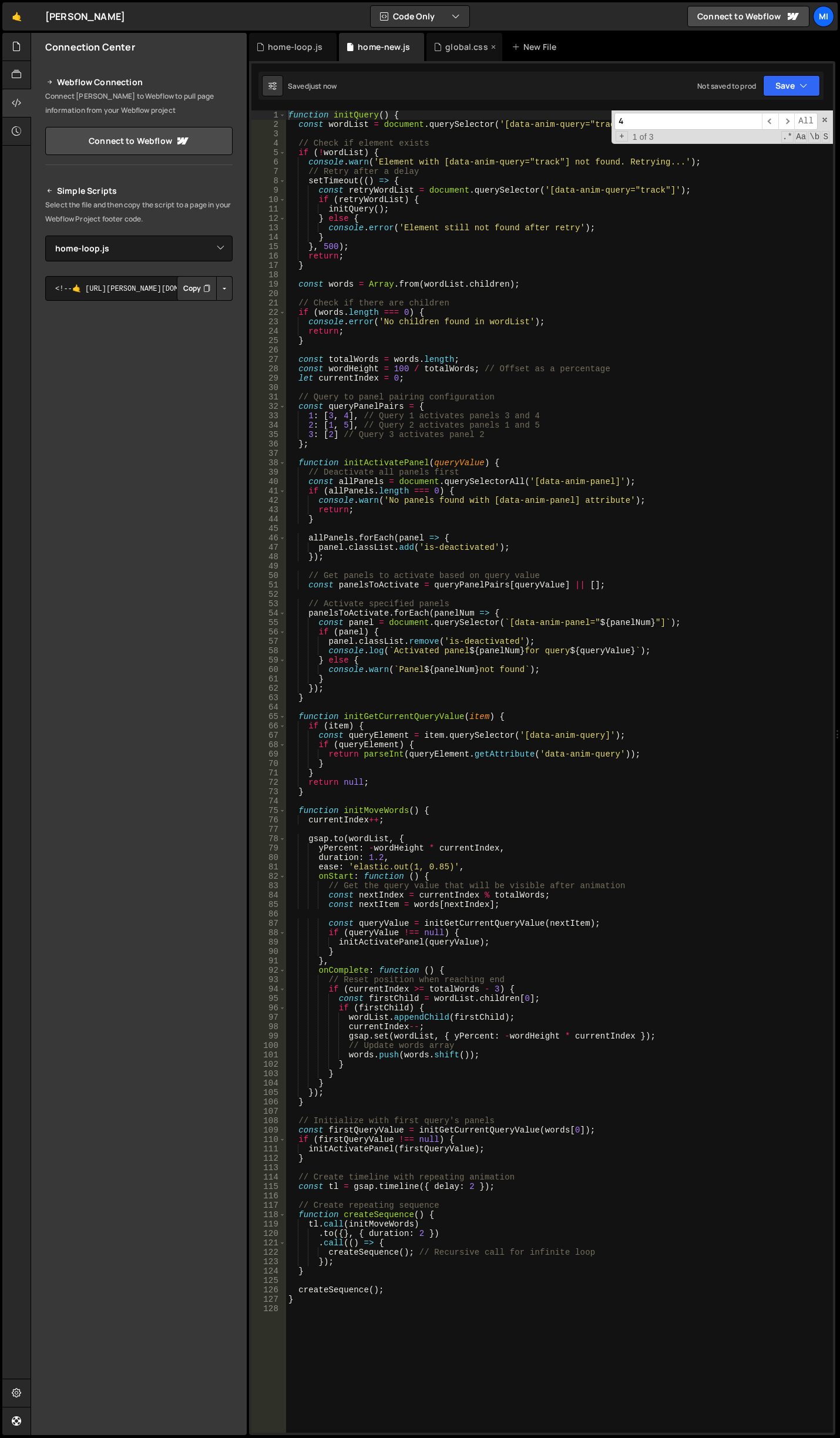
click at [436, 34] on div "global.css" at bounding box center [464, 47] width 76 height 28
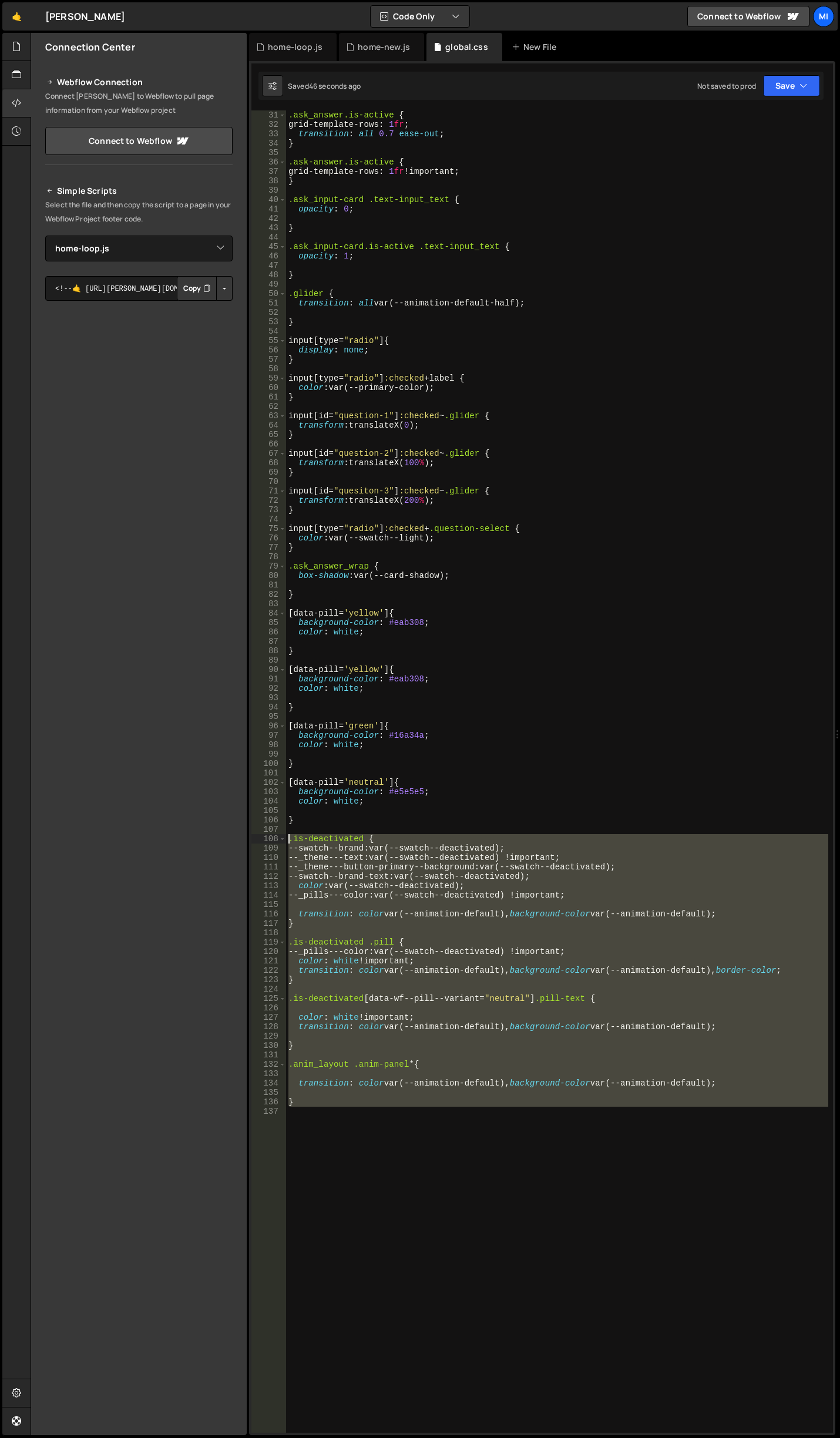
drag, startPoint x: 348, startPoint y: 1200, endPoint x: 235, endPoint y: 842, distance: 375.4
click at [235, 842] on div "Files New File Javascript files 0 canvas.js 0 0 home-loop.js 0 0 home.js 0 0" at bounding box center [435, 734] width 809 height 1403
type textarea ".is-deactivated { --swatch--brand: var(--swatch--deactivated);"
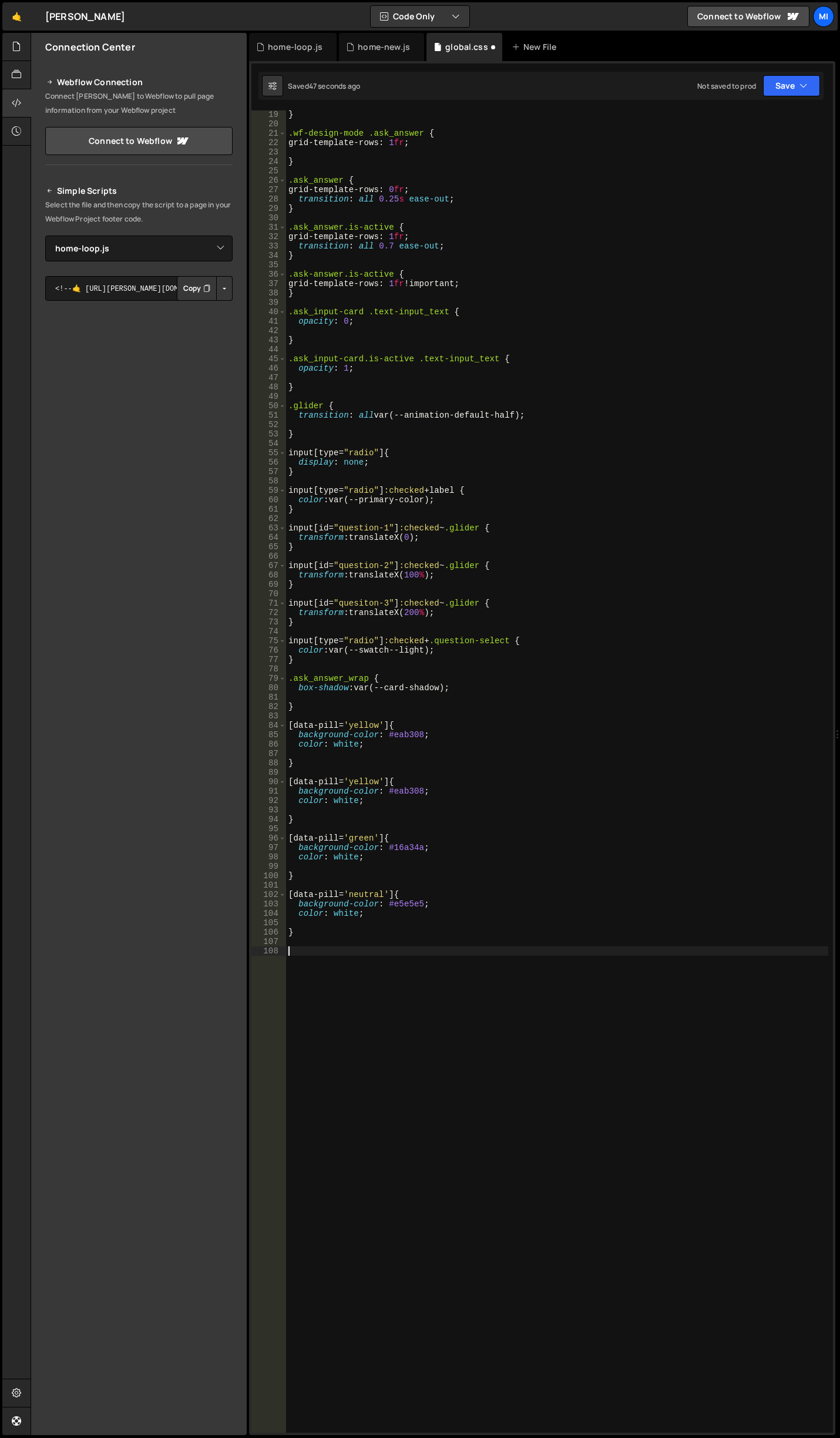
scroll to position [161, 0]
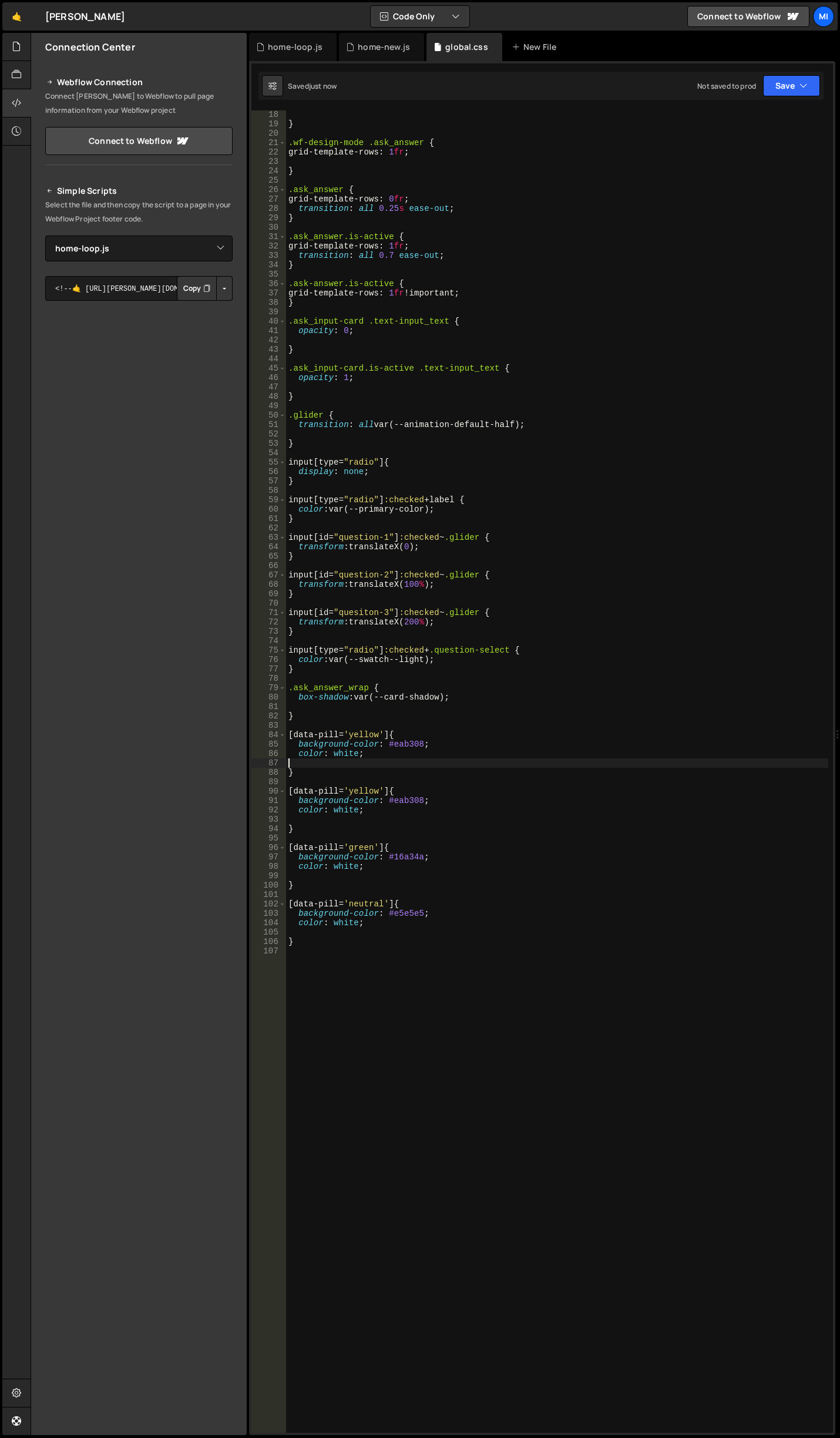
click at [490, 761] on div "} .wf-design-mode .ask_answer { grid-template-rows : 1 fr ; } .ask_answer { gri…" at bounding box center [662, 960] width 753 height 1700
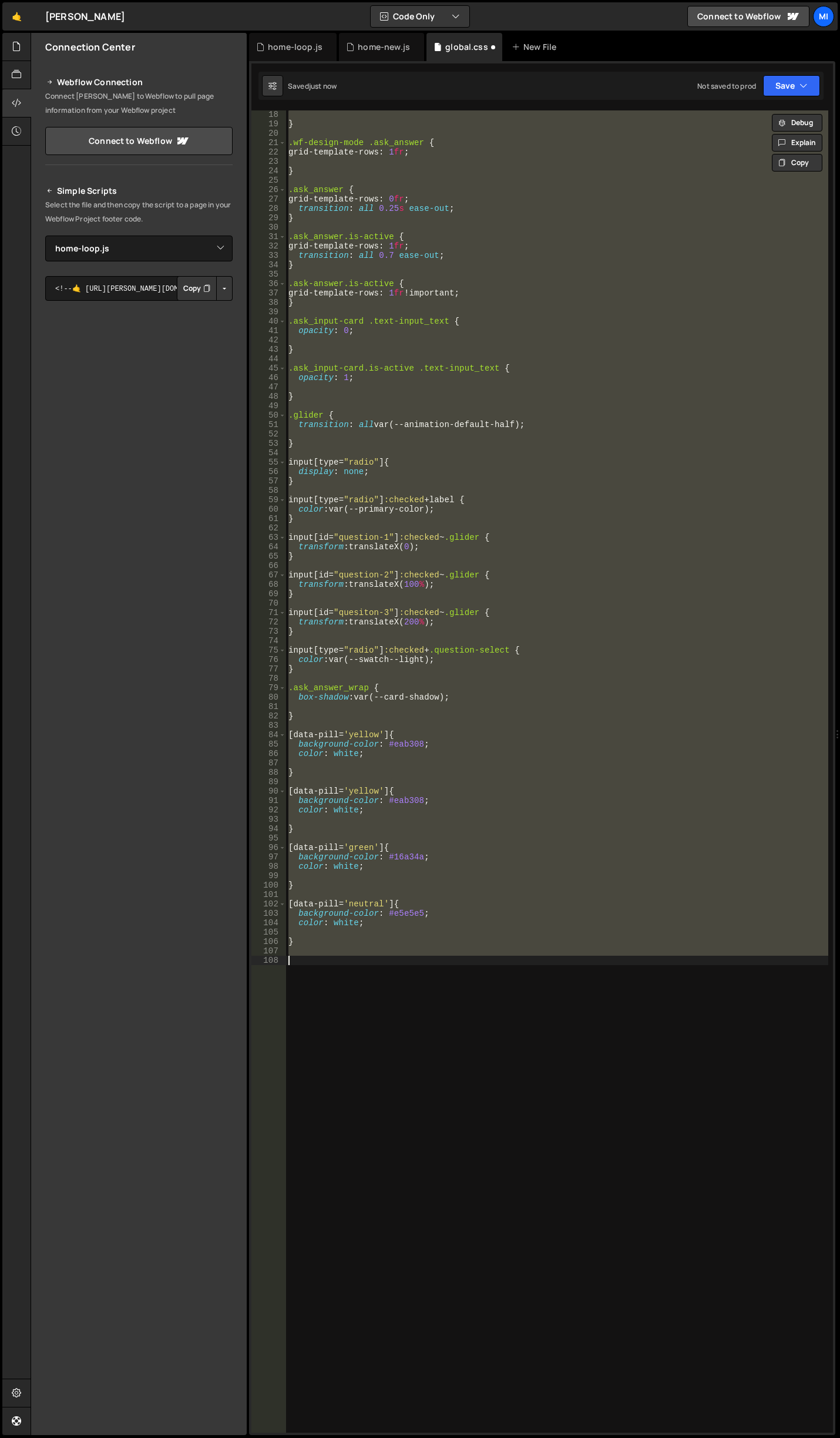
type textarea "}"
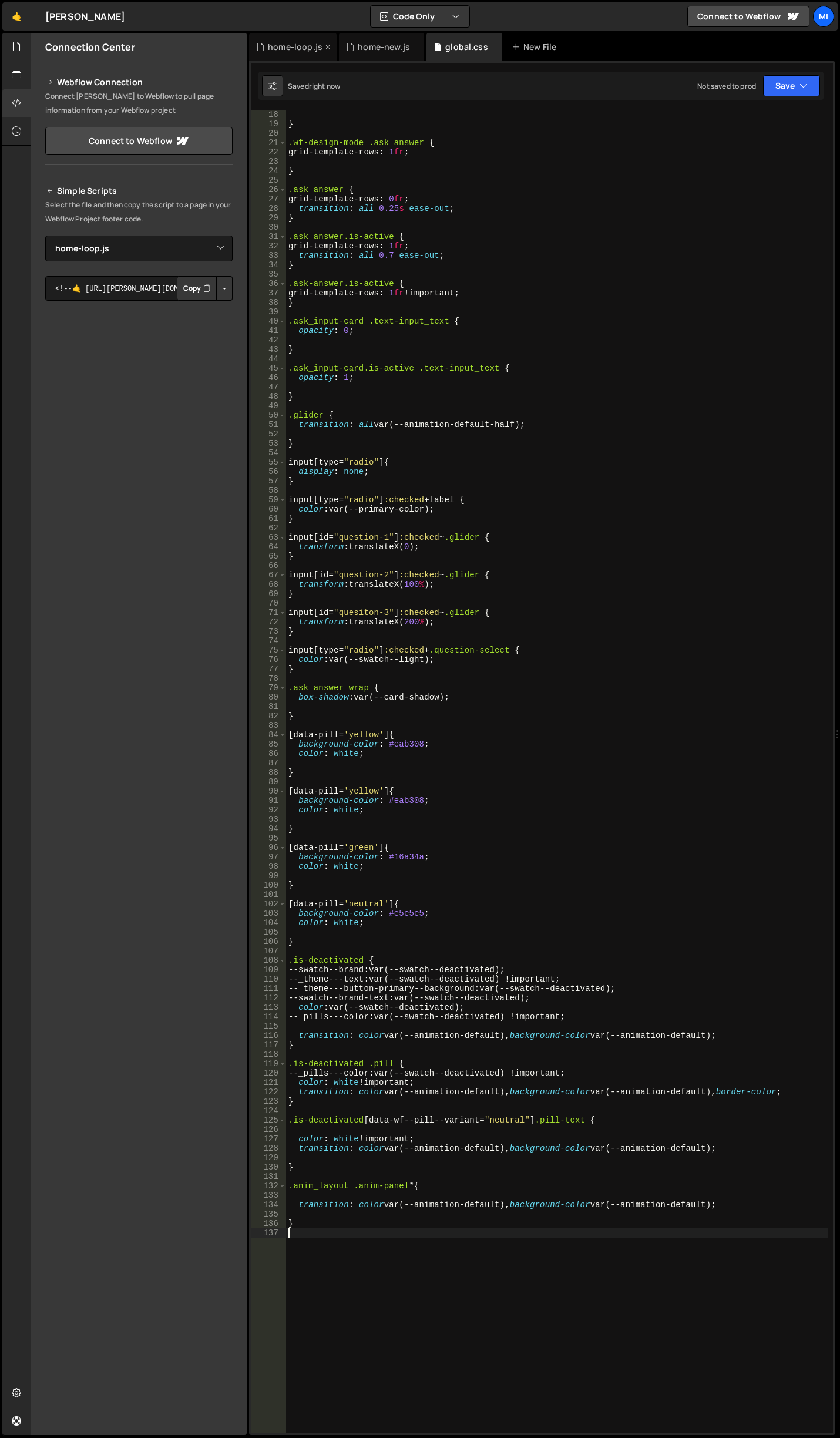
click at [303, 51] on div "home-loop.js" at bounding box center [295, 47] width 55 height 11
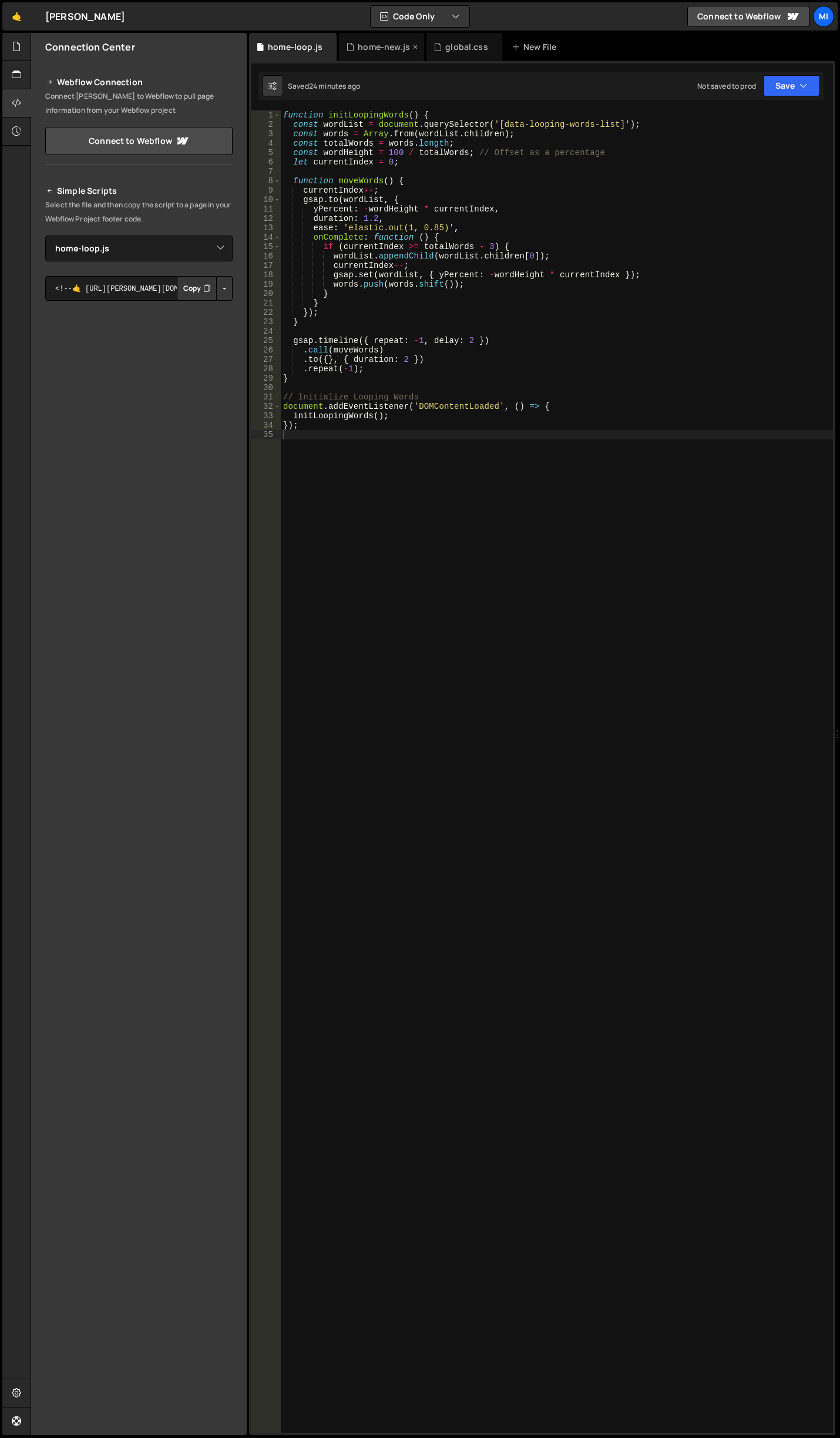
click at [373, 48] on div "home-new.js" at bounding box center [383, 47] width 52 height 11
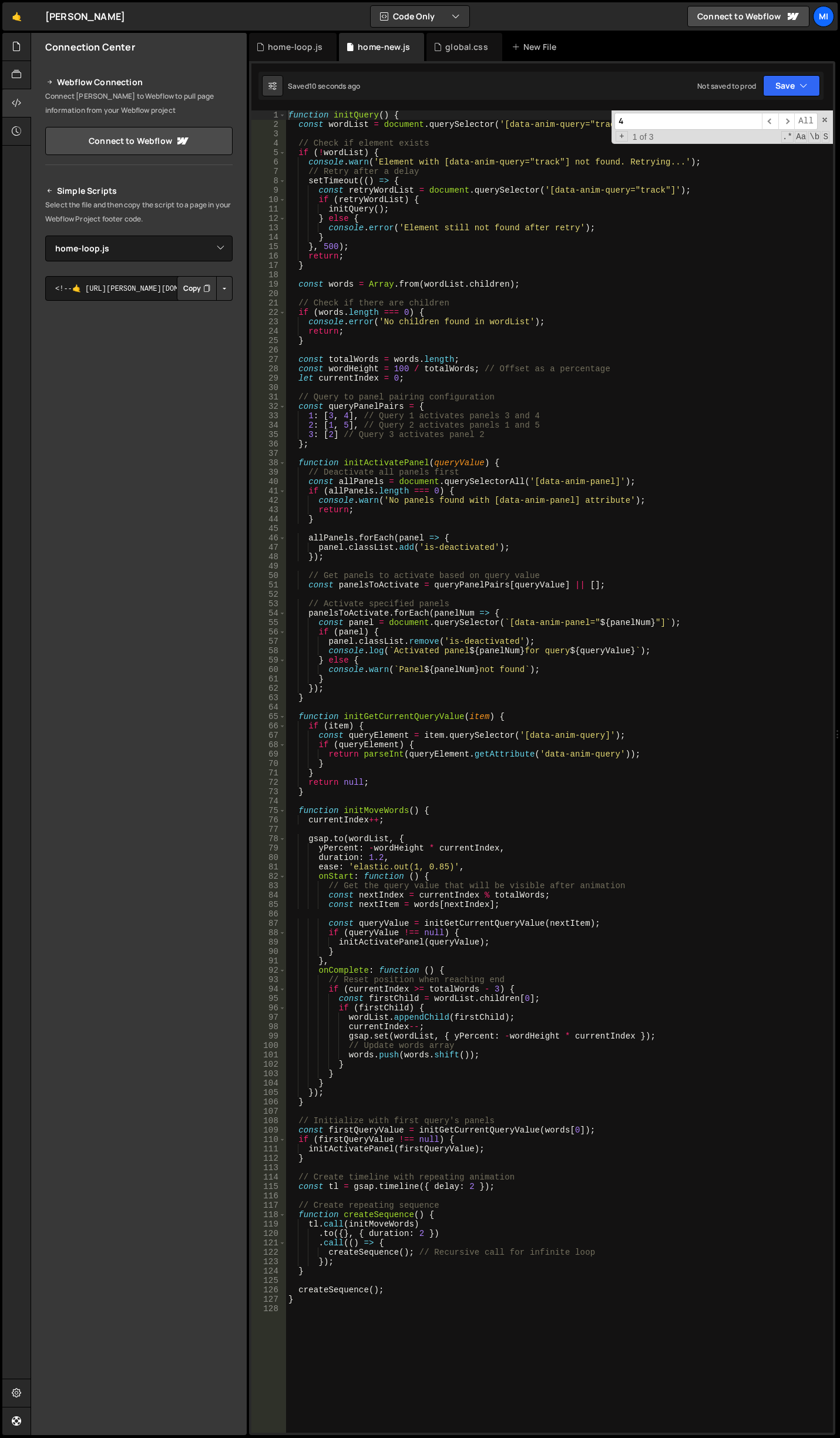
click at [527, 432] on div "function initQuery ( ) { const wordList = document . querySelector ( '[data-ani…" at bounding box center [559, 780] width 547 height 1341
drag, startPoint x: 331, startPoint y: 110, endPoint x: 395, endPoint y: 113, distance: 64.1
click at [395, 113] on div "function initQuery ( ) { const wordList = document . querySelector ( '[data-ani…" at bounding box center [559, 780] width 547 height 1341
click at [397, 1301] on div "function initQuery ( ) { const wordList = document . querySelector ( '[data-ani…" at bounding box center [559, 780] width 547 height 1341
type textarea "}"
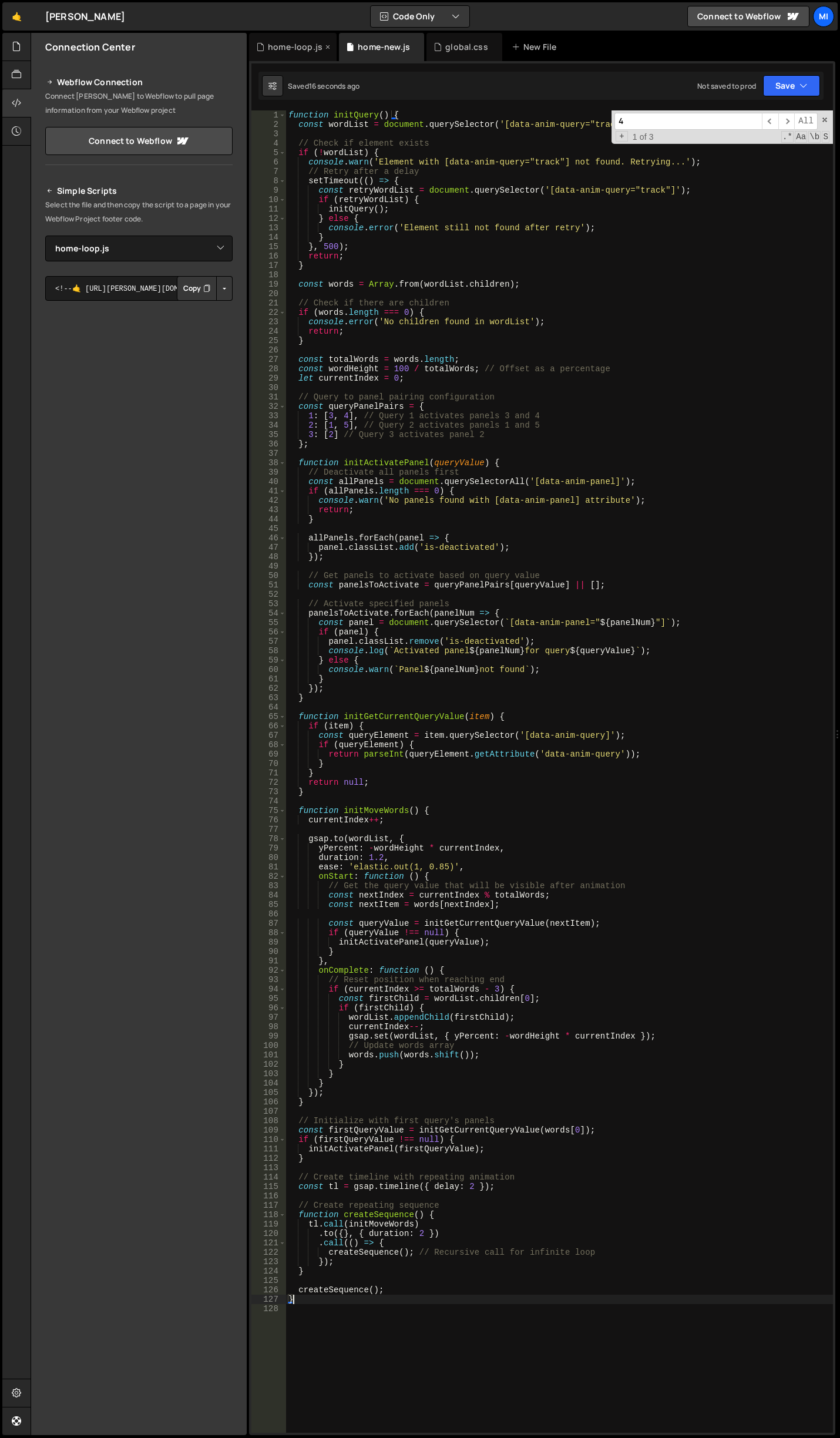
click at [296, 43] on div "home-loop.js" at bounding box center [295, 47] width 55 height 11
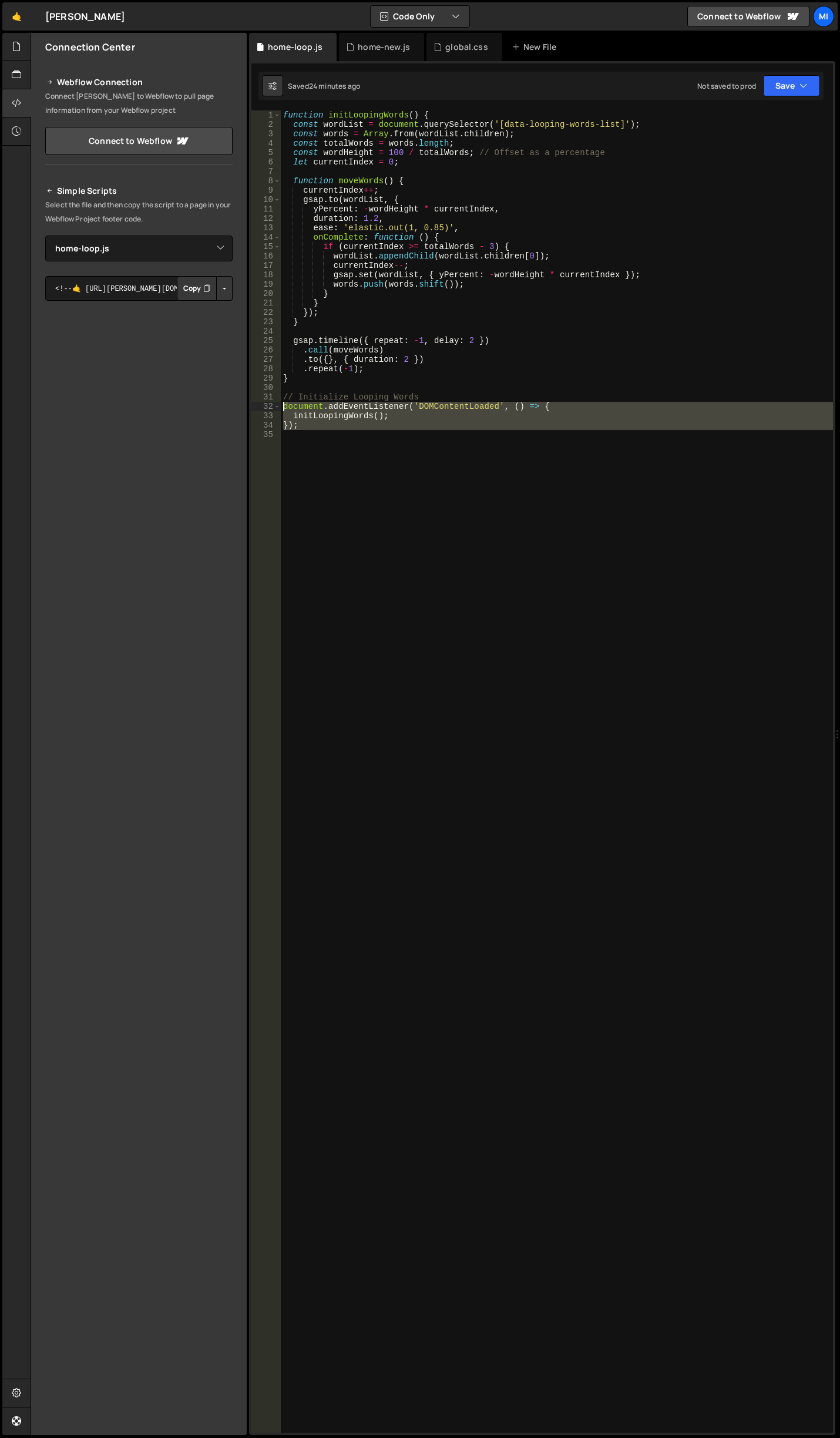
drag, startPoint x: 297, startPoint y: 454, endPoint x: 269, endPoint y: 402, distance: 59.1
click at [269, 402] on div "1 2 3 4 5 6 7 8 9 10 11 12 13 14 15 16 17 18 19 20 21 22 23 24 25 26 27 28 29 3…" at bounding box center [542, 771] width 582 height 1323
type textarea "document.addEventListener('DOMContentLoaded', () => { initLoopingWords();"
click at [380, 41] on div "home-new.js" at bounding box center [383, 47] width 52 height 11
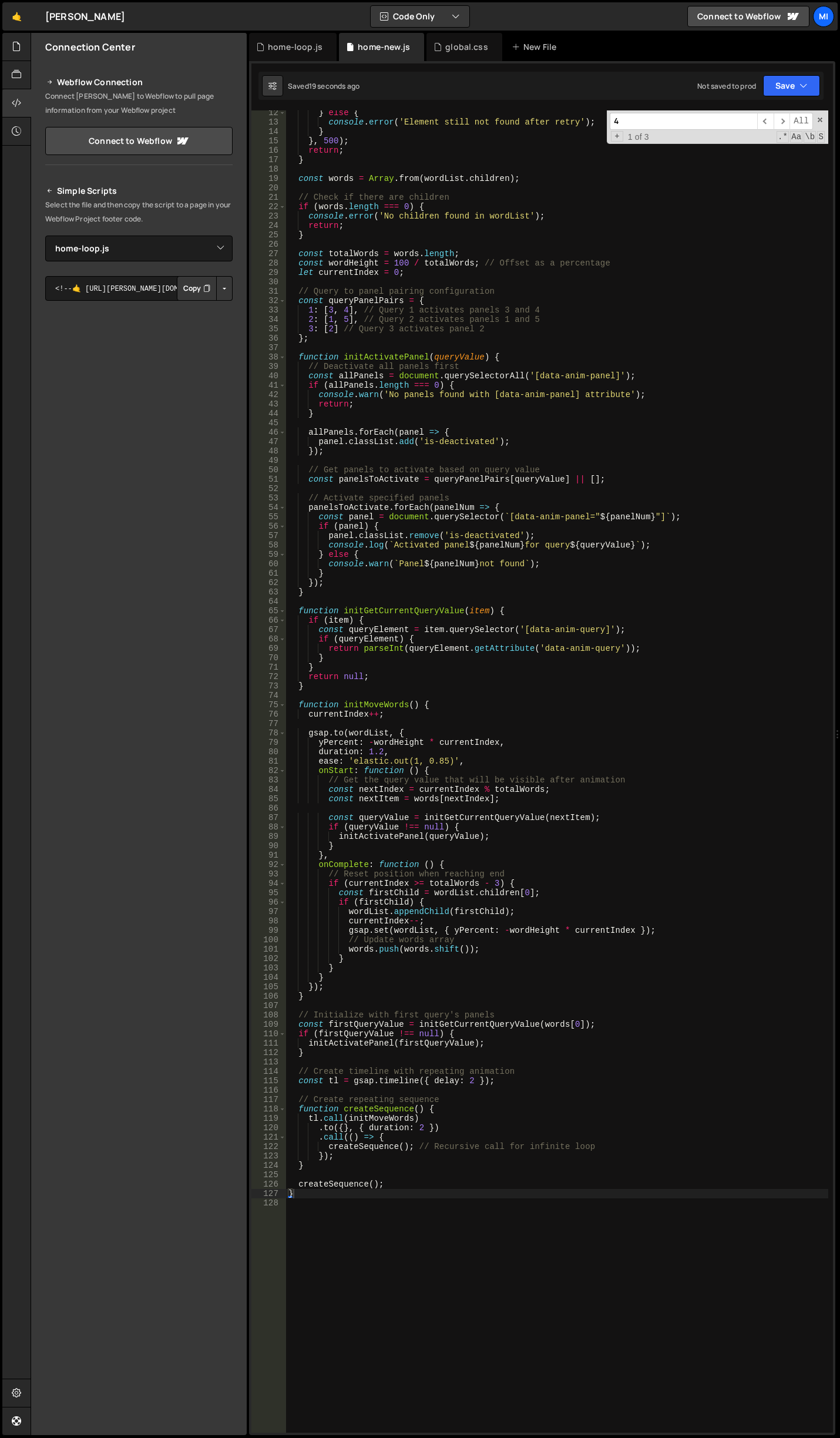
scroll to position [106, 0]
click at [352, 1288] on div "} else { console . error ( 'Element still not found after retry' ) ; } } , 500 …" at bounding box center [557, 778] width 542 height 1341
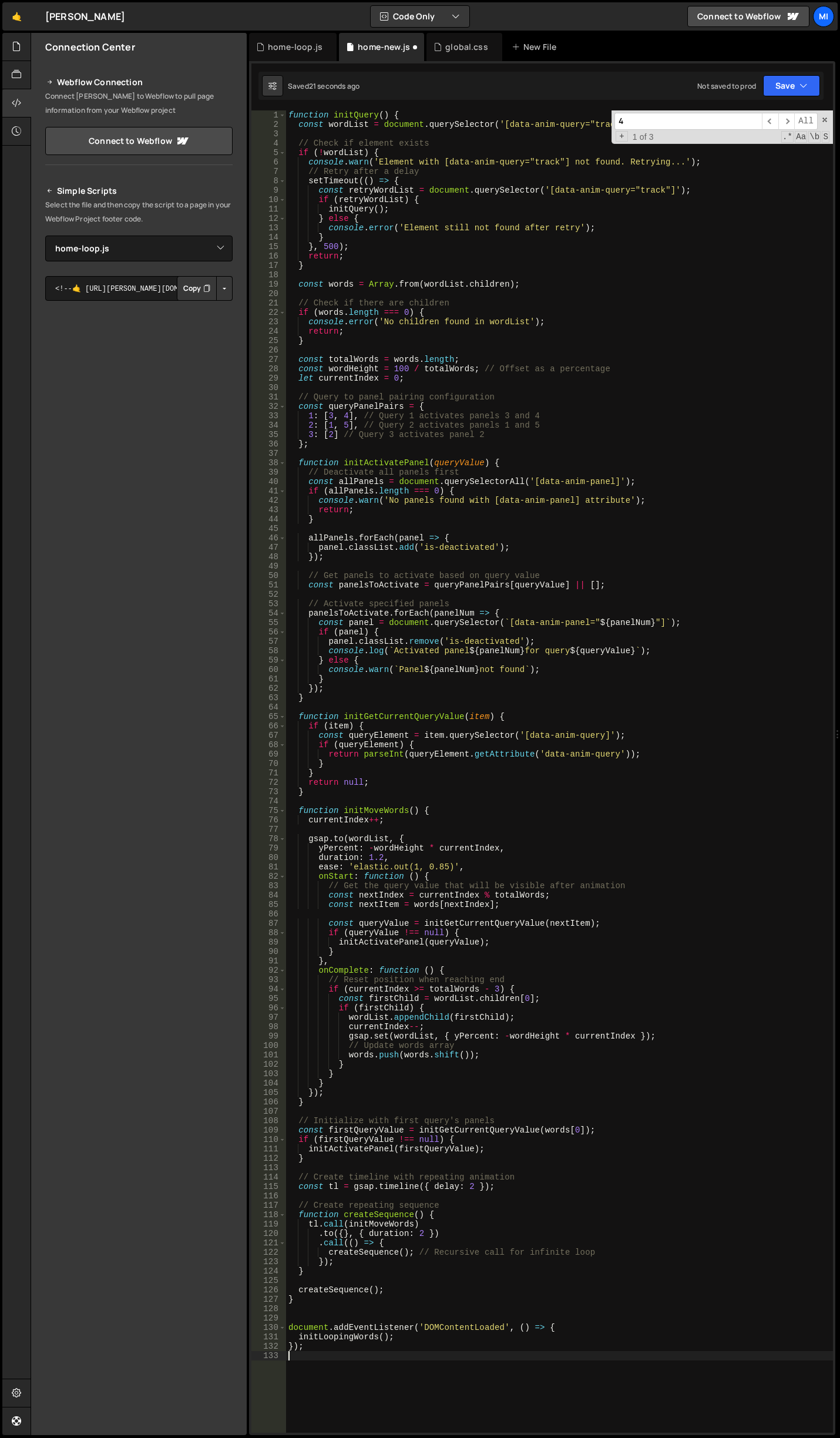
scroll to position [0, 0]
drag, startPoint x: 333, startPoint y: 110, endPoint x: 388, endPoint y: 114, distance: 55.1
click at [388, 114] on div "function initQuery ( ) { const wordList = document . querySelector ( '[data-ani…" at bounding box center [559, 780] width 547 height 1341
drag, startPoint x: 293, startPoint y: 1335, endPoint x: 388, endPoint y: 1336, distance: 95.0
click at [388, 1336] on div "function initQuery ( ) { const wordList = document . querySelector ( '[data-ani…" at bounding box center [559, 780] width 547 height 1341
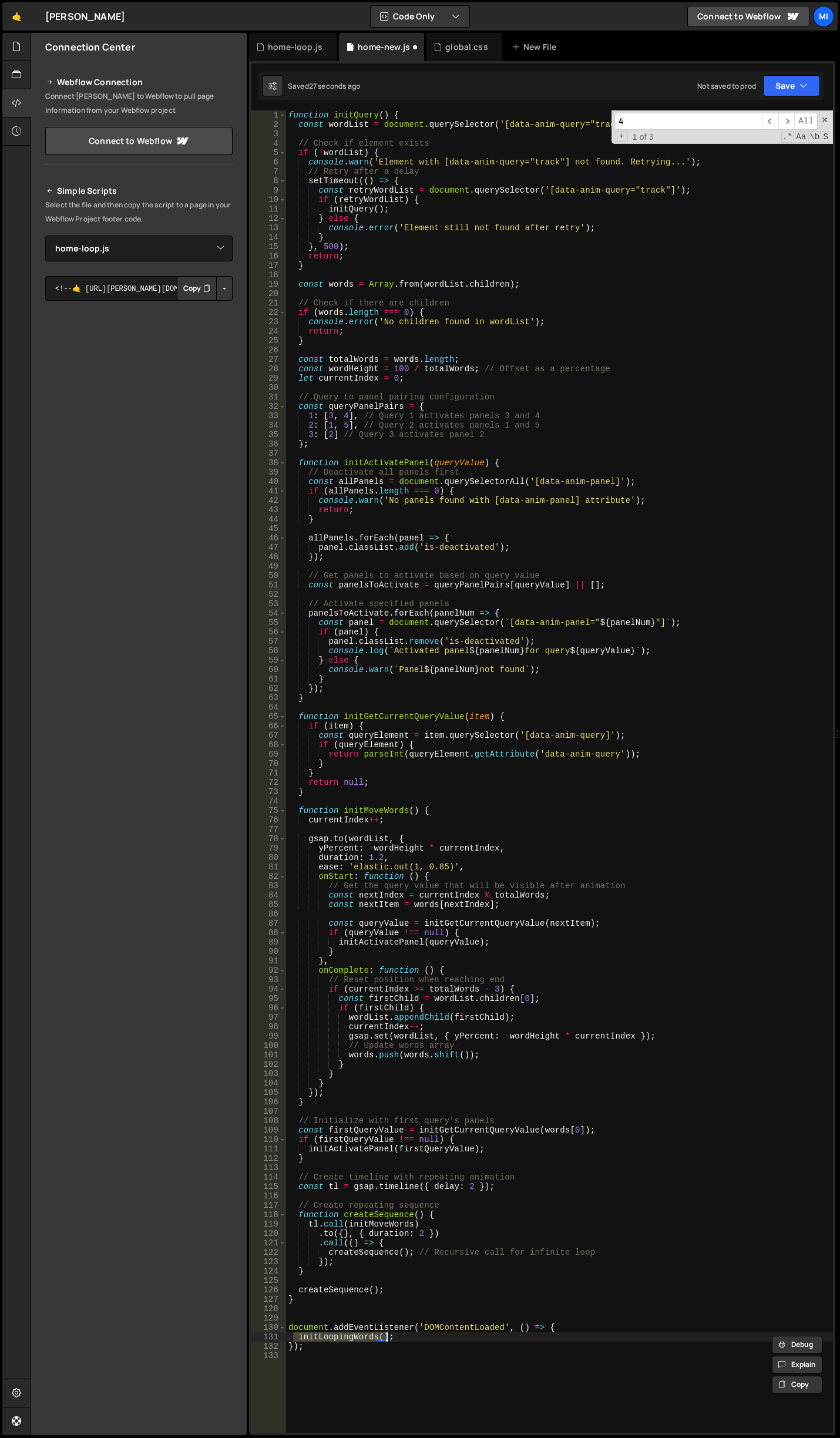
paste textarea "initQuery"
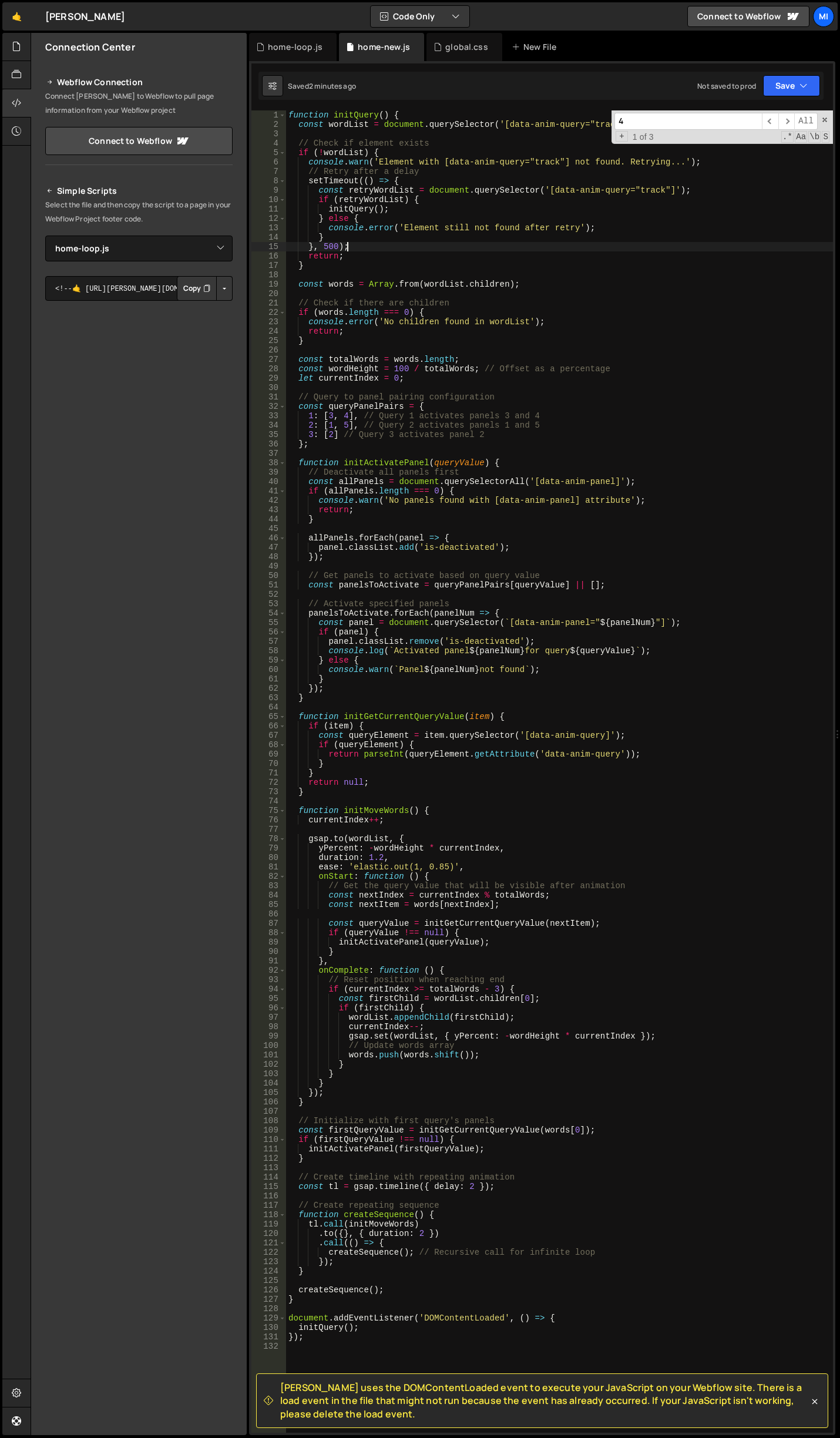
click at [372, 251] on div "function initQuery ( ) { const wordList = document . querySelector ( '[data-ani…" at bounding box center [559, 780] width 547 height 1341
click at [400, 251] on div "function initQuery ( ) { const wordList = document . querySelector ( '[data-ani…" at bounding box center [559, 780] width 547 height 1341
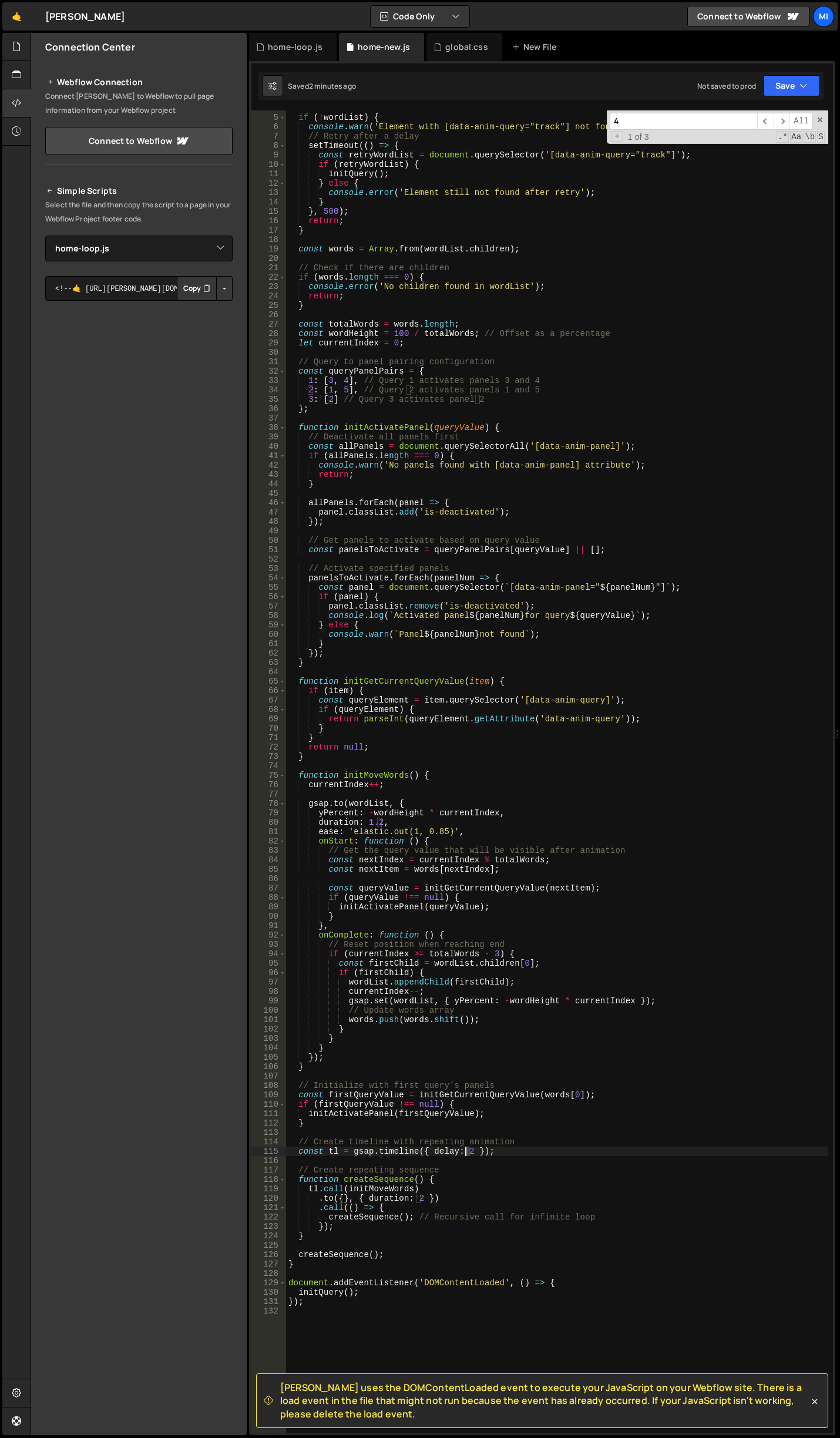
click at [468, 1154] on div "// Check if element exists if ( ! wordList ) { console . warn ( 'Element with […" at bounding box center [557, 773] width 542 height 1341
drag, startPoint x: 416, startPoint y: 1198, endPoint x: 424, endPoint y: 1198, distance: 8.0
click at [424, 1198] on div "// Check if element exists if ( ! wordList ) { console . warn ( 'Element with […" at bounding box center [557, 773] width 542 height 1341
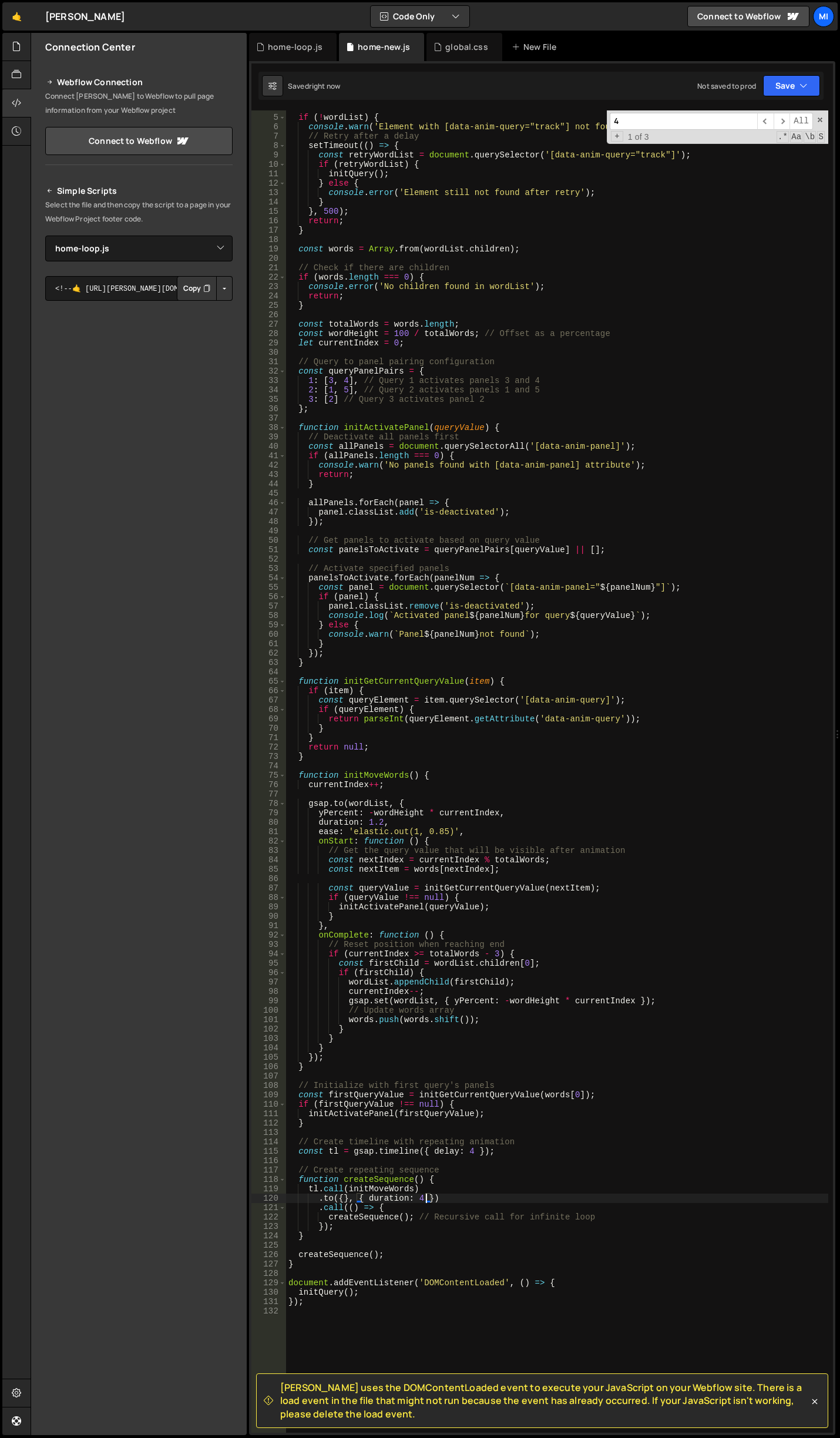
type textarea ".to({}, { duration: 4 })"
